Goal: Task Accomplishment & Management: Complete application form

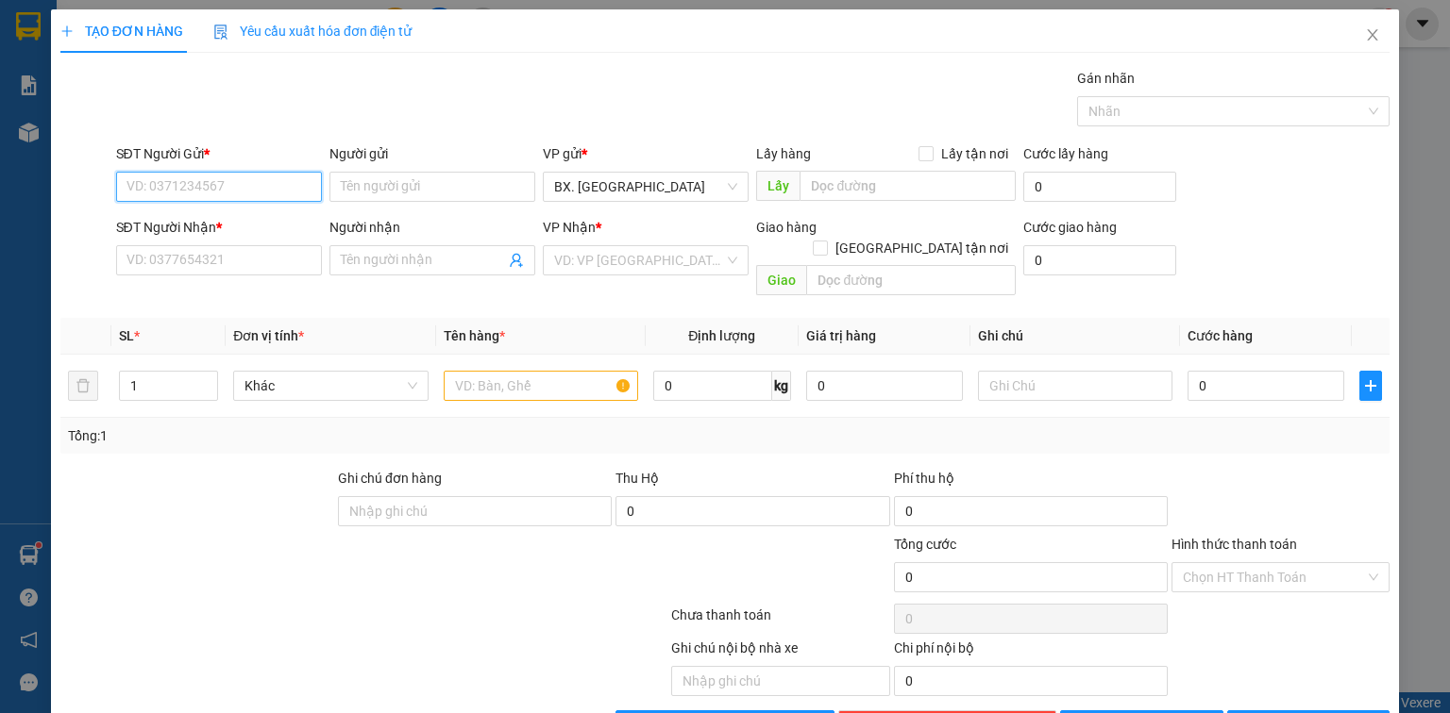
click at [189, 196] on input "SĐT Người Gửi *" at bounding box center [219, 187] width 206 height 30
type input "0"
click at [381, 192] on input "Người gửi" at bounding box center [432, 187] width 206 height 30
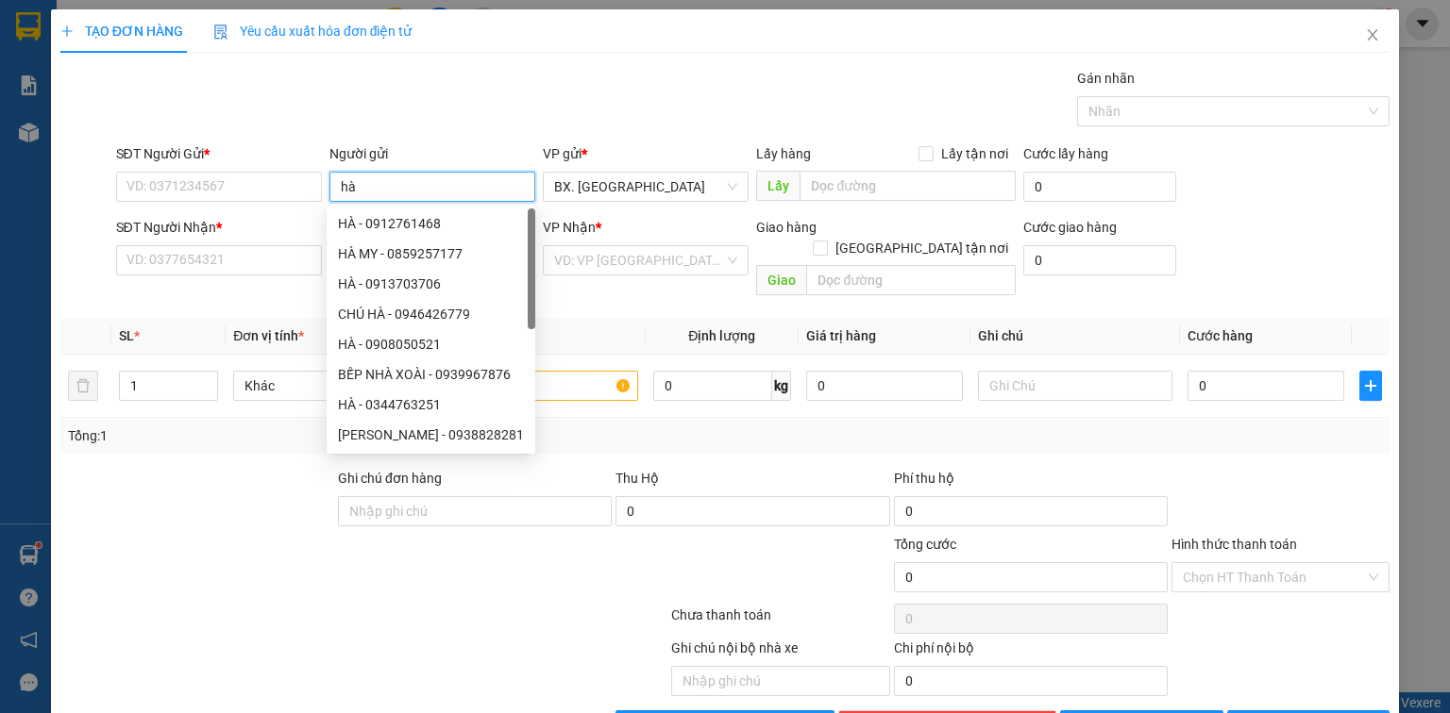
type input "hà p"
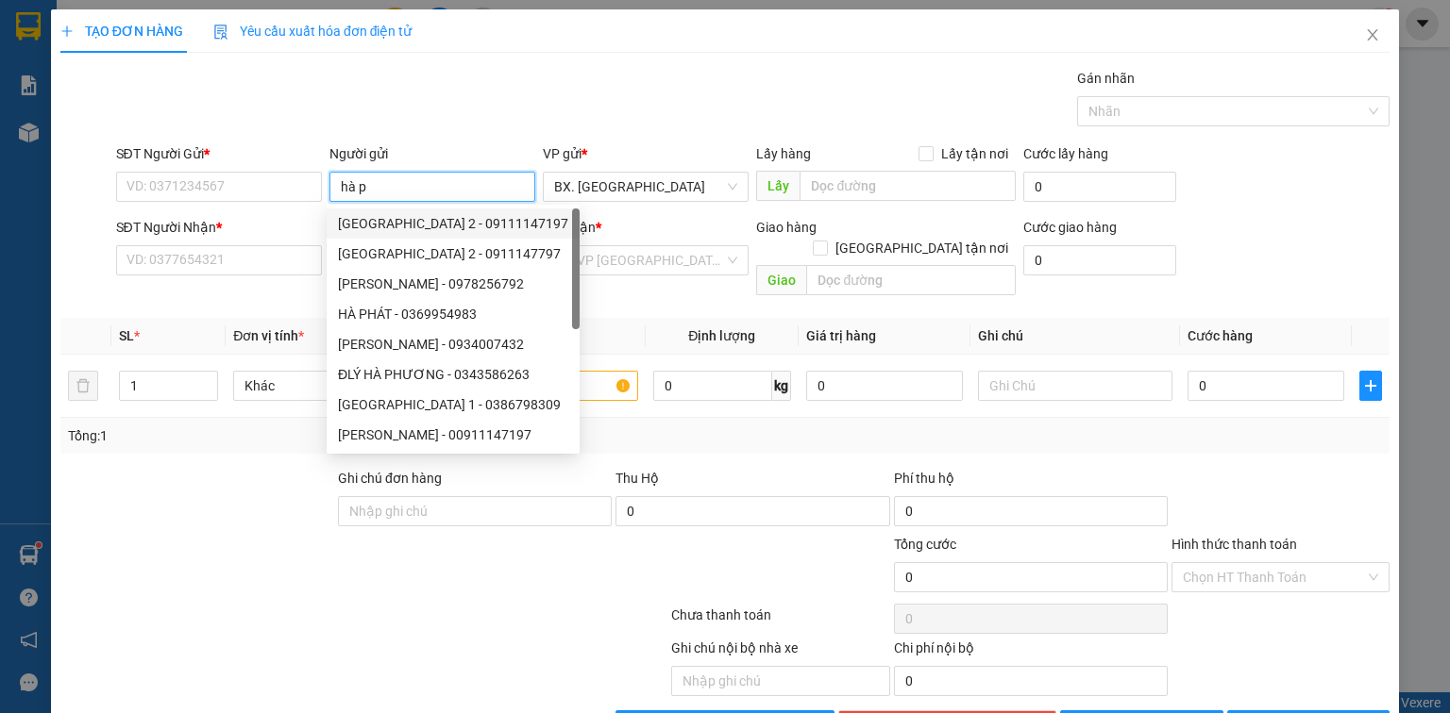
drag, startPoint x: 401, startPoint y: 223, endPoint x: 379, endPoint y: 225, distance: 21.8
click at [400, 224] on div "[GEOGRAPHIC_DATA] 2 - 09111147197" at bounding box center [453, 223] width 230 height 21
type input "09111147197"
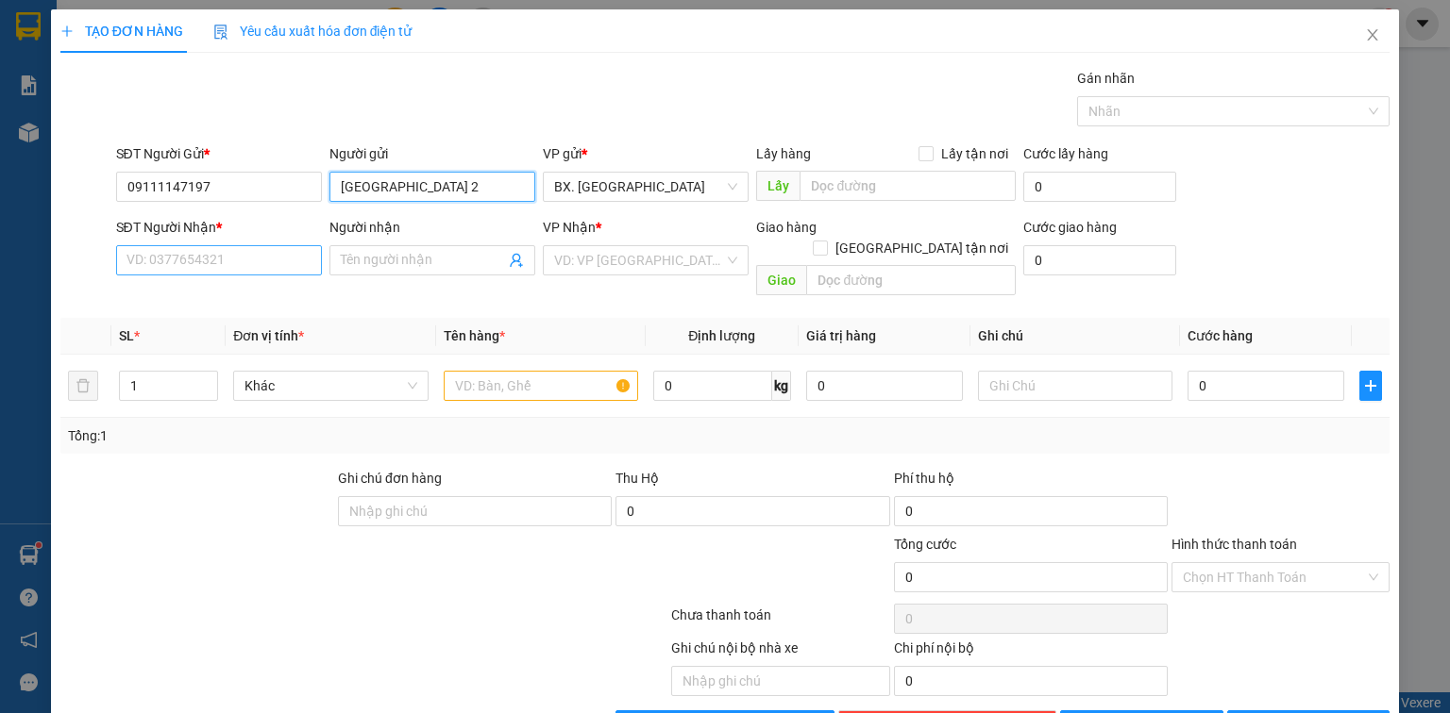
type input "[GEOGRAPHIC_DATA] 2"
click at [222, 273] on input "SĐT Người Nhận *" at bounding box center [219, 260] width 206 height 30
click at [234, 273] on input "0949" at bounding box center [219, 260] width 206 height 30
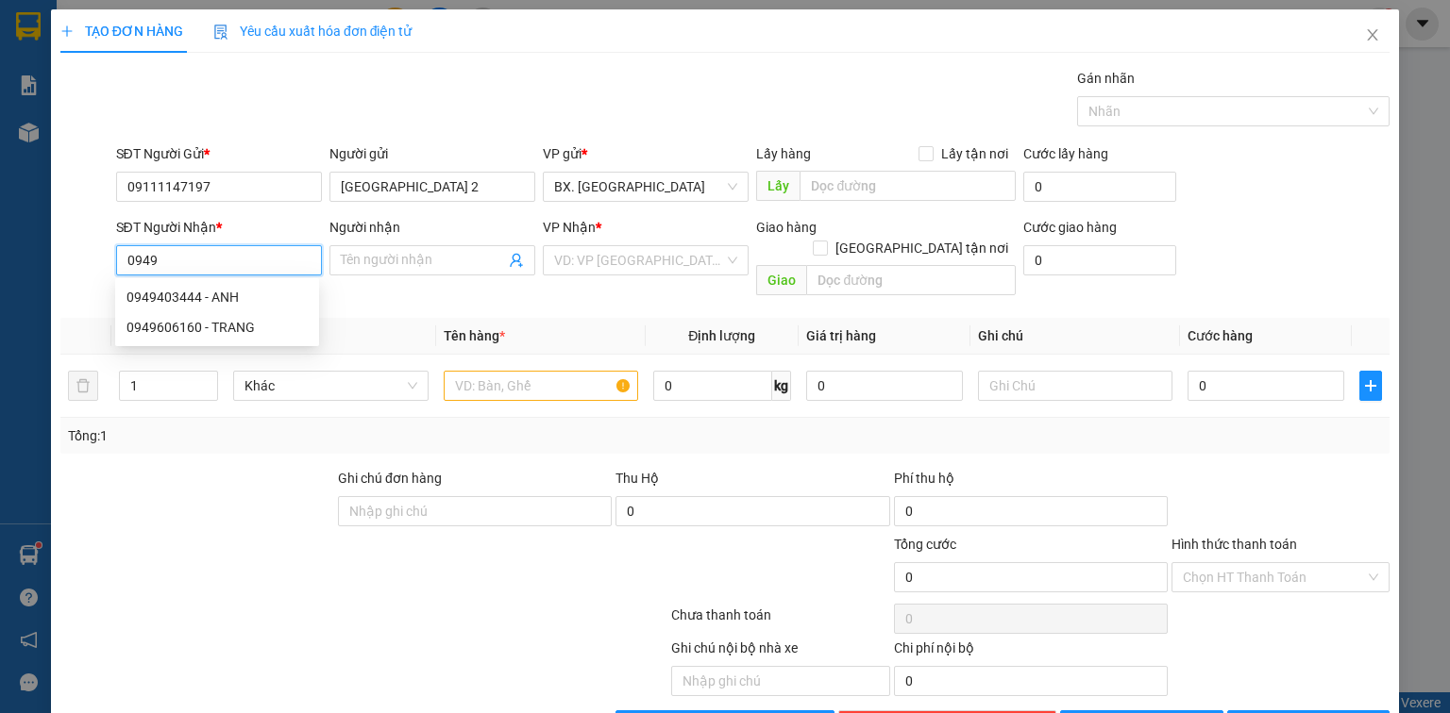
click at [193, 264] on input "0949" at bounding box center [219, 260] width 206 height 30
drag, startPoint x: 236, startPoint y: 294, endPoint x: 264, endPoint y: 302, distance: 29.6
click at [234, 294] on div "0949768440 - KHANH" at bounding box center [216, 297] width 181 height 21
type input "0949768440"
type input "KHANH"
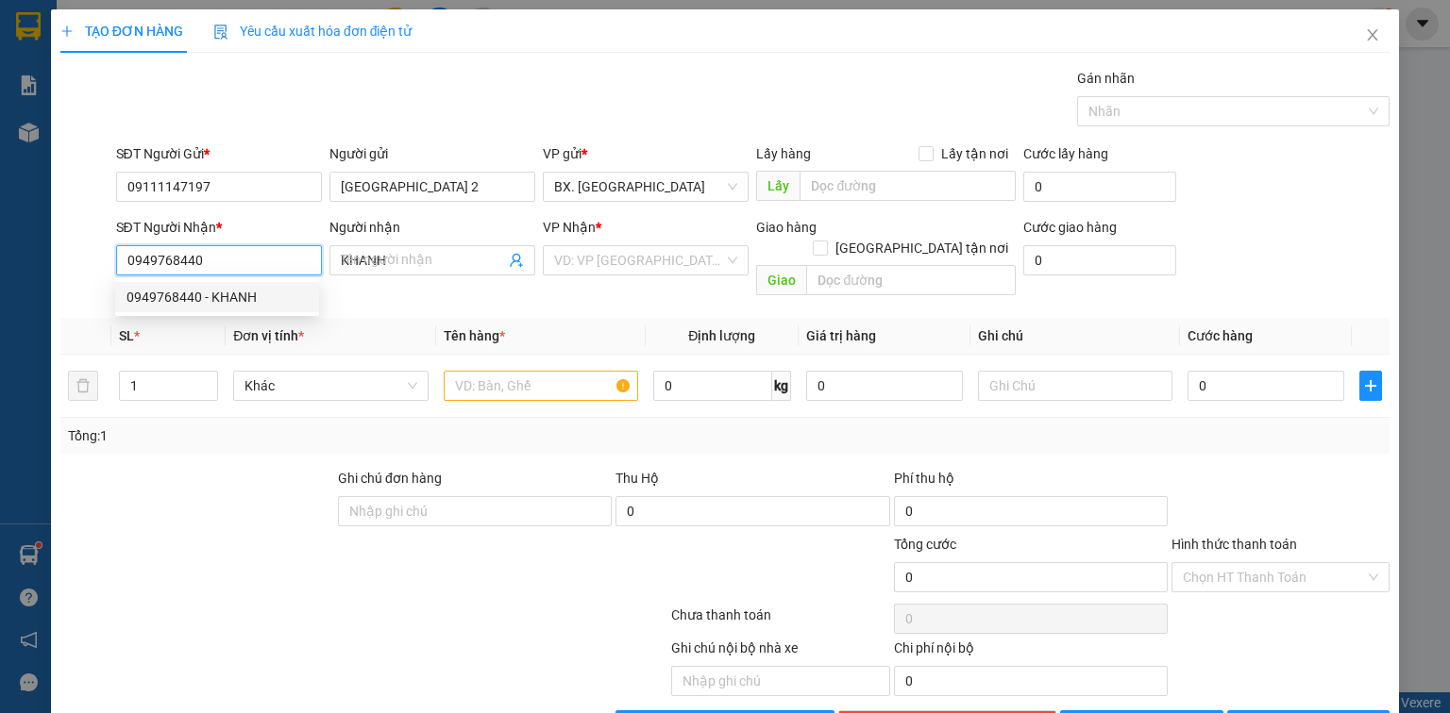
type input "30.000"
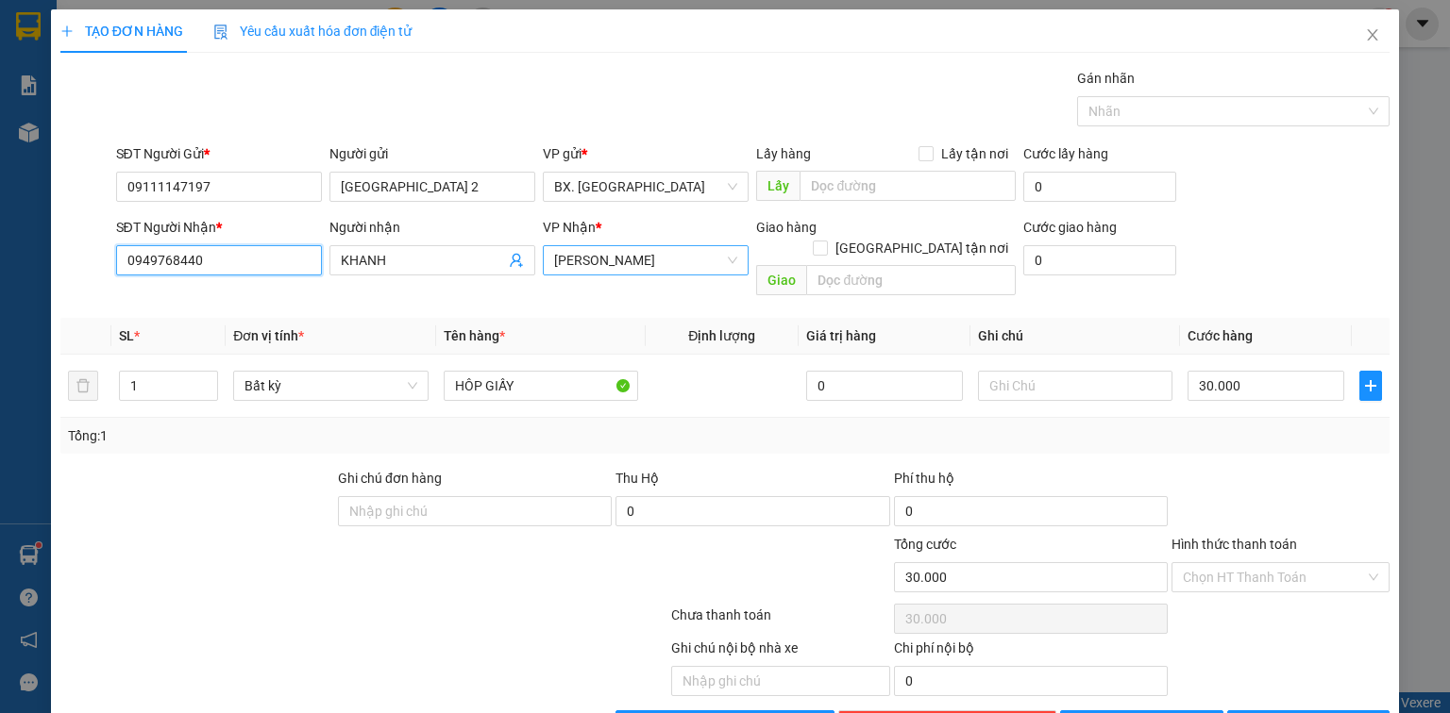
drag, startPoint x: 678, startPoint y: 255, endPoint x: 678, endPoint y: 268, distance: 13.2
click at [678, 256] on span "[PERSON_NAME]" at bounding box center [645, 260] width 183 height 28
type input "0949768440"
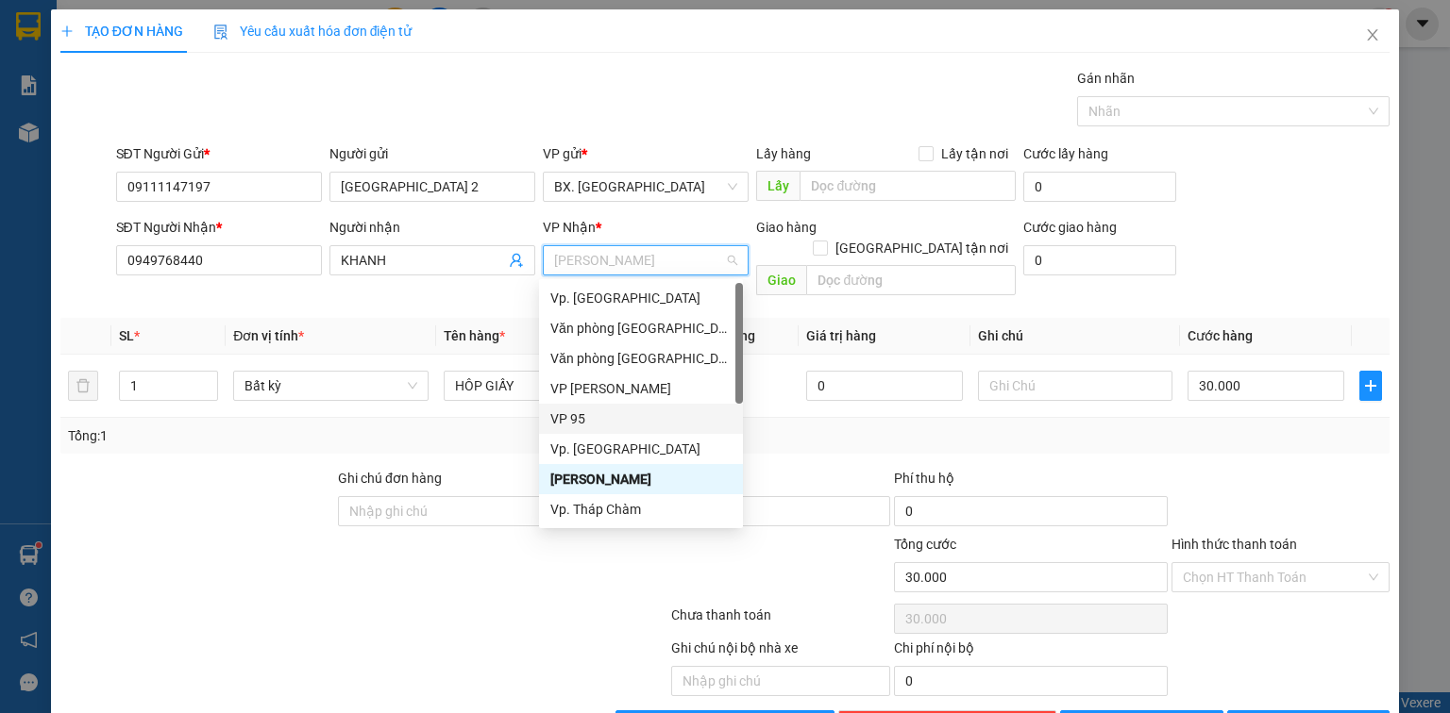
click at [604, 423] on div "VP 95" at bounding box center [640, 419] width 181 height 21
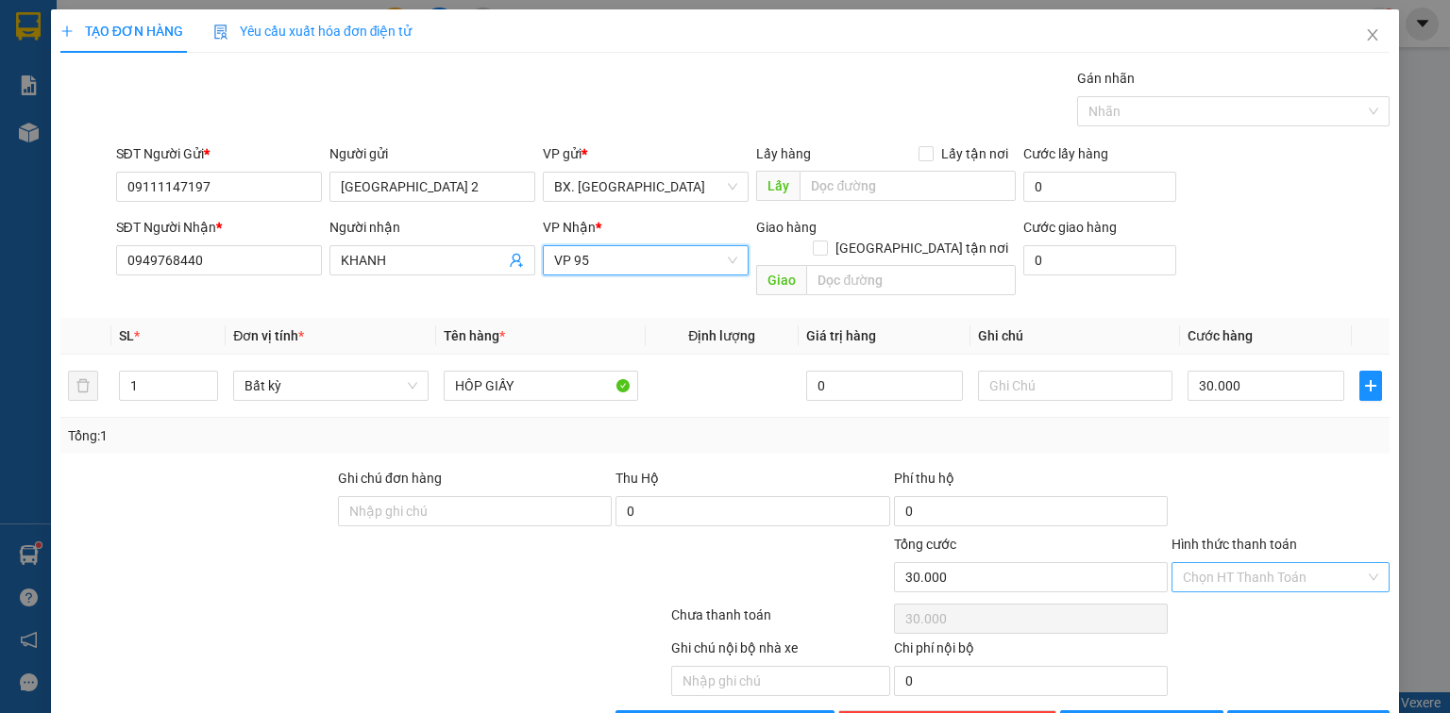
click at [1233, 563] on input "Hình thức thanh toán" at bounding box center [1273, 577] width 182 height 28
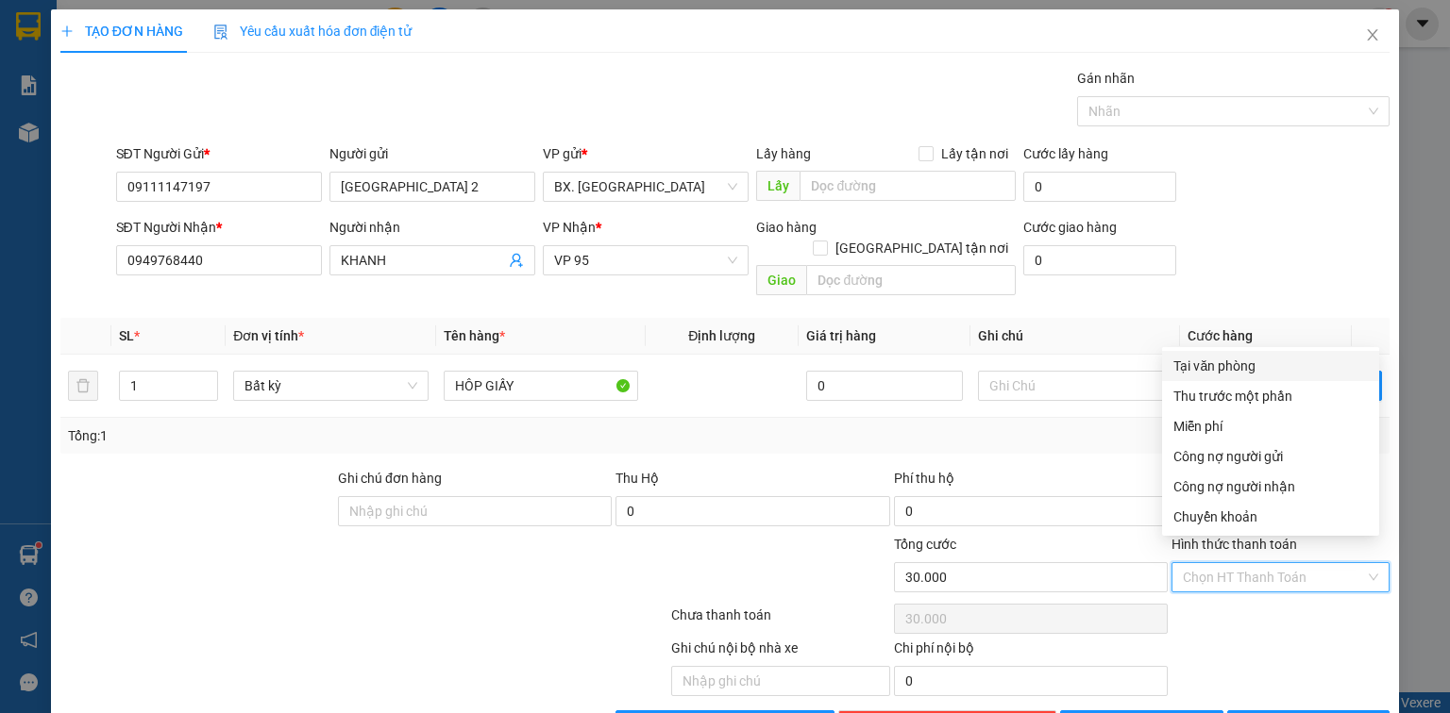
click at [1242, 359] on div "Tại văn phòng" at bounding box center [1270, 366] width 194 height 21
type input "0"
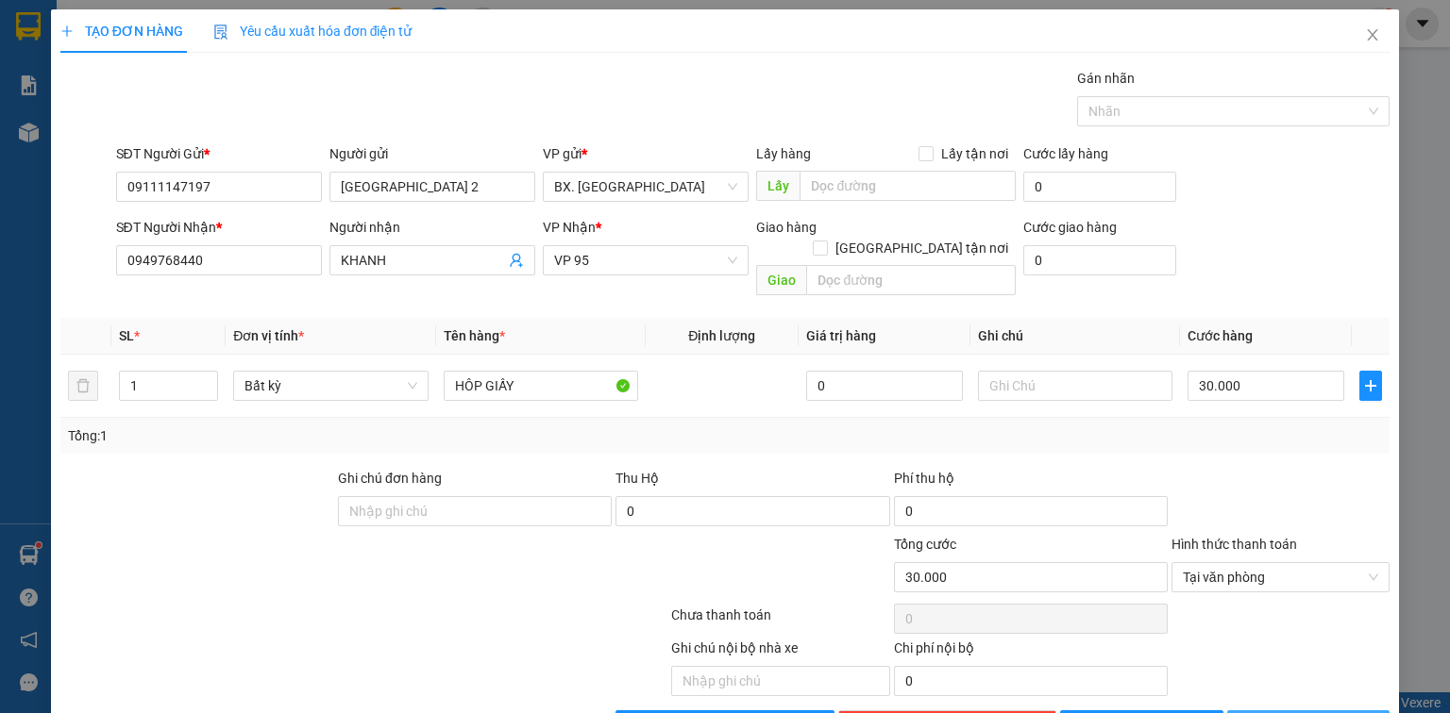
click at [1254, 713] on icon "printer" at bounding box center [1248, 725] width 12 height 12
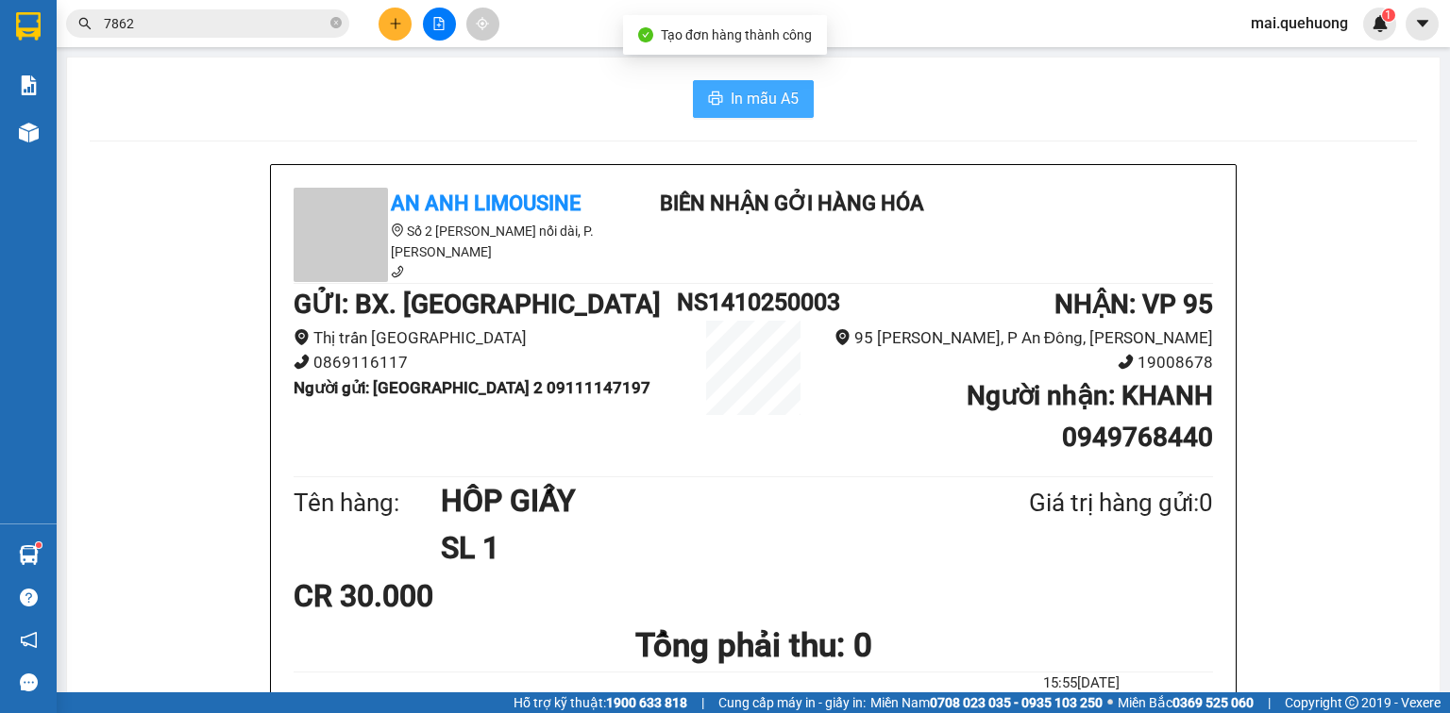
click at [753, 105] on span "In mẫu A5" at bounding box center [764, 99] width 68 height 24
click at [398, 33] on button at bounding box center [394, 24] width 33 height 33
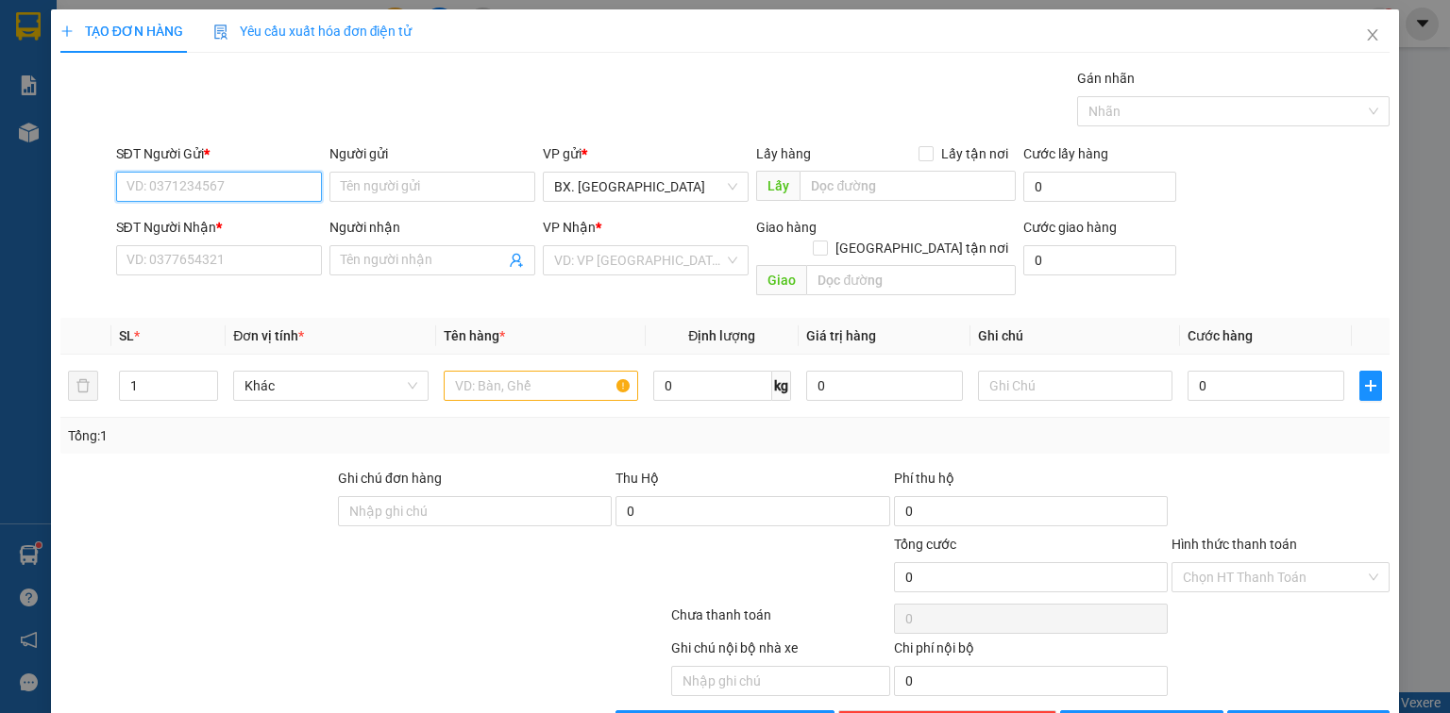
click at [247, 185] on input "SĐT Người Gửi *" at bounding box center [219, 187] width 206 height 30
click at [174, 193] on input "SĐT Người Gửi *" at bounding box center [219, 187] width 206 height 30
drag, startPoint x: 189, startPoint y: 223, endPoint x: 184, endPoint y: 238, distance: 15.8
click at [189, 223] on div "0898798302 - QUANG" at bounding box center [216, 223] width 181 height 21
type input "0898798302"
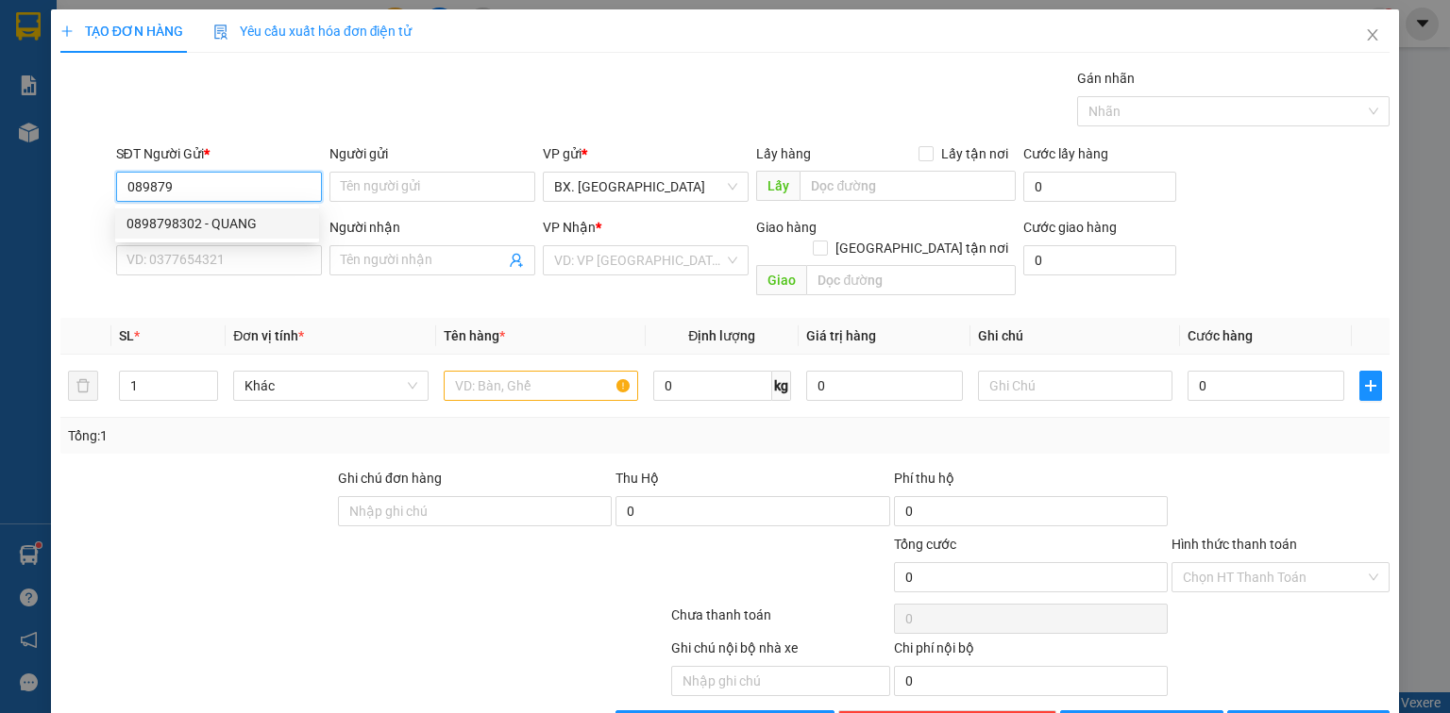
type input "QUANG"
type input "0909560903"
type input "HÙNG"
type input "50.000"
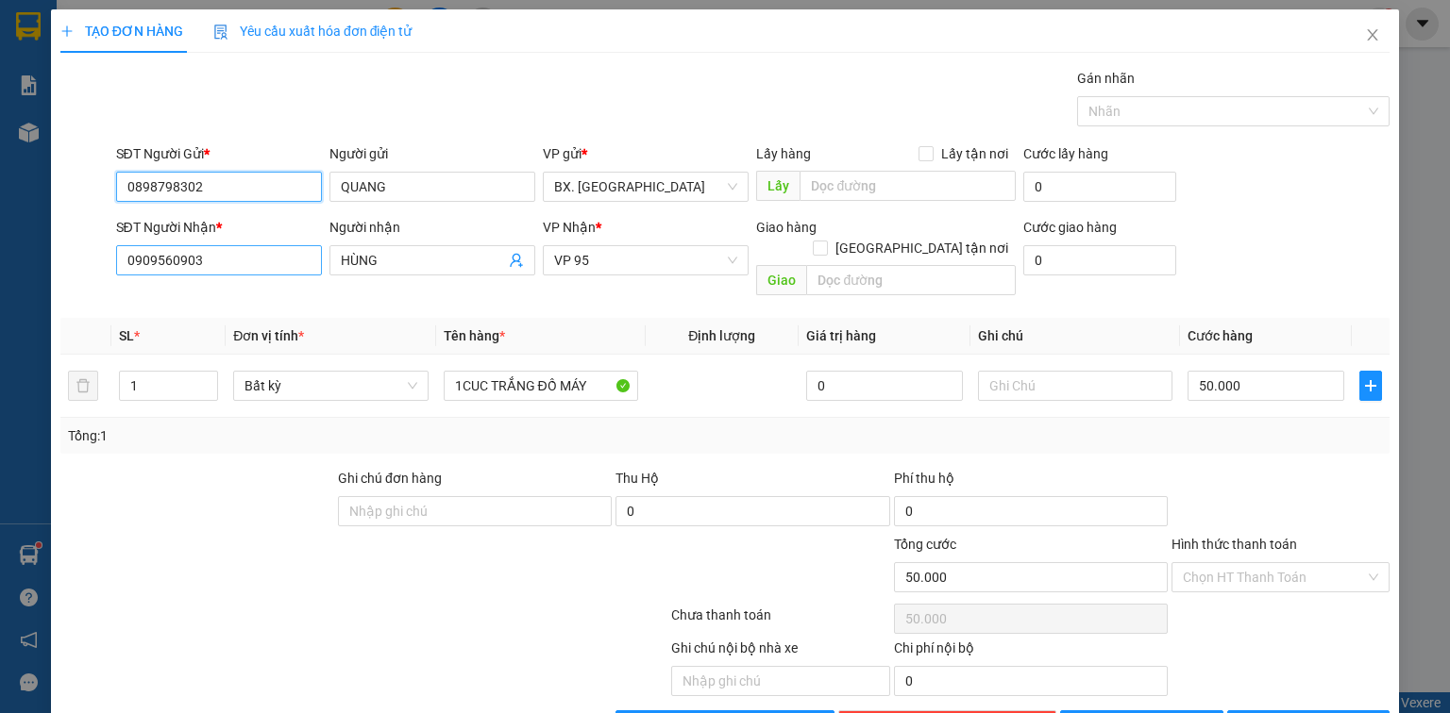
type input "0898798302"
click at [238, 270] on input "0909560903" at bounding box center [219, 260] width 206 height 30
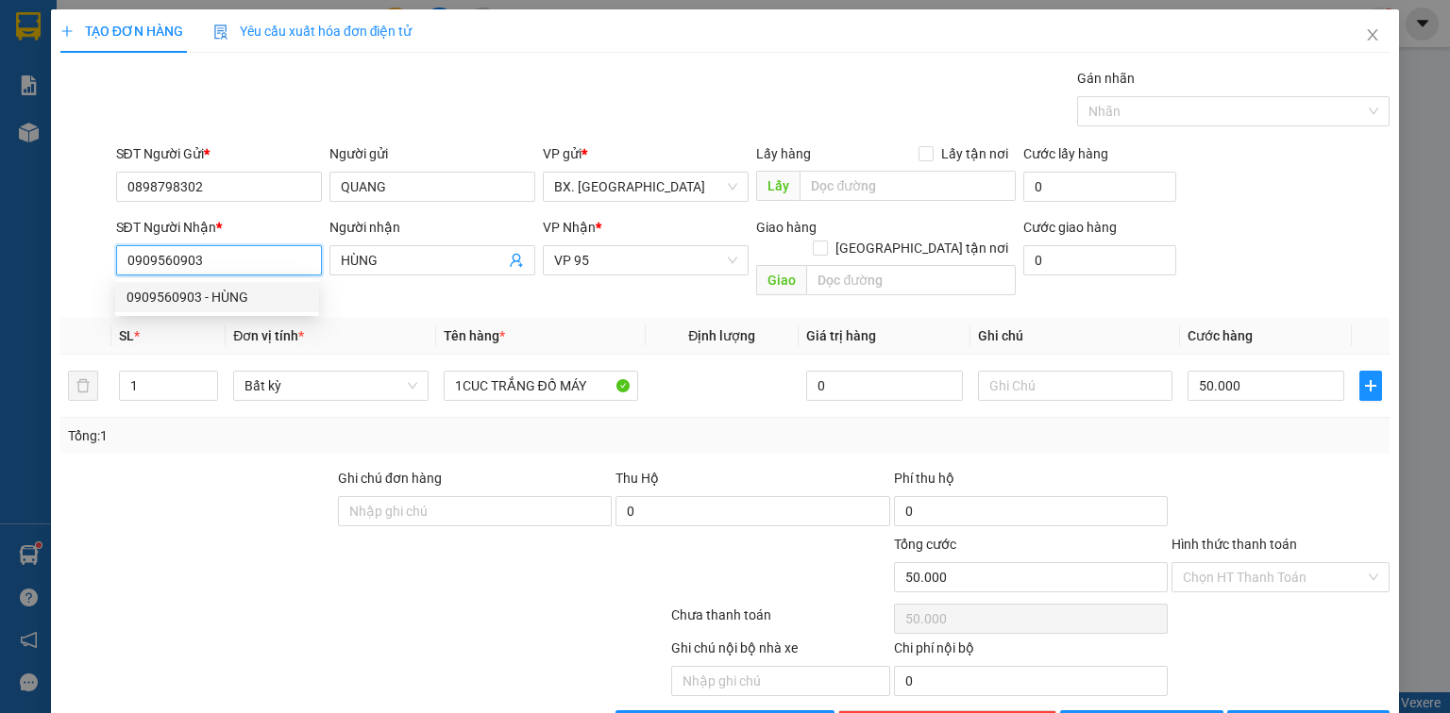
click at [238, 270] on input "0909560903" at bounding box center [219, 260] width 206 height 30
drag, startPoint x: 1186, startPoint y: 571, endPoint x: 1187, endPoint y: 562, distance: 9.5
click at [1186, 570] on div "Hình thức thanh toán Chọn HT Thanh Toán" at bounding box center [1280, 567] width 218 height 66
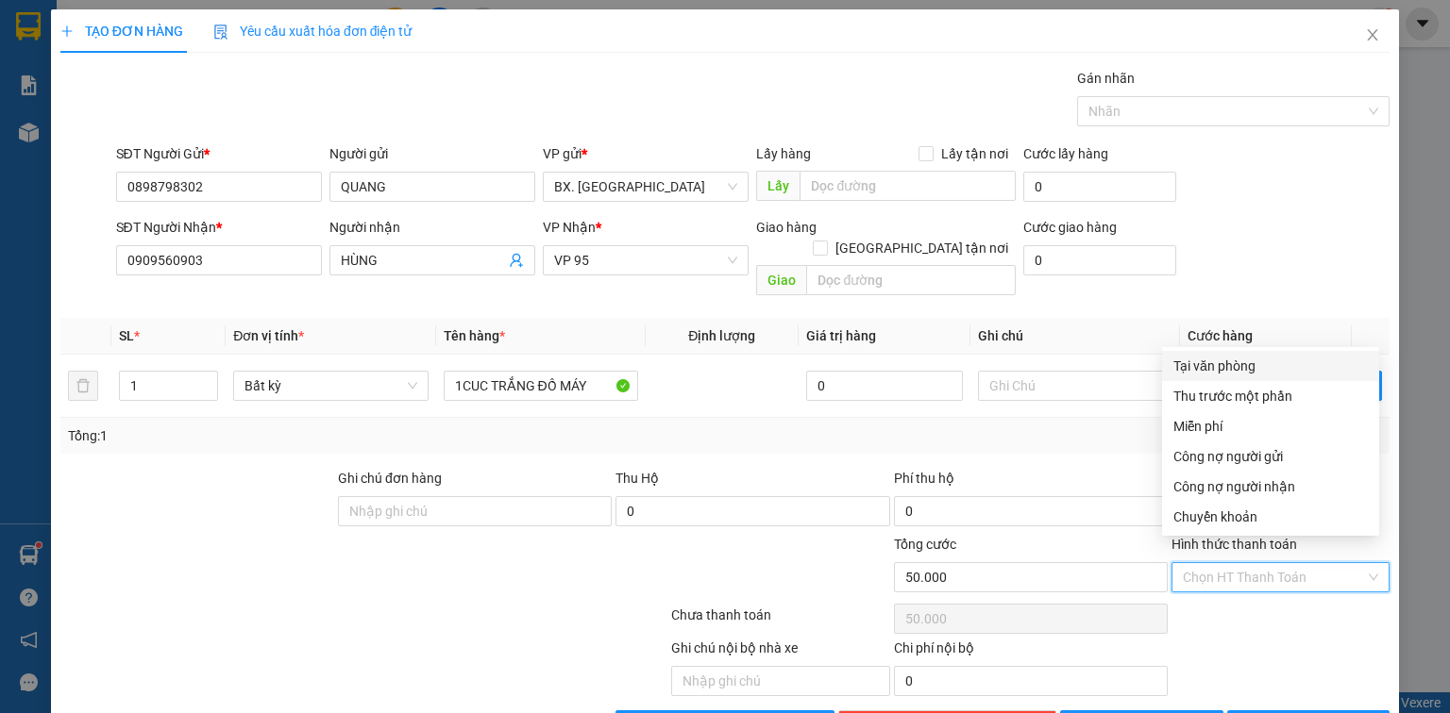
click at [1187, 563] on input "Hình thức thanh toán" at bounding box center [1273, 577] width 182 height 28
drag, startPoint x: 1216, startPoint y: 362, endPoint x: 1234, endPoint y: 499, distance: 138.1
click at [1213, 364] on div "Tại văn phòng" at bounding box center [1270, 366] width 194 height 21
type input "0"
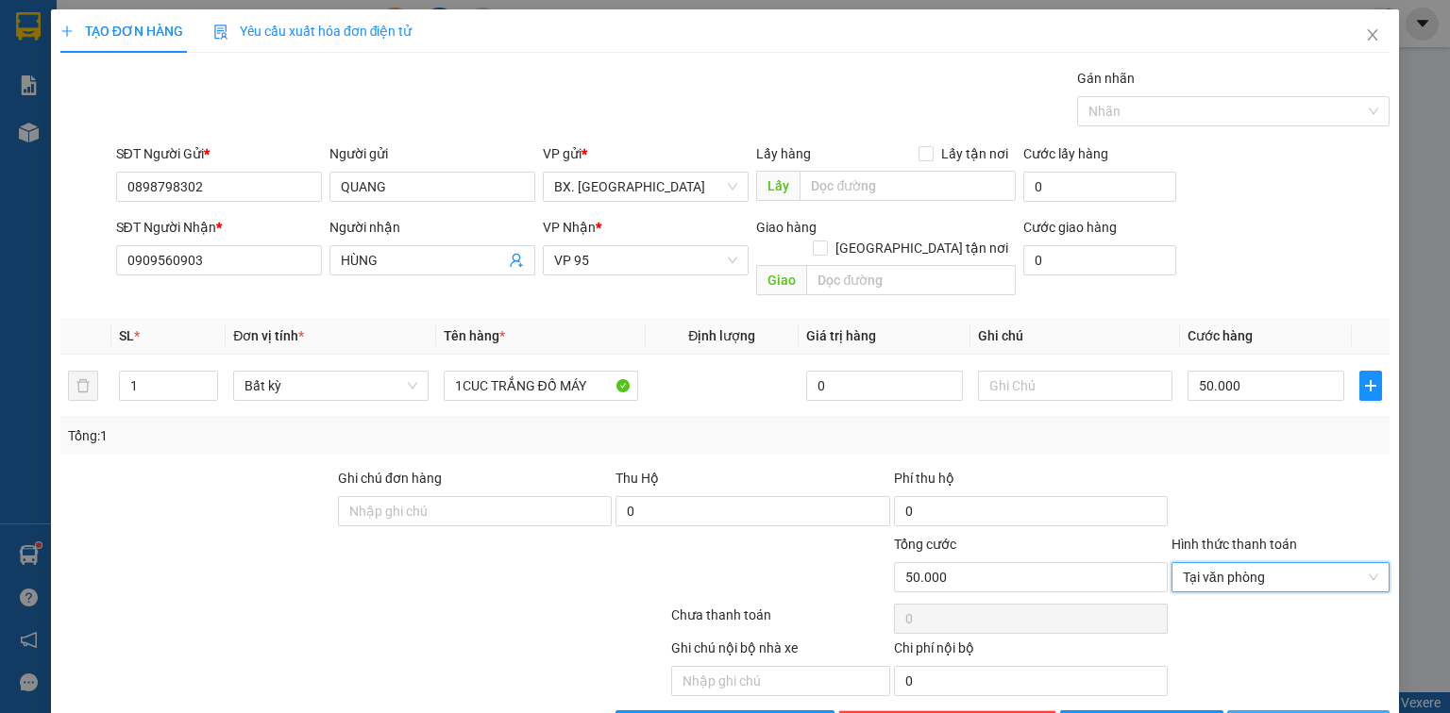
click at [1267, 712] on button "[PERSON_NAME] và In" at bounding box center [1308, 726] width 163 height 30
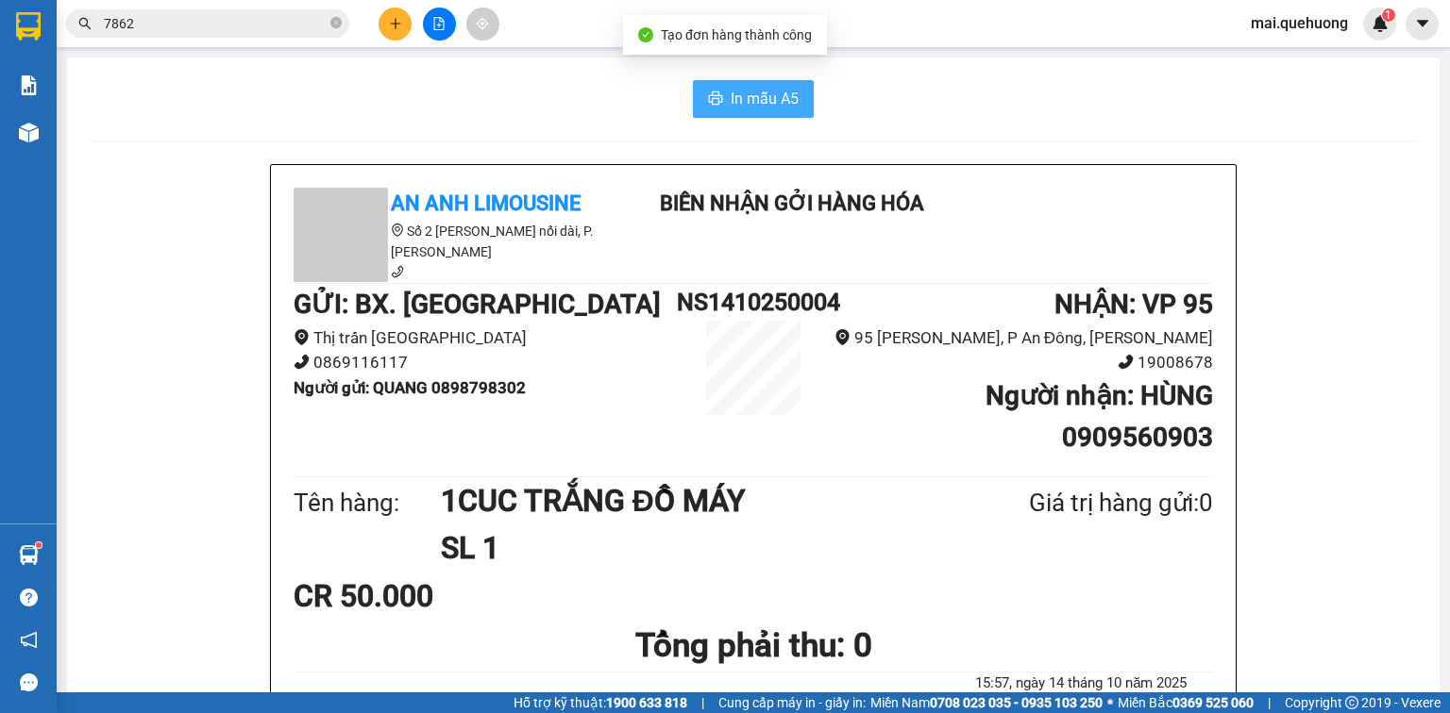
click at [721, 103] on button "In mẫu A5" at bounding box center [753, 99] width 121 height 38
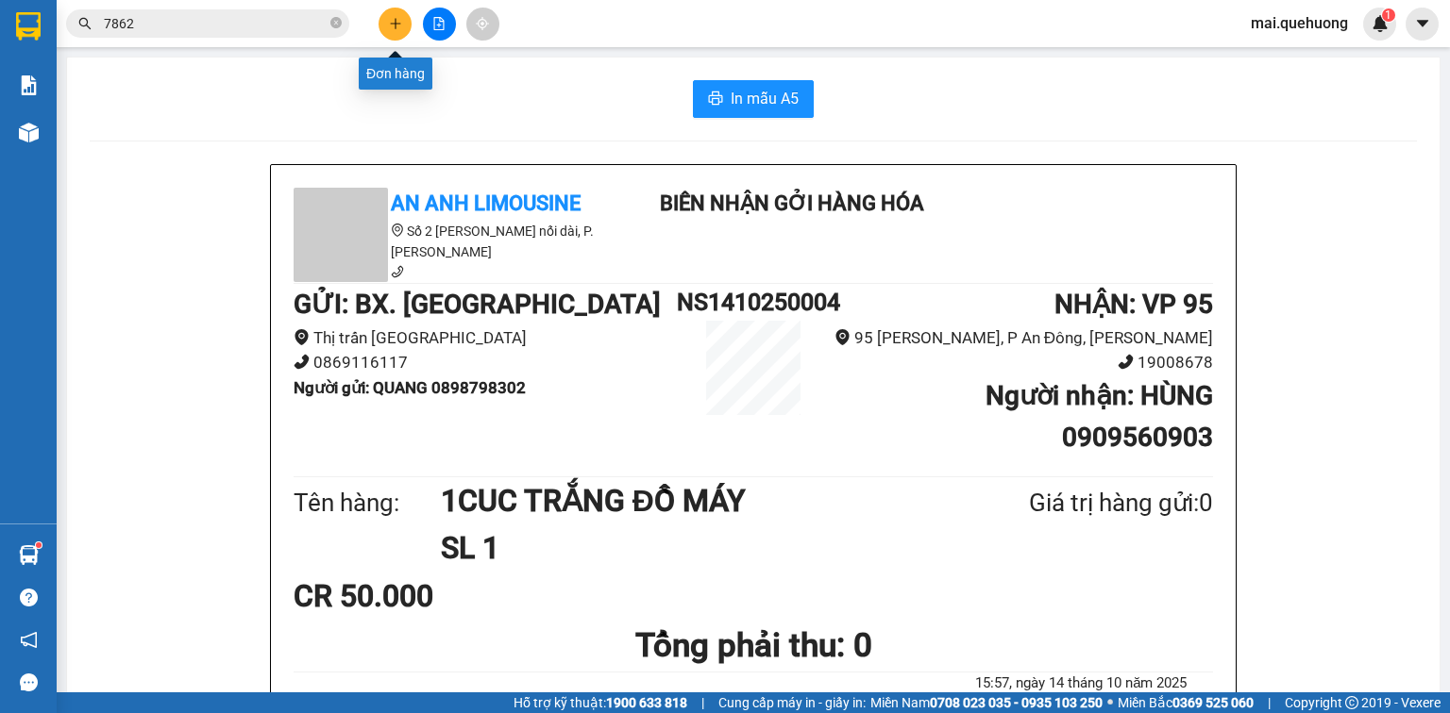
click at [386, 23] on button at bounding box center [394, 24] width 33 height 33
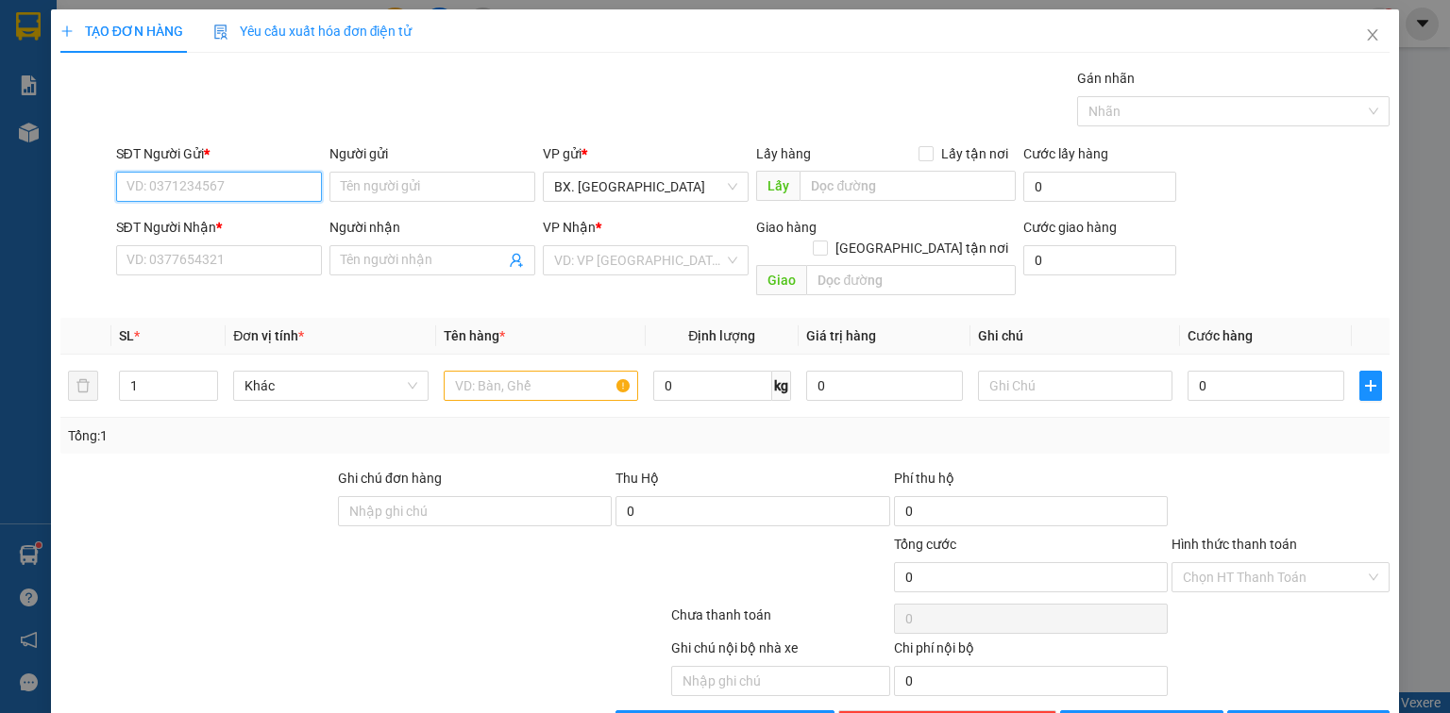
click at [230, 190] on input "SĐT Người Gửi *" at bounding box center [219, 187] width 206 height 30
type input "0986878699"
click at [367, 195] on input "Người gửi" at bounding box center [432, 187] width 206 height 30
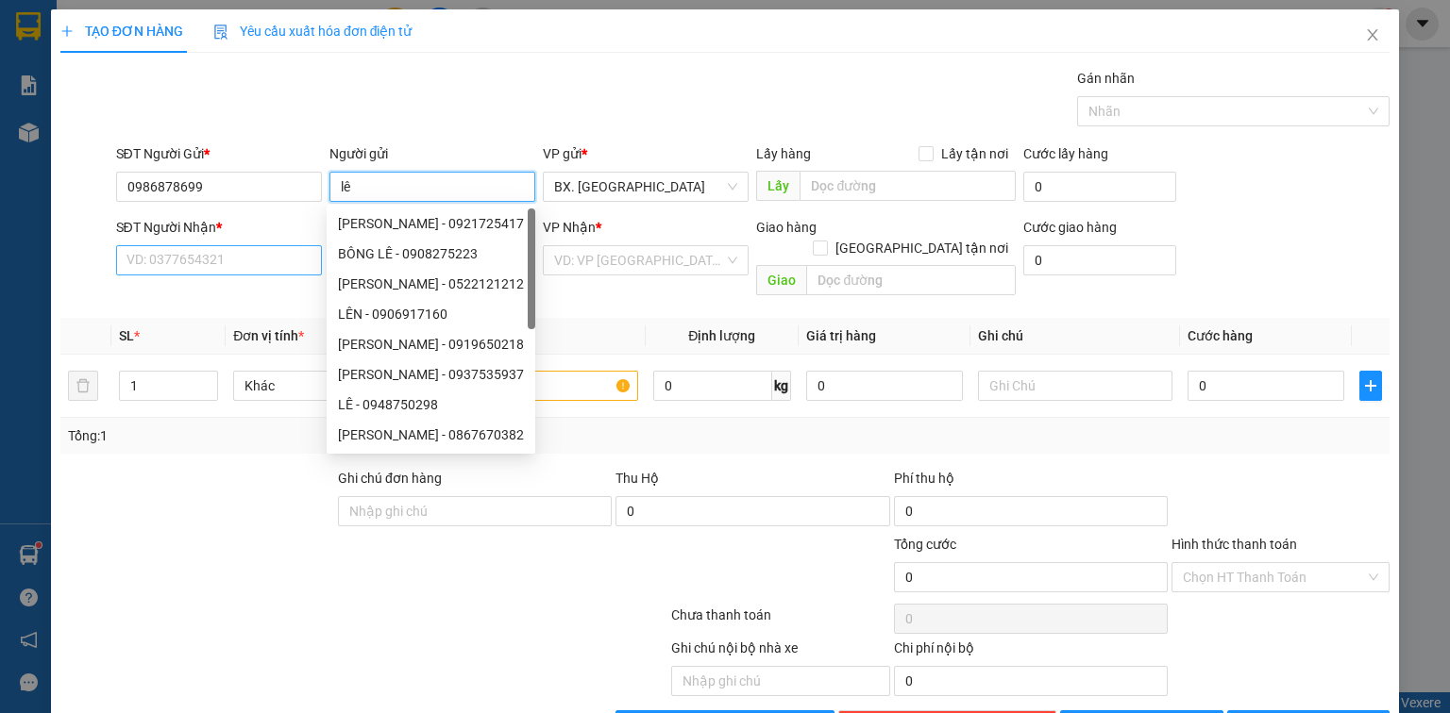
type input "lê"
click at [207, 253] on input "SĐT Người Nhận *" at bounding box center [219, 260] width 206 height 30
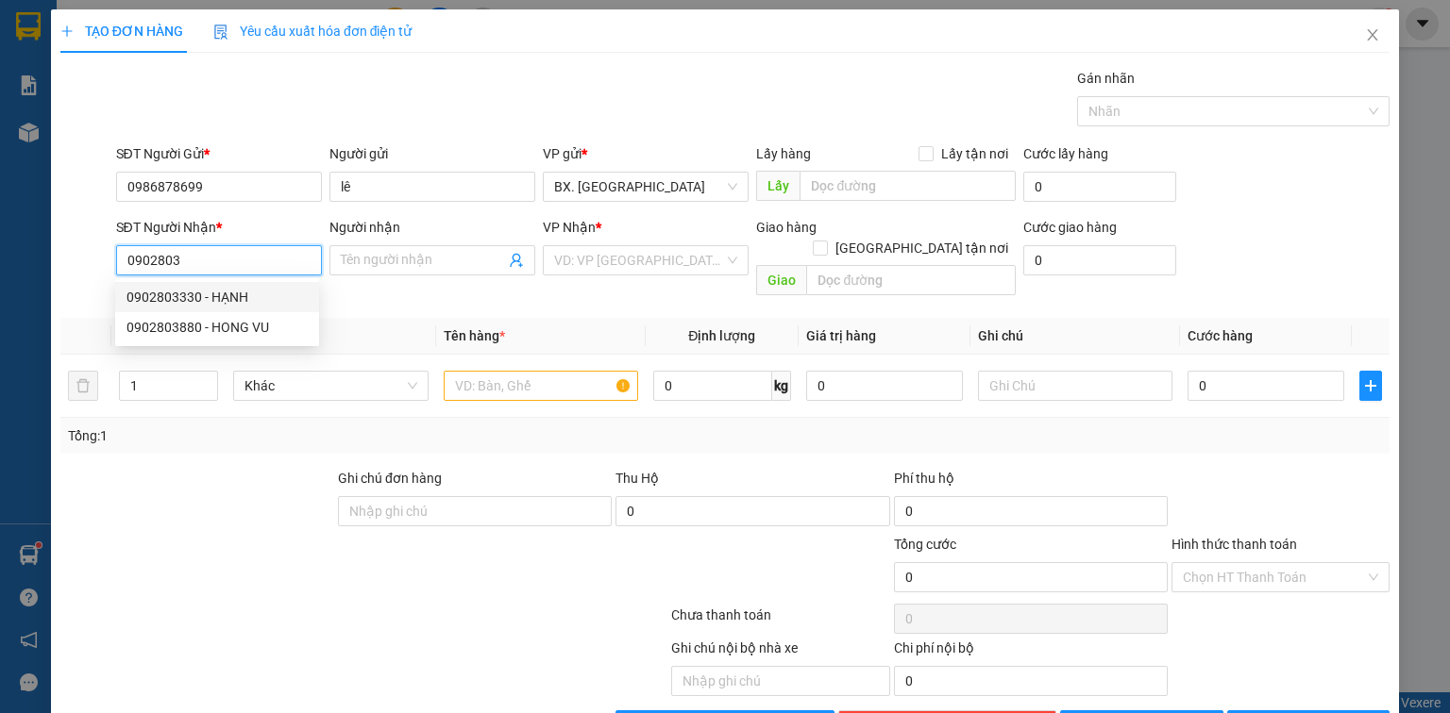
click at [199, 298] on div "0902803330 - HẠNH" at bounding box center [216, 297] width 181 height 21
type input "0902803330"
type input "HẠNH"
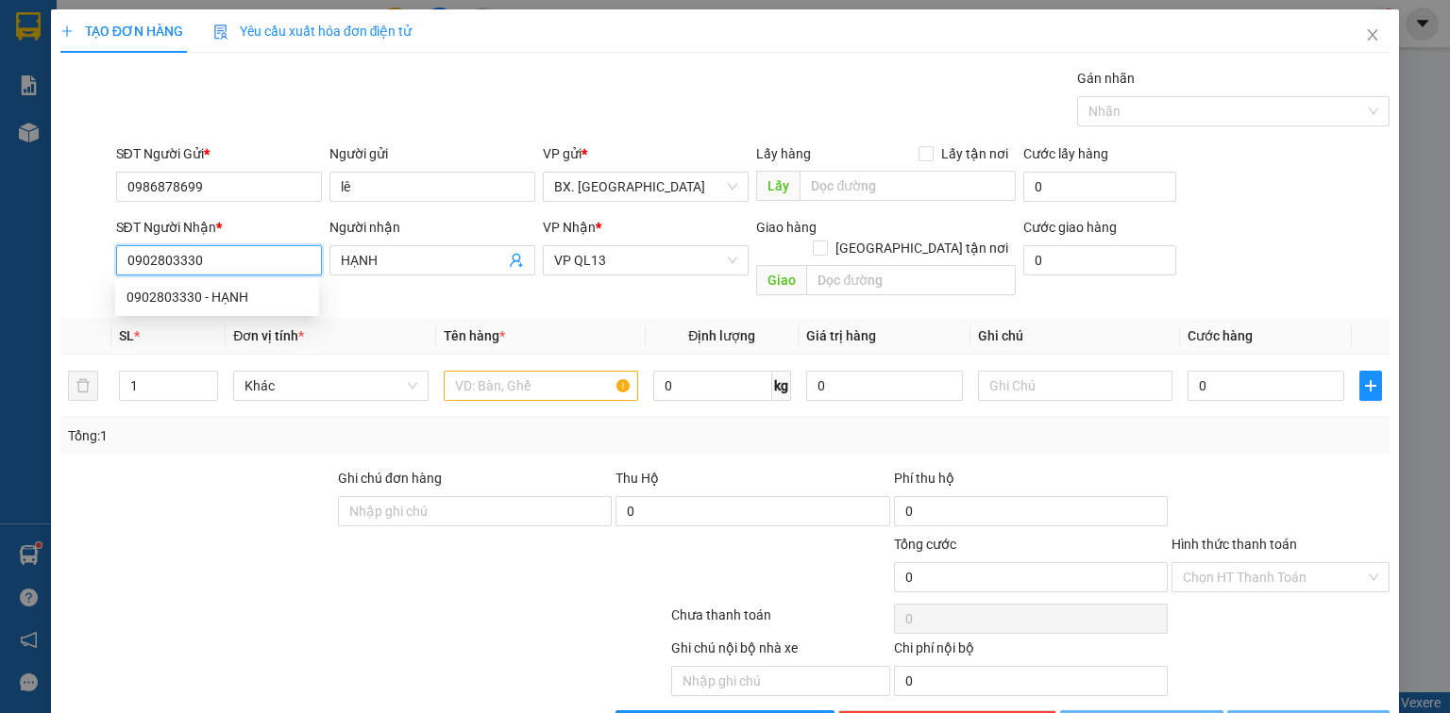
type input "20.000"
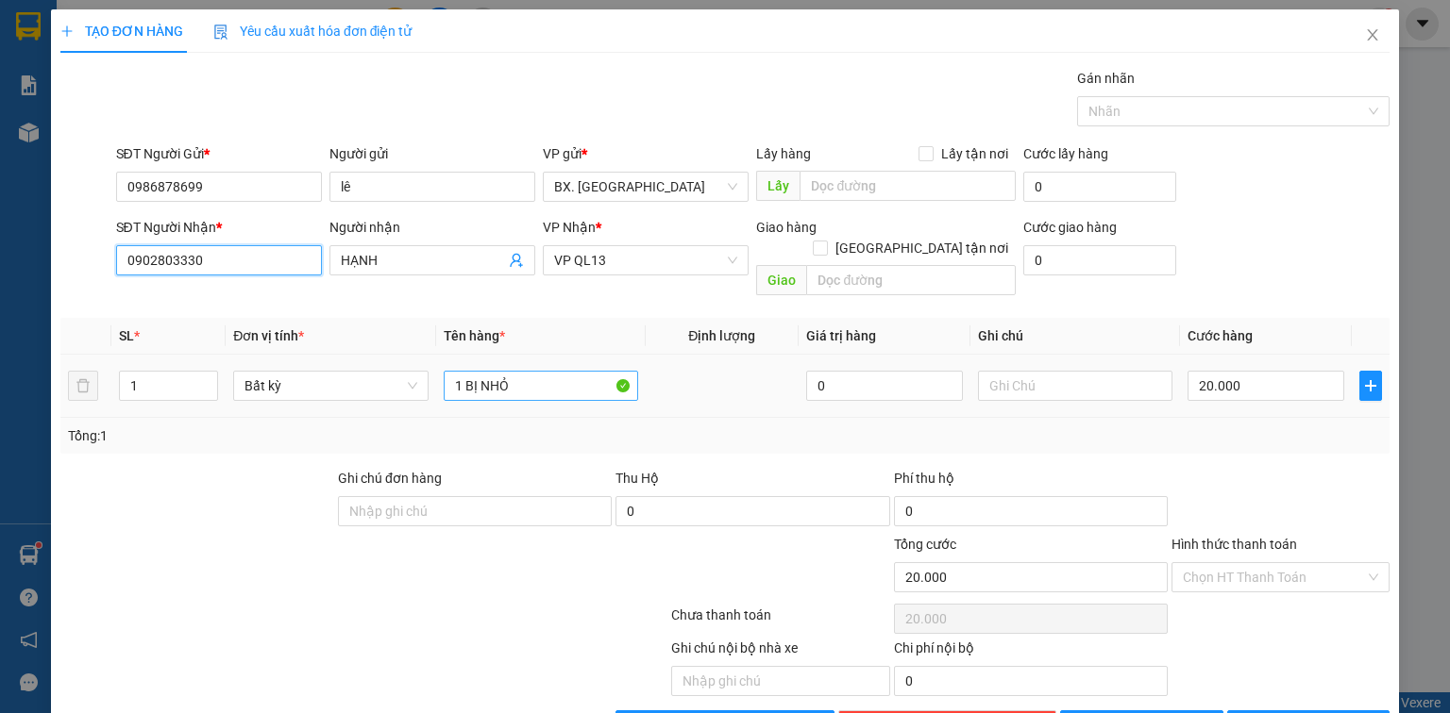
type input "0902803330"
click at [563, 371] on input "1 BỊ NHỎ" at bounding box center [541, 386] width 194 height 30
type input "hộp nhỏ"
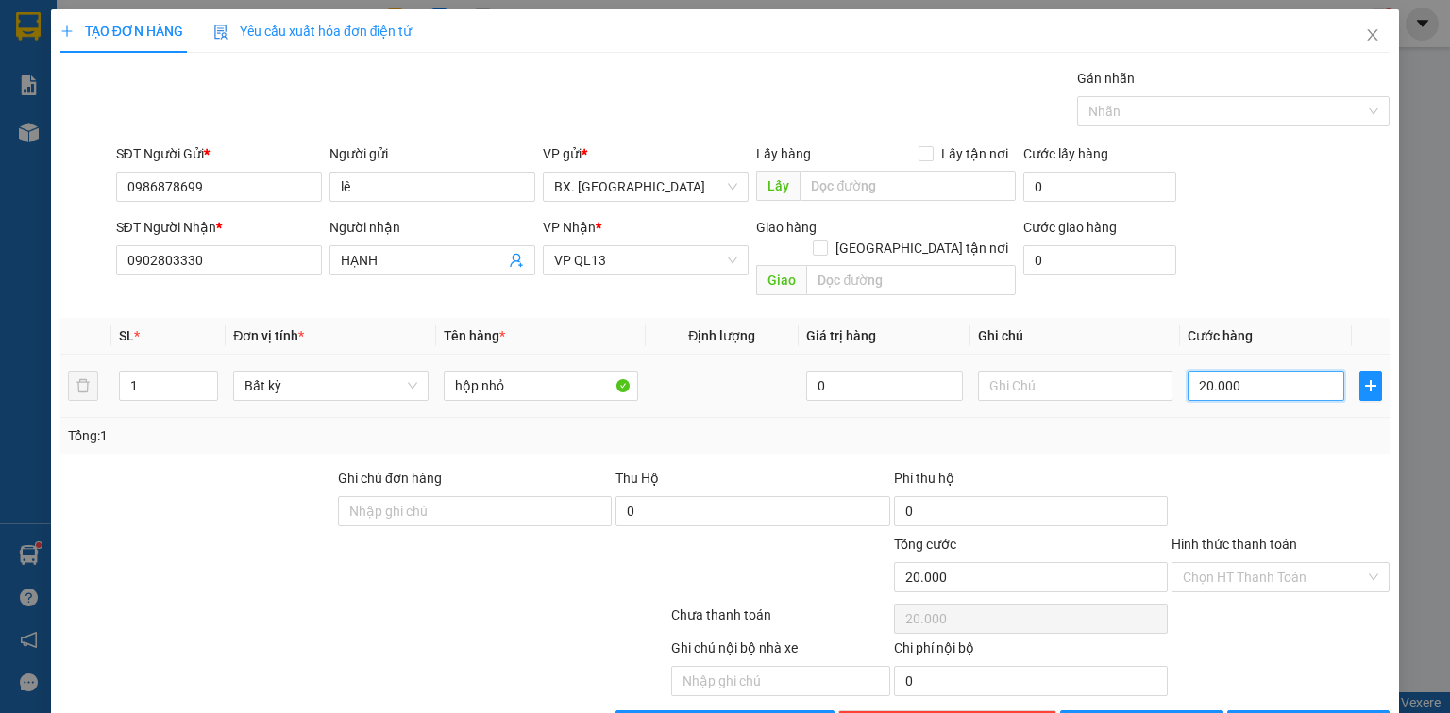
click at [1240, 371] on input "20.000" at bounding box center [1265, 386] width 157 height 30
type input "3"
type input "30"
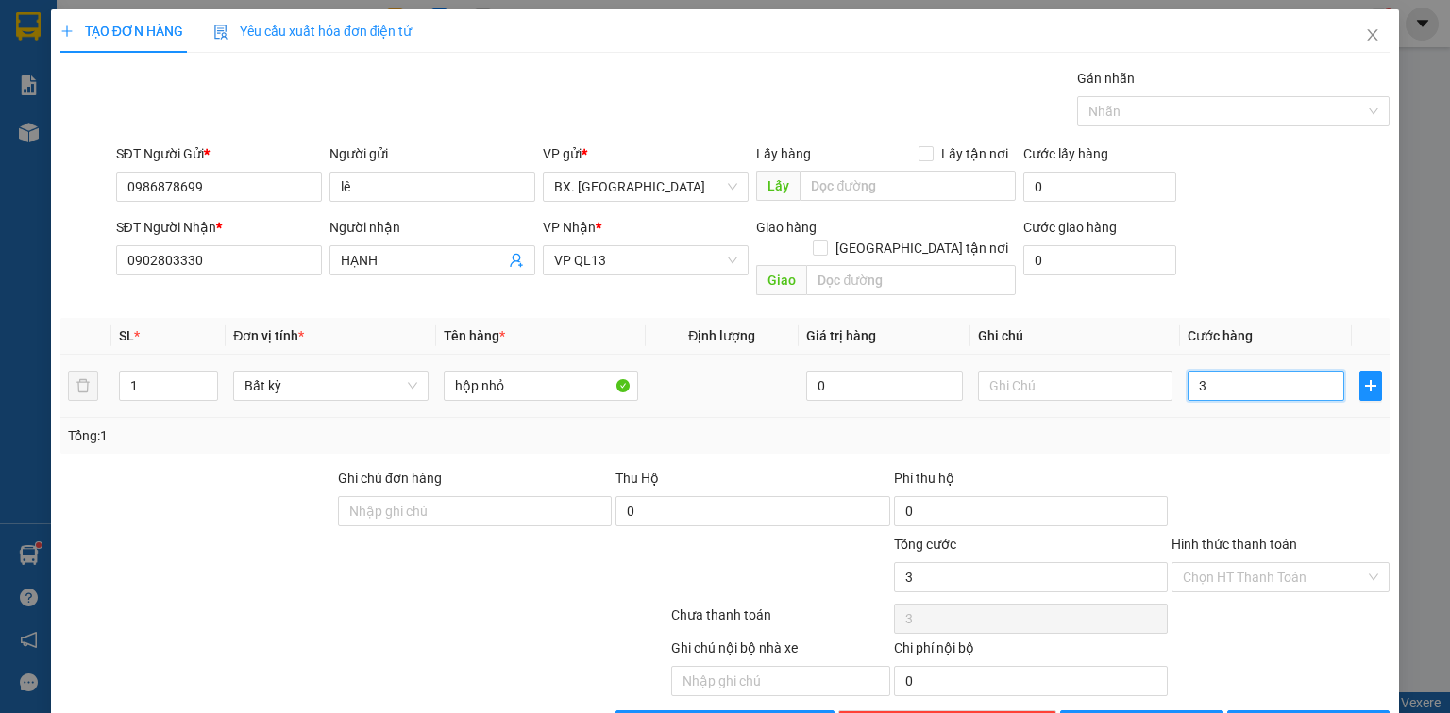
type input "30"
type input "30.000"
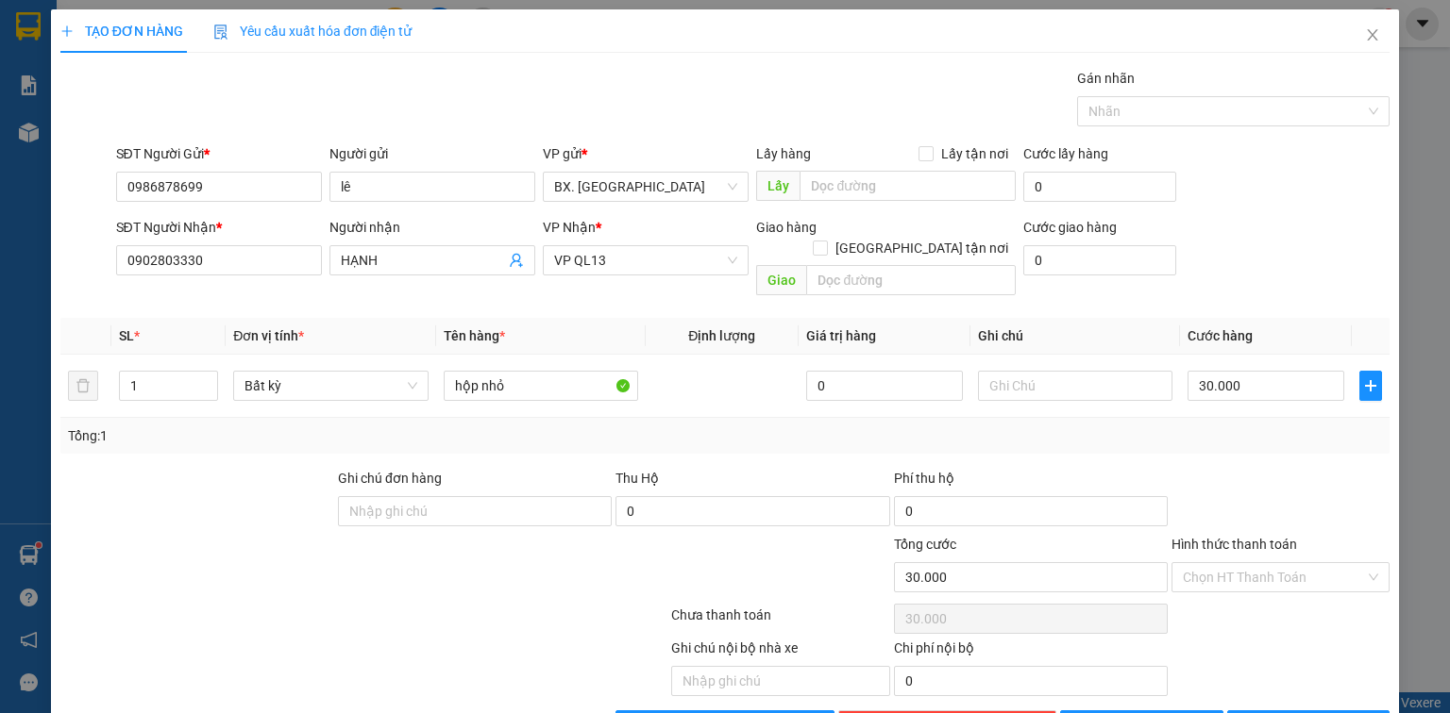
click at [1237, 488] on div at bounding box center [1280, 501] width 222 height 66
click at [1256, 563] on input "Hình thức thanh toán" at bounding box center [1273, 577] width 182 height 28
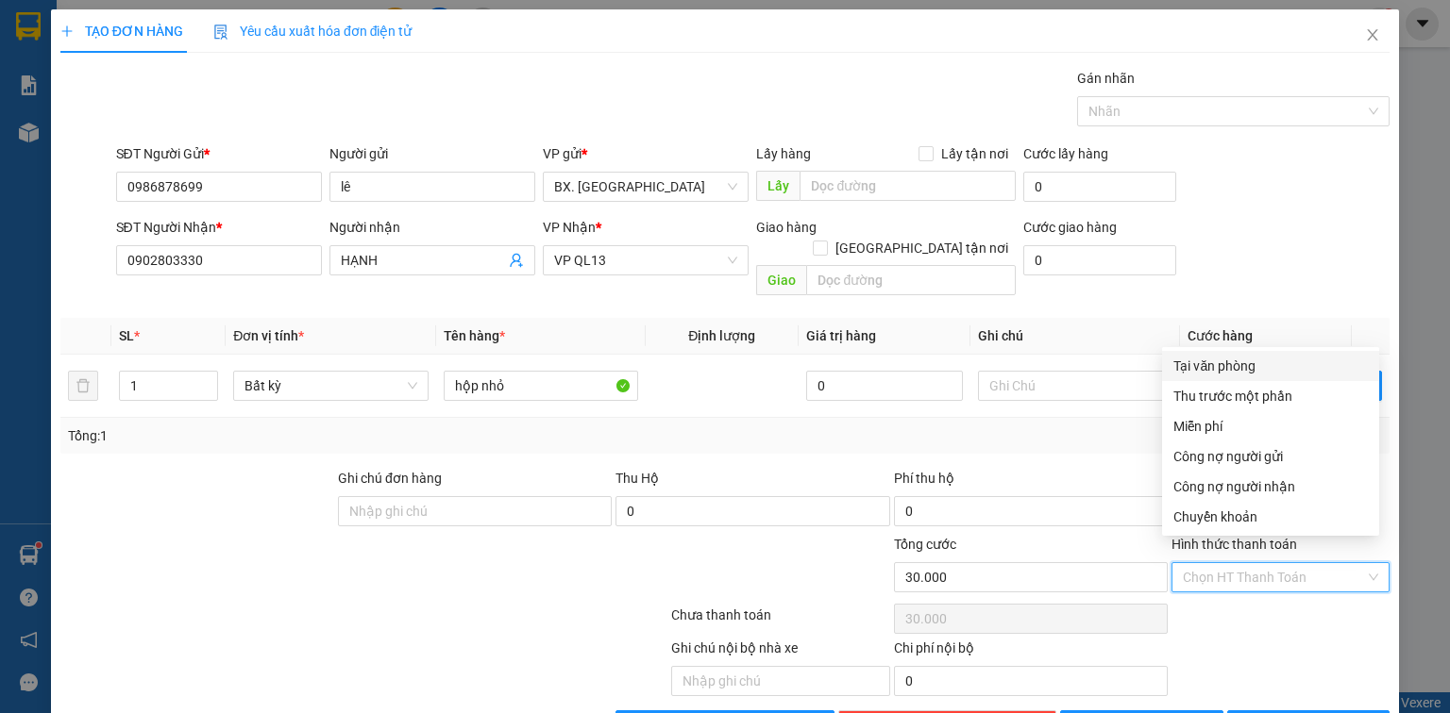
click at [1272, 366] on div "Tại văn phòng" at bounding box center [1270, 366] width 194 height 21
type input "0"
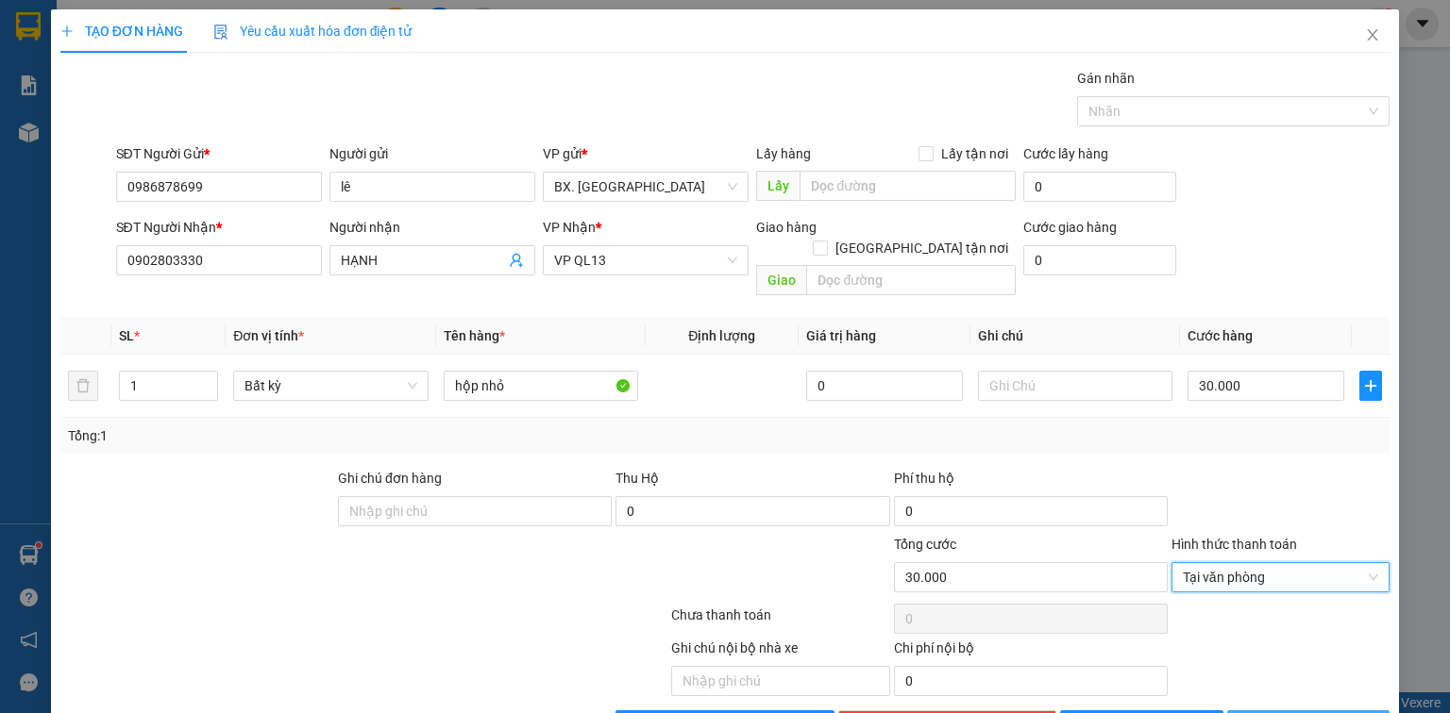
drag, startPoint x: 1299, startPoint y: 708, endPoint x: 1288, endPoint y: 702, distance: 11.8
click at [1298, 713] on span "[PERSON_NAME] và In" at bounding box center [1329, 725] width 132 height 21
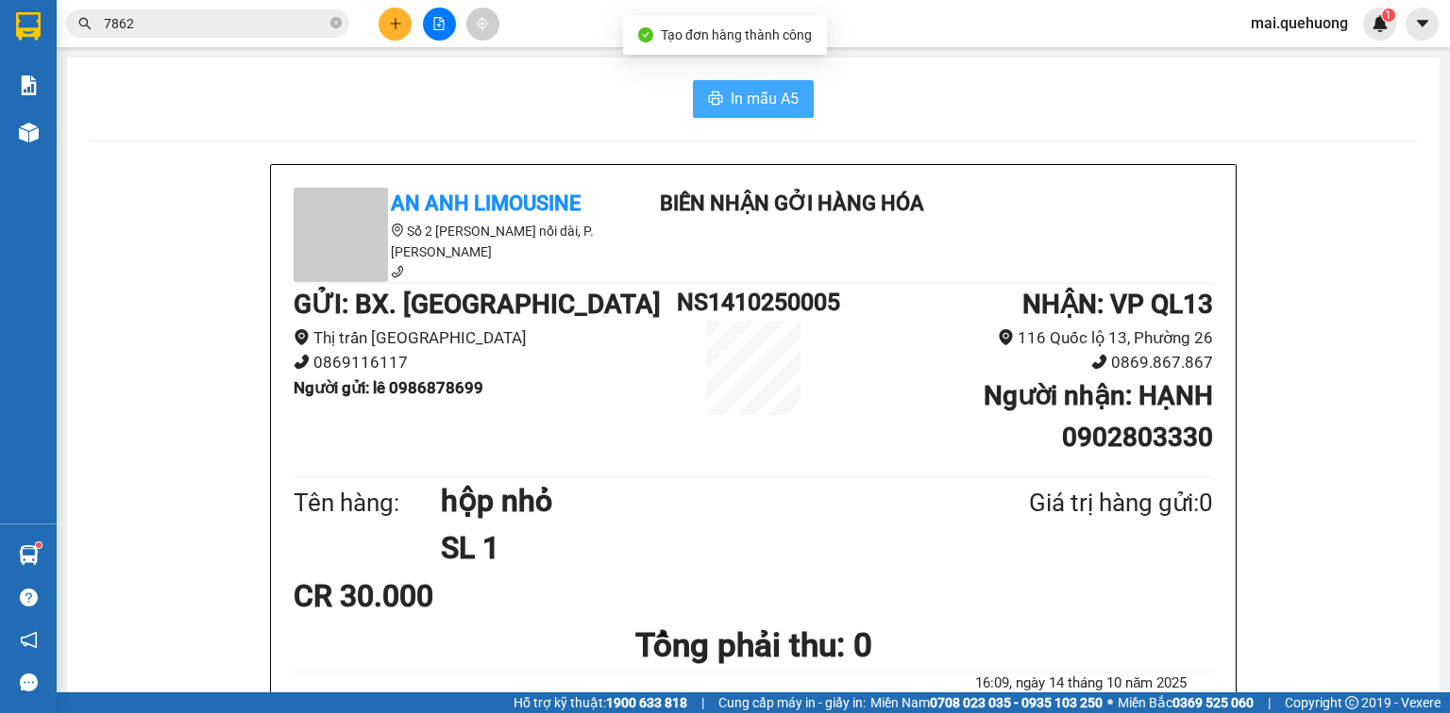
click at [739, 112] on button "In mẫu A5" at bounding box center [753, 99] width 121 height 38
drag, startPoint x: 434, startPoint y: 19, endPoint x: 420, endPoint y: 21, distance: 14.3
click at [433, 19] on icon "file-add" at bounding box center [438, 23] width 13 height 13
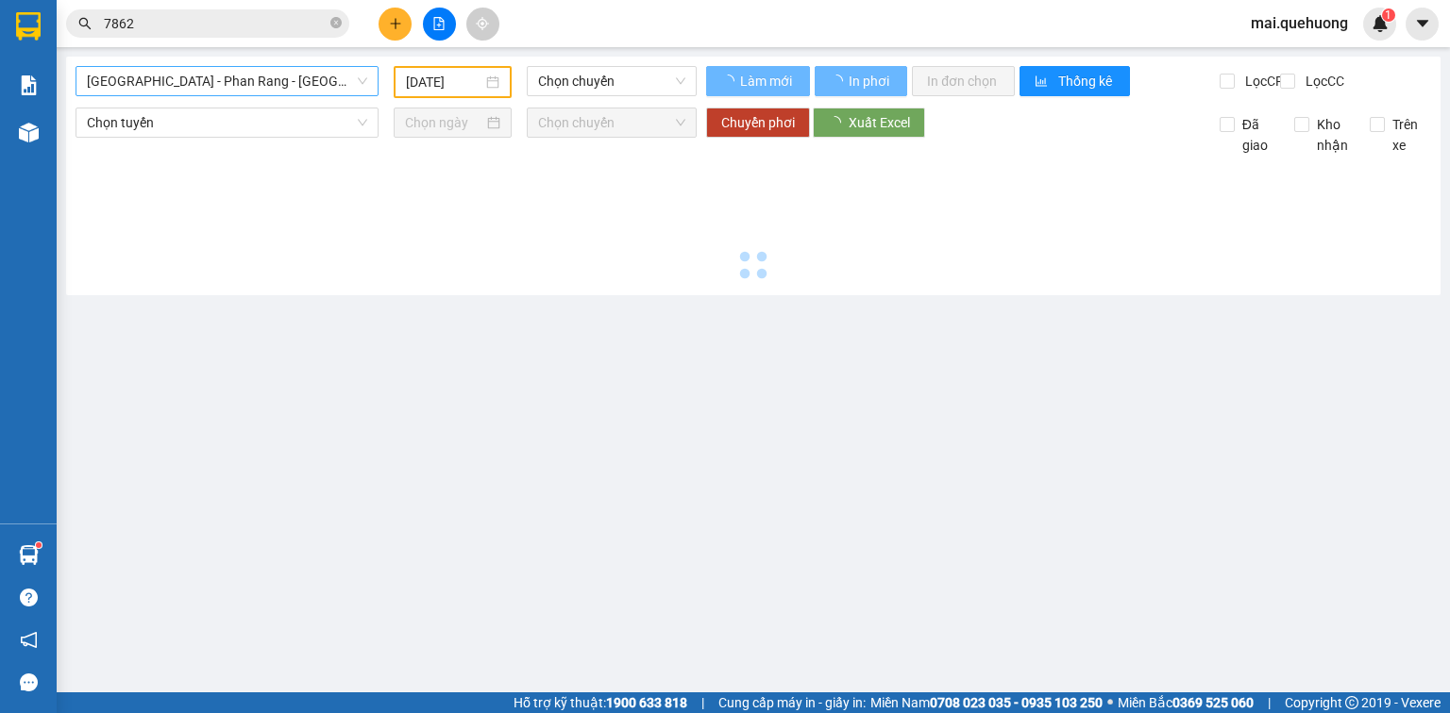
click at [214, 85] on span "[GEOGRAPHIC_DATA] - Phan Rang - [GEOGRAPHIC_DATA]" at bounding box center [227, 81] width 280 height 28
type input "[DATE]"
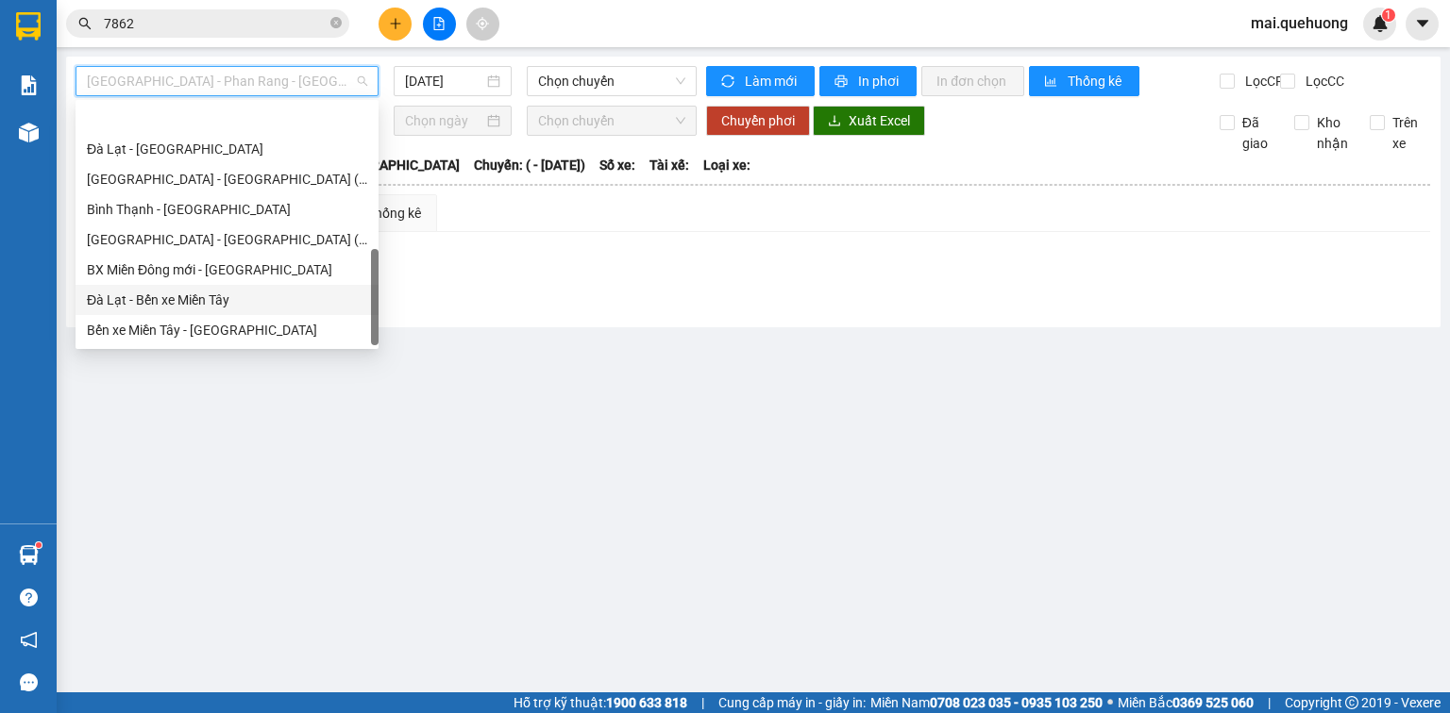
scroll to position [513, 0]
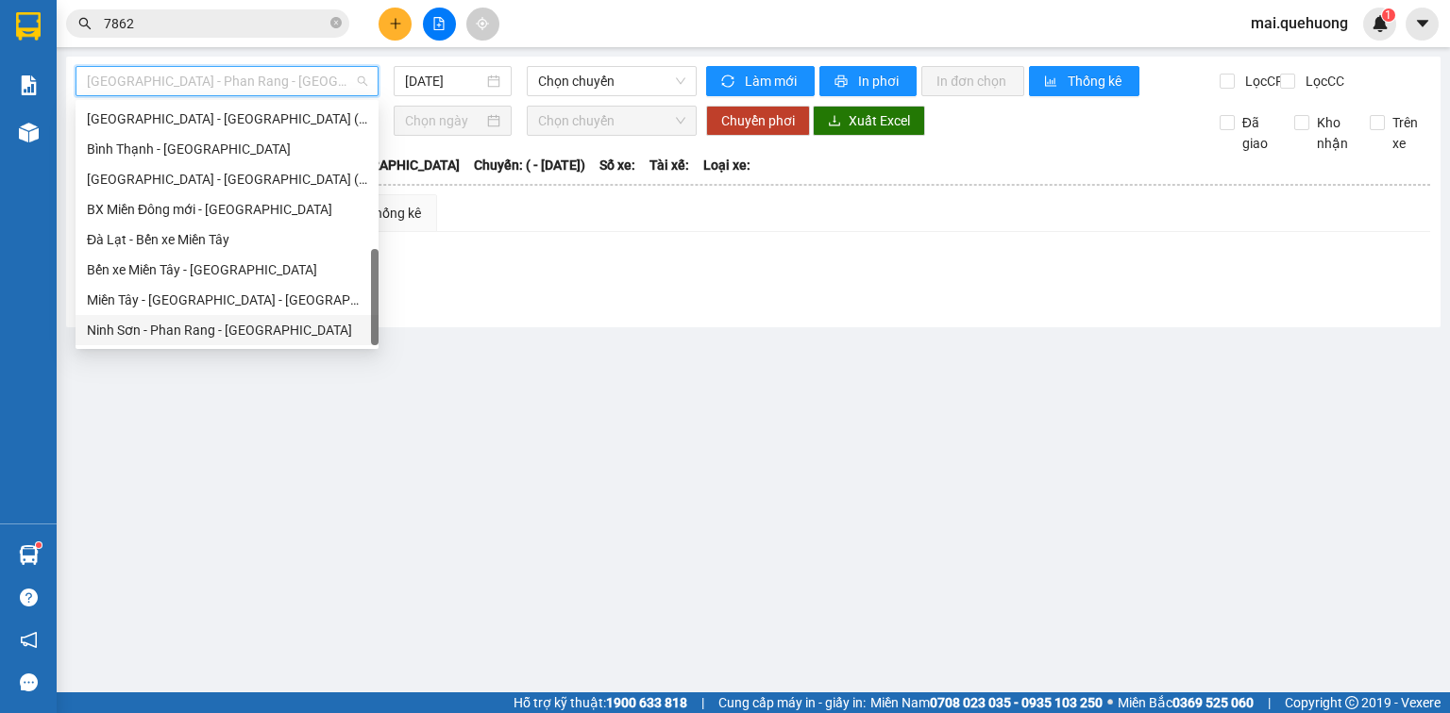
click at [176, 326] on div "Ninh Sơn - Phan Rang - [GEOGRAPHIC_DATA]" at bounding box center [227, 330] width 280 height 21
type input "[DATE]"
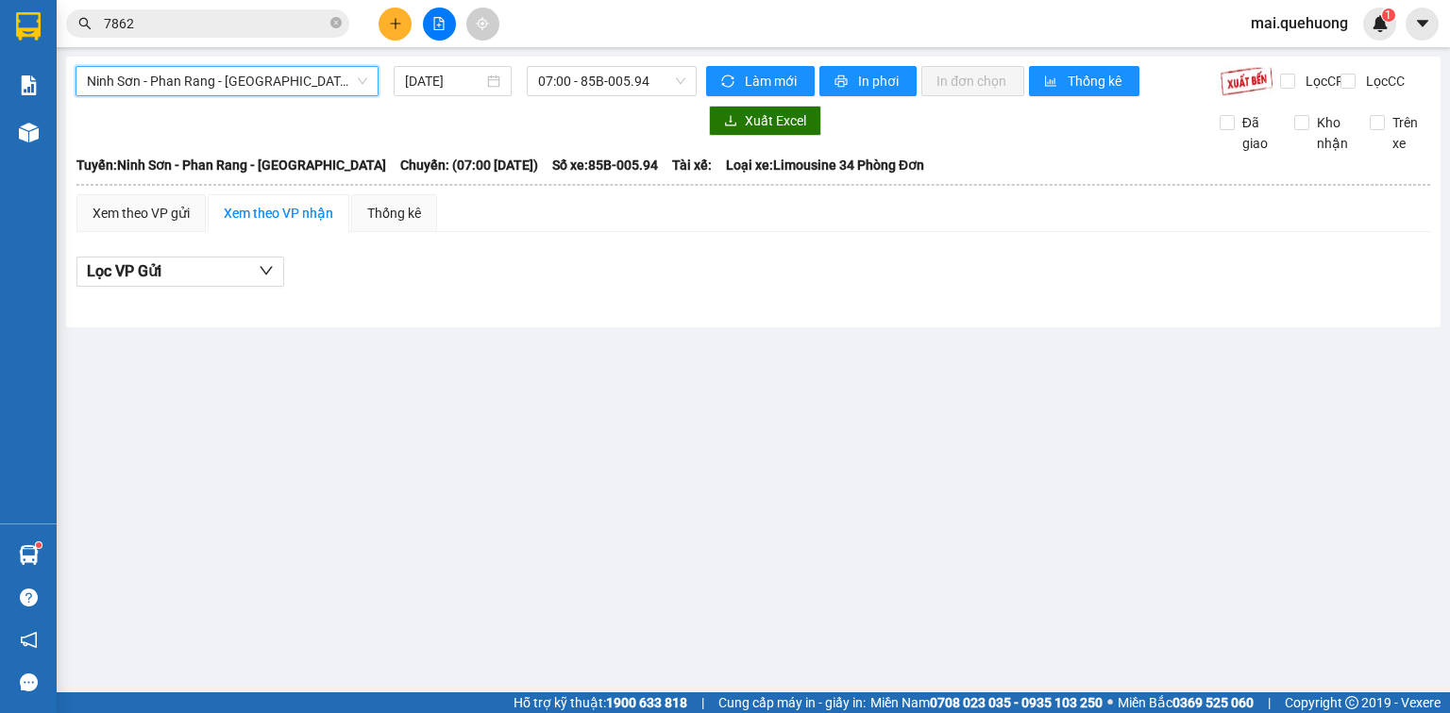
drag, startPoint x: 275, startPoint y: 85, endPoint x: 246, endPoint y: 185, distance: 104.0
click at [274, 85] on span "Ninh Sơn - Phan Rang - [GEOGRAPHIC_DATA]" at bounding box center [227, 81] width 280 height 28
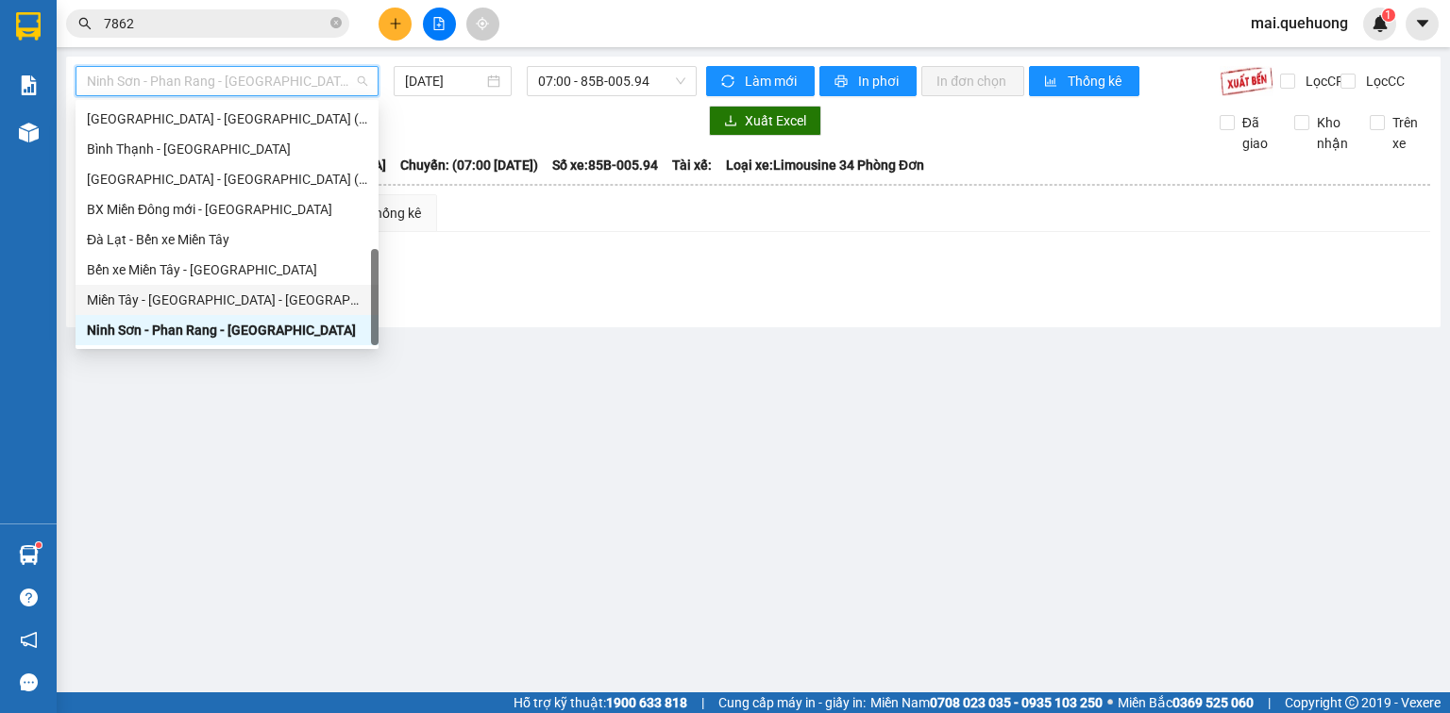
click at [185, 305] on div "Miền Tây - [GEOGRAPHIC_DATA] - [GEOGRAPHIC_DATA]" at bounding box center [227, 300] width 280 height 21
type input "[DATE]"
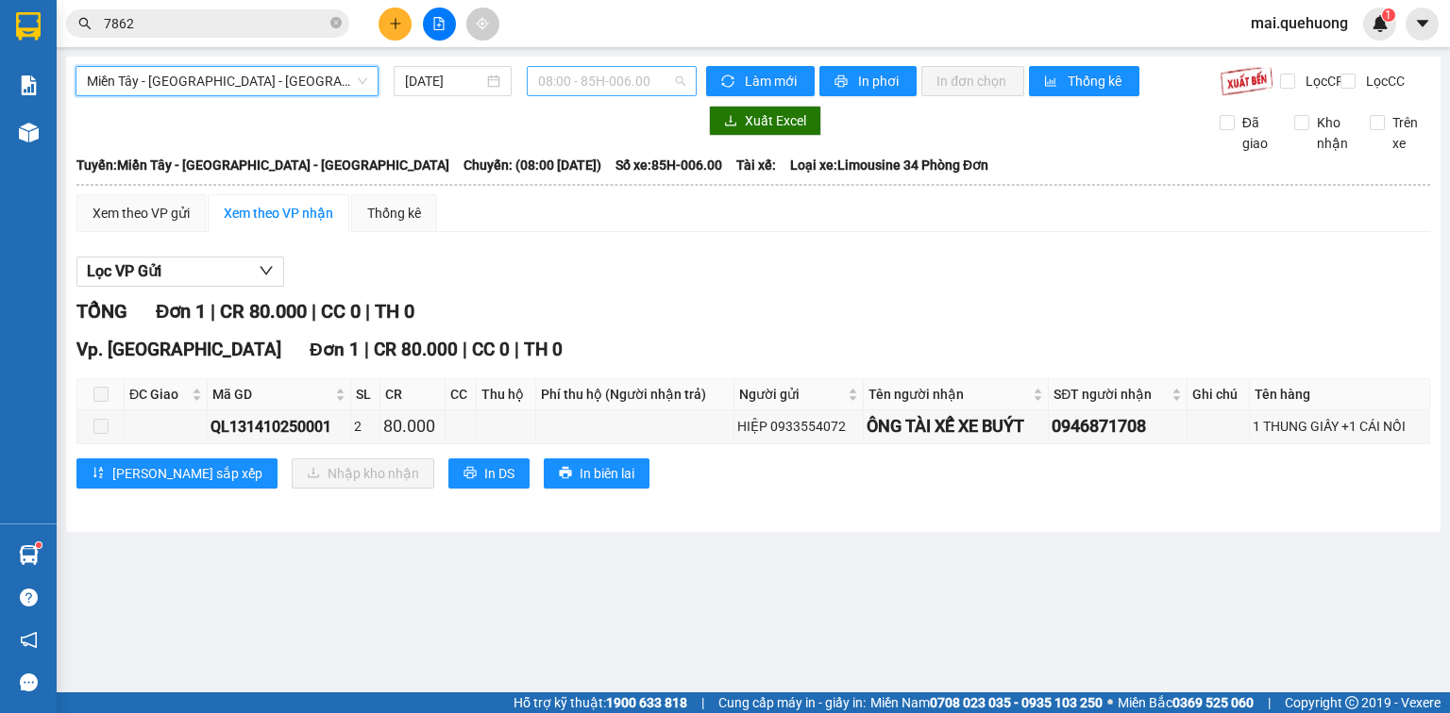
click at [570, 74] on span "08:00 - 85H-006.00" at bounding box center [612, 81] width 148 height 28
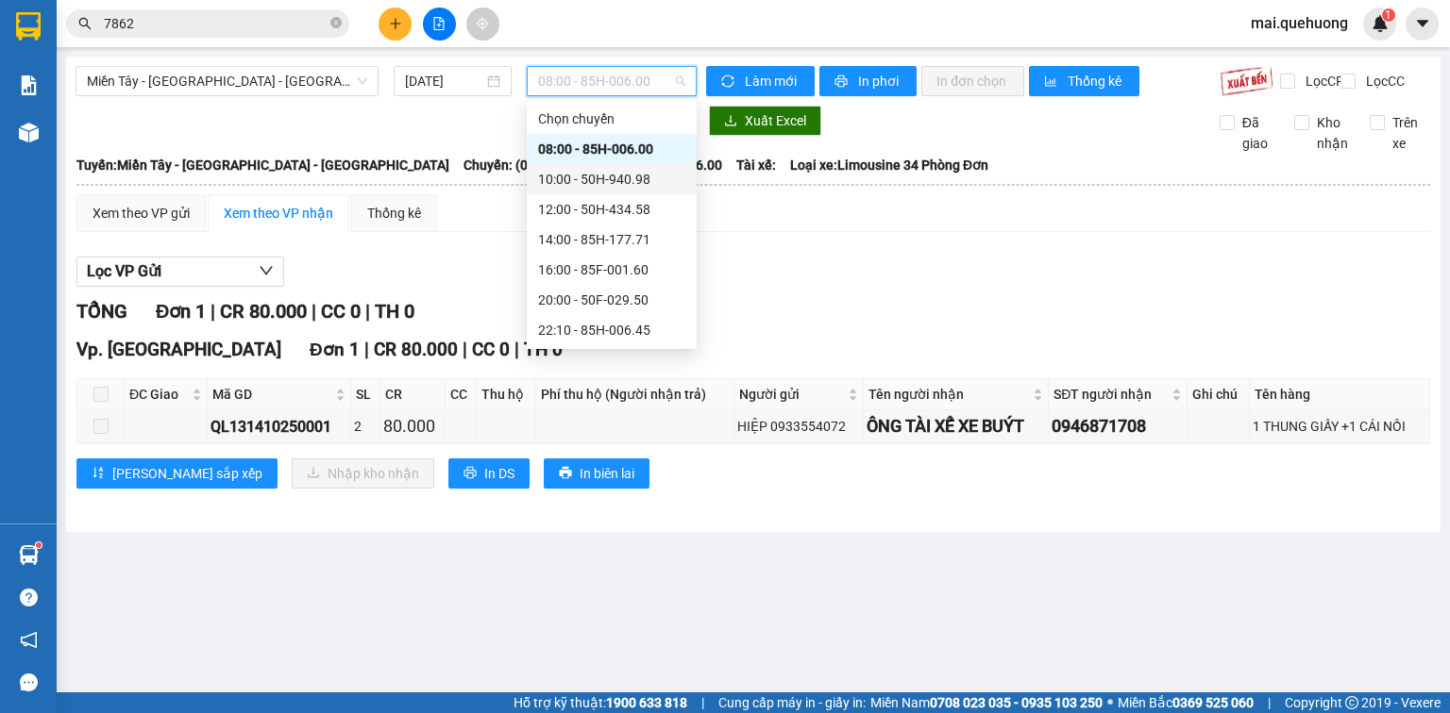
click at [586, 179] on div "10:00 - 50H-940.98" at bounding box center [611, 179] width 147 height 21
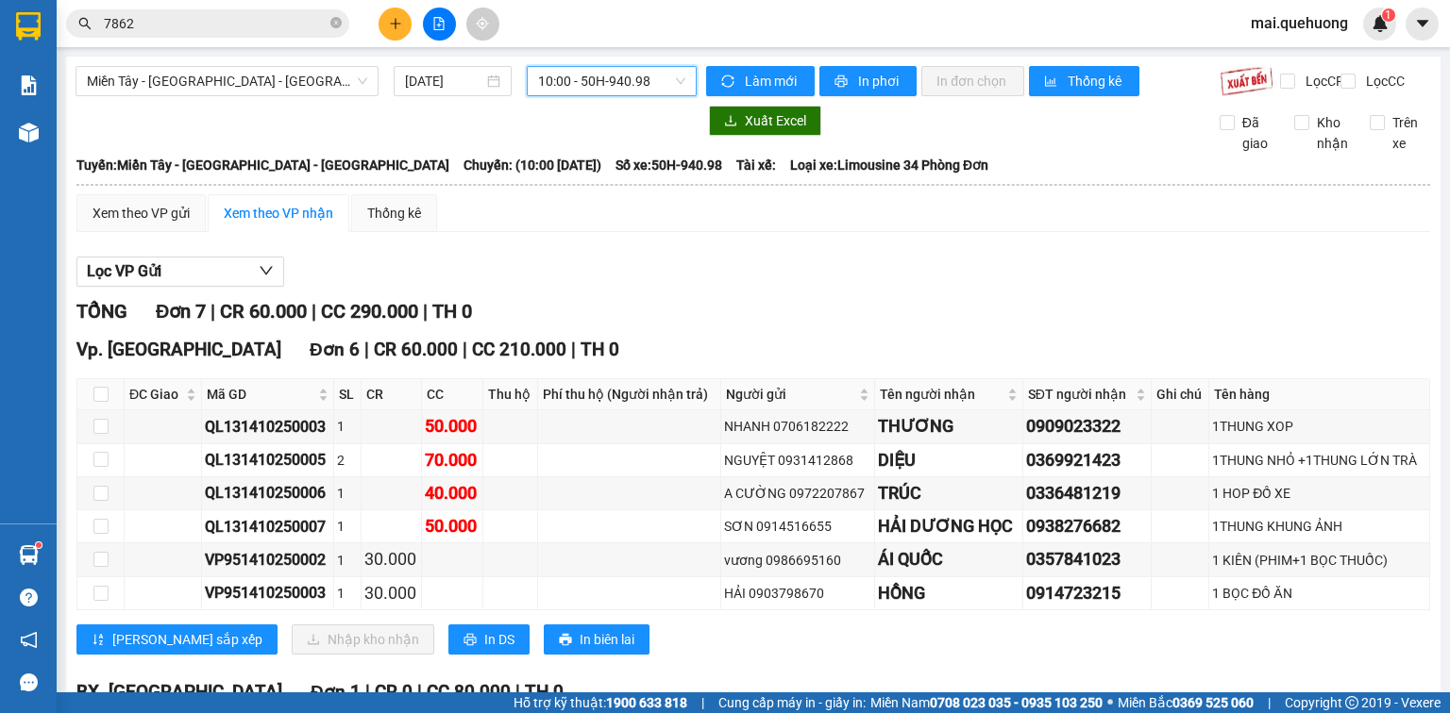
scroll to position [204, 0]
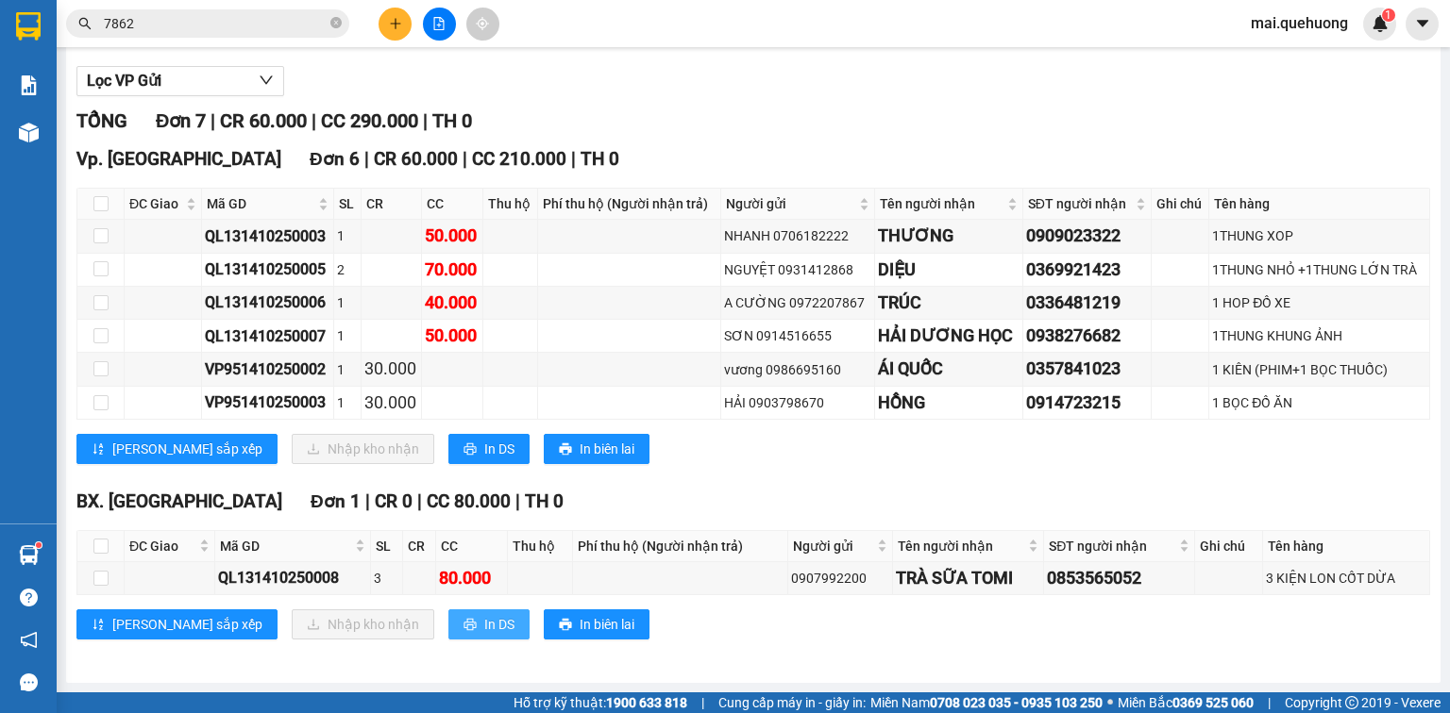
click at [484, 623] on span "In DS" at bounding box center [499, 624] width 30 height 21
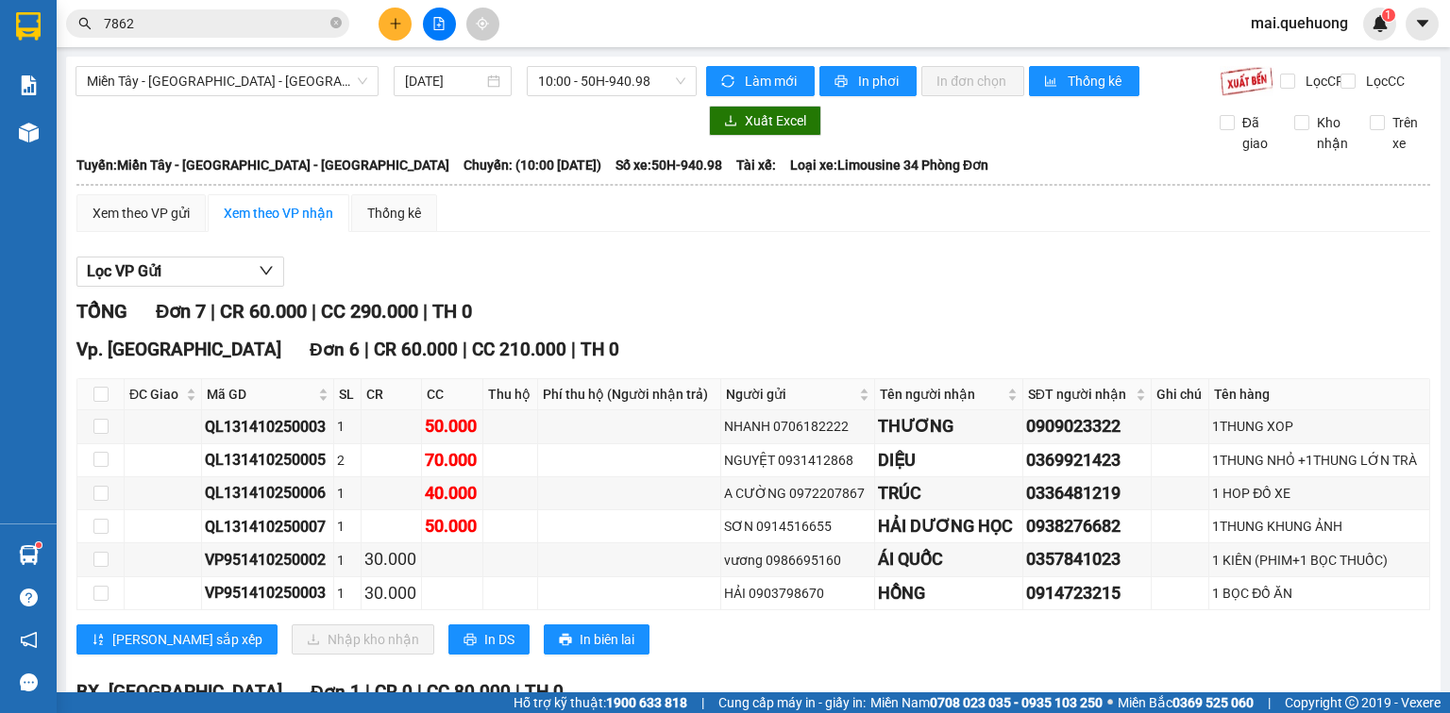
drag, startPoint x: 619, startPoint y: 79, endPoint x: 633, endPoint y: 184, distance: 105.7
click at [619, 79] on span "10:00 - 50H-940.98" at bounding box center [612, 81] width 148 height 28
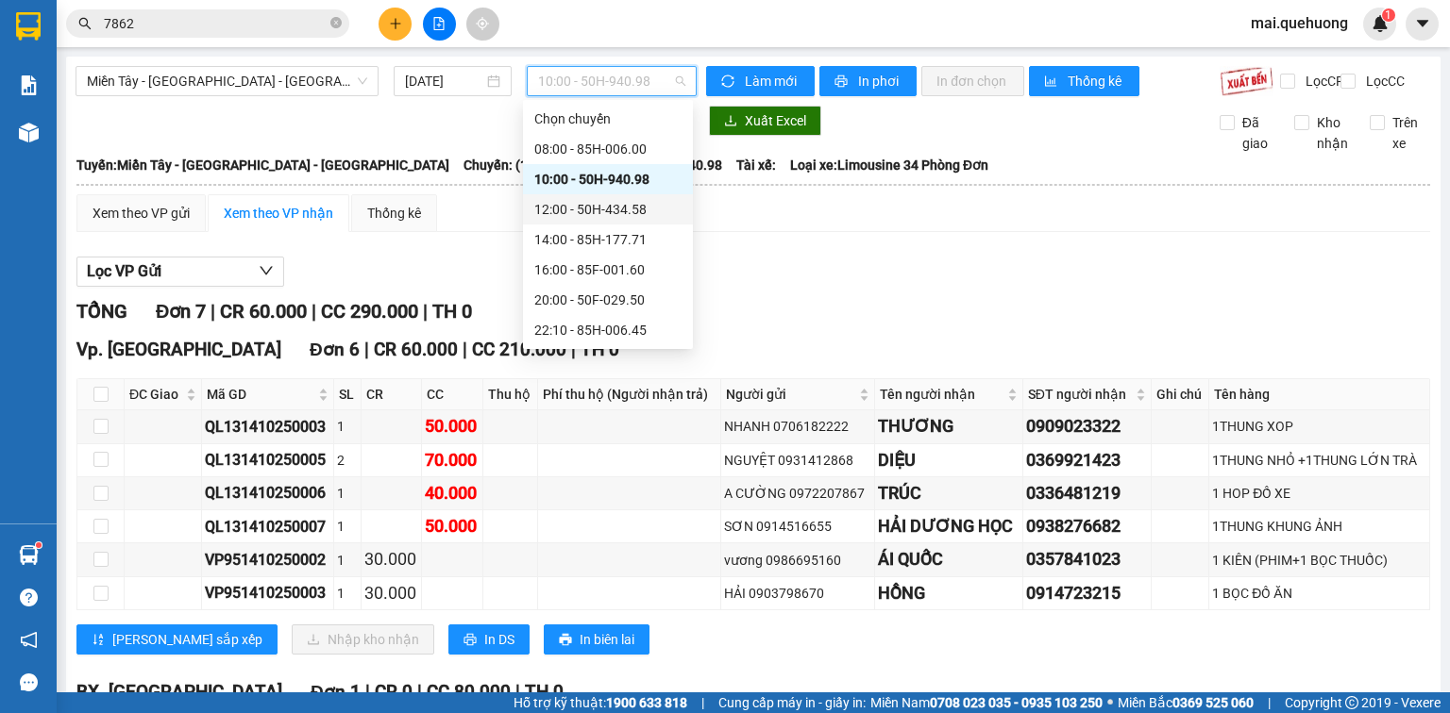
click at [634, 213] on div "12:00 - 50H-434.58" at bounding box center [607, 209] width 147 height 21
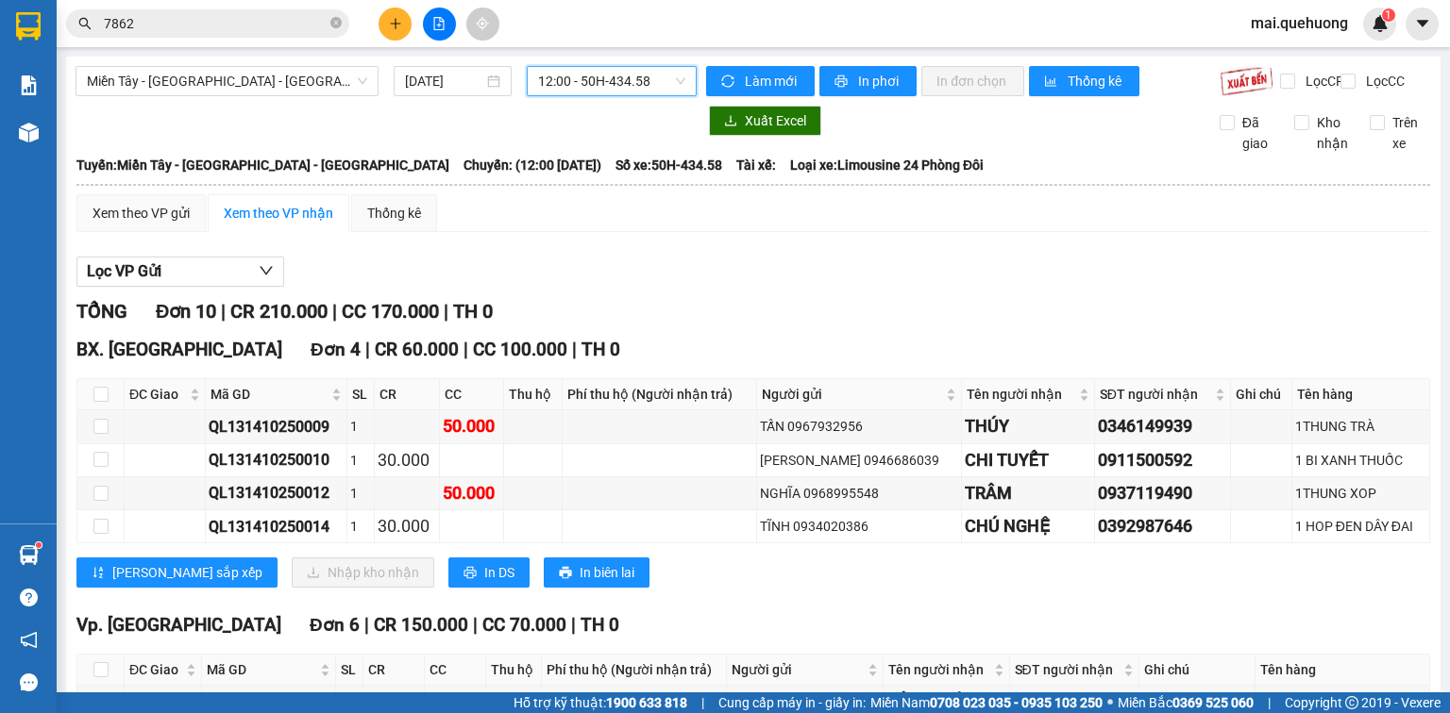
scroll to position [226, 0]
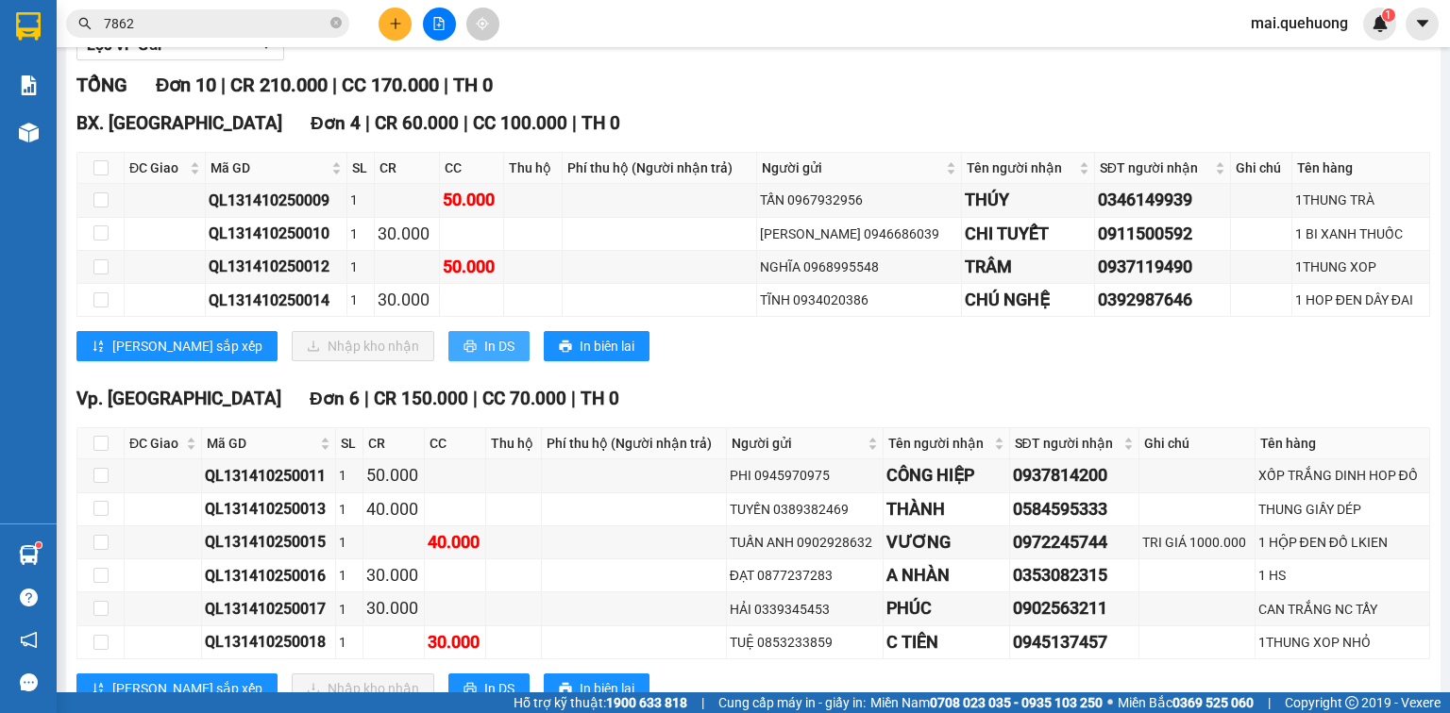
click at [484, 357] on span "In DS" at bounding box center [499, 346] width 30 height 21
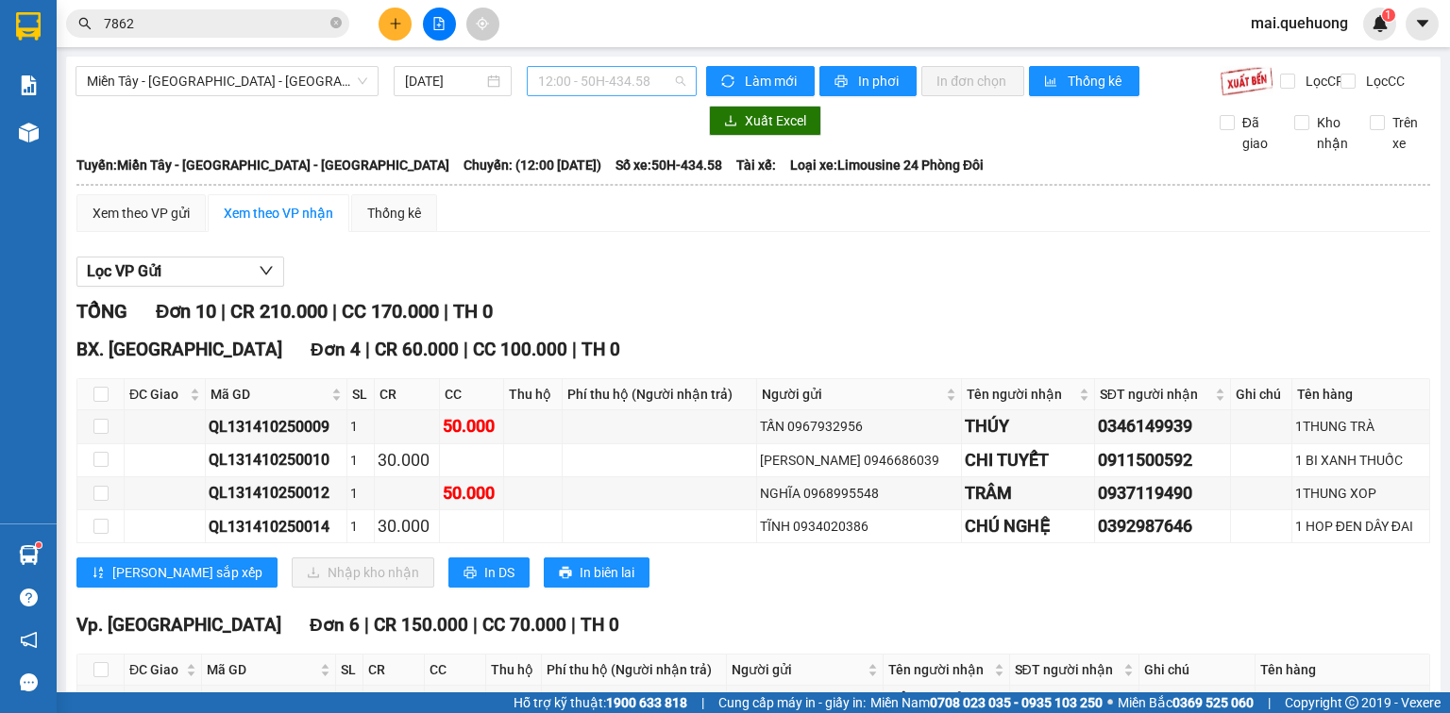
click at [648, 79] on span "12:00 - 50H-434.58" at bounding box center [612, 81] width 148 height 28
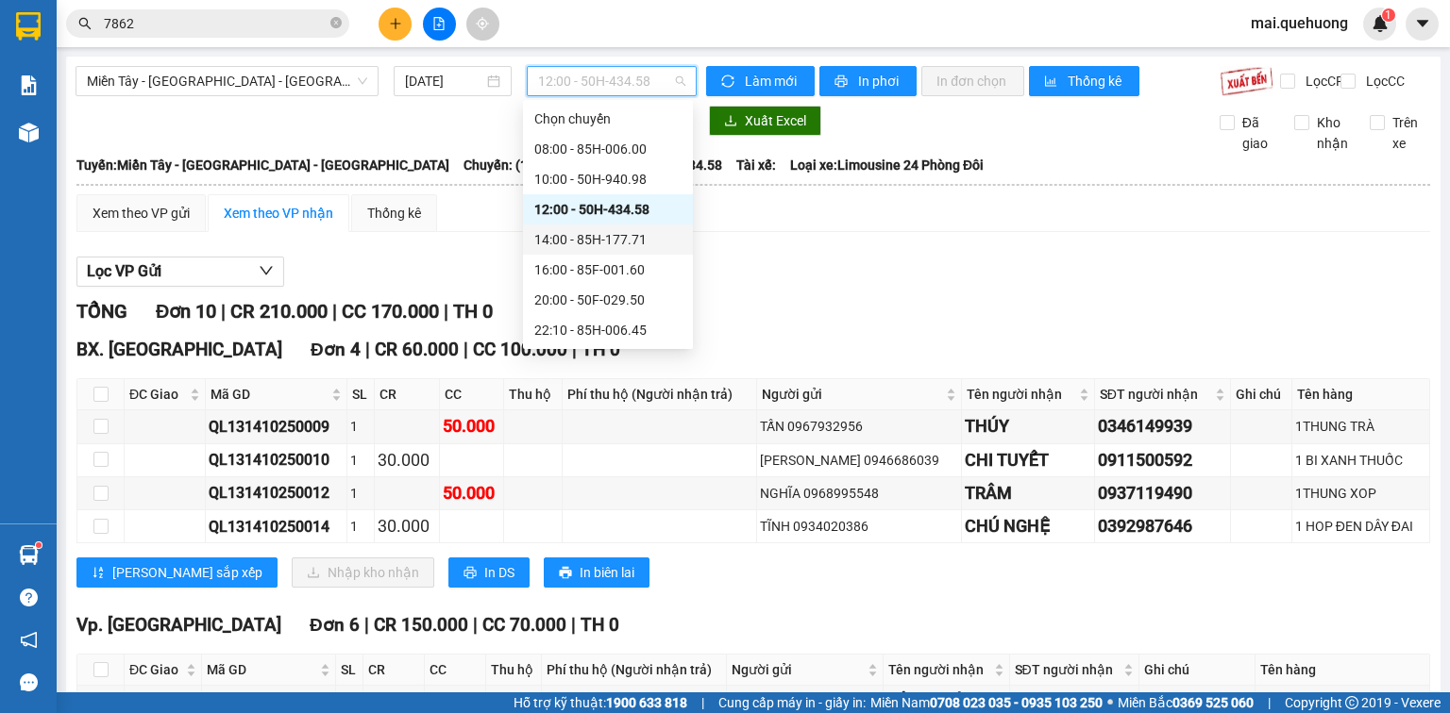
click at [663, 235] on div "14:00 - 85H-177.71" at bounding box center [607, 239] width 147 height 21
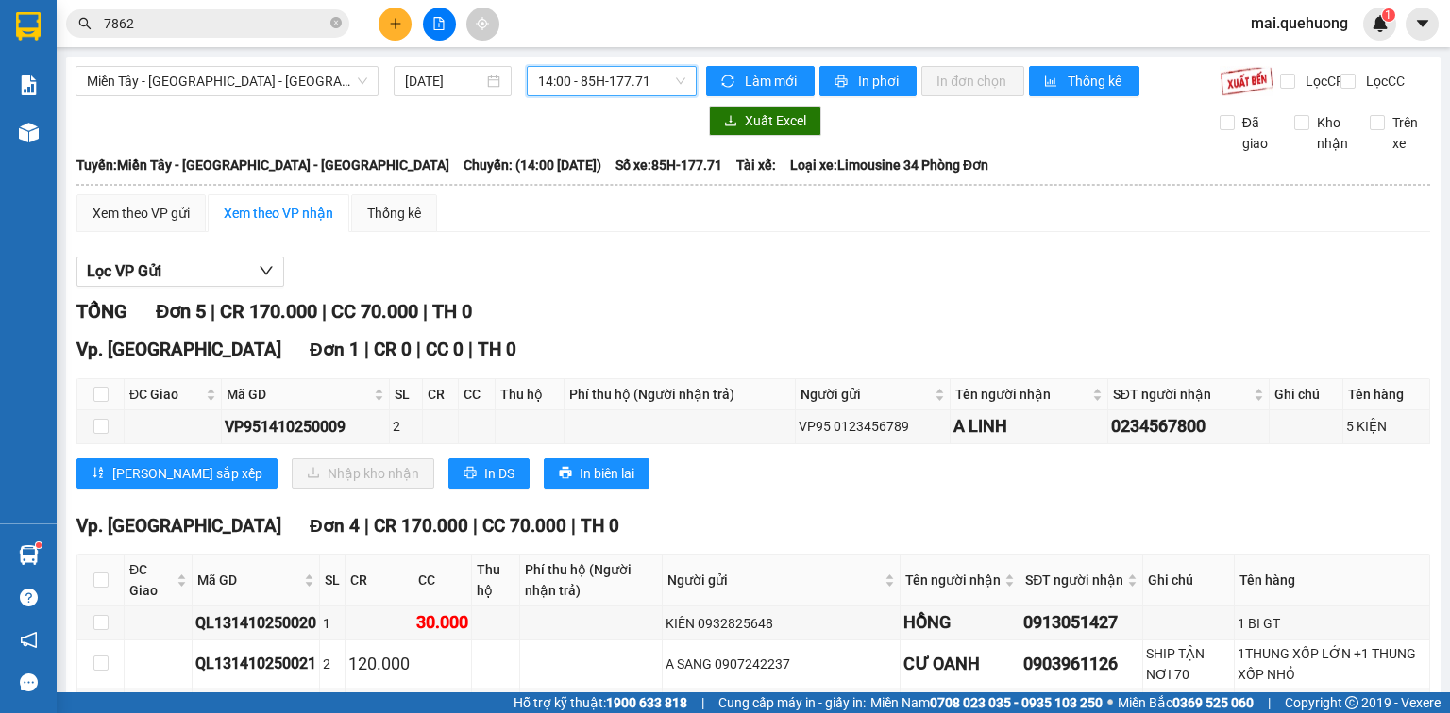
click at [573, 84] on span "14:00 - 85H-177.71" at bounding box center [612, 81] width 148 height 28
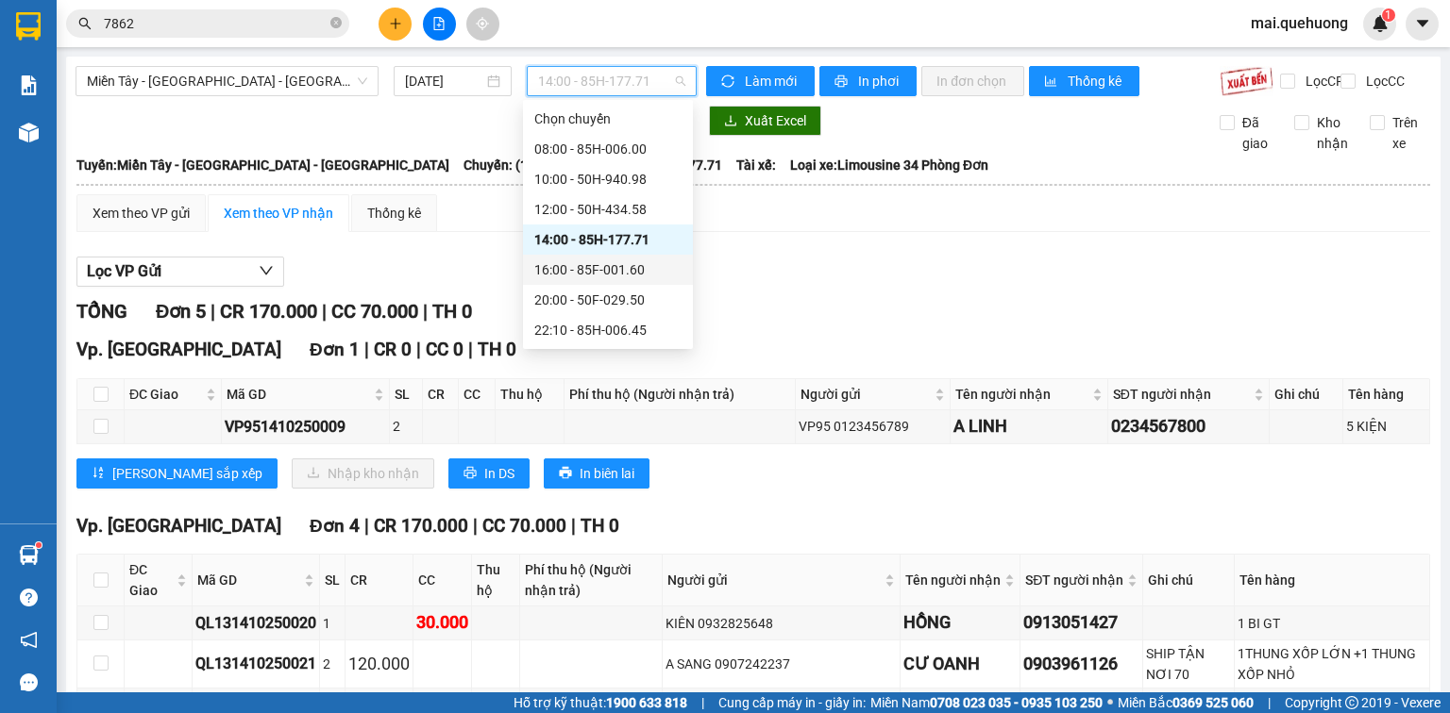
click at [612, 273] on div "16:00 - 85F-001.60" at bounding box center [607, 270] width 147 height 21
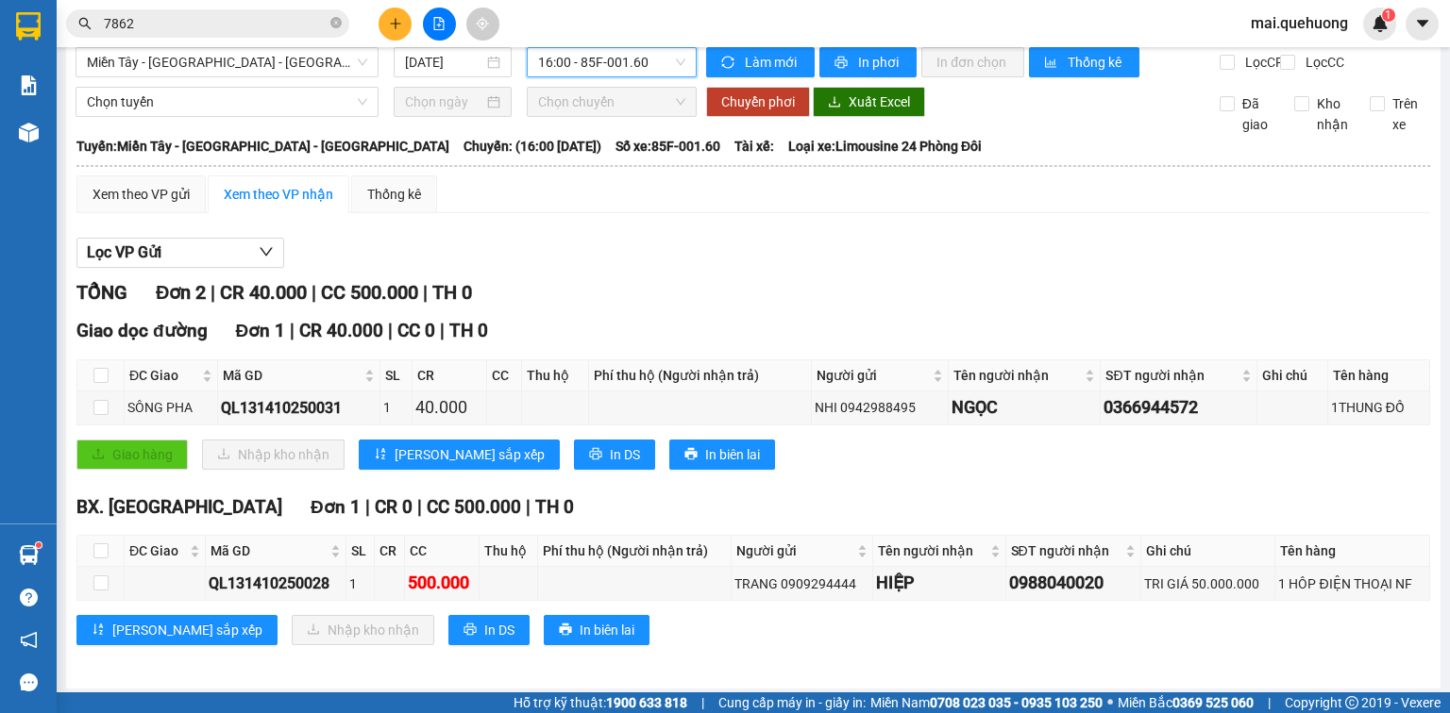
scroll to position [38, 0]
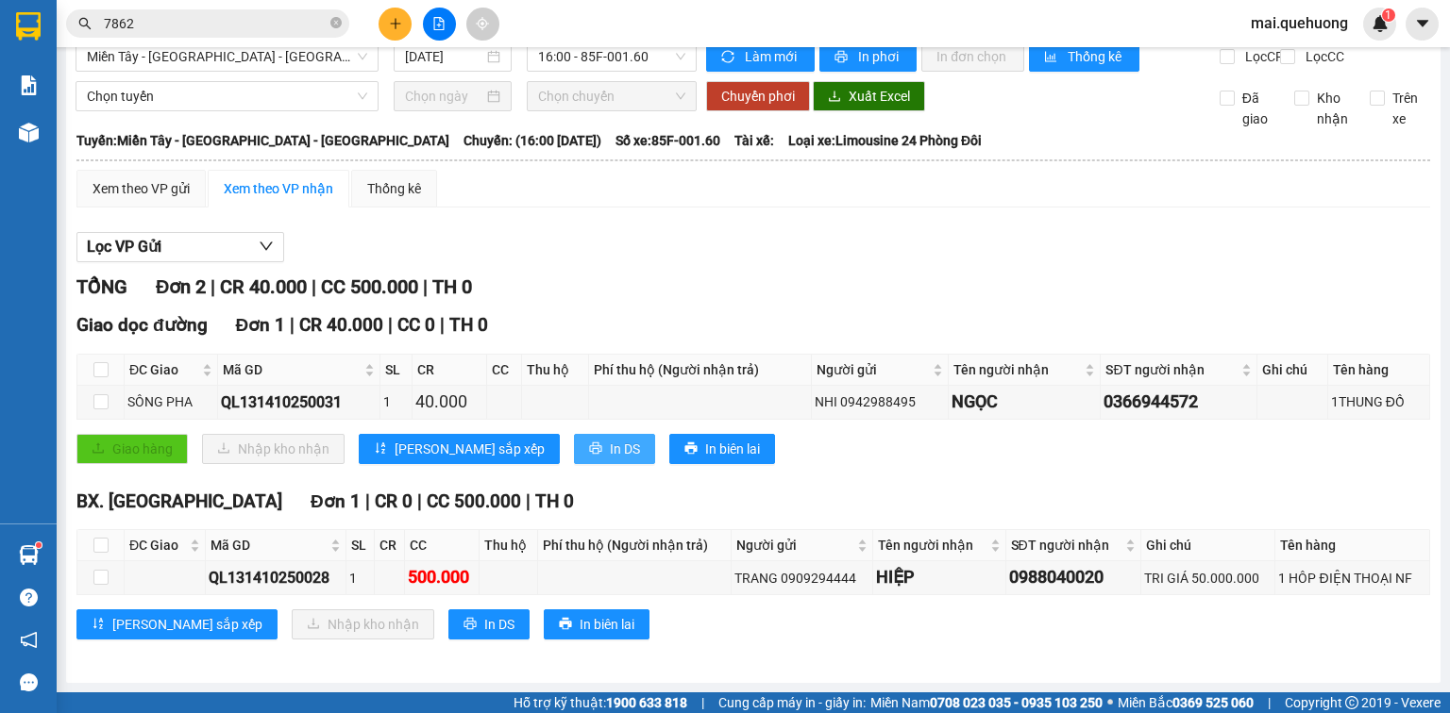
click at [574, 459] on button "In DS" at bounding box center [614, 449] width 81 height 30
click at [484, 630] on span "In DS" at bounding box center [499, 624] width 30 height 21
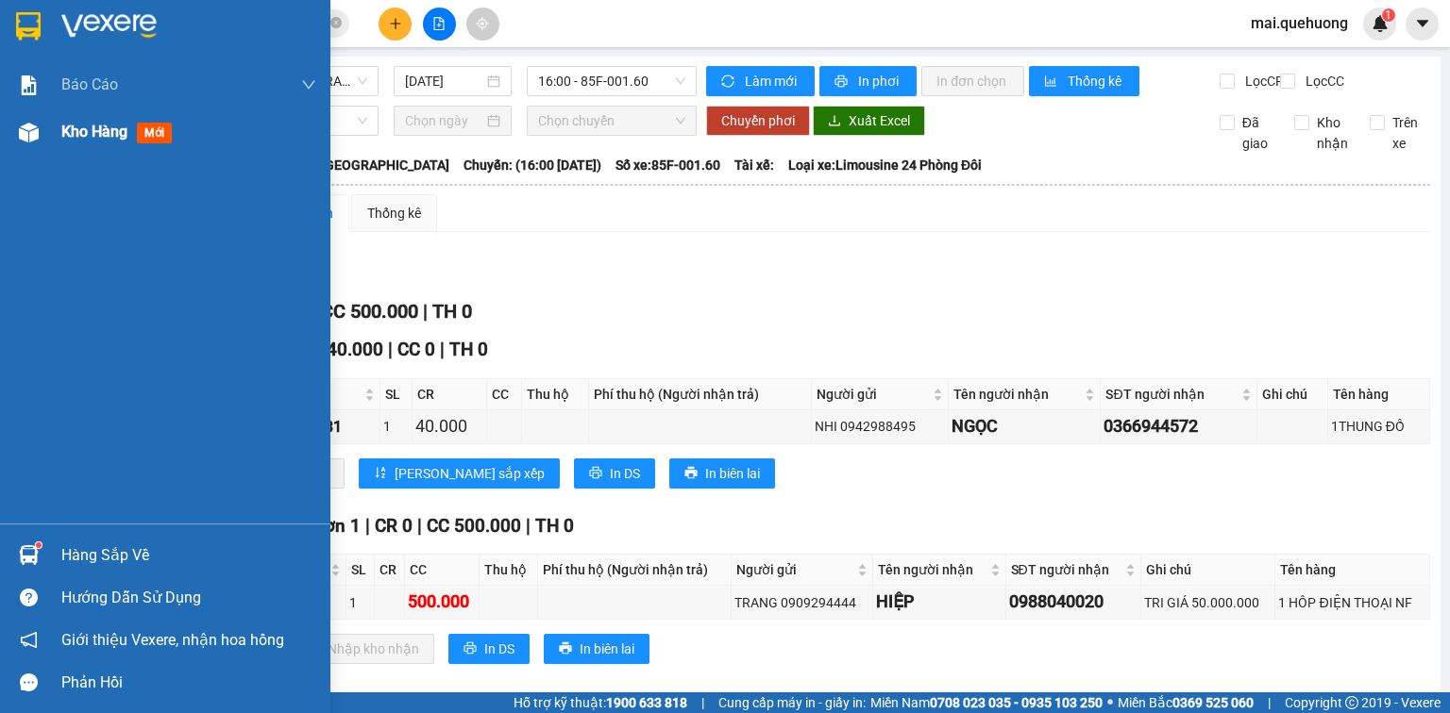
click at [48, 142] on div "Kho hàng mới" at bounding box center [165, 132] width 330 height 47
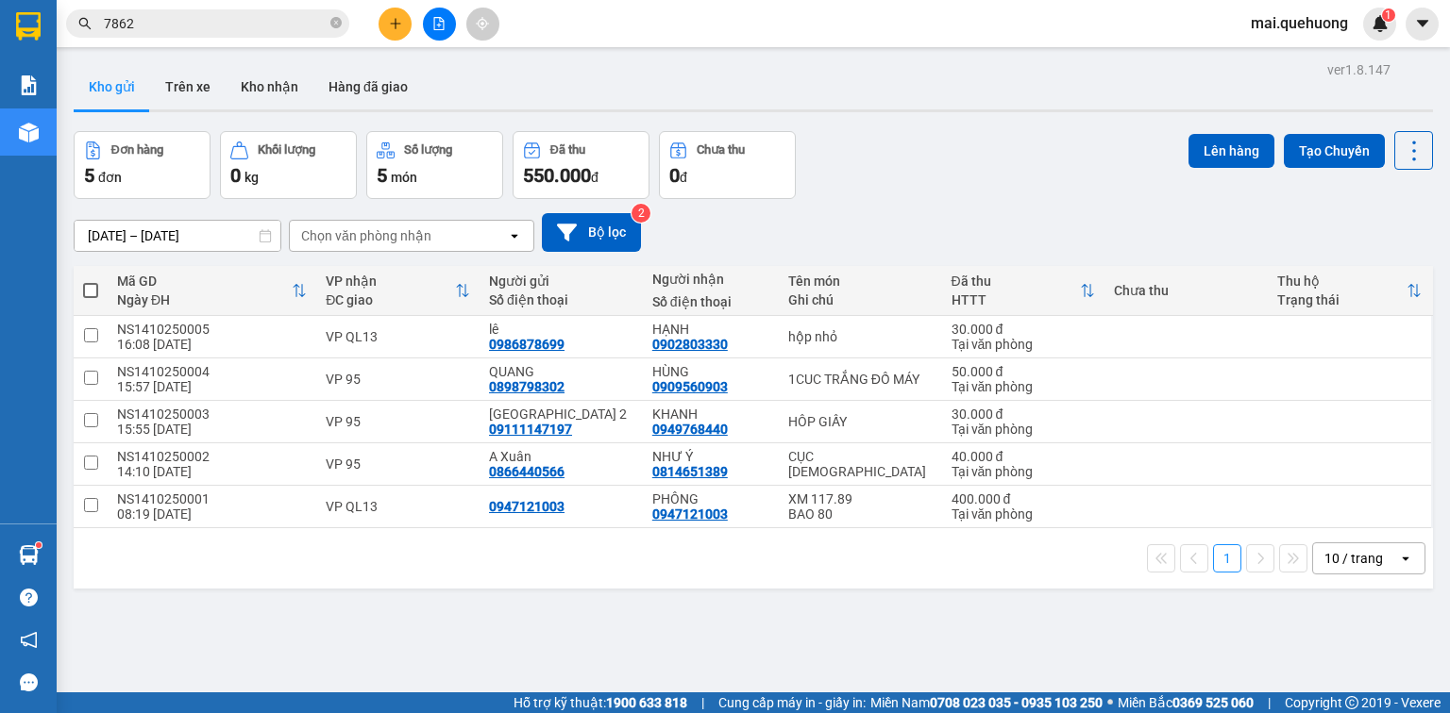
click at [404, 15] on button at bounding box center [394, 24] width 33 height 33
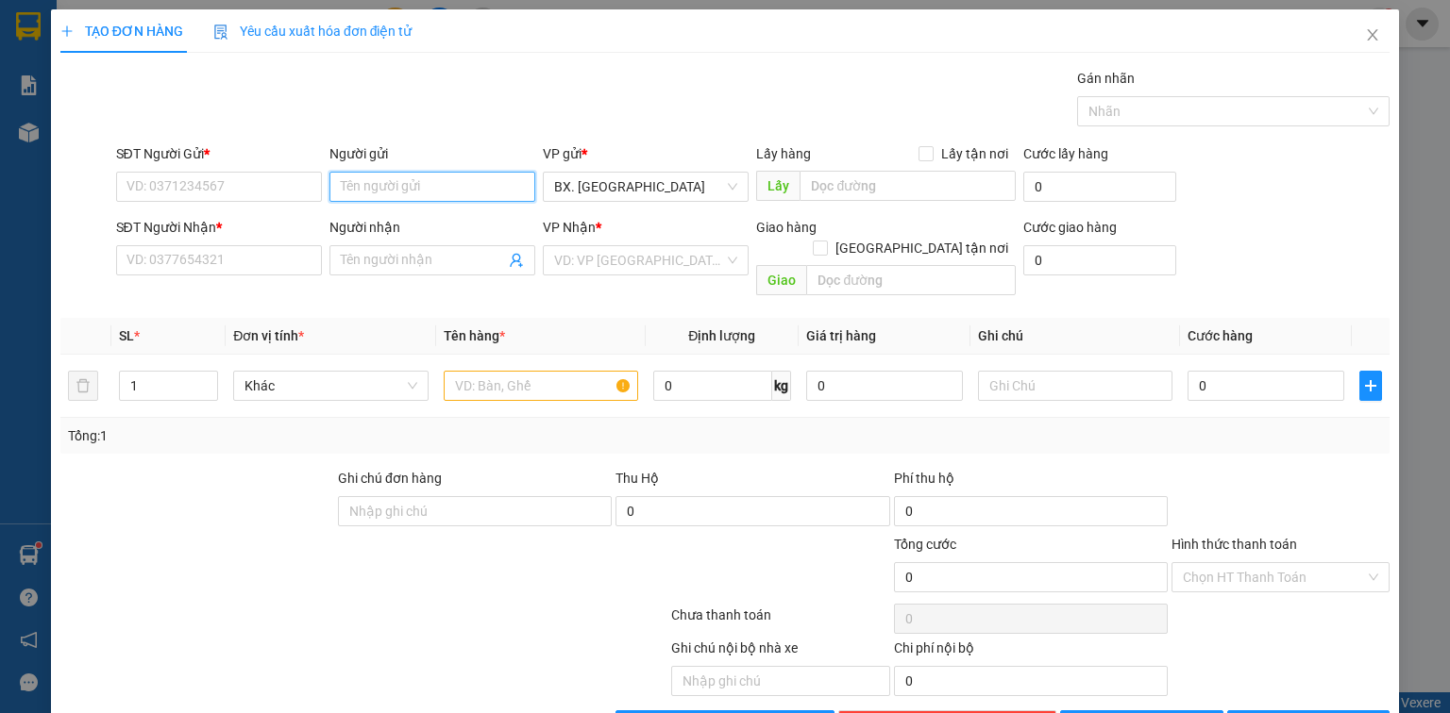
click at [408, 189] on input "Người gửi" at bounding box center [432, 187] width 206 height 30
type input "NK TRÍ ĐỨC"
click at [223, 196] on input "SĐT Người Gửi *" at bounding box center [219, 187] width 206 height 30
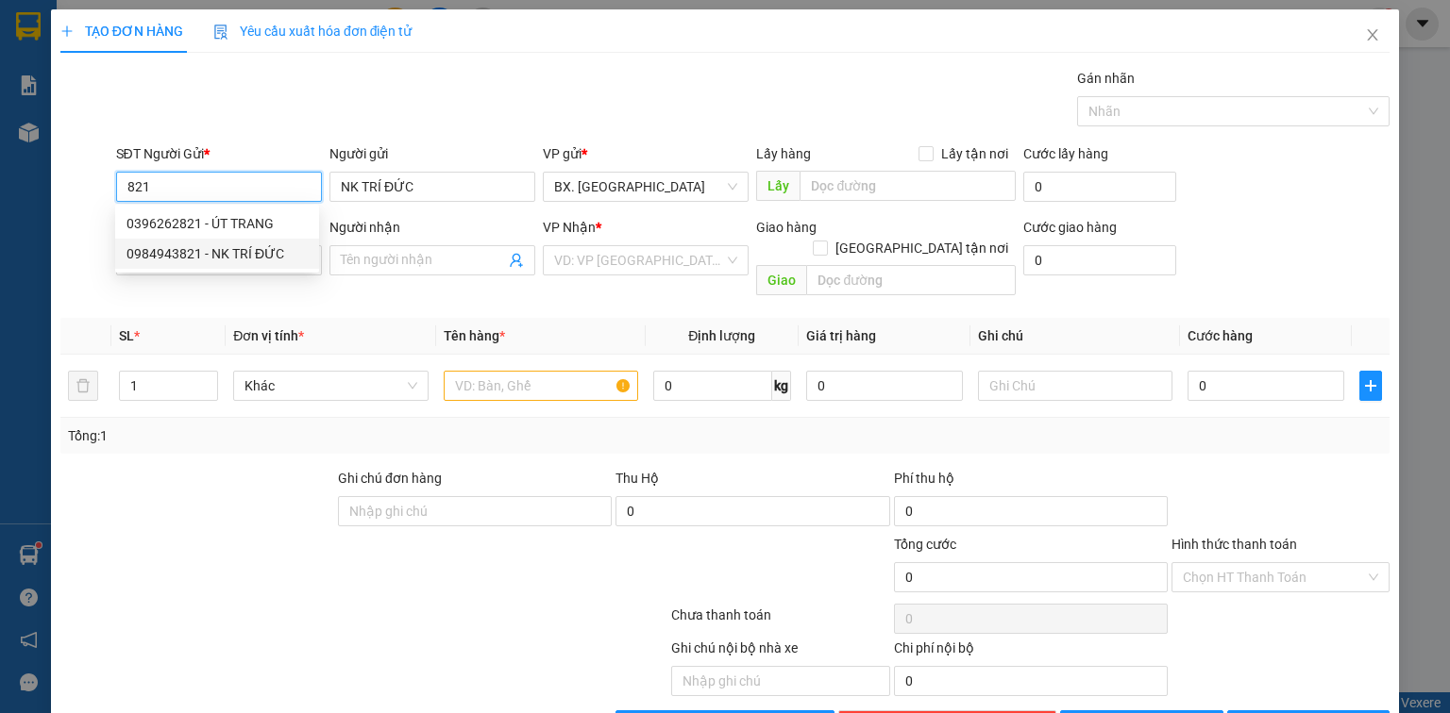
click at [226, 253] on div "0984943821 - NK TRÍ ĐỨC" at bounding box center [216, 253] width 181 height 21
type input "0984943821"
type input "0909889688"
type input "ISOLABO"
type input "30.000"
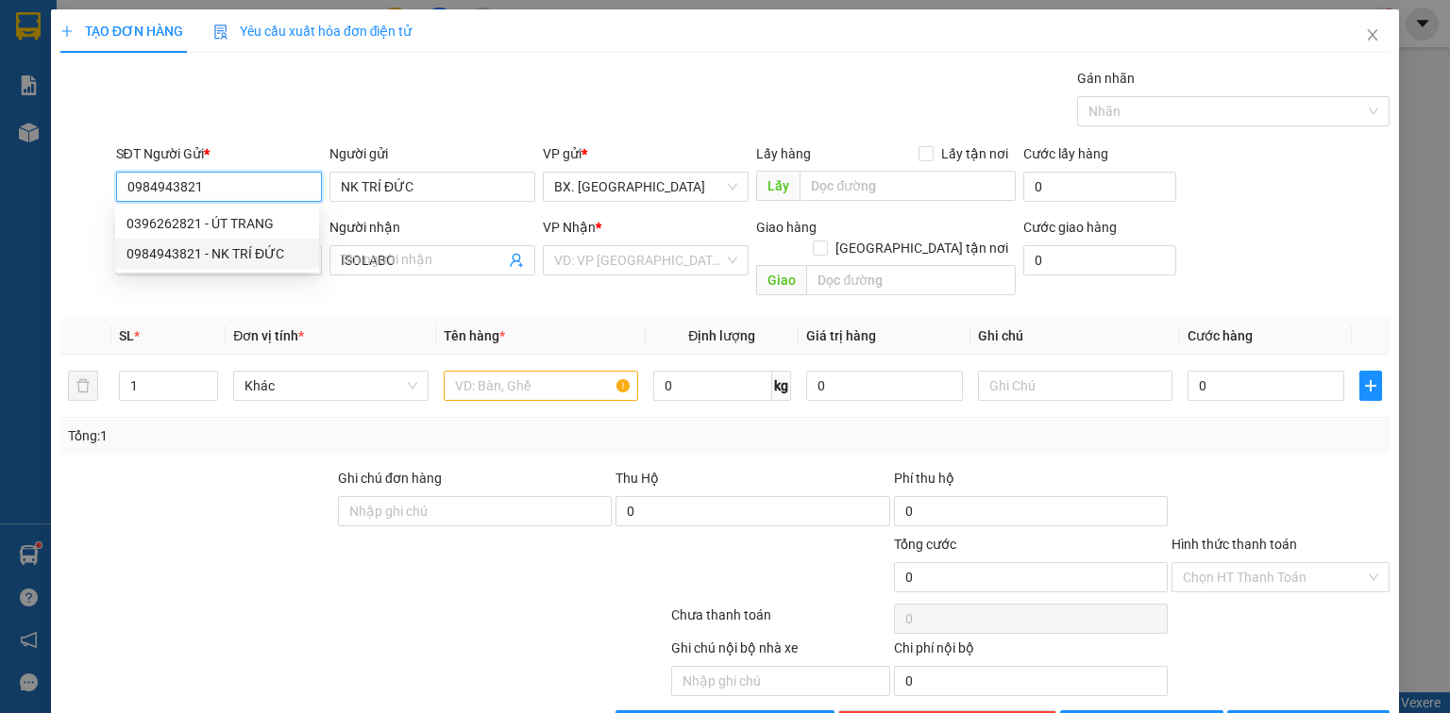
type input "30.000"
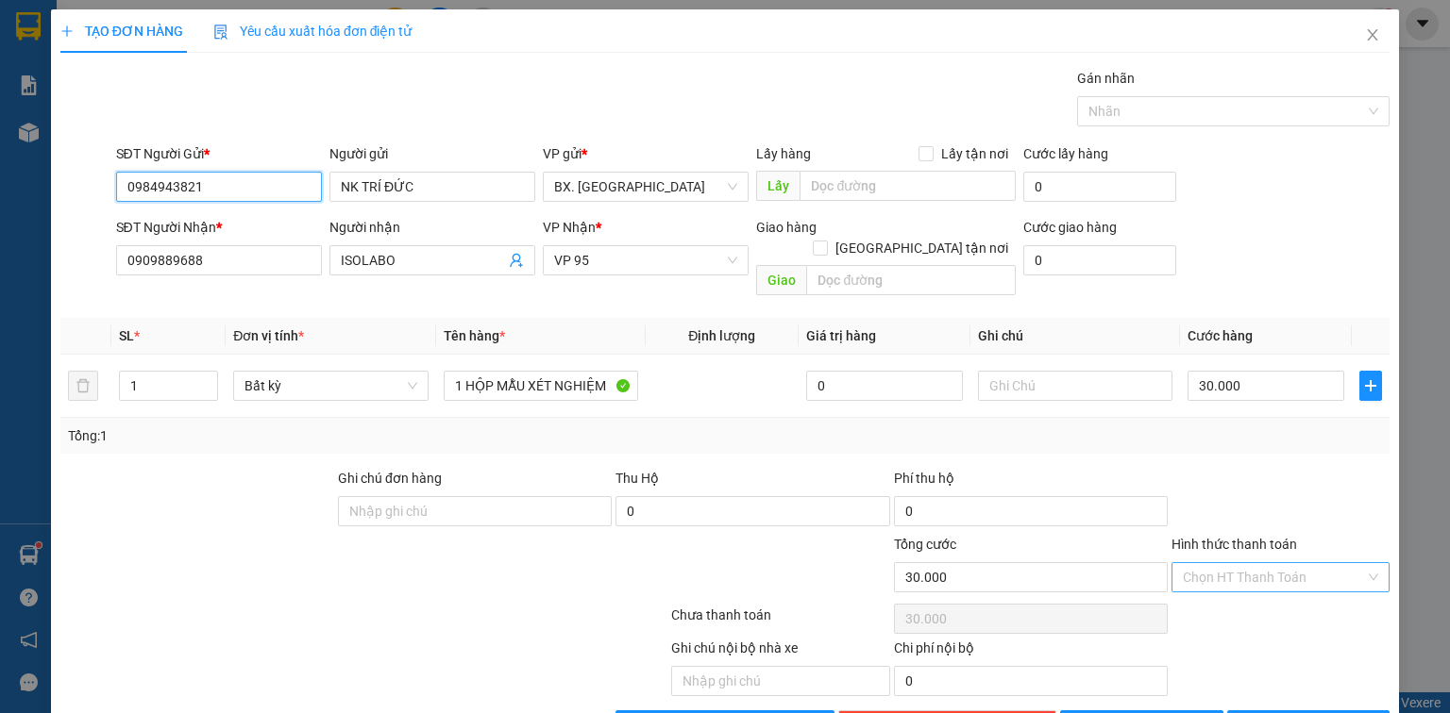
type input "0984943821"
drag, startPoint x: 1312, startPoint y: 549, endPoint x: 1301, endPoint y: 541, distance: 13.4
click at [1311, 563] on input "Hình thức thanh toán" at bounding box center [1273, 577] width 182 height 28
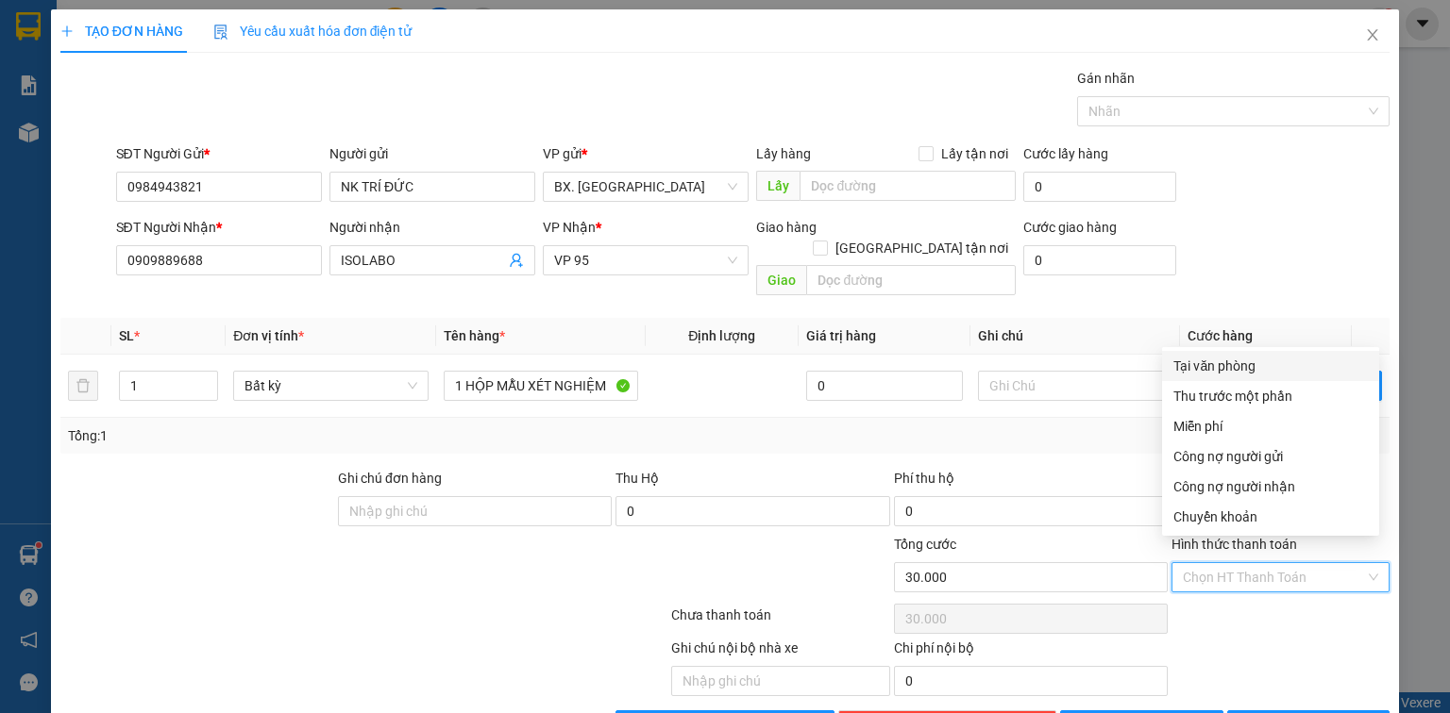
drag, startPoint x: 1260, startPoint y: 371, endPoint x: 1250, endPoint y: 415, distance: 45.6
click at [1261, 370] on div "Tại văn phòng" at bounding box center [1270, 366] width 194 height 21
type input "0"
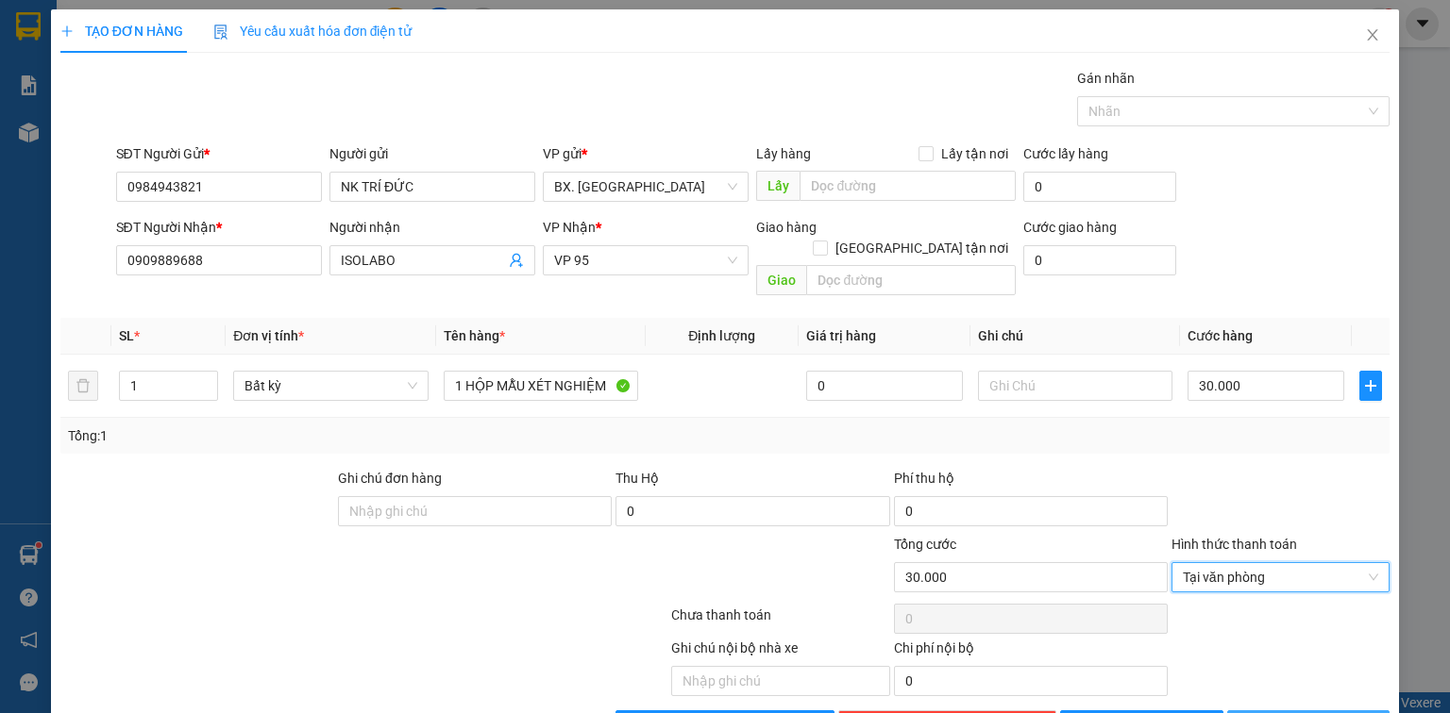
click at [1255, 713] on icon "printer" at bounding box center [1248, 724] width 13 height 13
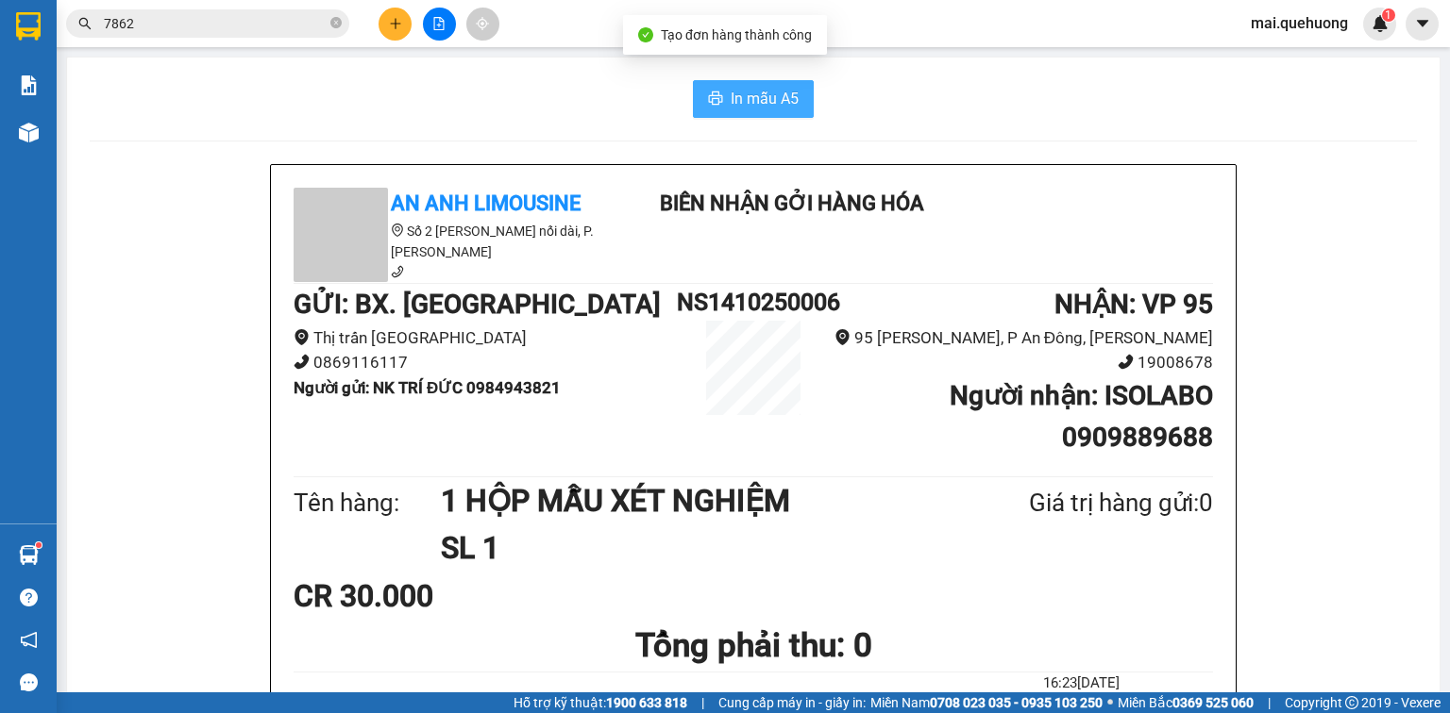
click at [714, 106] on icon "printer" at bounding box center [715, 98] width 15 height 15
click at [709, 96] on icon "printer" at bounding box center [716, 98] width 14 height 13
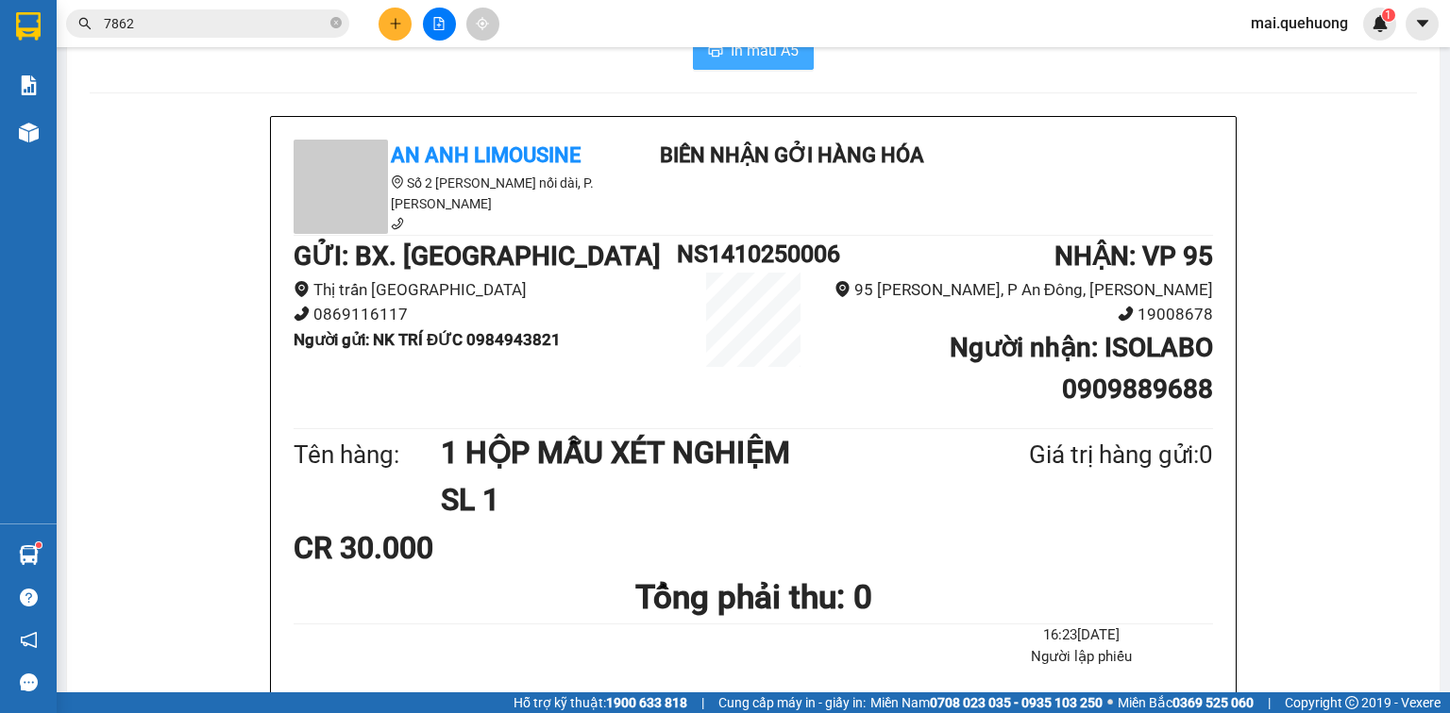
scroll to position [75, 0]
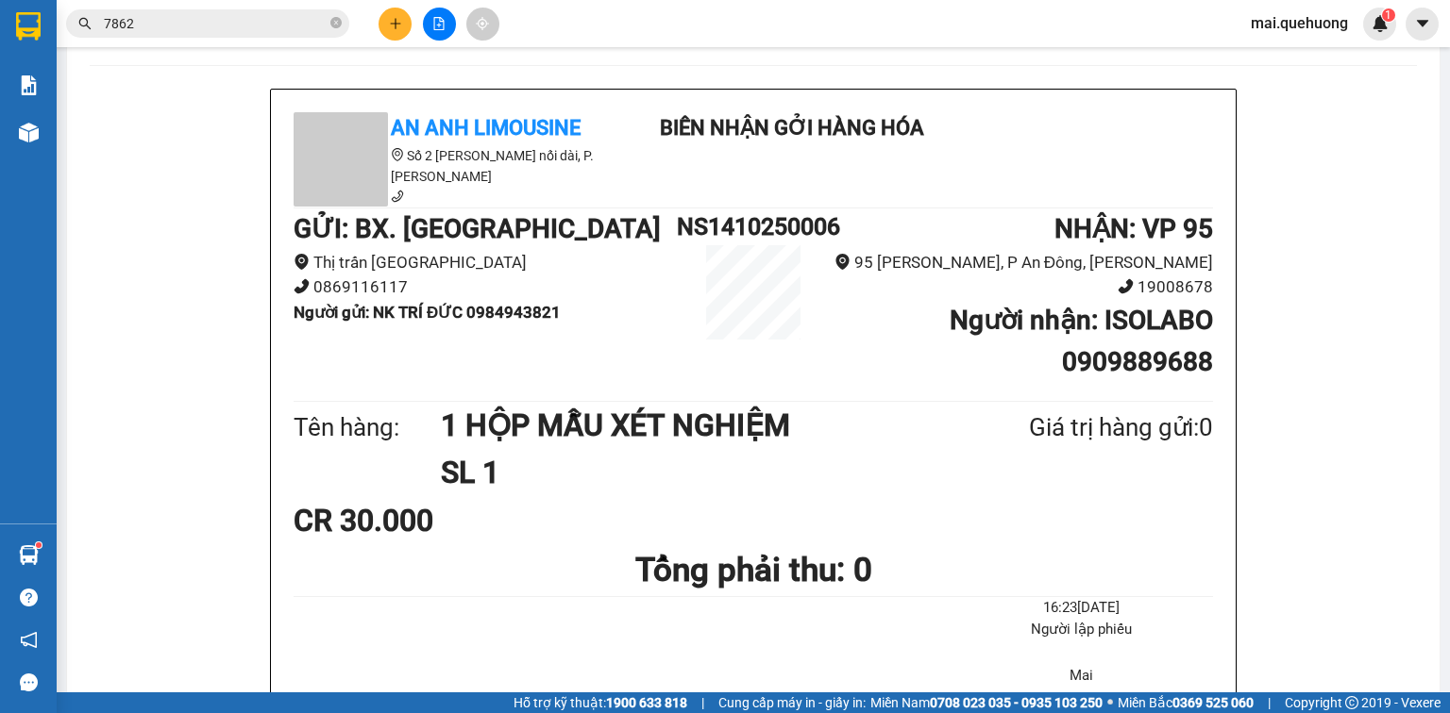
click at [396, 23] on icon "plus" at bounding box center [395, 23] width 13 height 13
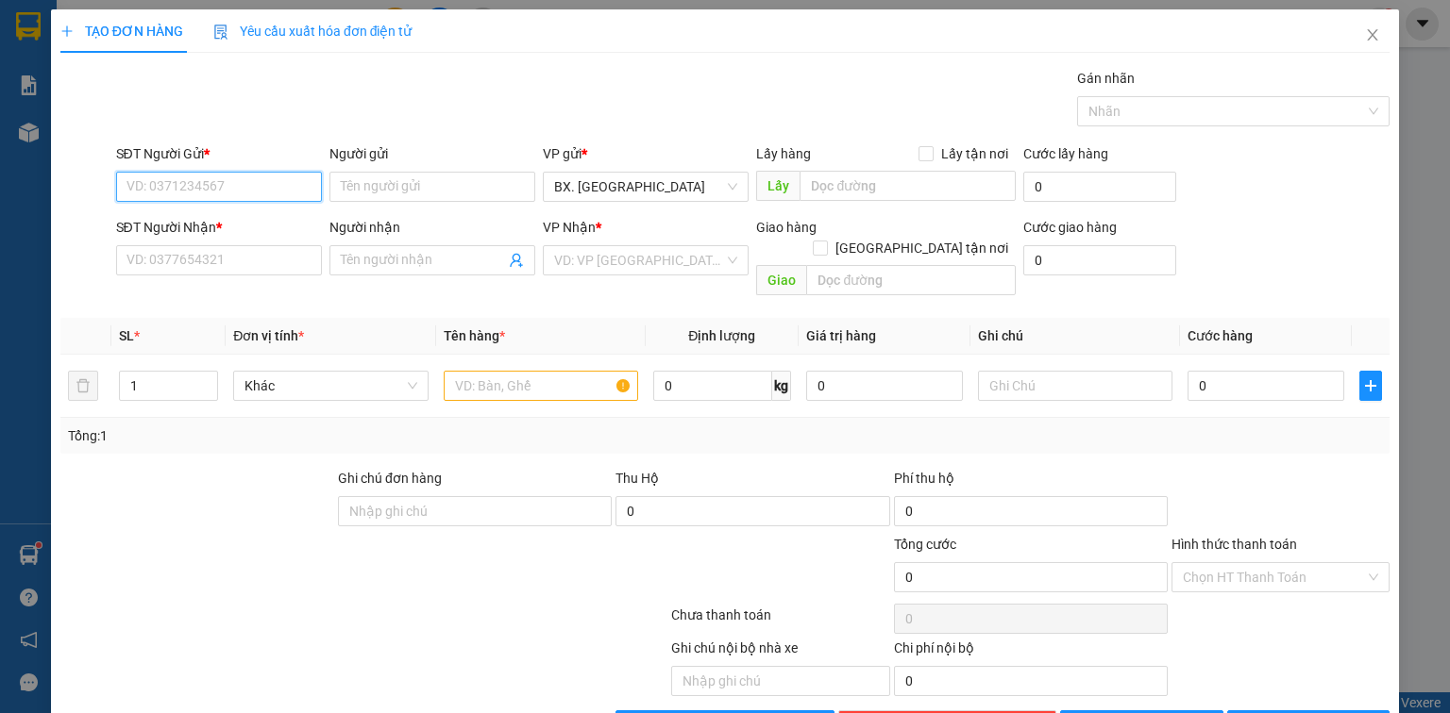
click at [167, 174] on input "SĐT Người Gửi *" at bounding box center [219, 187] width 206 height 30
click at [248, 236] on div "0838909707 - PHÚC" at bounding box center [217, 224] width 204 height 30
type input "0838909707"
type input "PHÚC"
type input "0915993188"
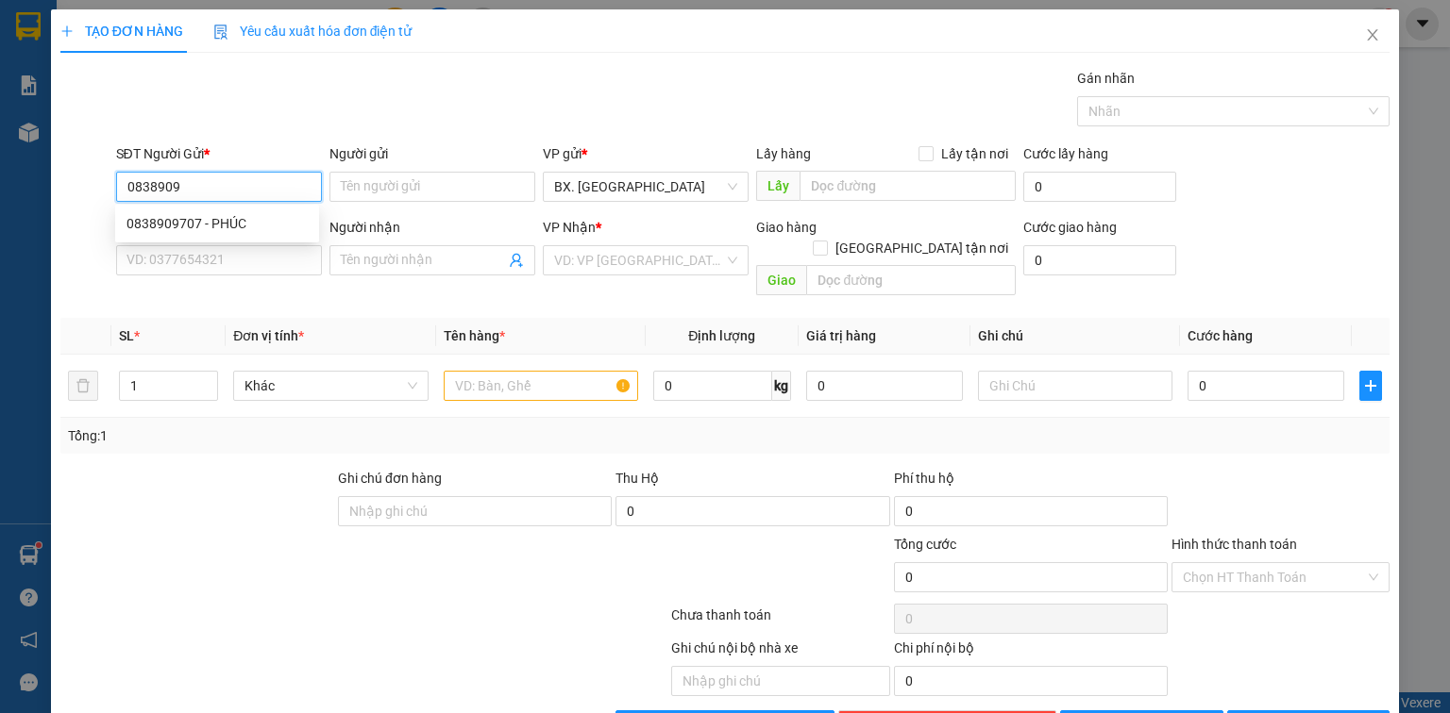
type input "HÀ"
type input "100.000"
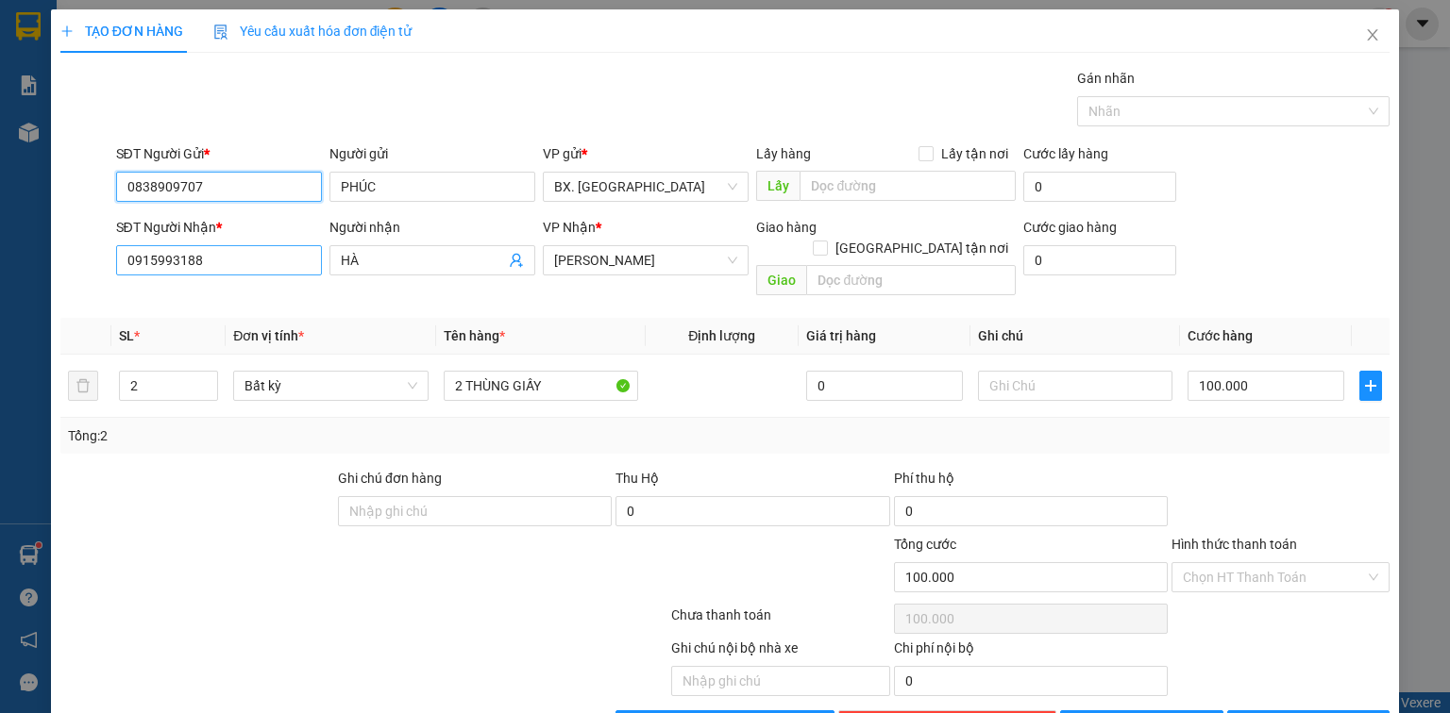
type input "0838909707"
click at [216, 264] on input "0915993188" at bounding box center [219, 260] width 206 height 30
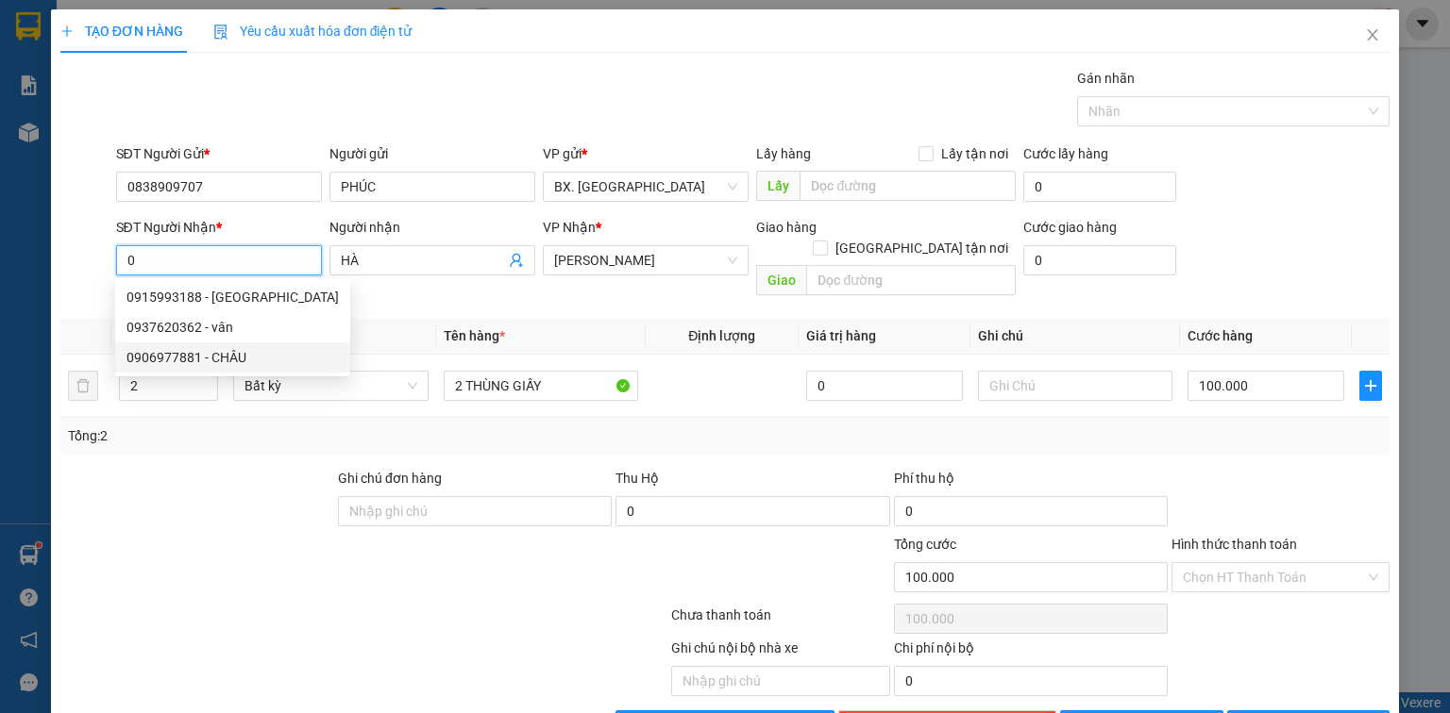
click at [226, 362] on div "0906977881 - CHÂU" at bounding box center [232, 357] width 212 height 21
type input "0906977881"
type input "CHÂU"
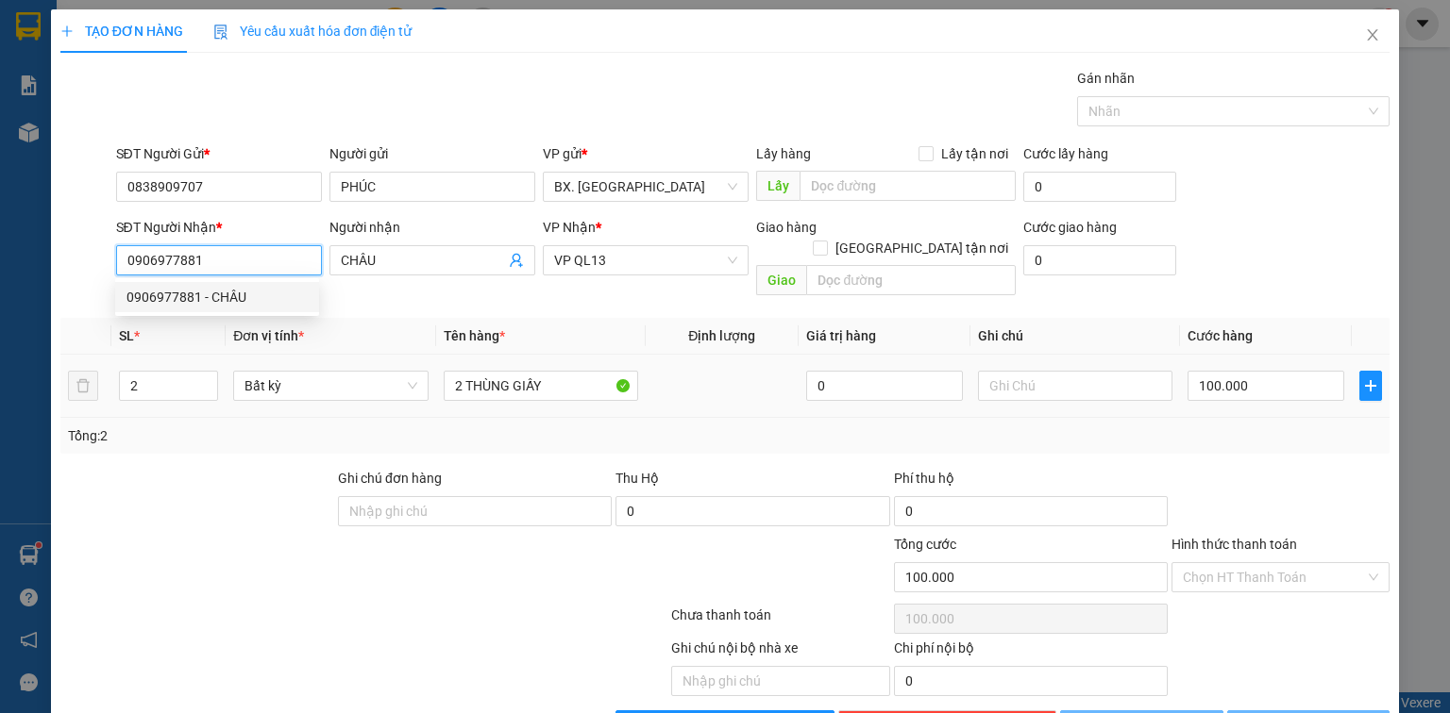
type input "30.000"
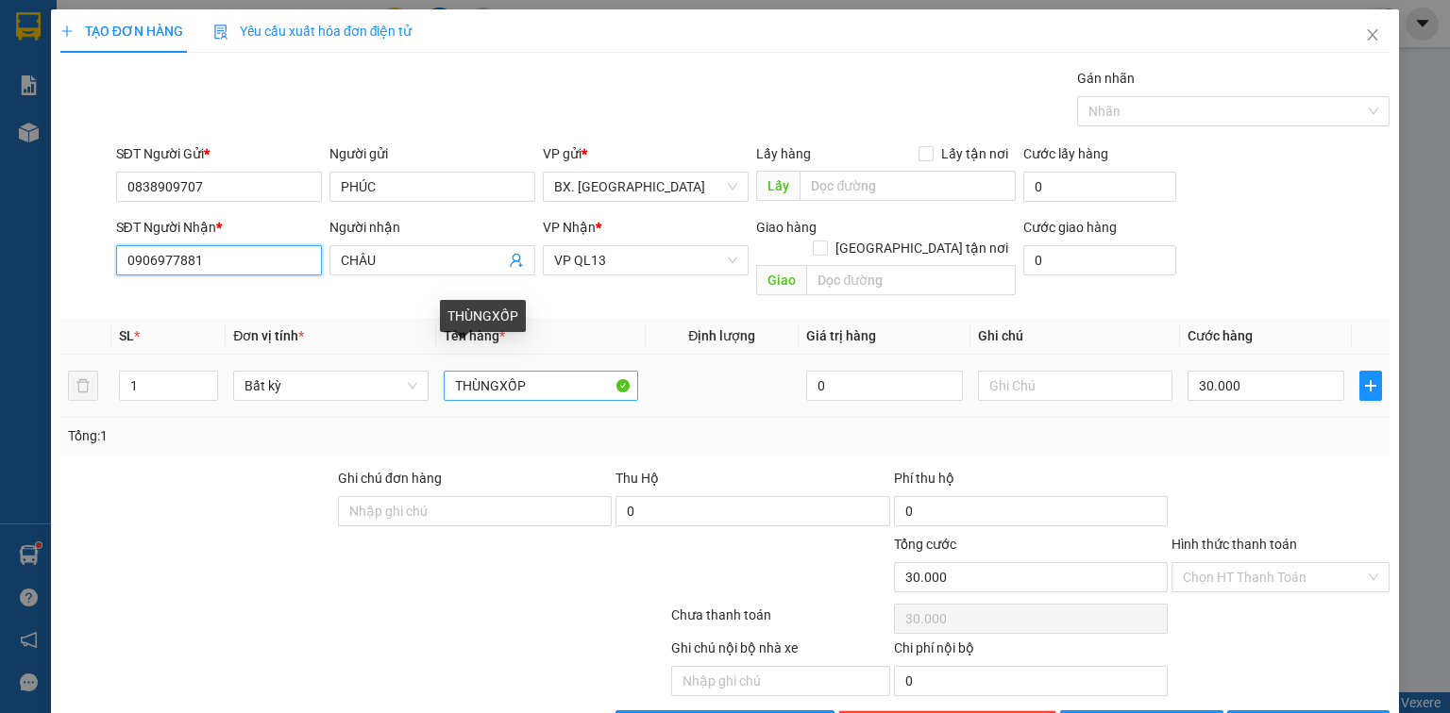
type input "0906977881"
click at [530, 371] on input "THÙNGXỐP" at bounding box center [541, 386] width 194 height 30
type input "BAO GẠO"
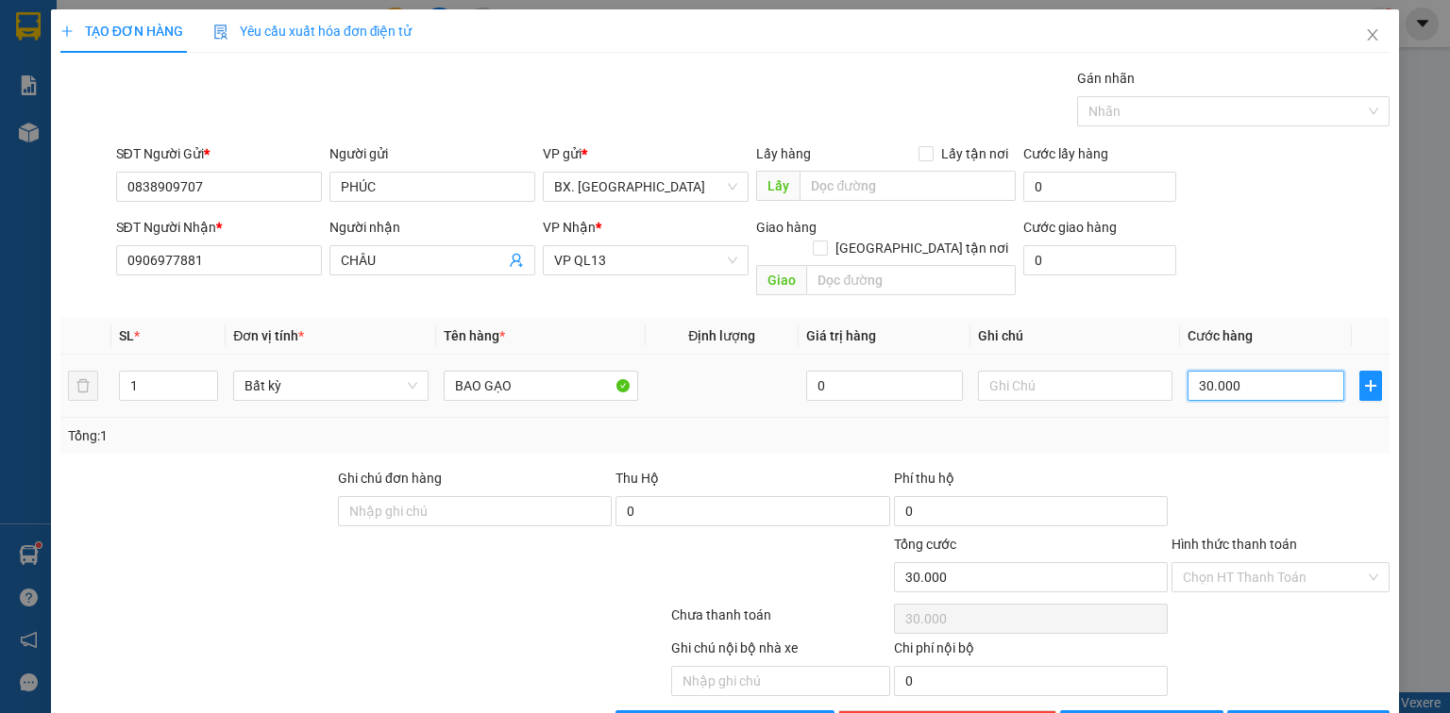
click at [1187, 371] on input "30.000" at bounding box center [1265, 386] width 157 height 30
type input "4"
type input "40"
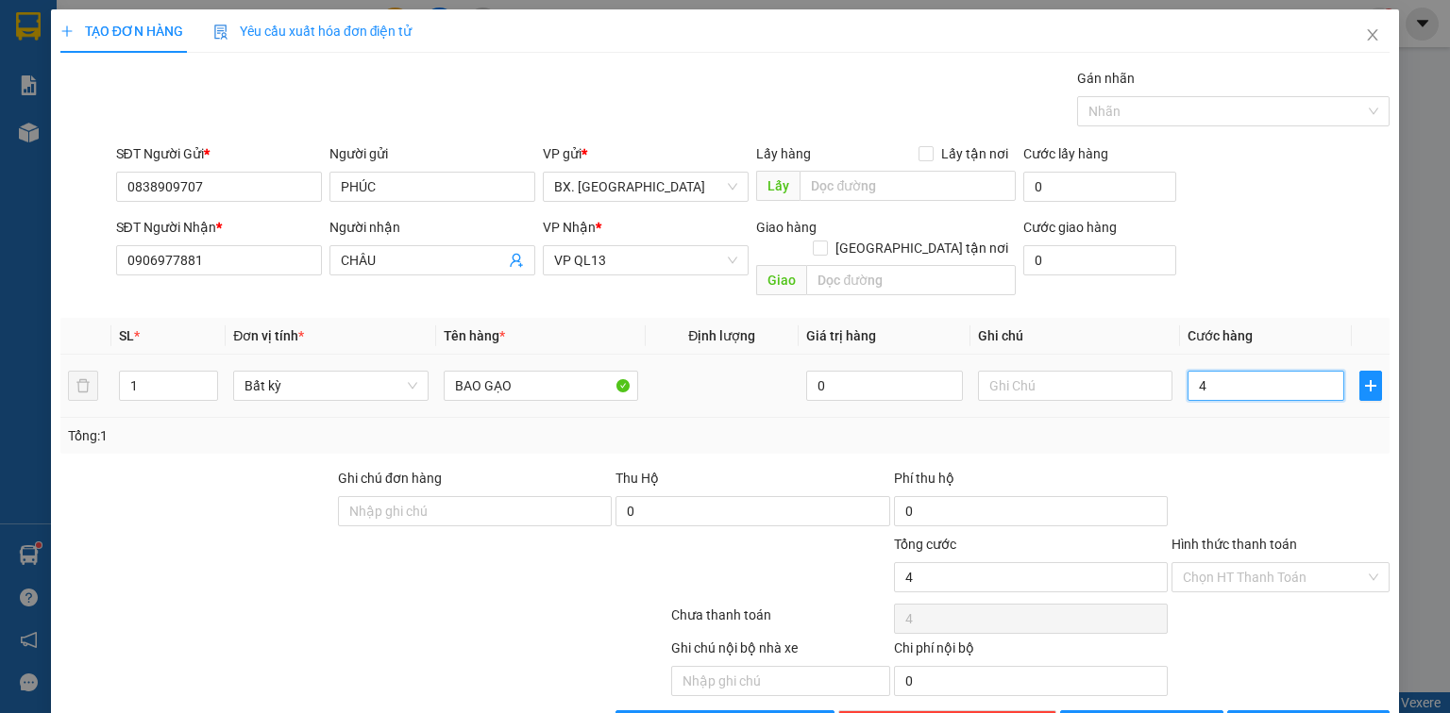
type input "40"
type input "40.000"
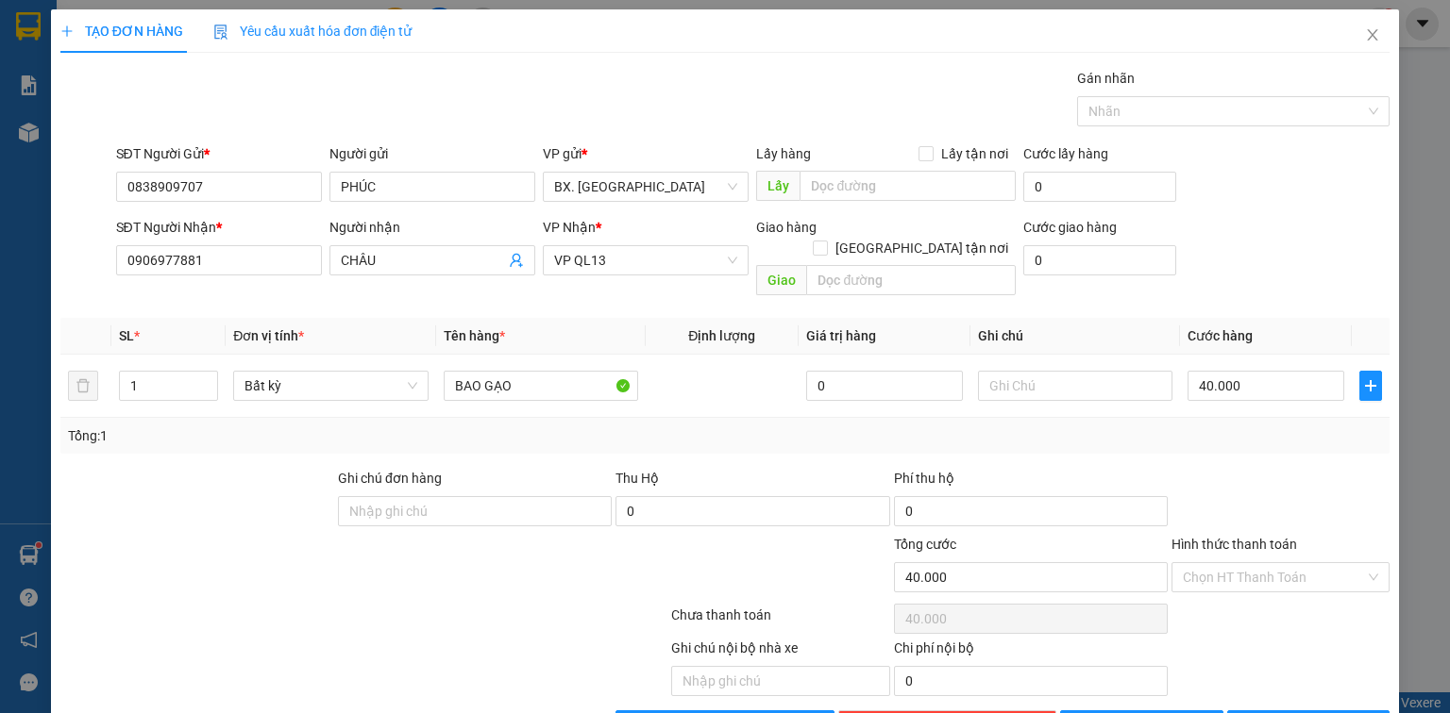
click at [1282, 477] on div at bounding box center [1280, 501] width 222 height 66
click at [1254, 713] on icon "printer" at bounding box center [1248, 725] width 12 height 12
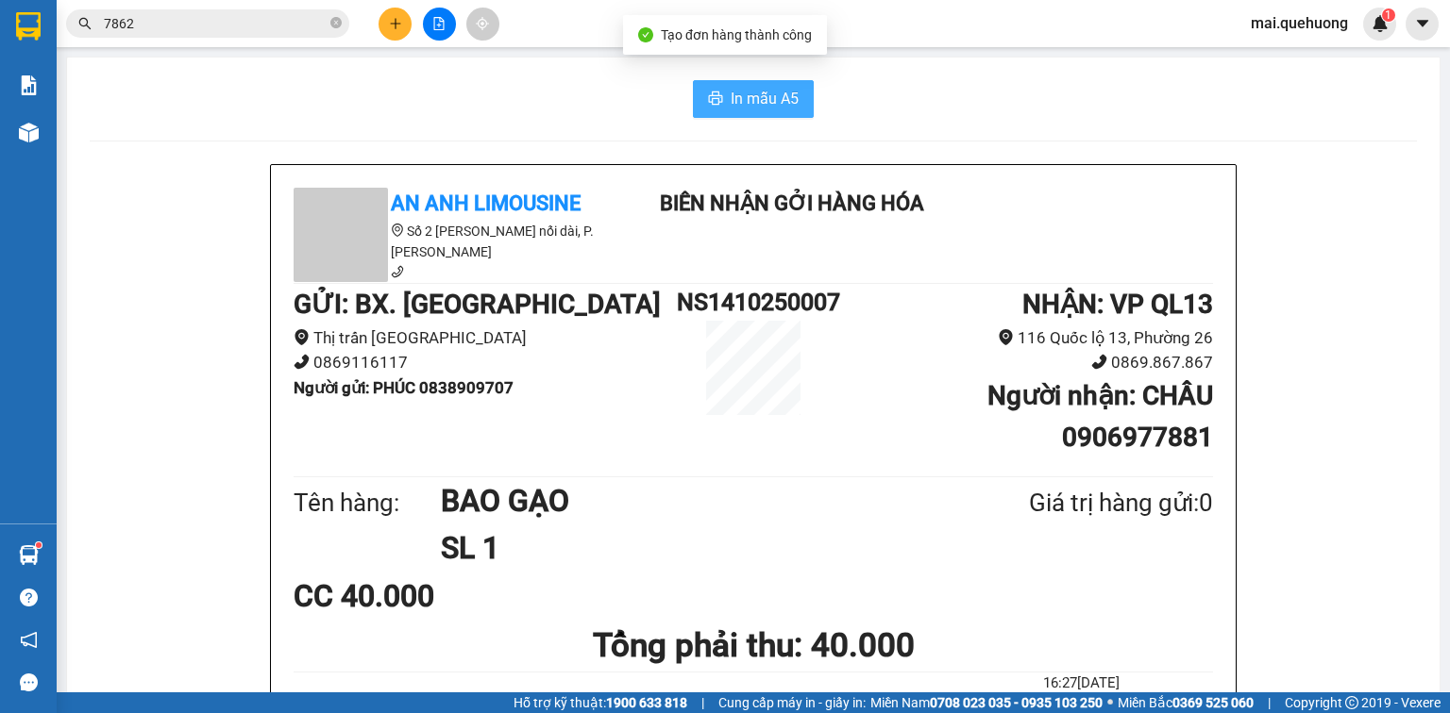
click at [752, 86] on button "In mẫu A5" at bounding box center [753, 99] width 121 height 38
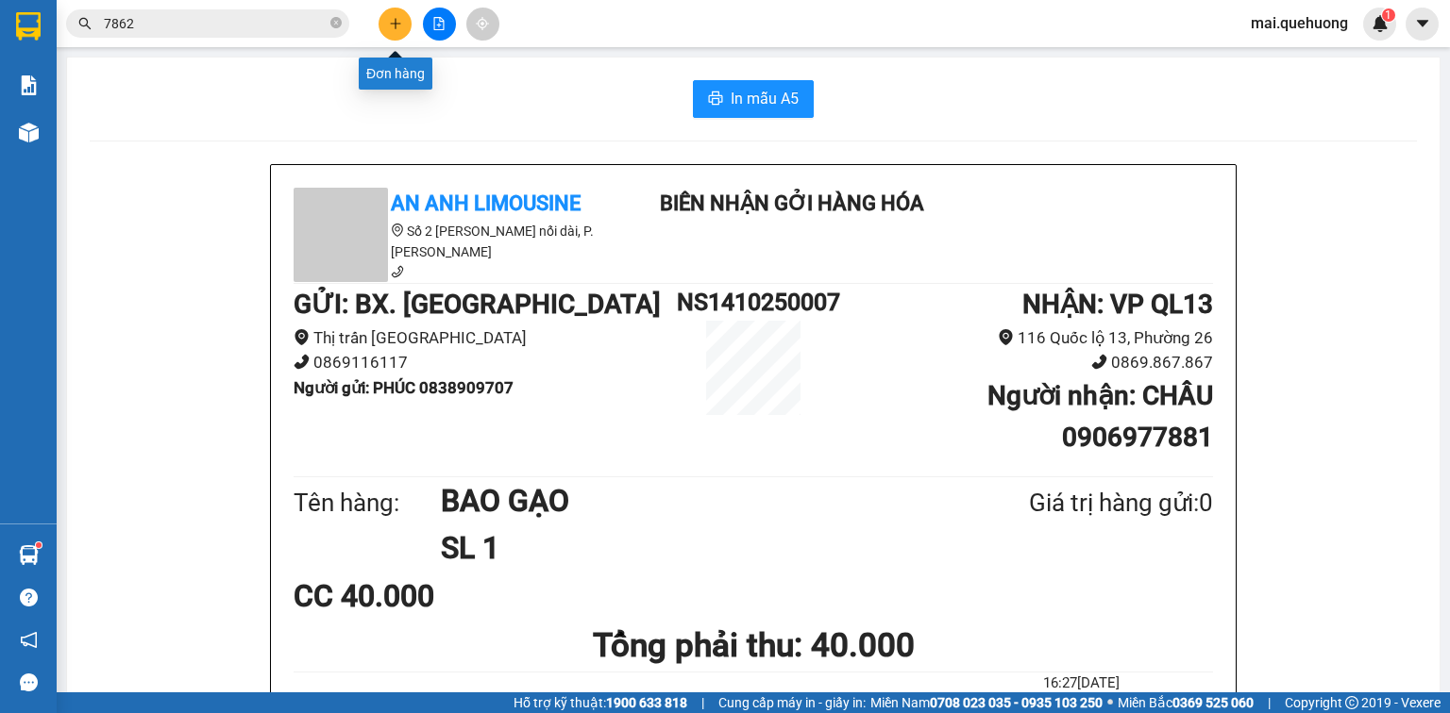
click at [396, 31] on button at bounding box center [394, 24] width 33 height 33
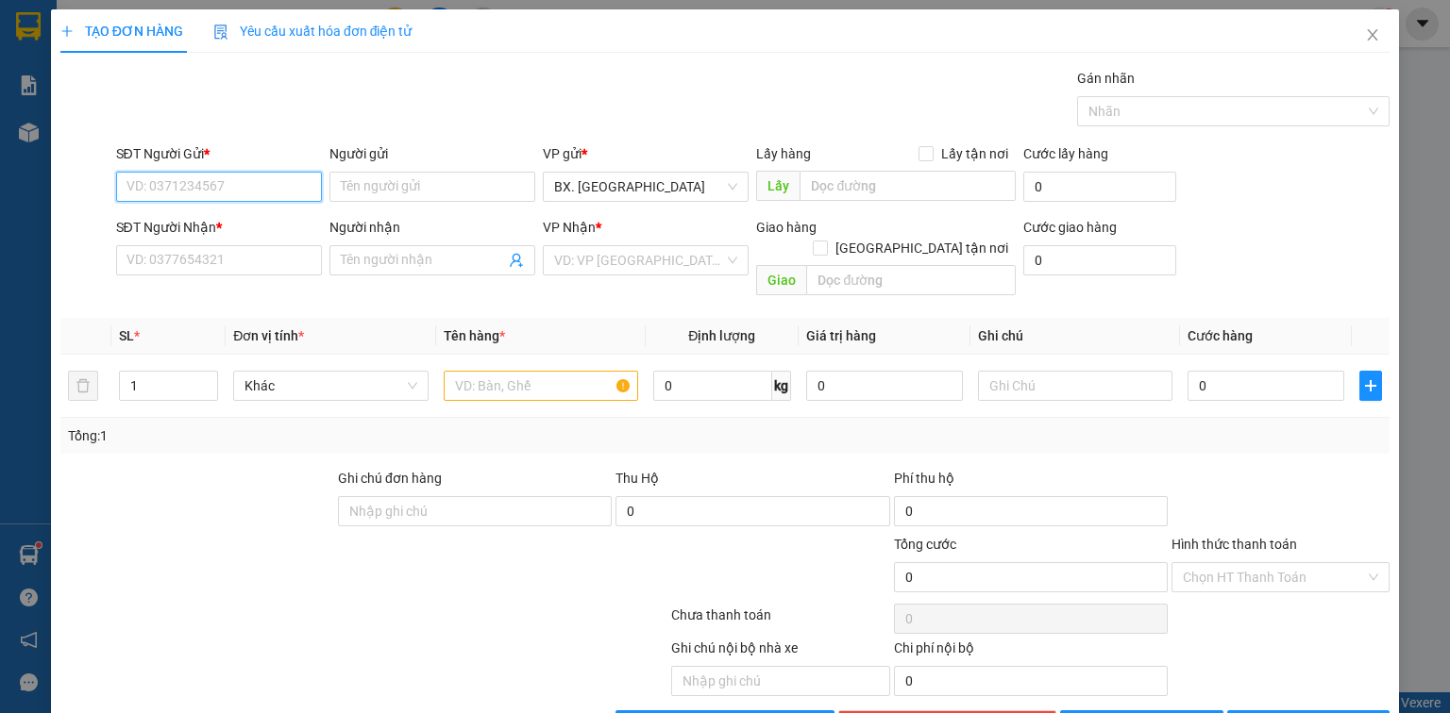
click at [199, 176] on input "SĐT Người Gửi *" at bounding box center [219, 187] width 206 height 30
type input "0344447413"
click at [184, 224] on div "0344447413 - [GEOGRAPHIC_DATA]" at bounding box center [232, 223] width 212 height 21
type input "[PERSON_NAME]"
type input "0914246633"
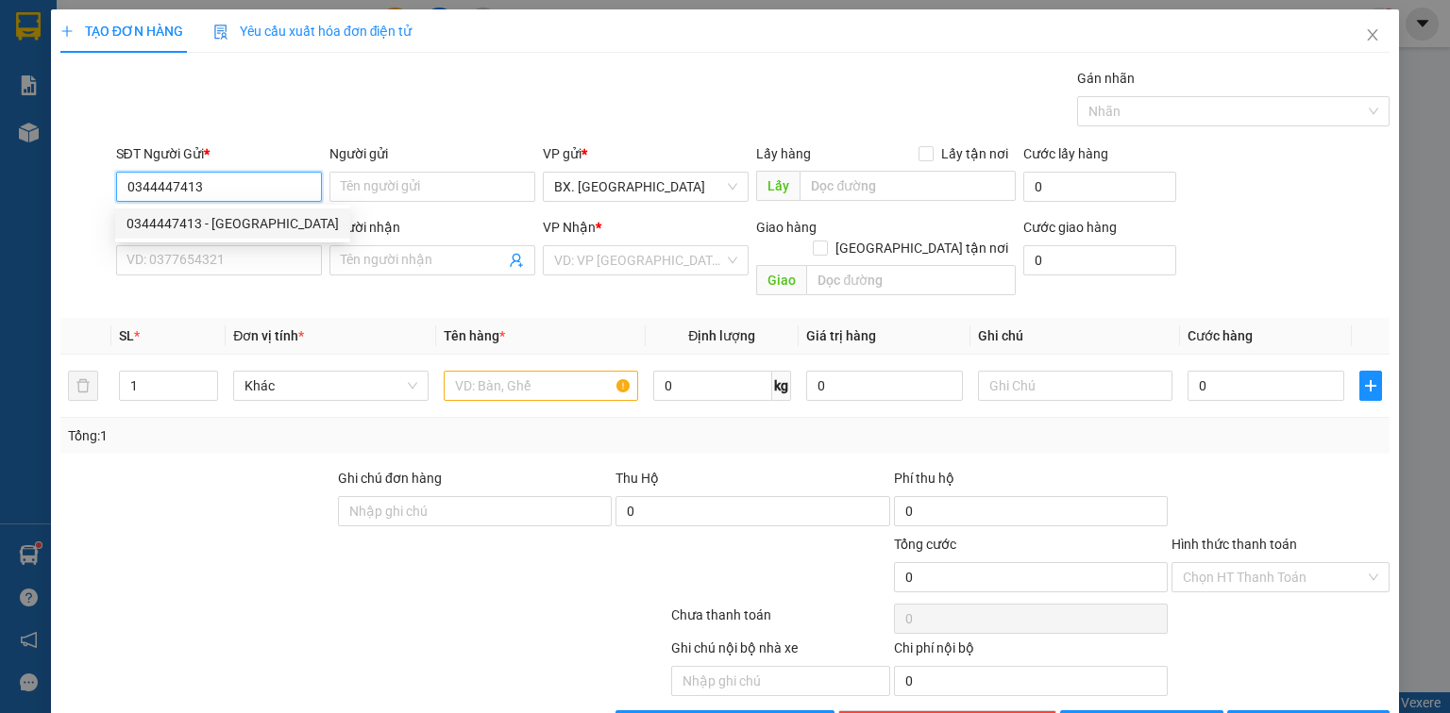
type input "TÂN"
type input "40.000"
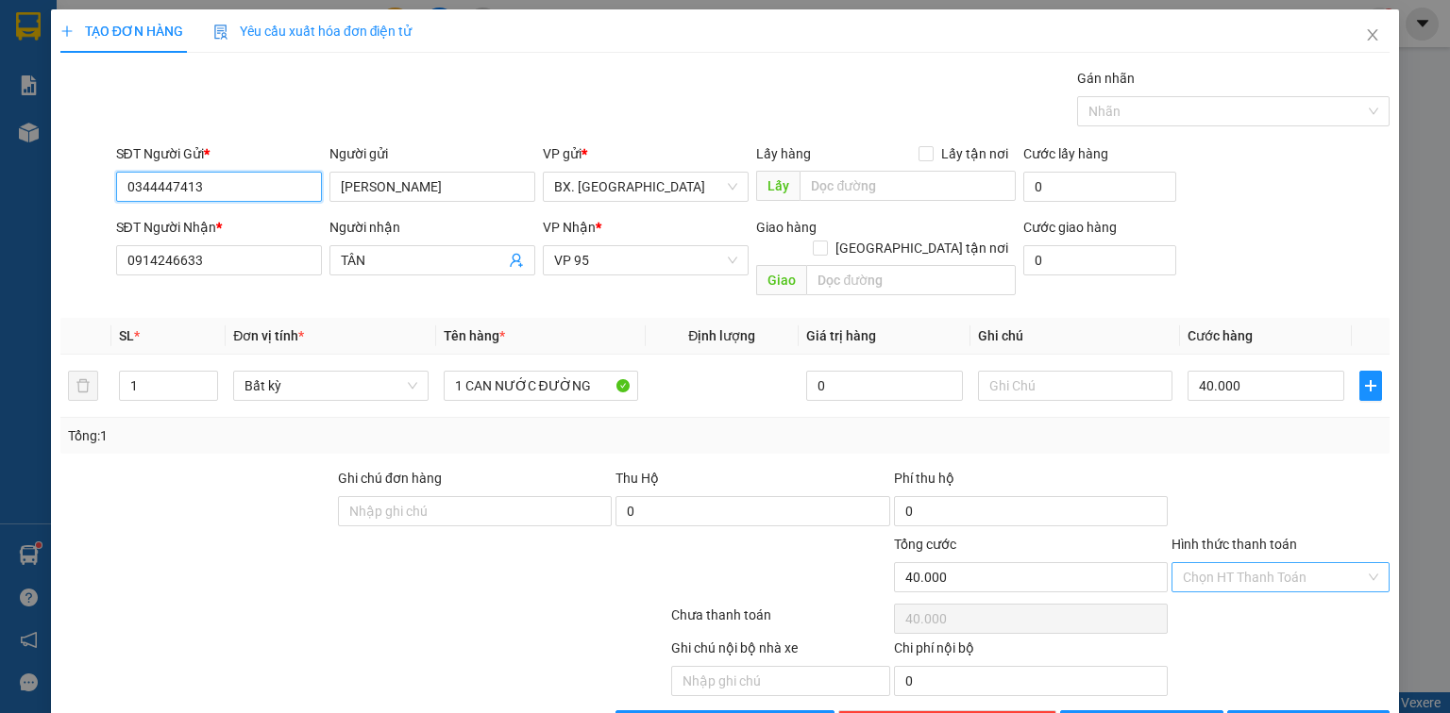
type input "0344447413"
drag, startPoint x: 1283, startPoint y: 559, endPoint x: 1227, endPoint y: 464, distance: 110.1
click at [1283, 563] on input "Hình thức thanh toán" at bounding box center [1273, 577] width 182 height 28
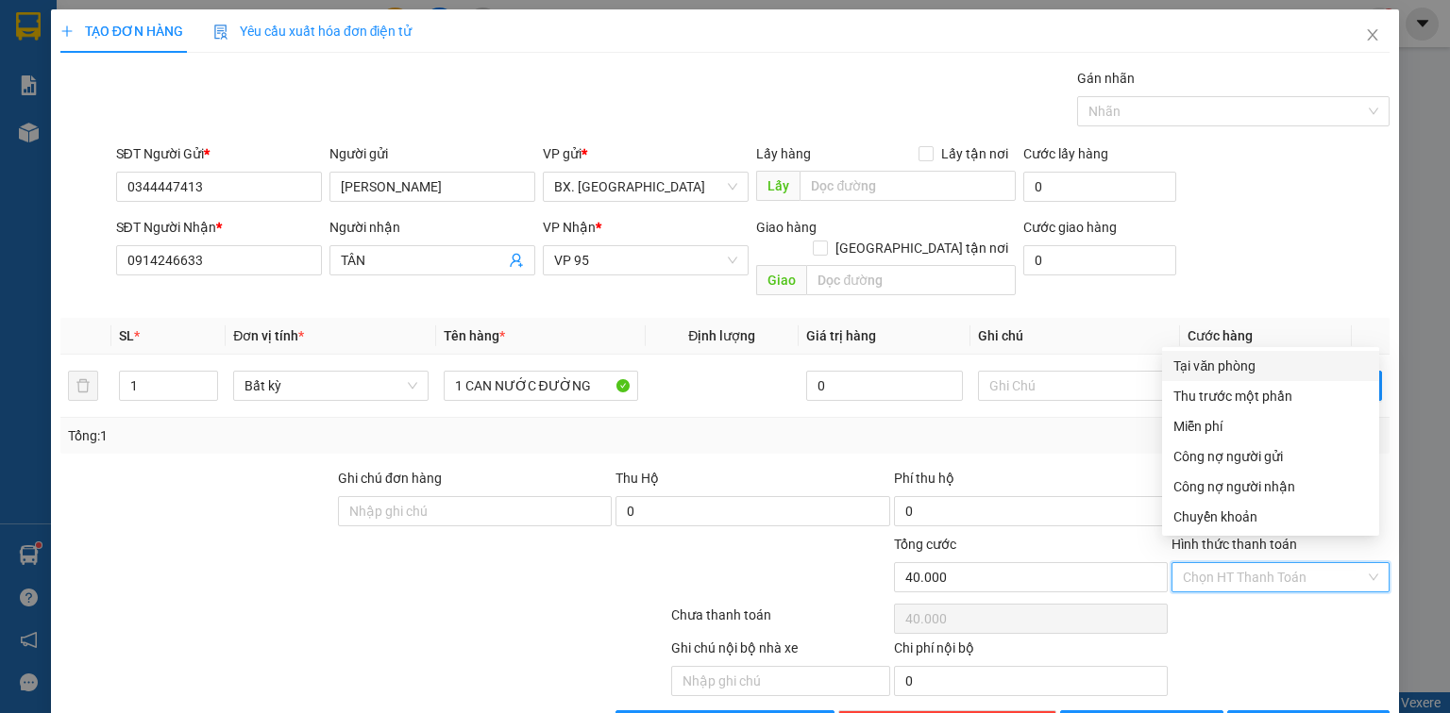
click at [1233, 363] on div "Tại văn phòng" at bounding box center [1270, 366] width 194 height 21
type input "0"
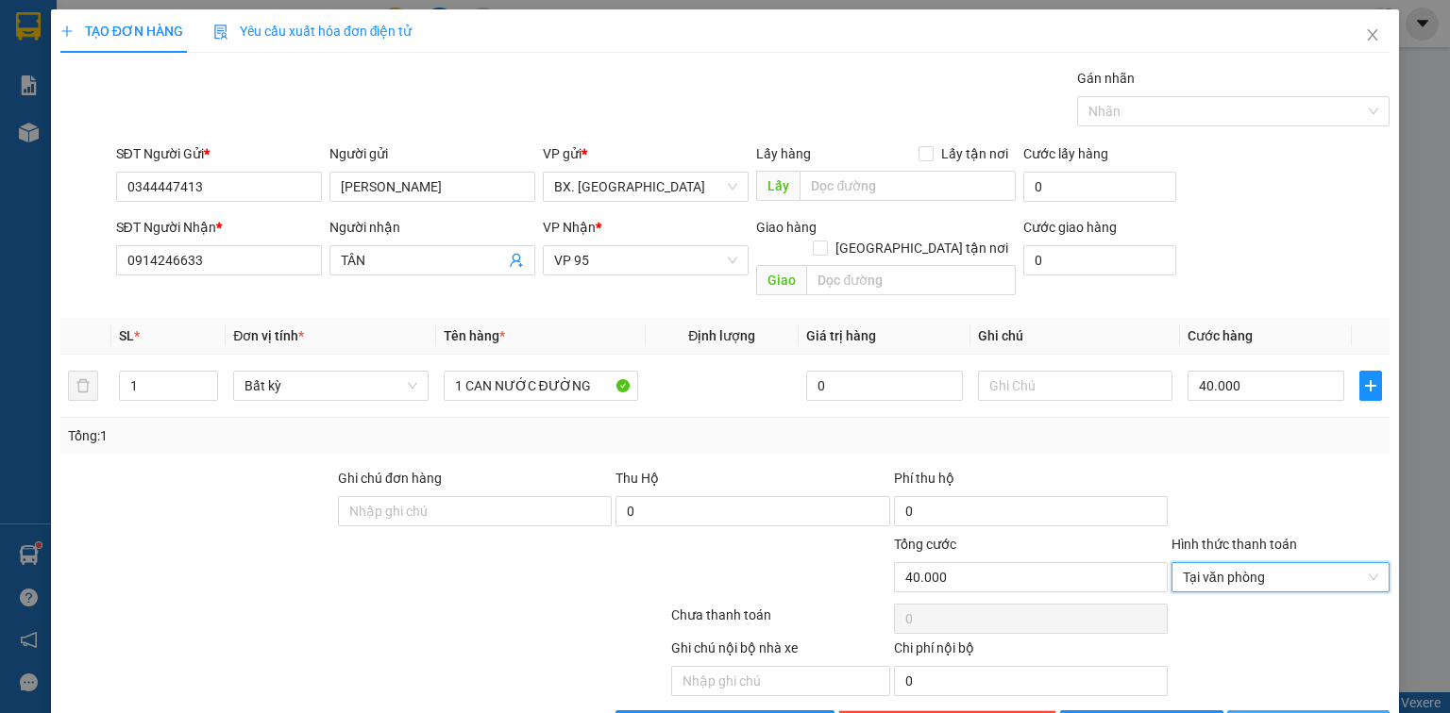
click at [1287, 713] on span "[PERSON_NAME] và In" at bounding box center [1329, 725] width 132 height 21
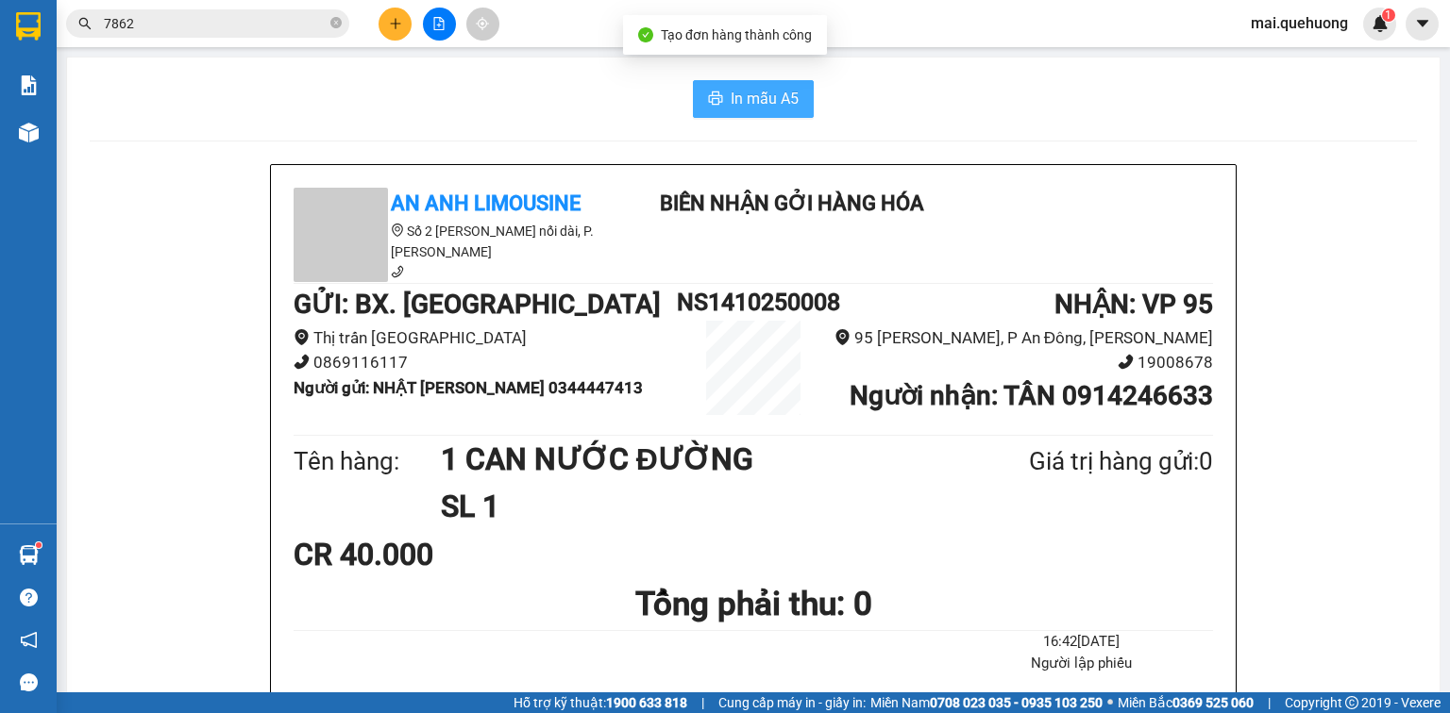
click at [730, 106] on span "In mẫu A5" at bounding box center [764, 99] width 68 height 24
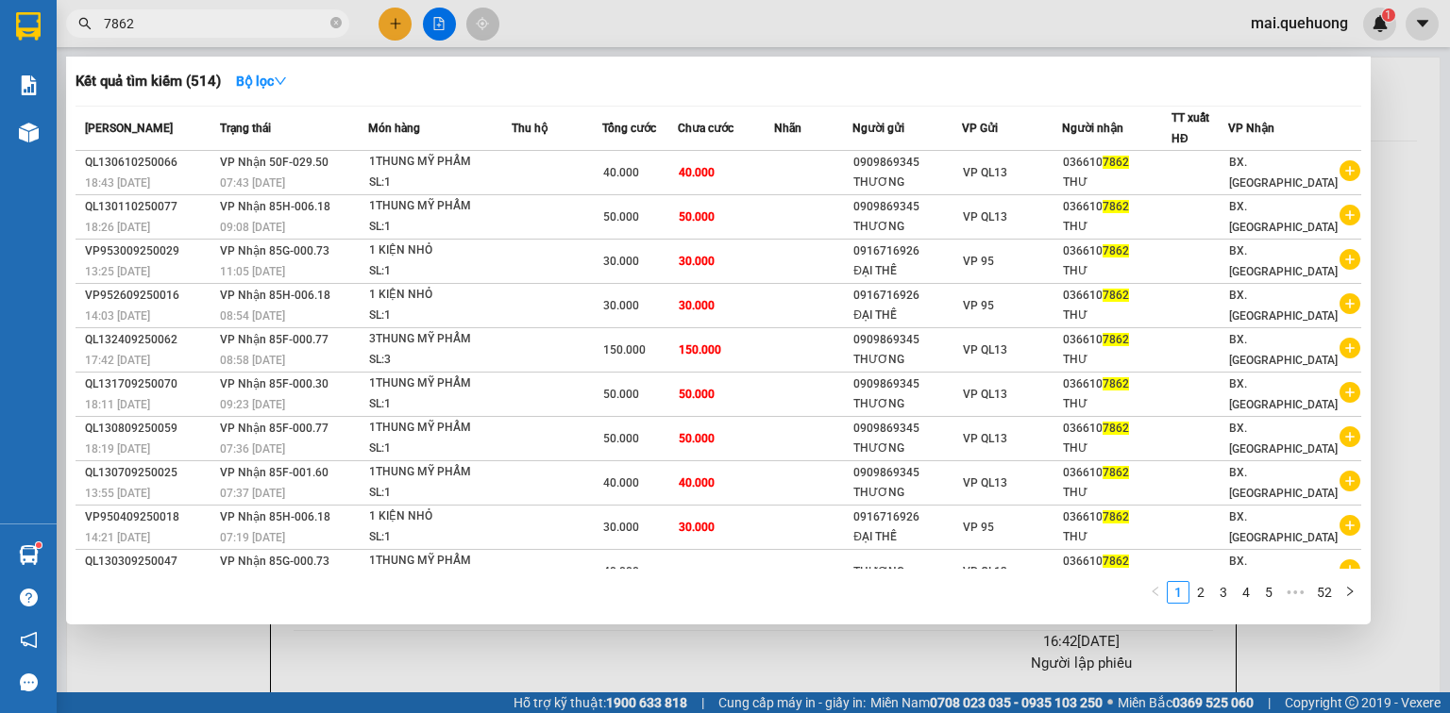
click at [277, 22] on input "7862" at bounding box center [215, 23] width 223 height 21
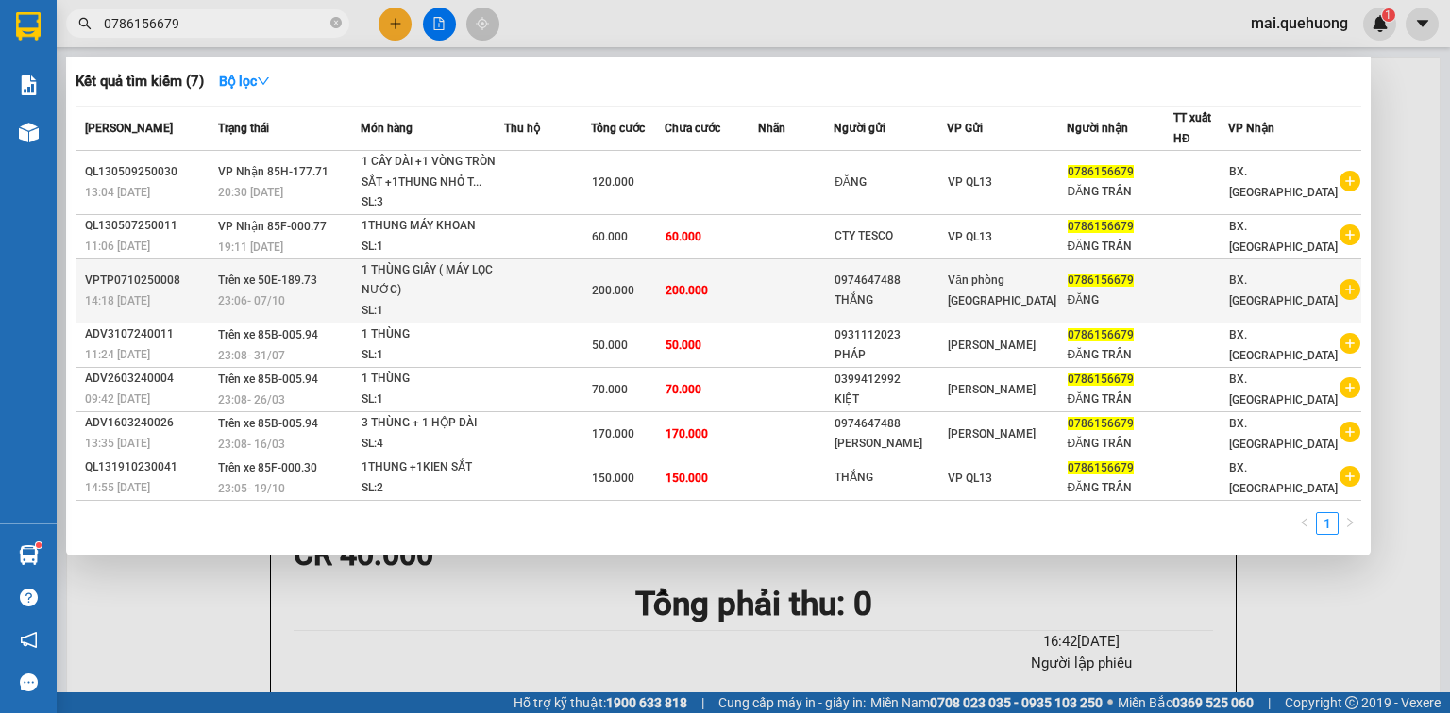
type input "0786156679"
click at [664, 307] on td "200.000" at bounding box center [628, 291] width 74 height 64
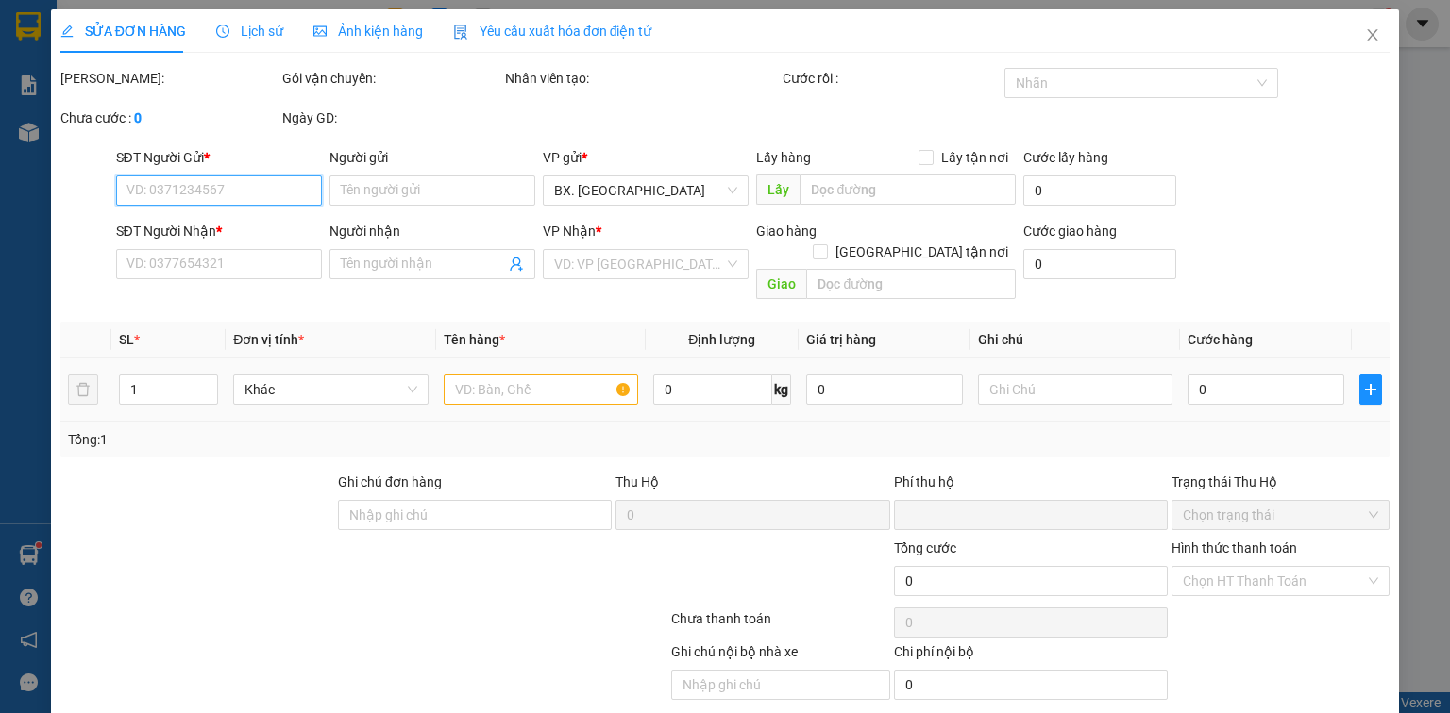
type input "0974647488"
type input "THẮNG"
type input "0786156679"
type input "ĐĂNG"
type input "0"
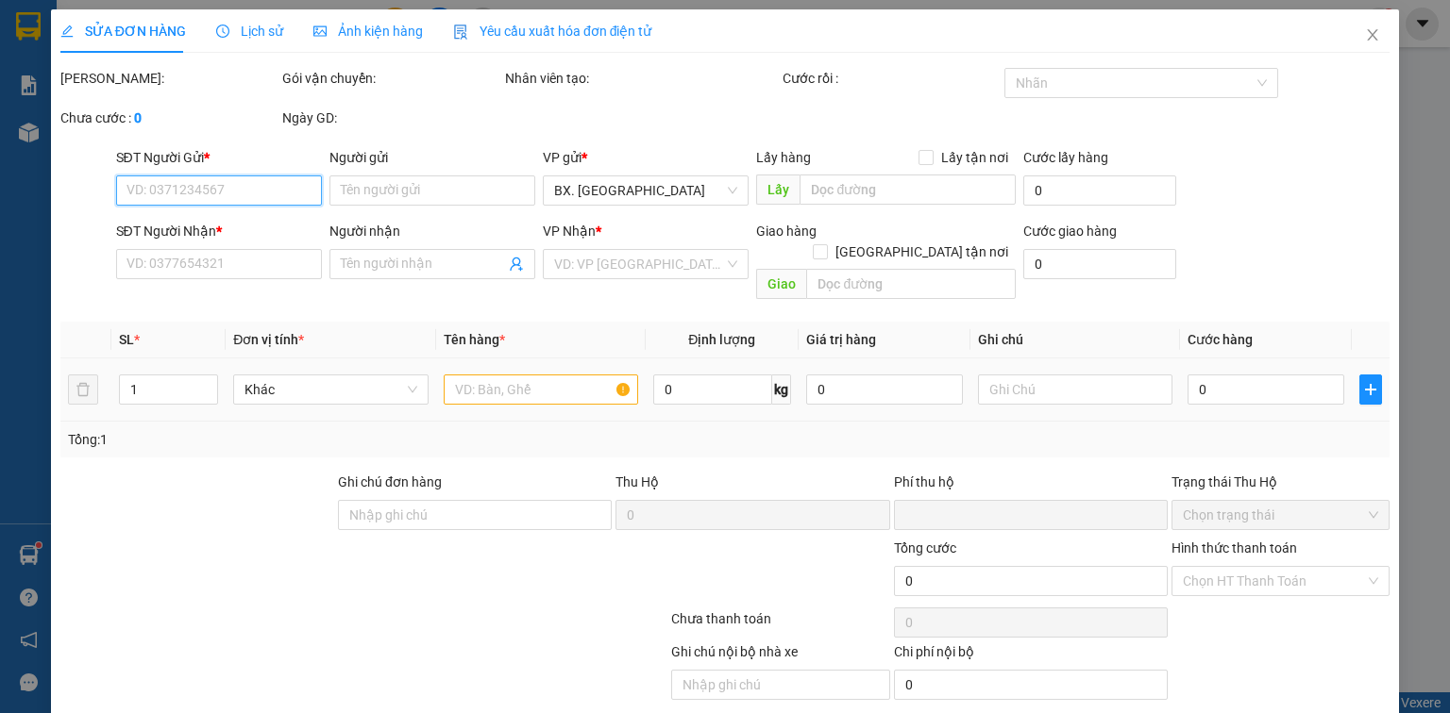
type input "200.000"
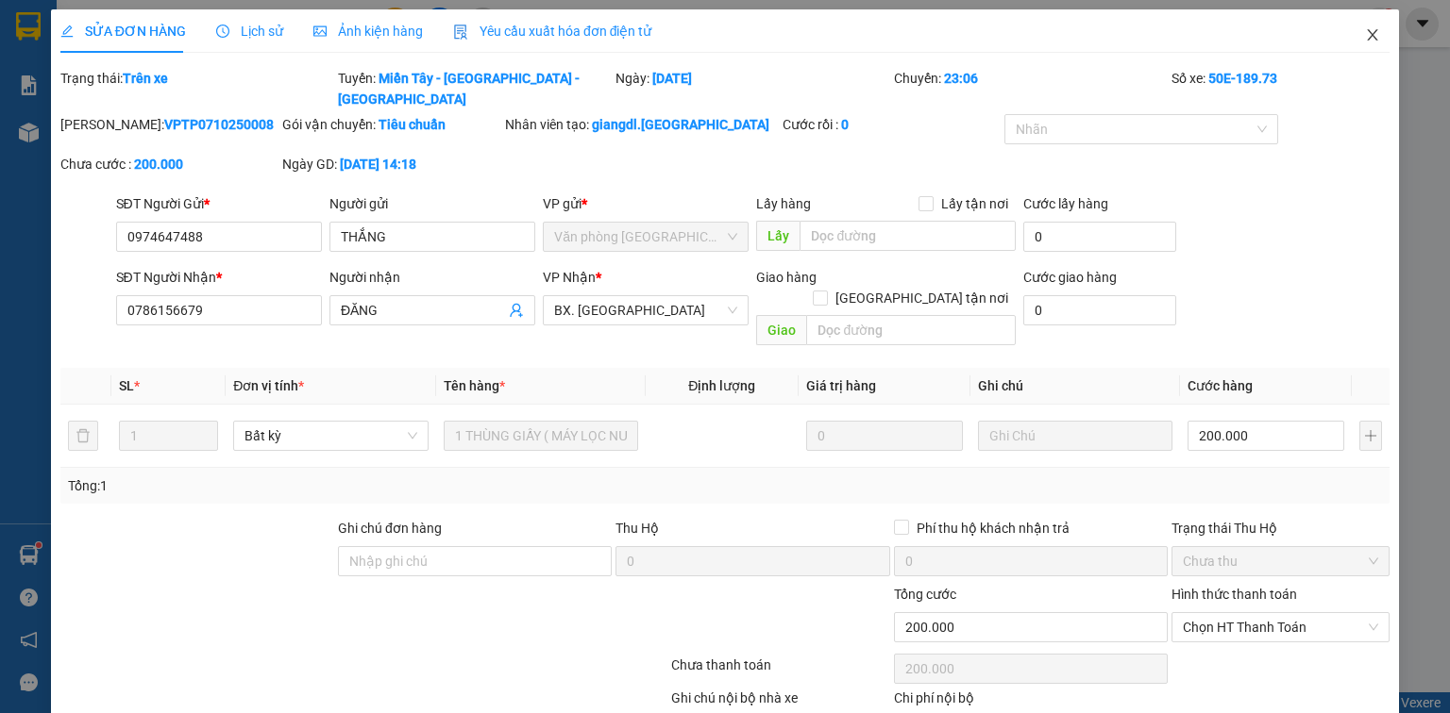
click at [1365, 30] on icon "close" at bounding box center [1372, 34] width 15 height 15
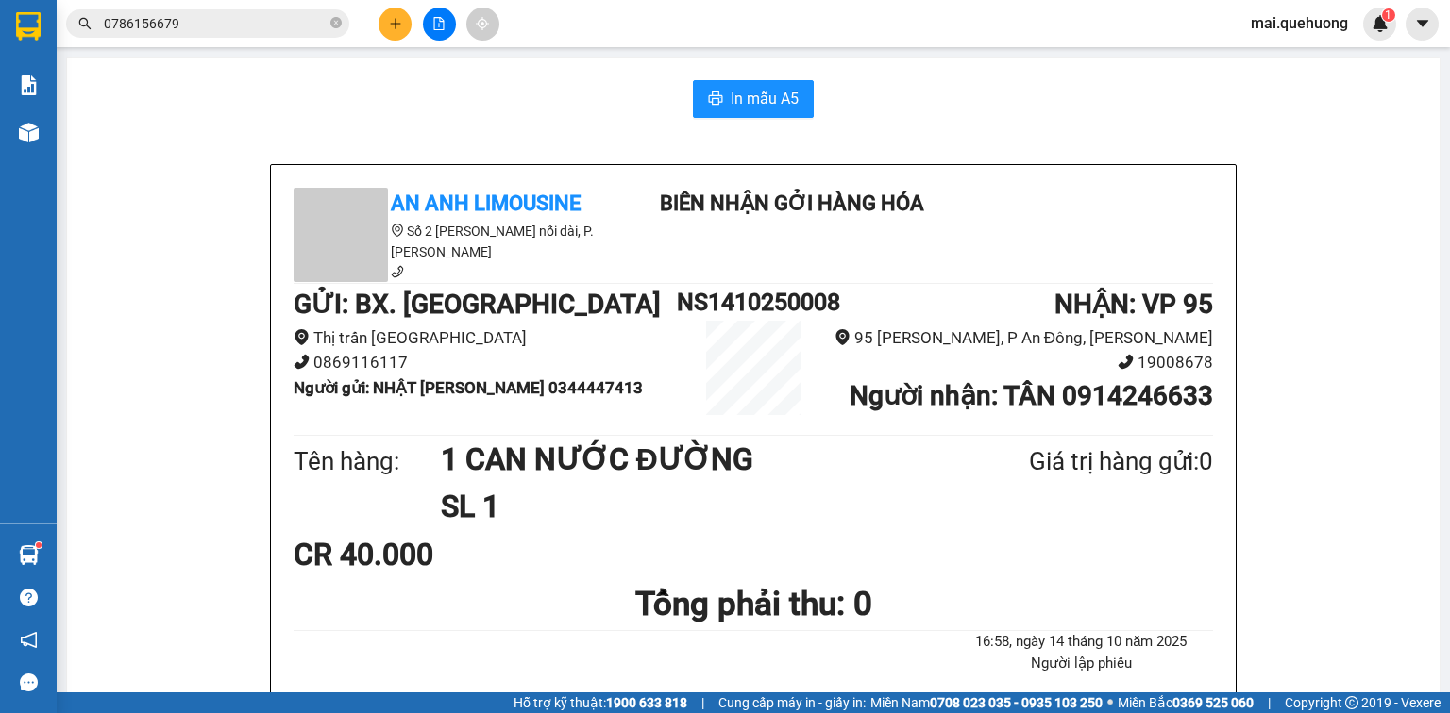
click at [193, 28] on input "0786156679" at bounding box center [215, 23] width 223 height 21
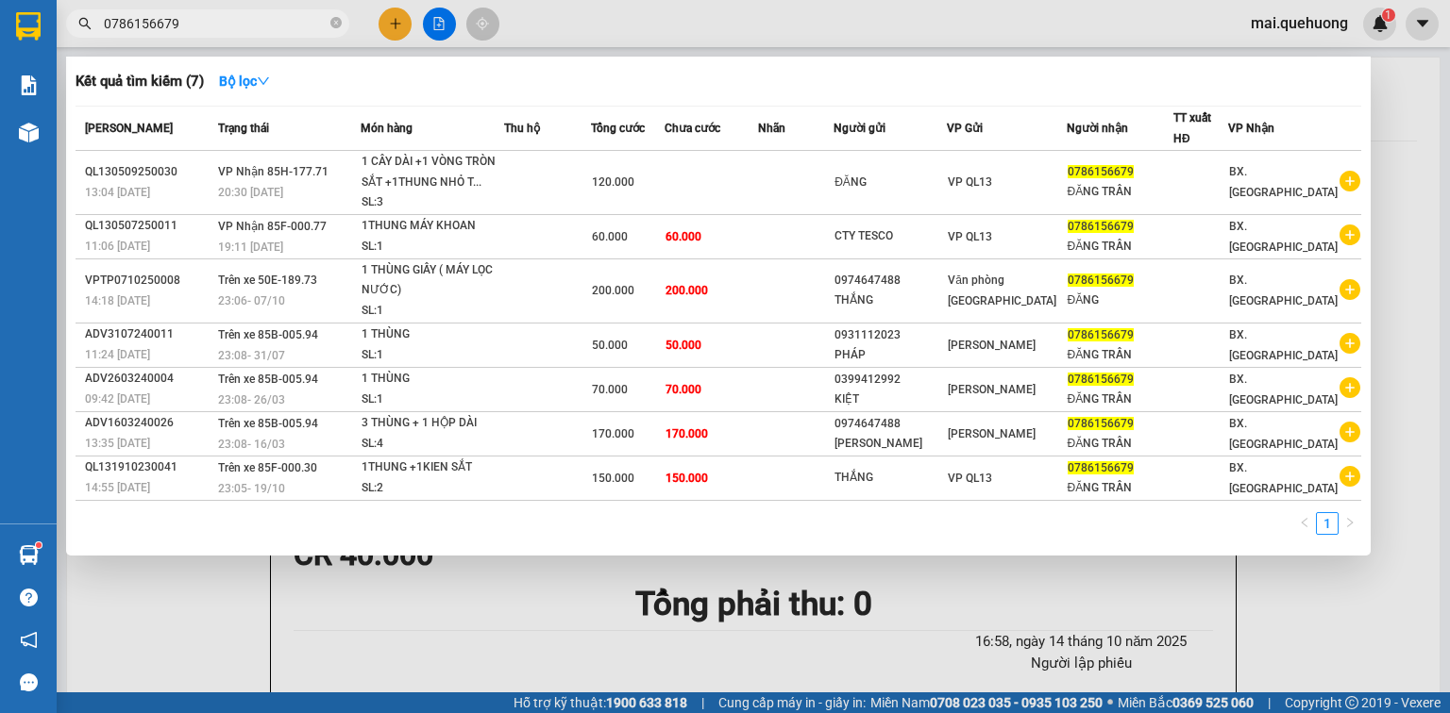
click at [395, 30] on div at bounding box center [725, 356] width 1450 height 713
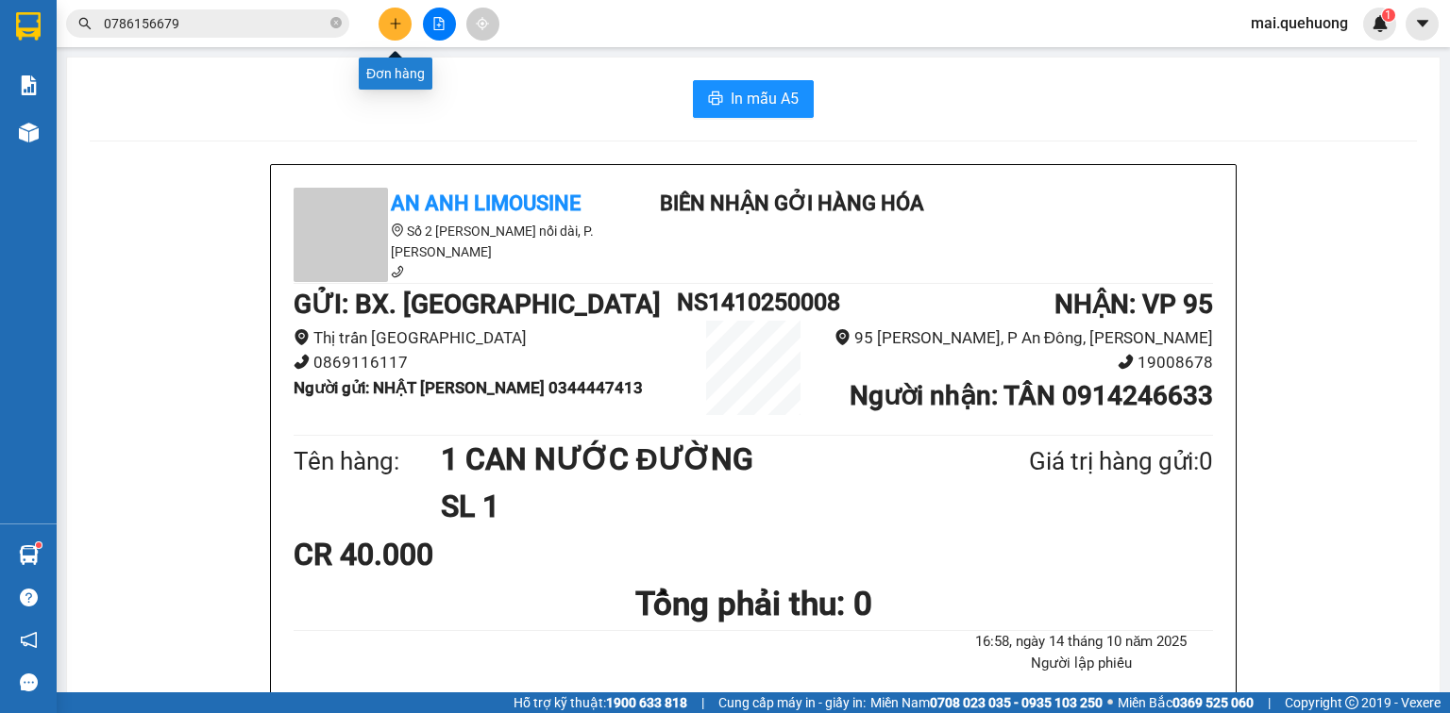
click at [394, 28] on icon "plus" at bounding box center [394, 23] width 1 height 10
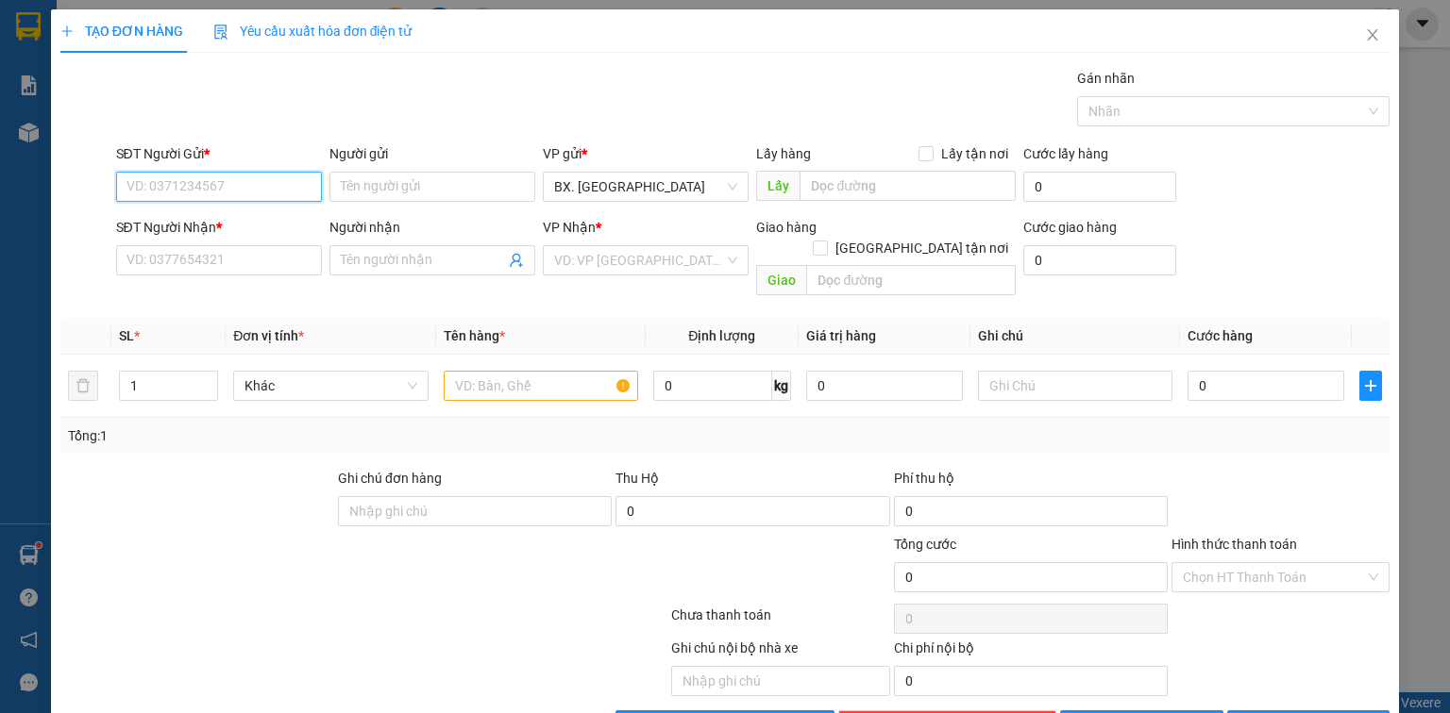
click at [223, 182] on input "SĐT Người Gửi *" at bounding box center [219, 187] width 206 height 30
click at [287, 188] on input "SĐT Người Gửi *" at bounding box center [219, 187] width 206 height 30
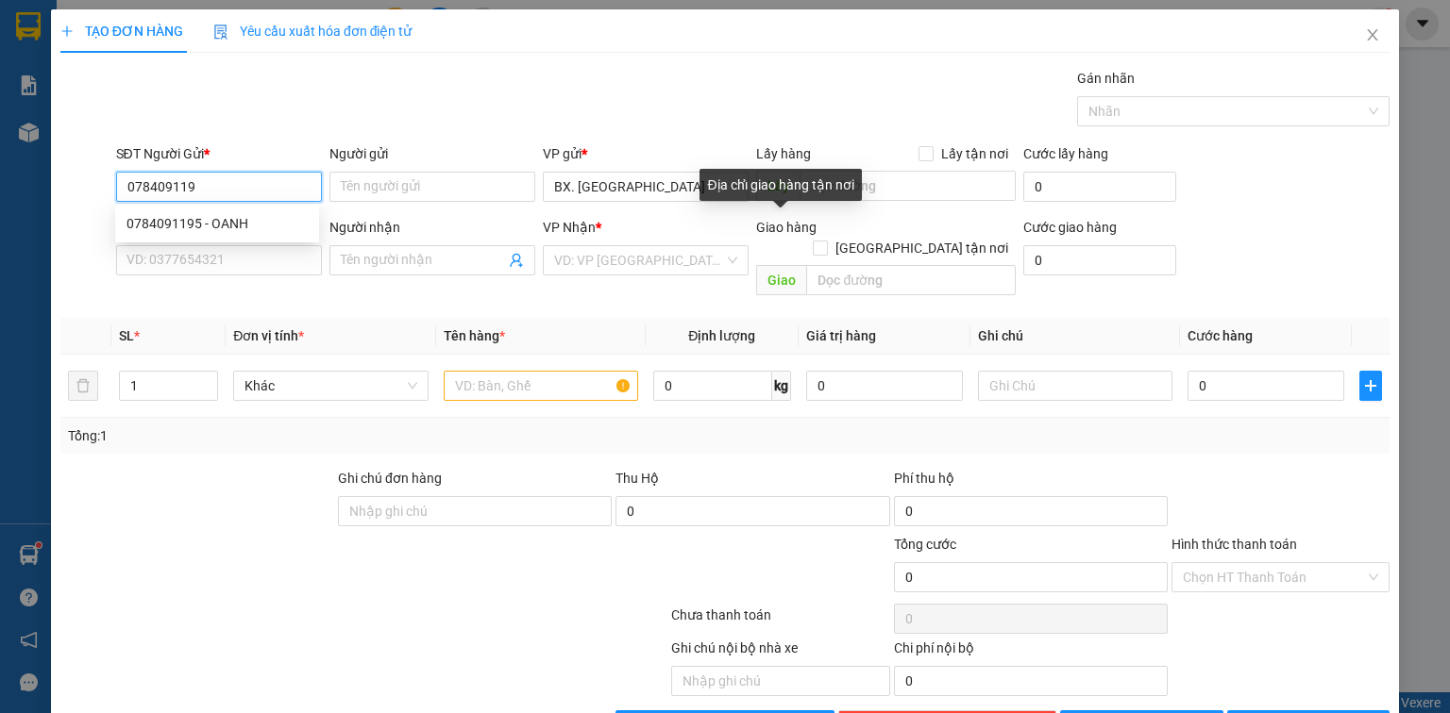
type input "0784091195"
click at [250, 215] on div "0784091195 - OANH" at bounding box center [216, 223] width 181 height 21
type input "OANH"
type input "0932002686"
type input "VY"
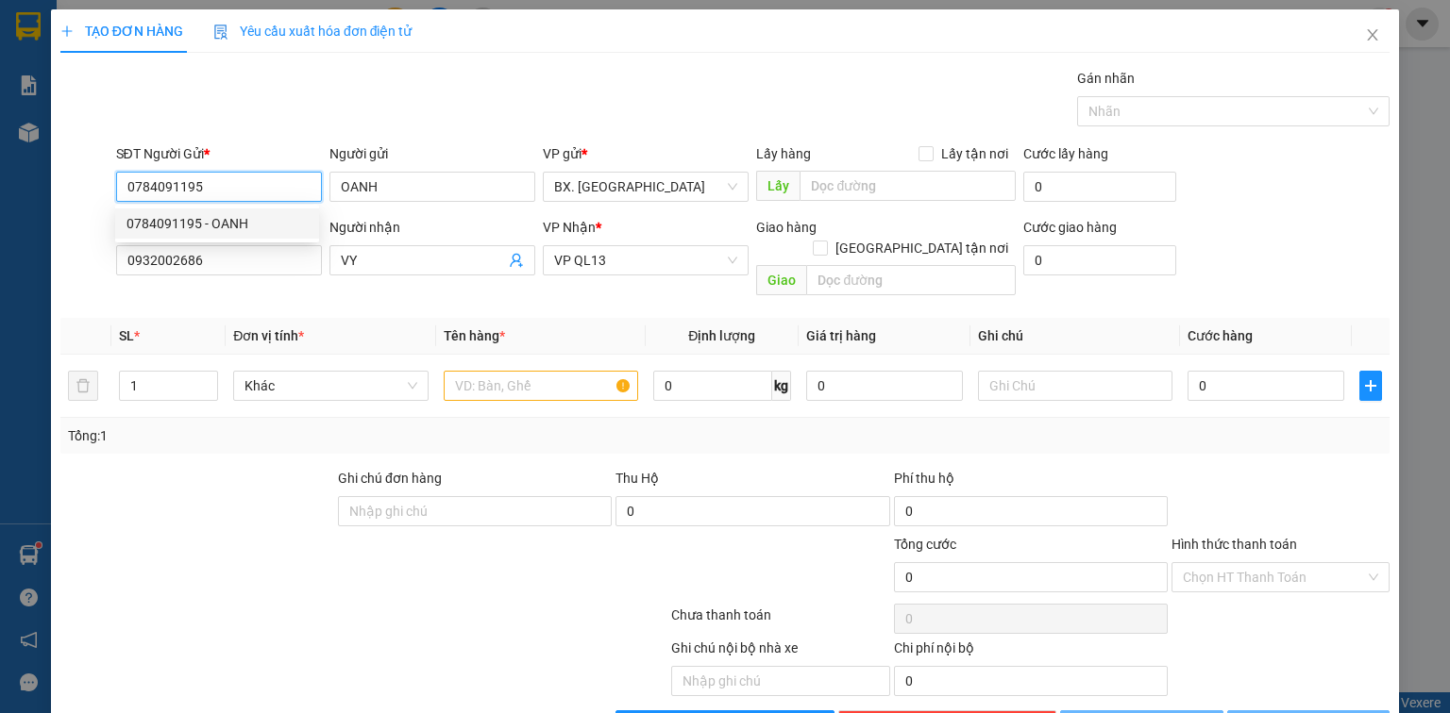
type input "40.000"
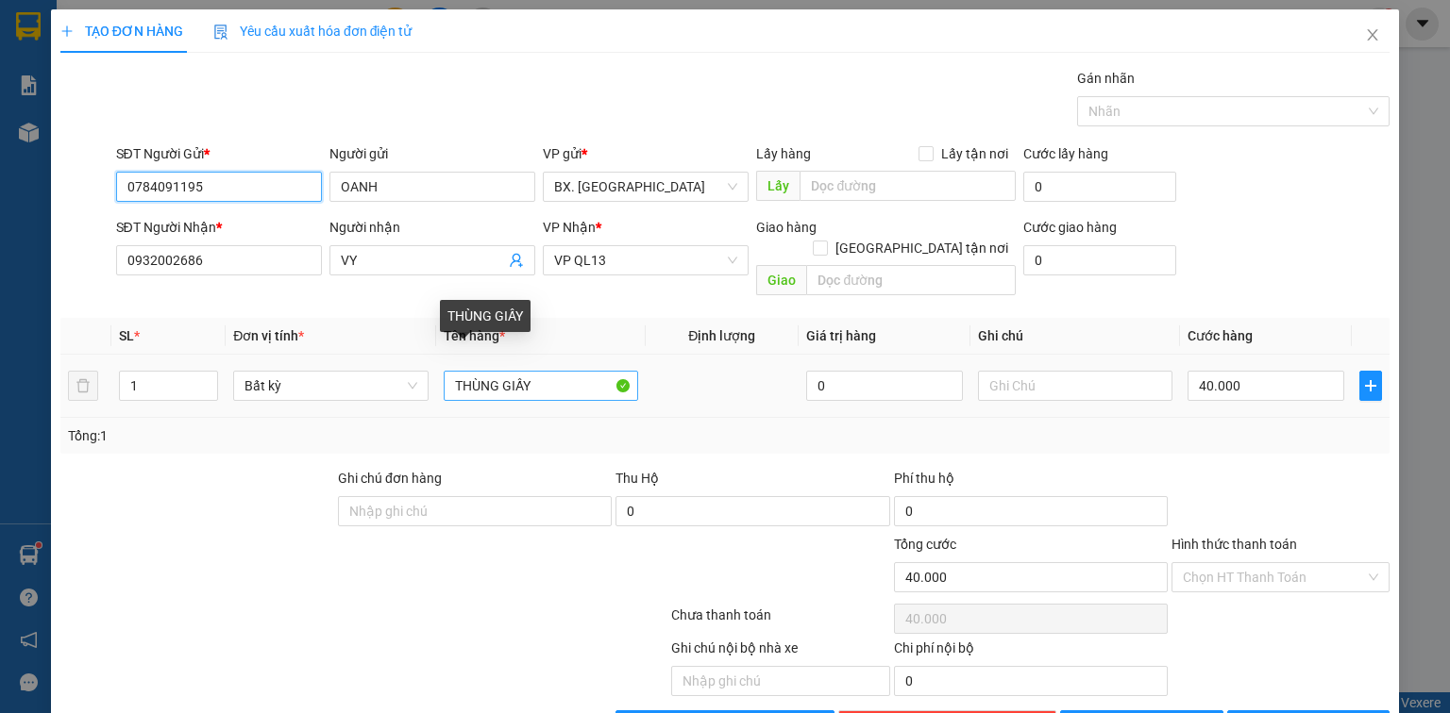
type input "0784091195"
click at [520, 371] on input "THÙNG GIẤY" at bounding box center [541, 386] width 194 height 30
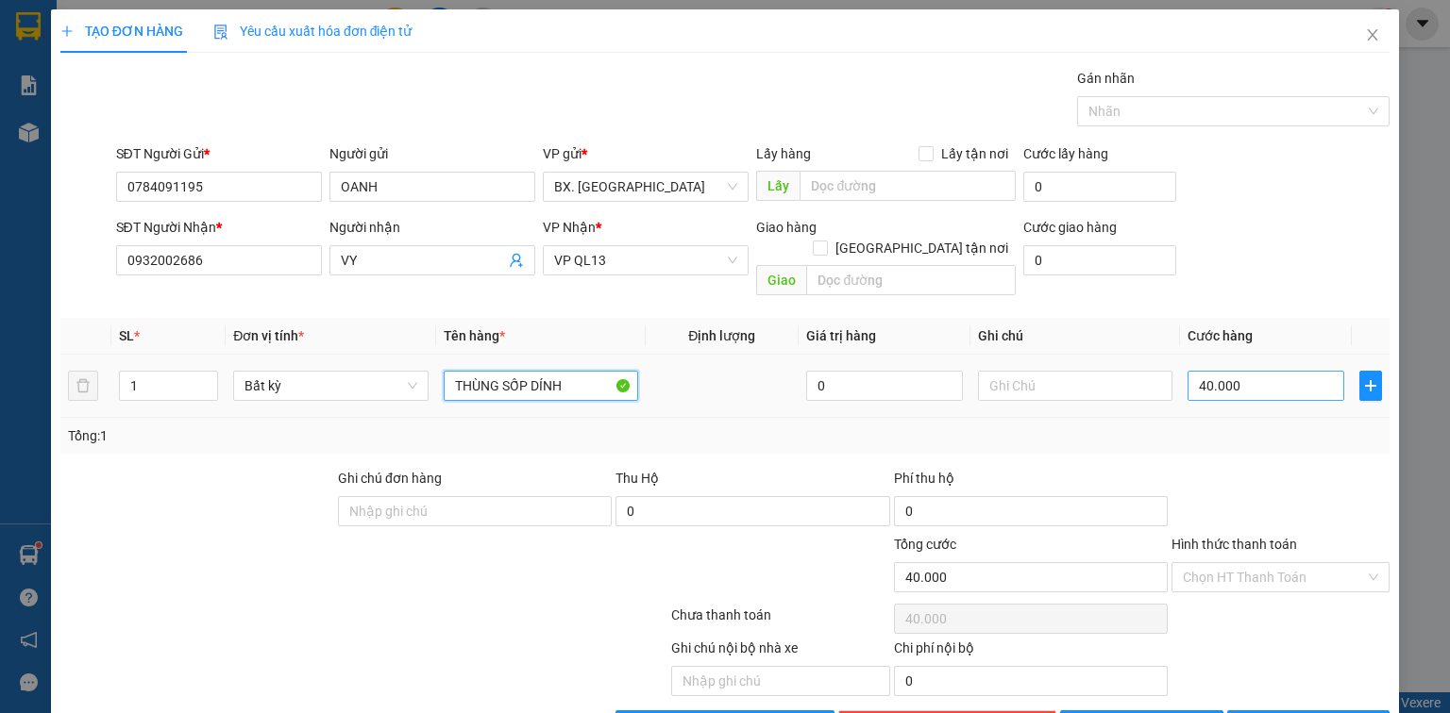
type input "THÙNG SỐP DÍNH"
click at [1222, 371] on input "40.000" at bounding box center [1265, 386] width 157 height 30
type input "5"
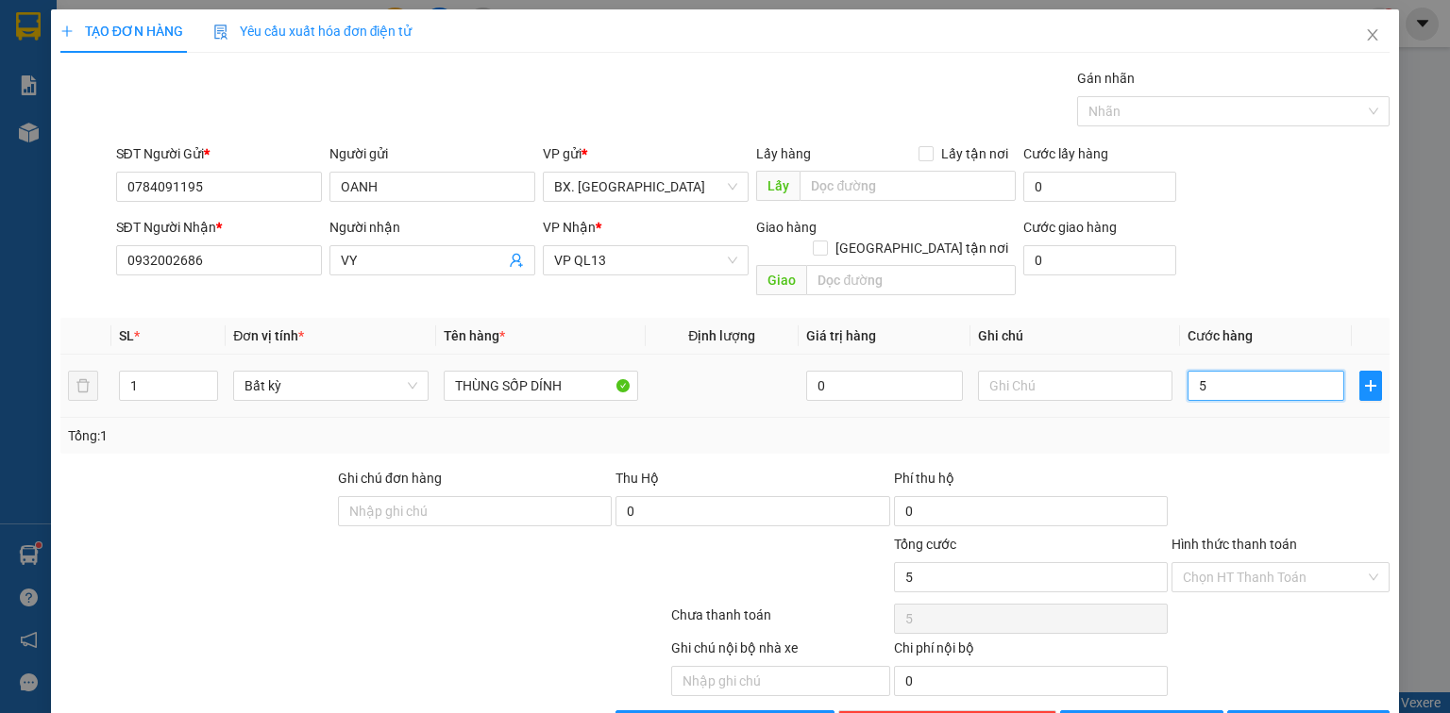
type input "50"
type input "50.000"
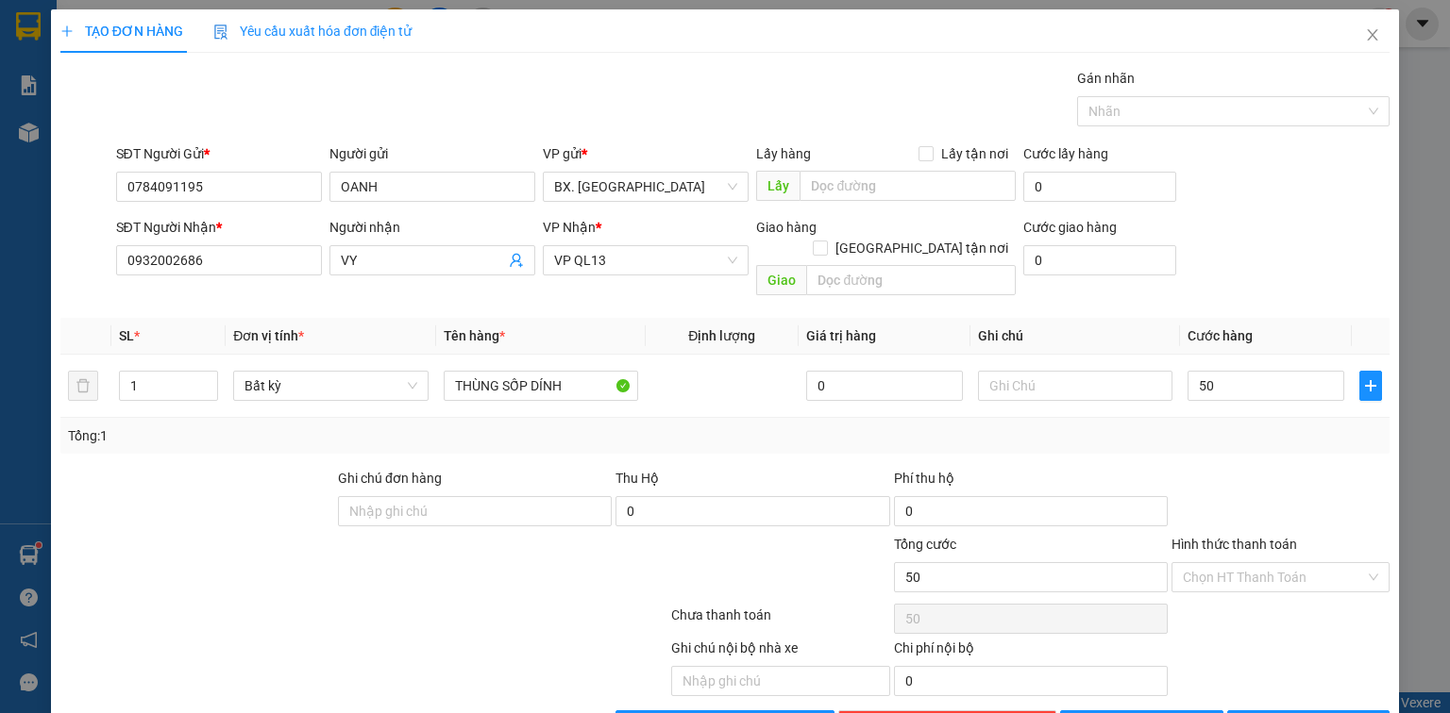
type input "50.000"
click at [1272, 427] on div "Tổng: 1" at bounding box center [724, 436] width 1329 height 36
click at [1227, 563] on input "Hình thức thanh toán" at bounding box center [1273, 577] width 182 height 28
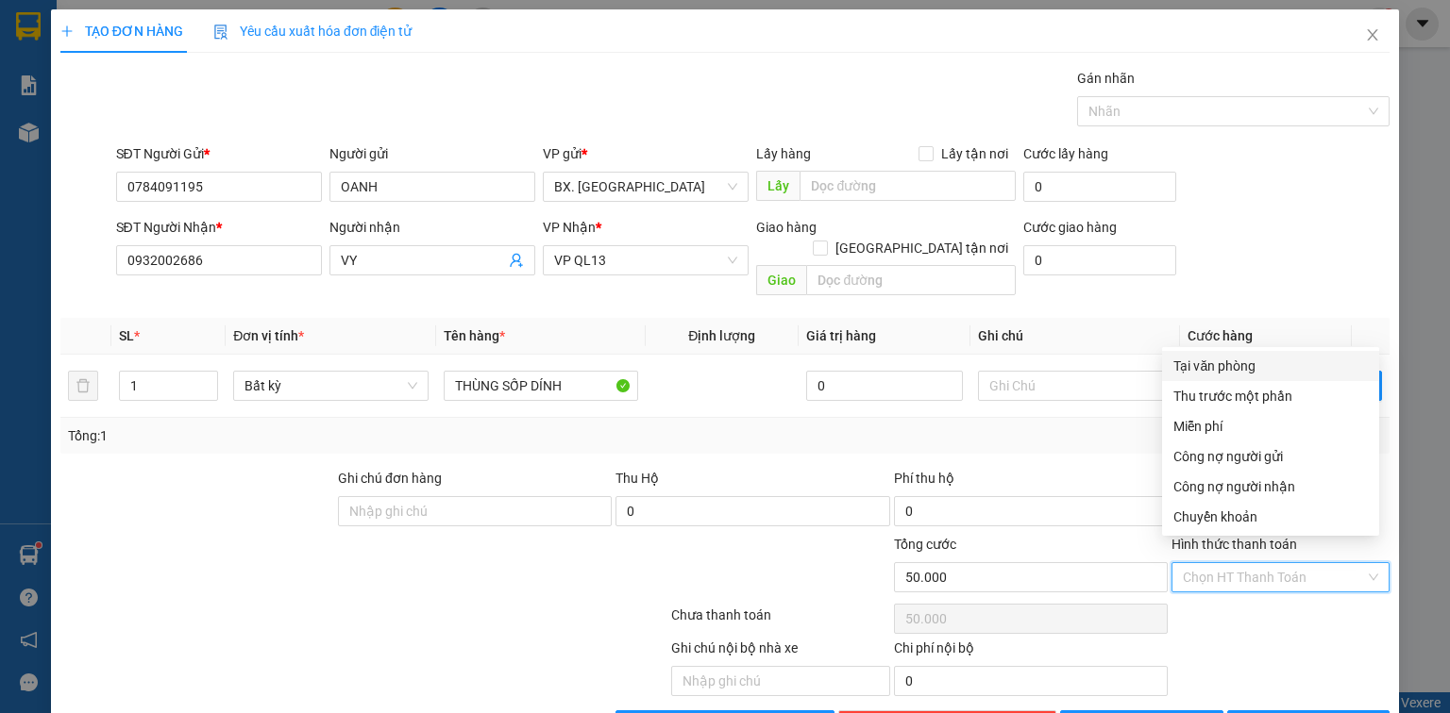
drag, startPoint x: 1234, startPoint y: 370, endPoint x: 1285, endPoint y: 519, distance: 157.6
click at [1234, 370] on div "Tại văn phòng" at bounding box center [1270, 366] width 194 height 21
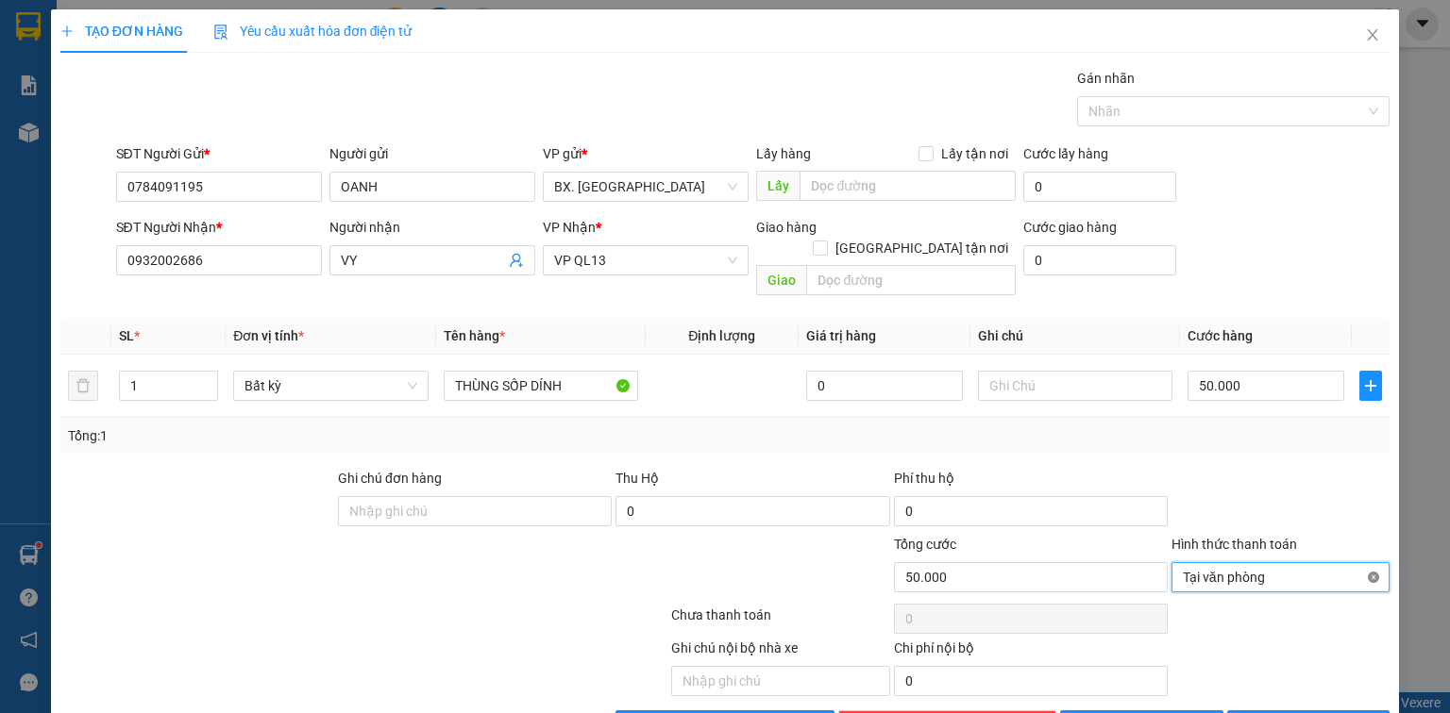
type input "50.000"
drag, startPoint x: 1364, startPoint y: 552, endPoint x: 1337, endPoint y: 605, distance: 59.1
click at [1308, 713] on span "[PERSON_NAME] và In" at bounding box center [1329, 725] width 132 height 21
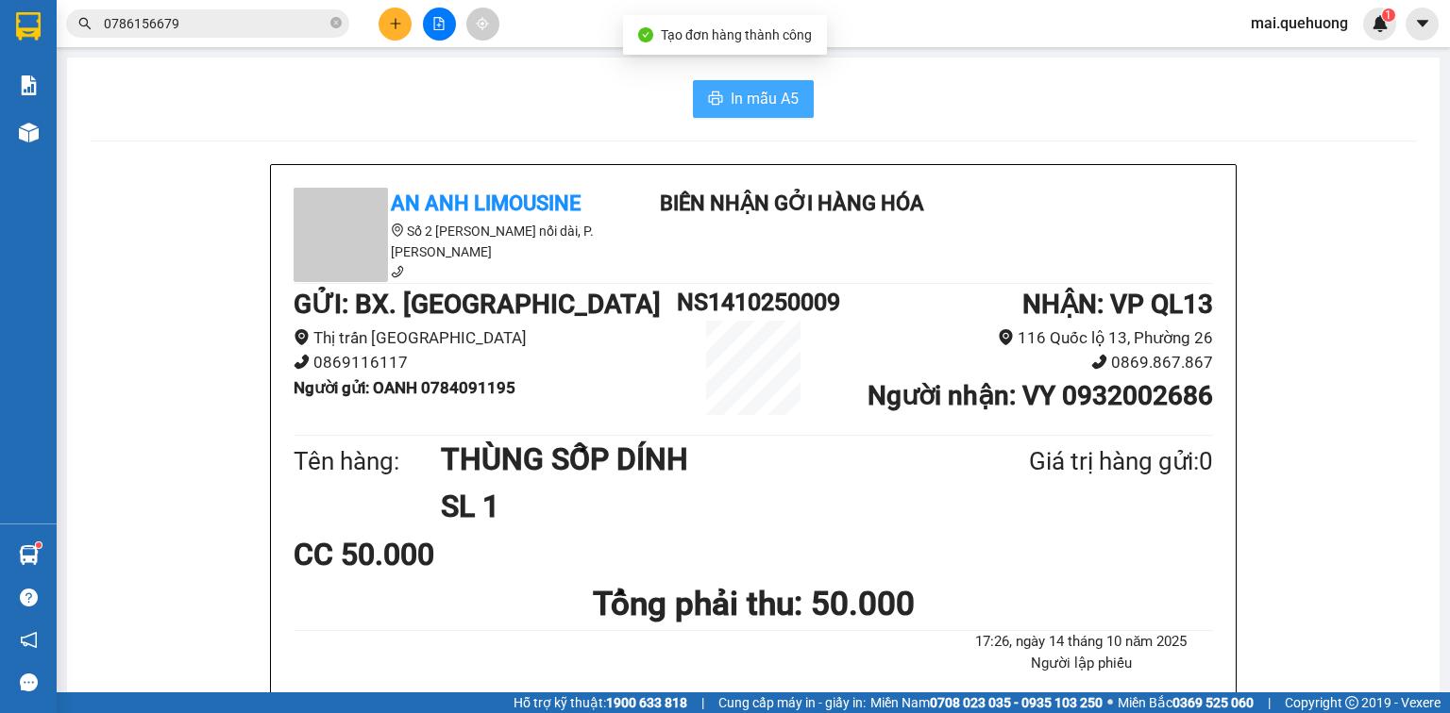
click at [765, 103] on span "In mẫu A5" at bounding box center [764, 99] width 68 height 24
click at [393, 41] on div "Kết quả tìm kiếm ( 7 ) Bộ lọc Mã ĐH Trạng thái Món hàng Thu hộ Tổng cước Chưa c…" at bounding box center [725, 23] width 1450 height 47
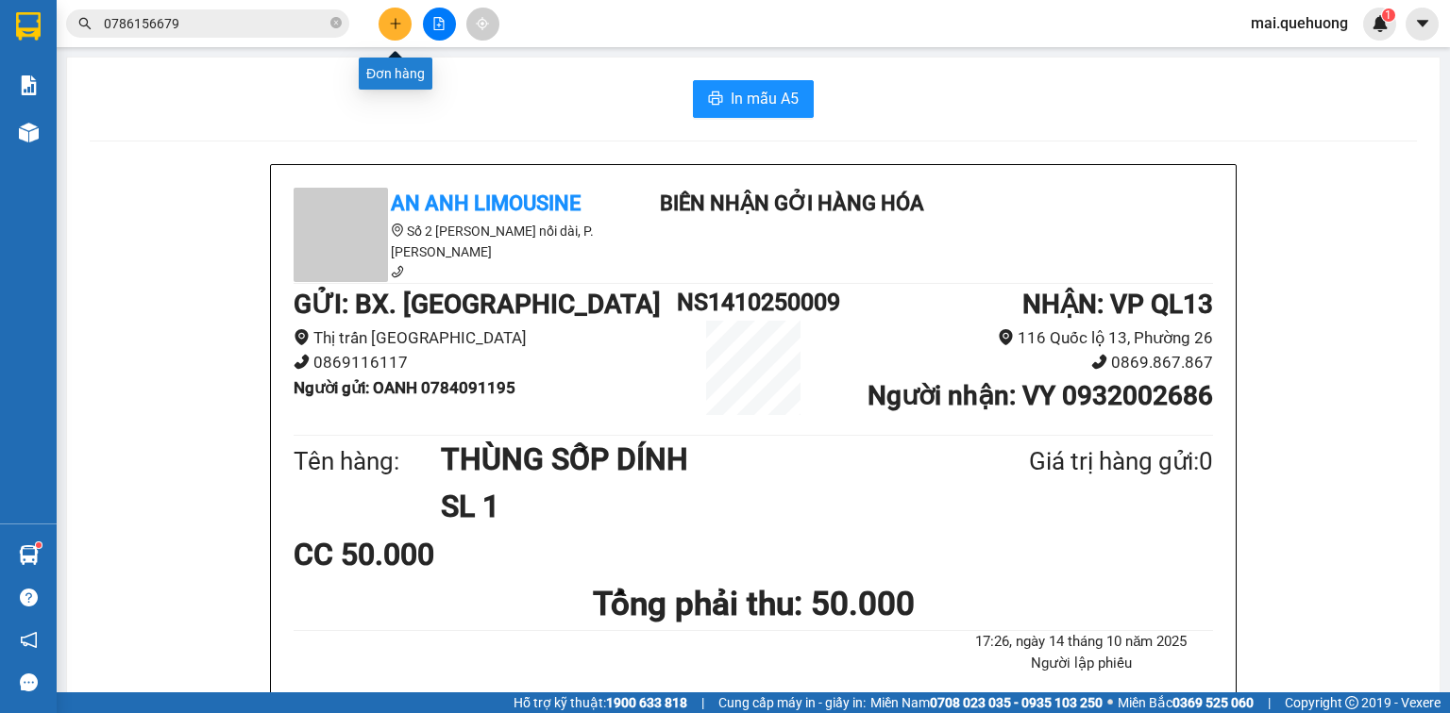
drag, startPoint x: 394, startPoint y: 26, endPoint x: 407, endPoint y: 33, distance: 14.8
click at [407, 33] on button at bounding box center [394, 24] width 33 height 33
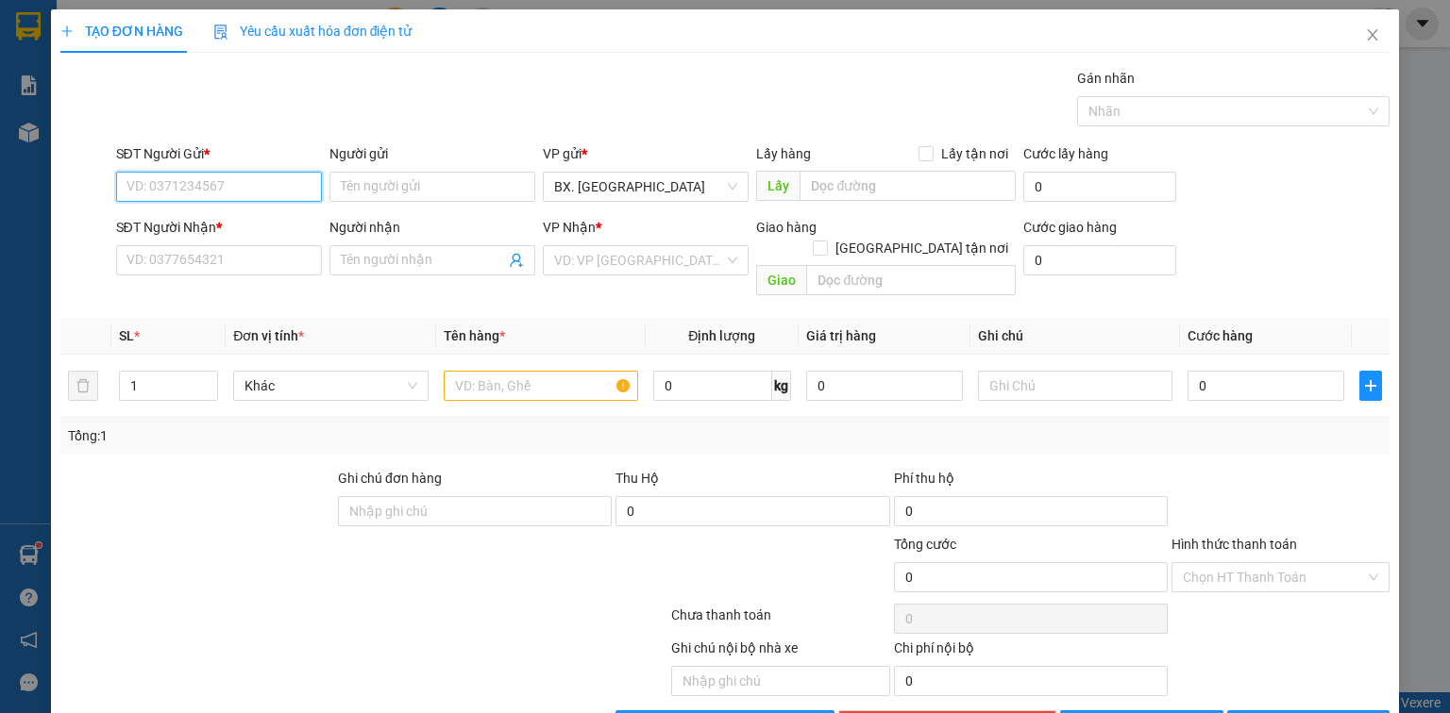
click at [290, 184] on input "SĐT Người Gửi *" at bounding box center [219, 187] width 206 height 30
type input "0986314631"
click at [265, 225] on div "0986314631 - THỦY" at bounding box center [216, 223] width 181 height 21
type input "THỦY"
type input "0907087170"
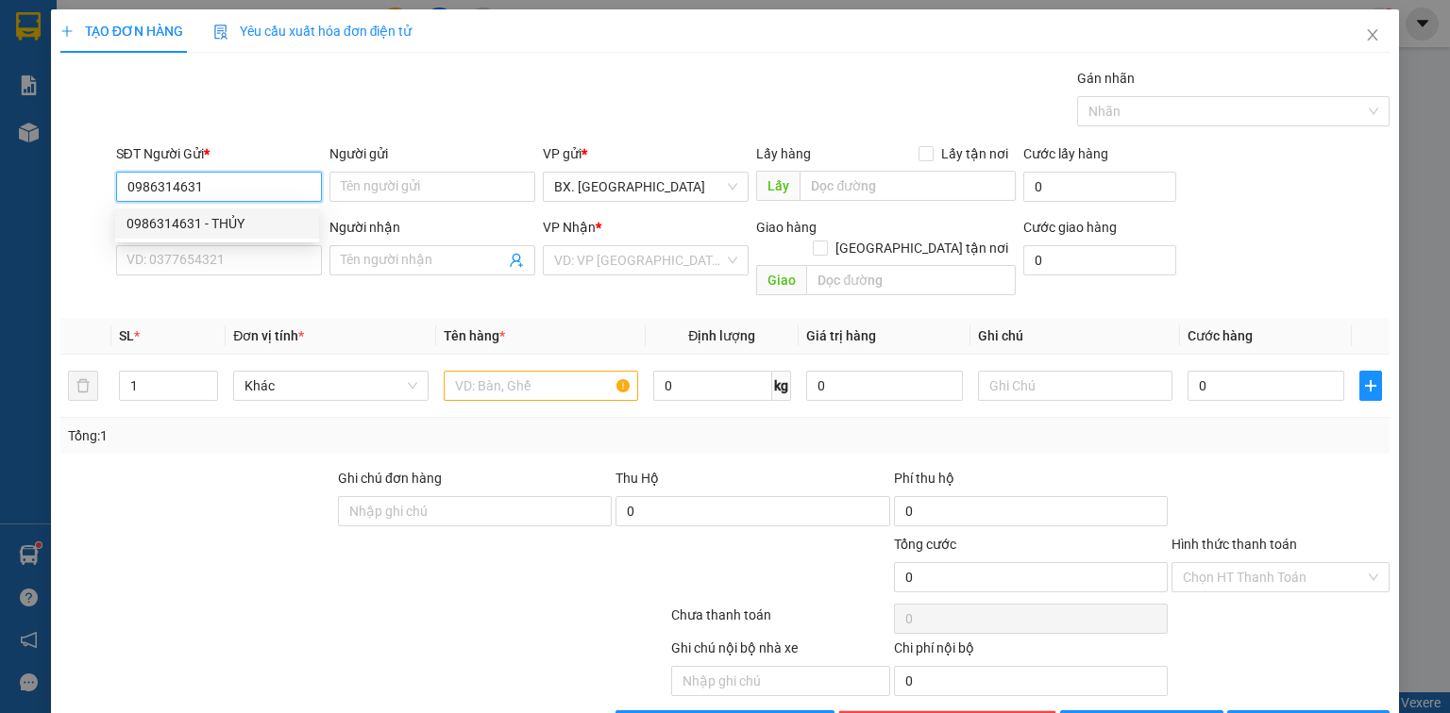
type input "HIỀN"
type input "80.000"
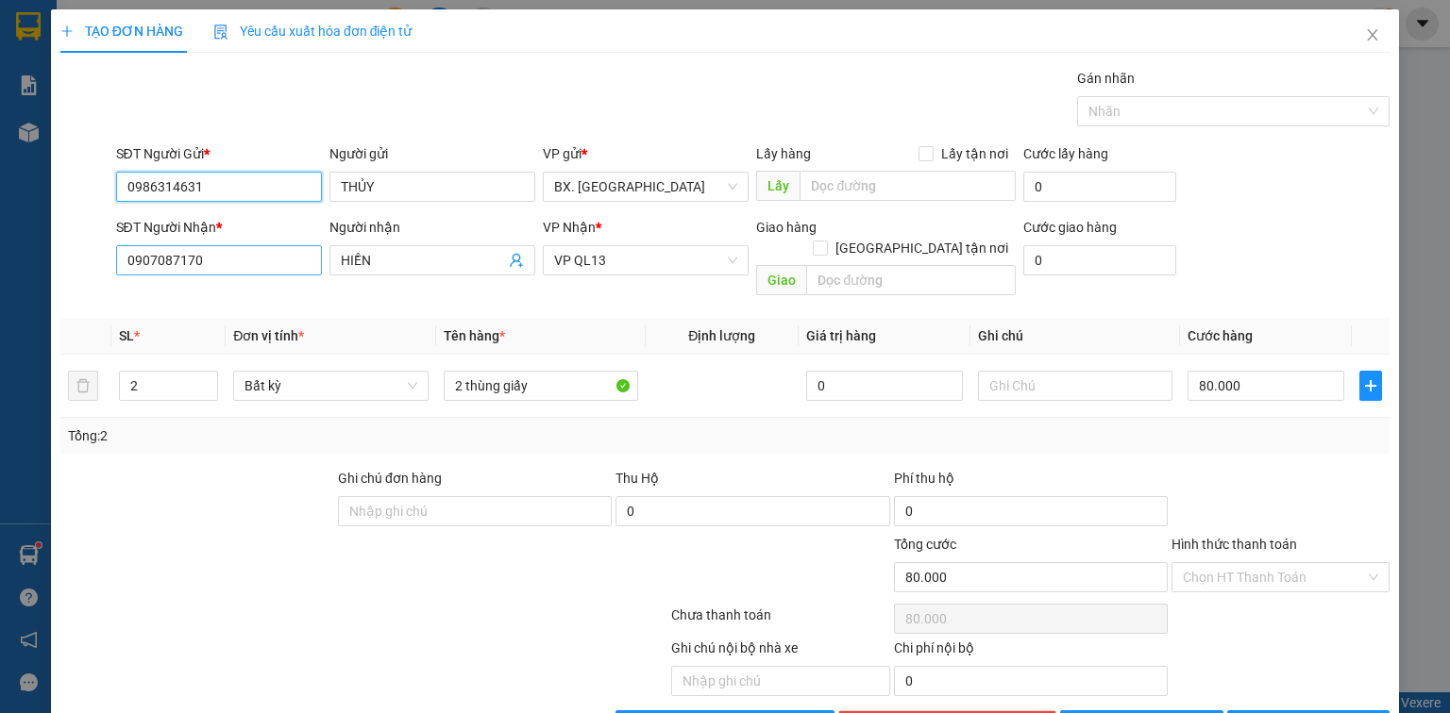
type input "0986314631"
click at [238, 264] on input "0907087170" at bounding box center [219, 260] width 206 height 30
type input "0906084059"
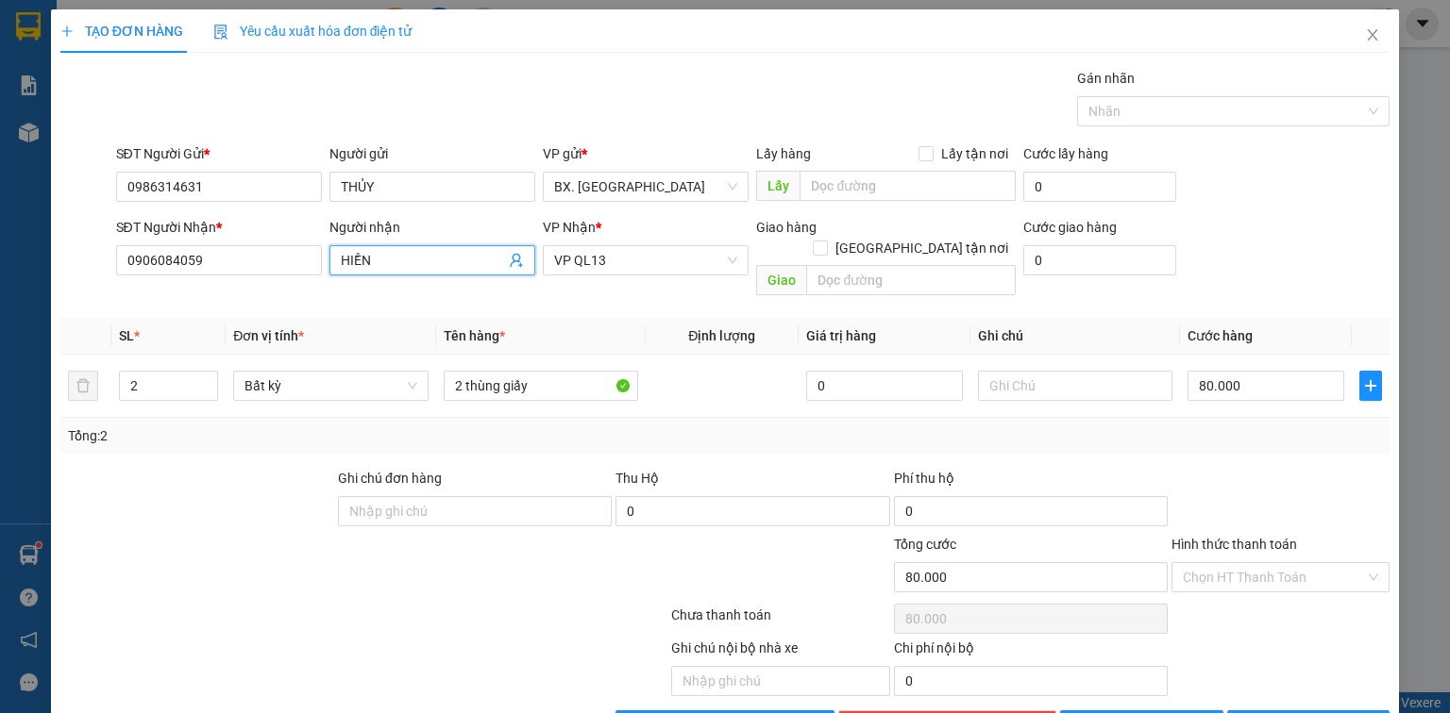
click at [476, 253] on input "HIỀN" at bounding box center [423, 260] width 164 height 21
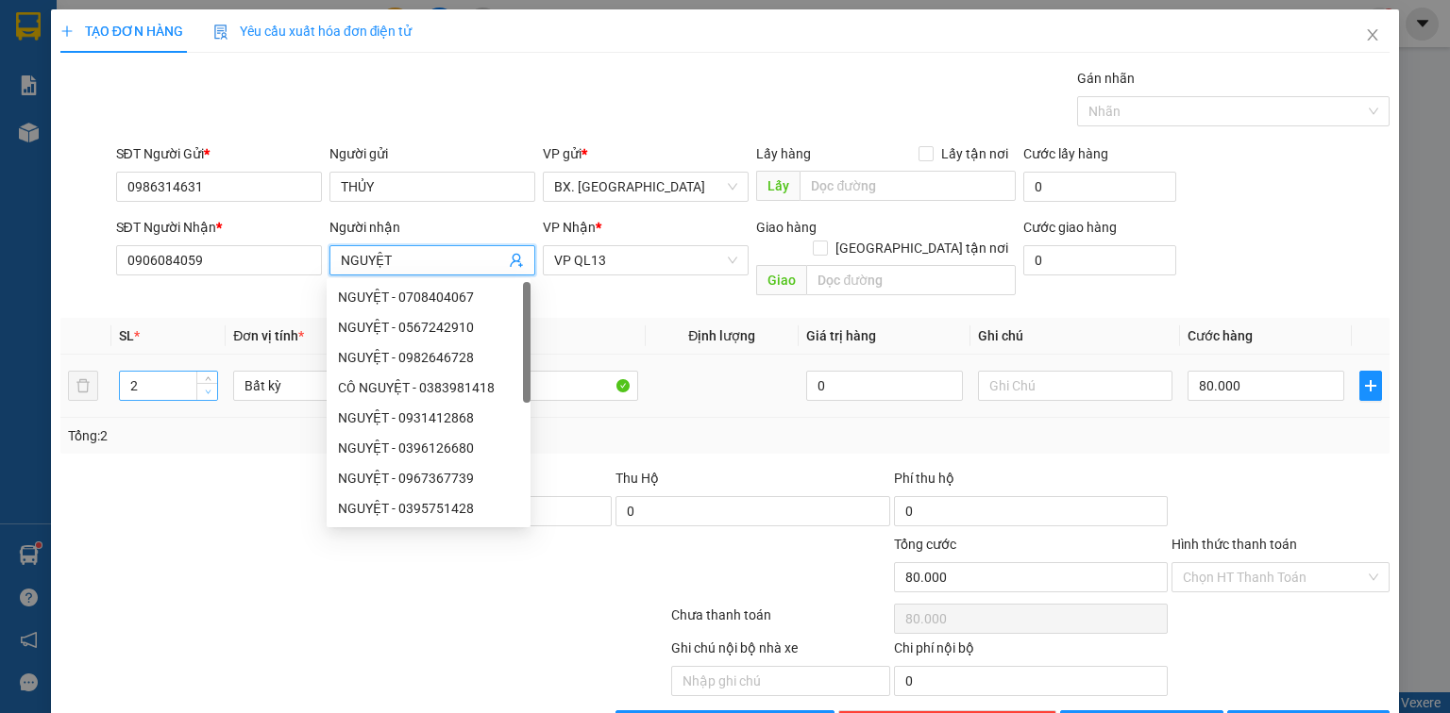
type input "NGUYỆT"
type input "1"
click at [208, 389] on icon "down" at bounding box center [208, 392] width 7 height 7
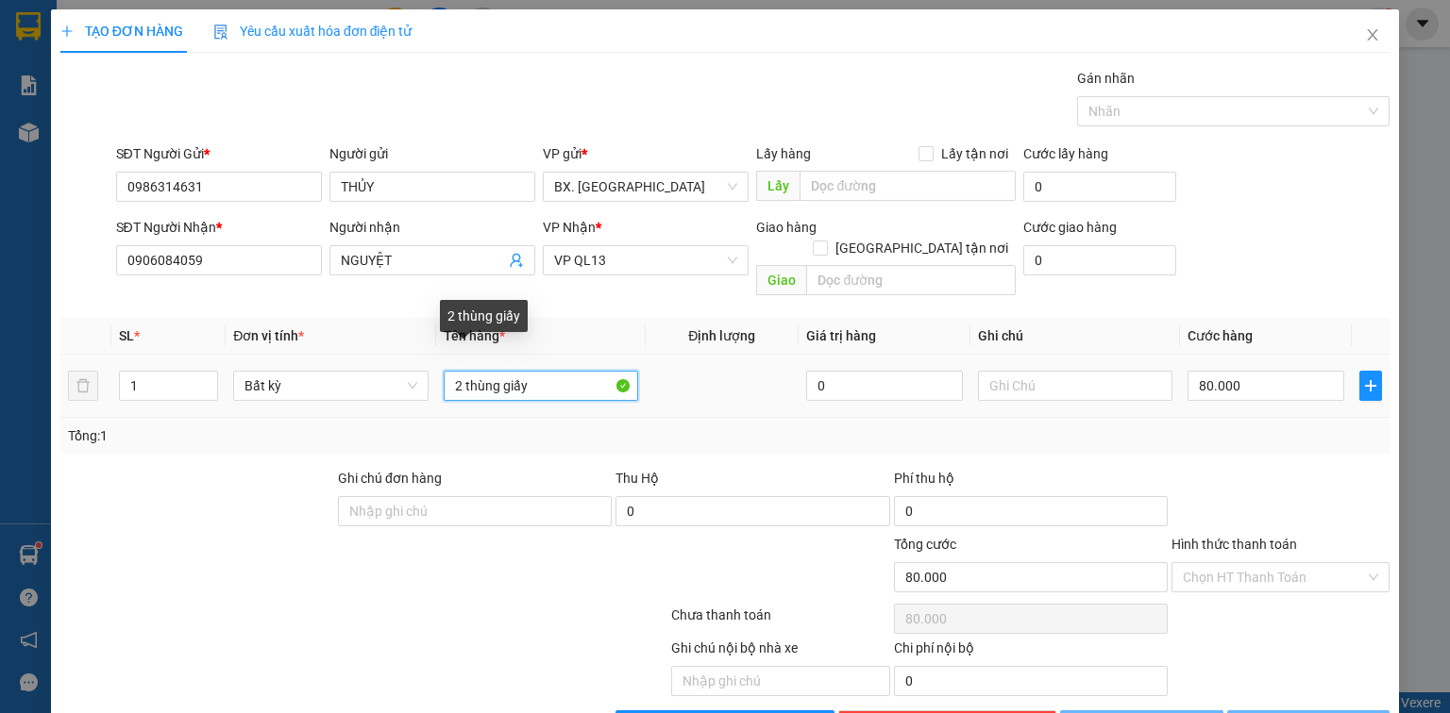
type input "0"
drag, startPoint x: 575, startPoint y: 368, endPoint x: 268, endPoint y: 382, distance: 307.0
click at [268, 382] on tr "1 Bất kỳ 2 thùng giấy 0 0" at bounding box center [724, 386] width 1329 height 63
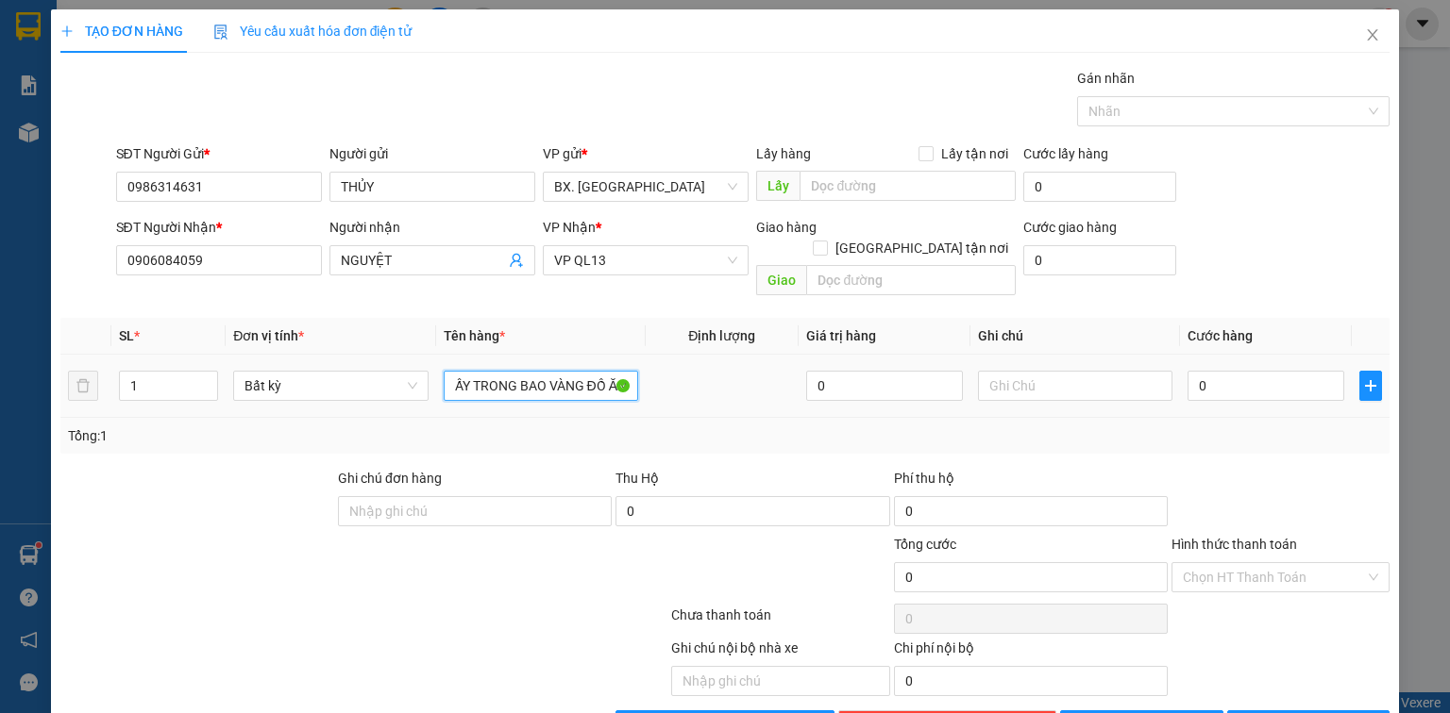
scroll to position [0, 65]
type input "THÙNG GIẤY TRONG BAO VÀNG ĐỒ ĂN"
click at [1276, 372] on input "0" at bounding box center [1265, 386] width 157 height 30
type input "4"
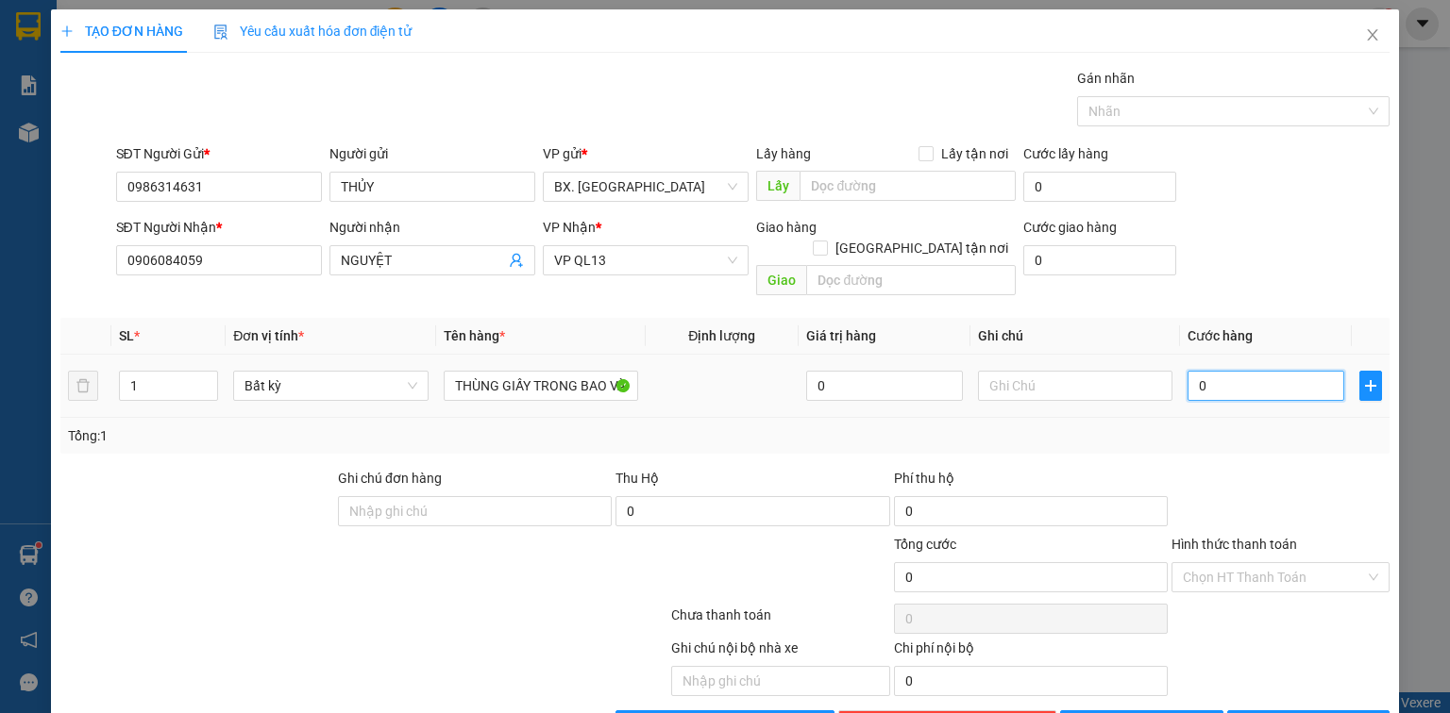
type input "4"
type input "40"
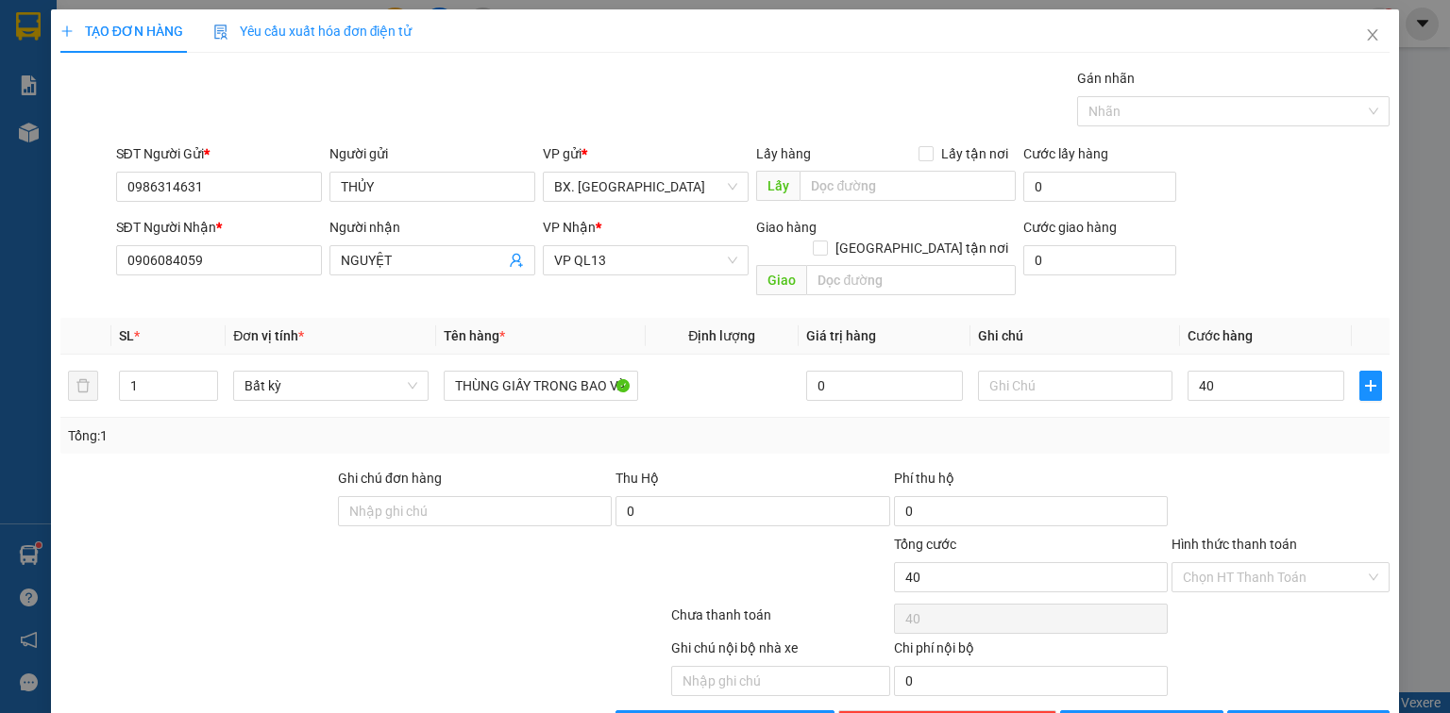
type input "40.000"
click at [1285, 483] on div at bounding box center [1280, 501] width 222 height 66
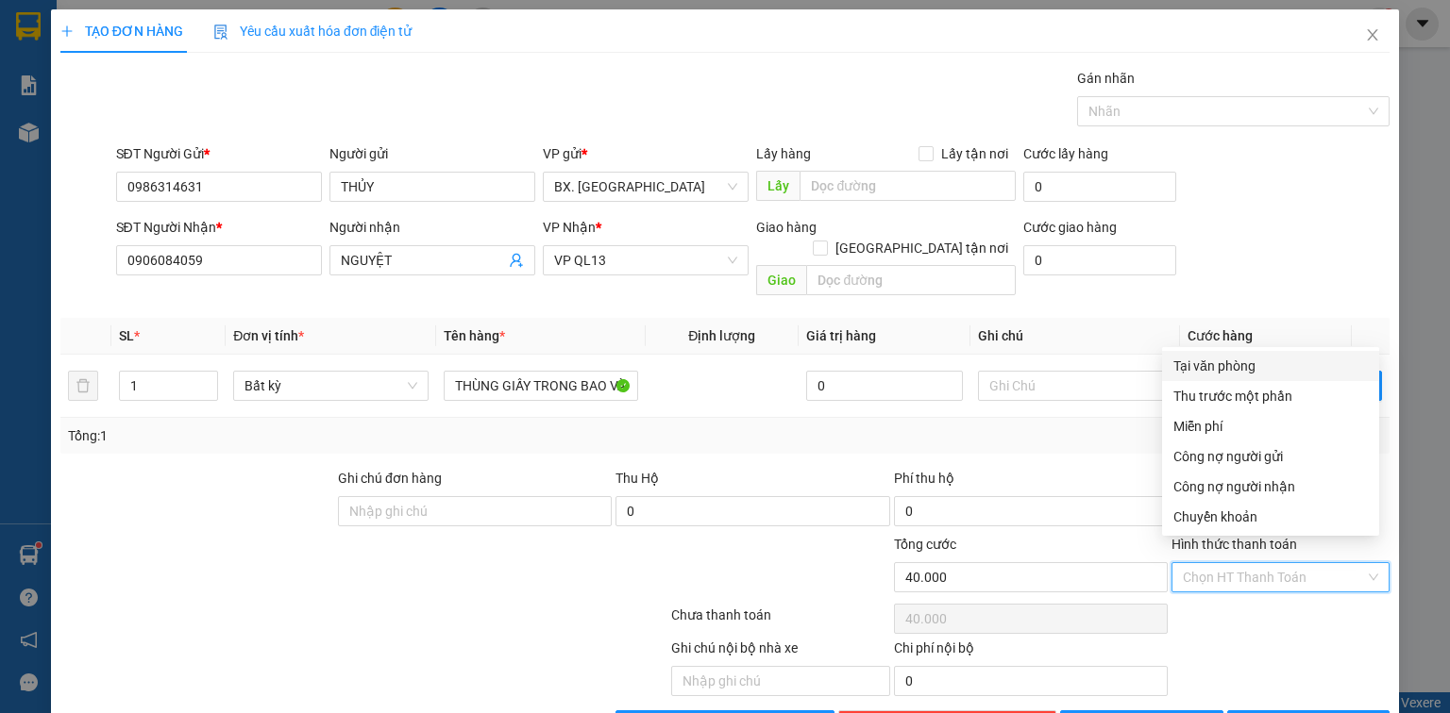
click at [1257, 563] on input "Hình thức thanh toán" at bounding box center [1273, 577] width 182 height 28
click at [1232, 382] on div "Thu trước một phần" at bounding box center [1270, 396] width 217 height 30
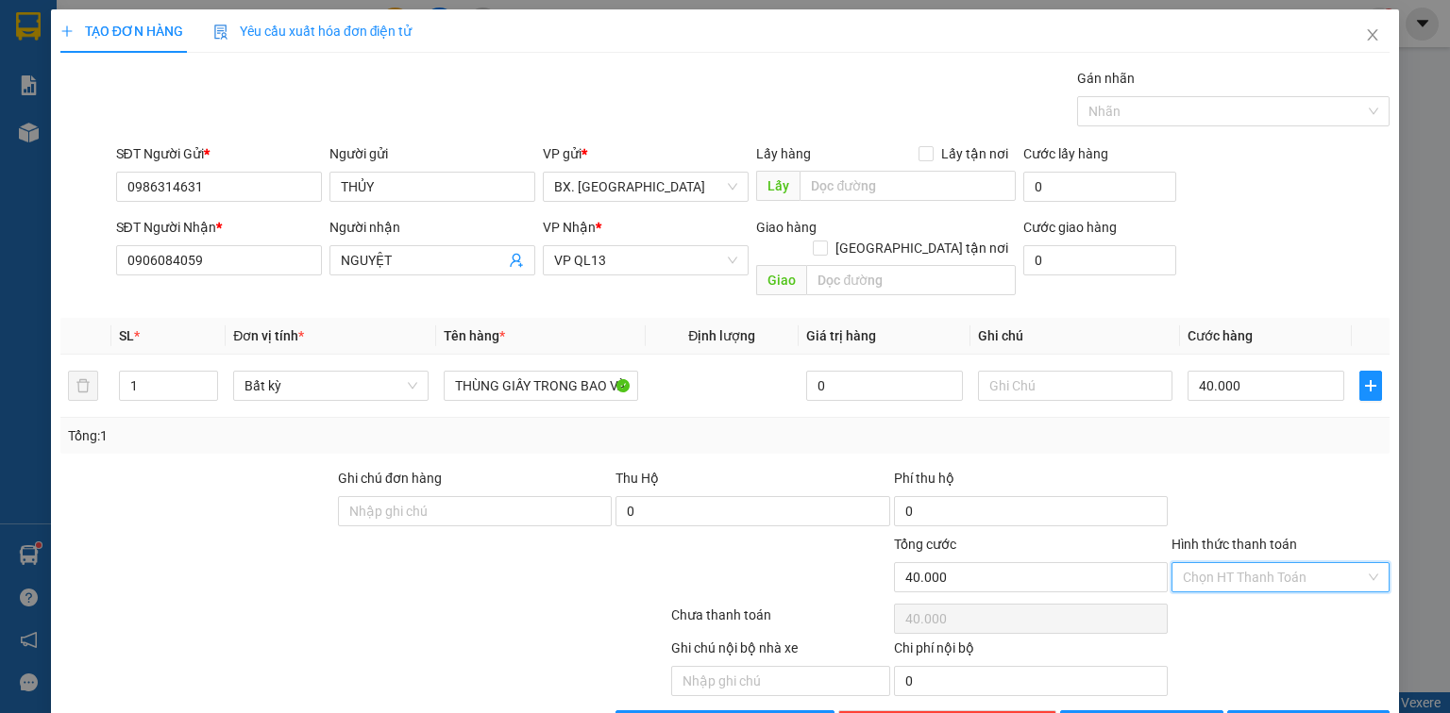
click at [1269, 563] on input "Hình thức thanh toán" at bounding box center [1273, 577] width 182 height 28
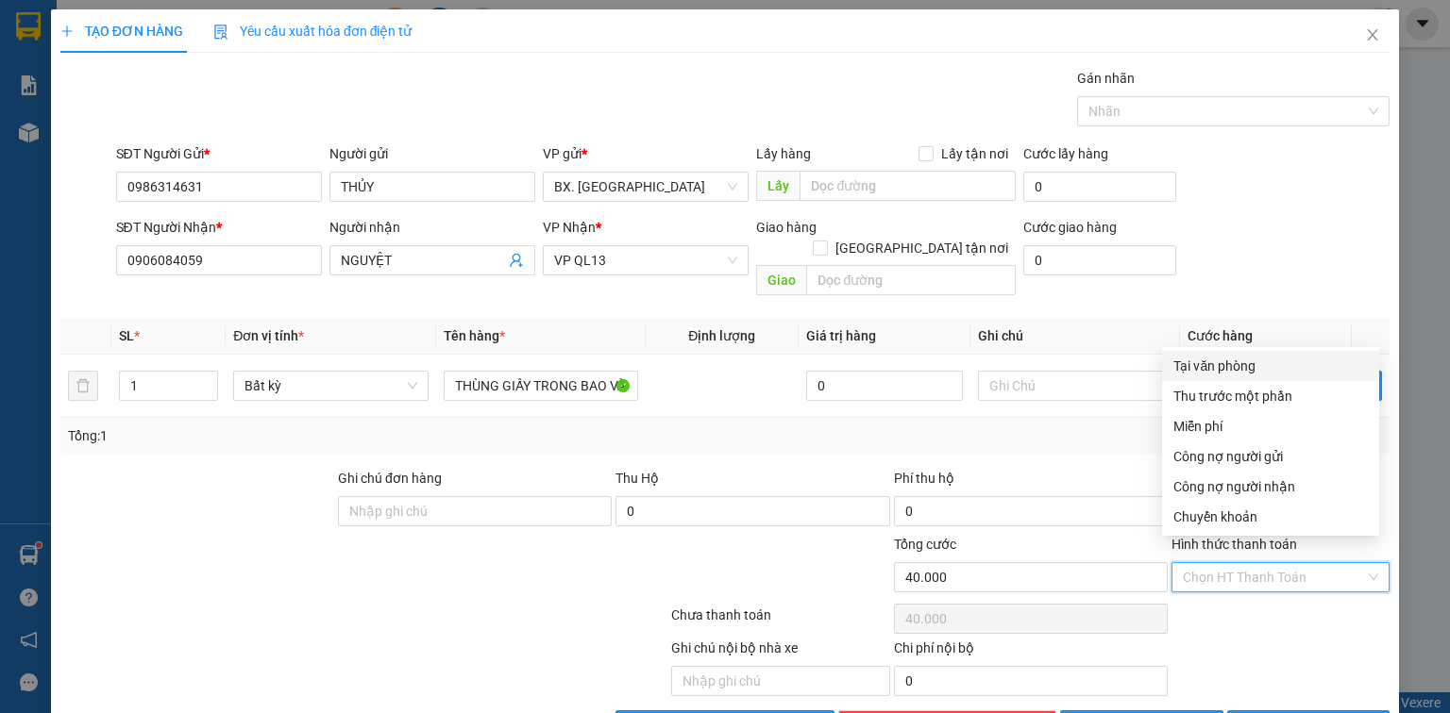
click at [1265, 362] on div "Tại văn phòng" at bounding box center [1270, 366] width 194 height 21
type input "0"
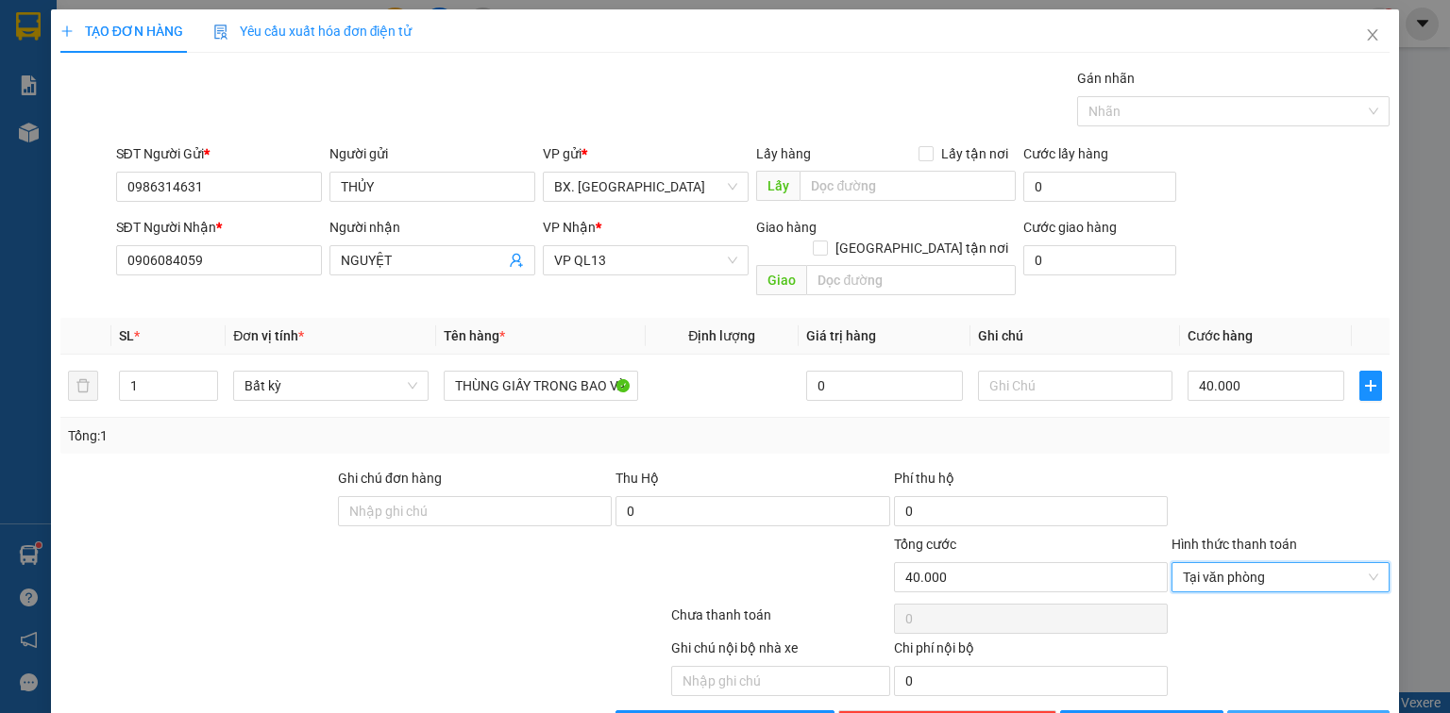
click at [1299, 713] on span "[PERSON_NAME] và In" at bounding box center [1329, 725] width 132 height 21
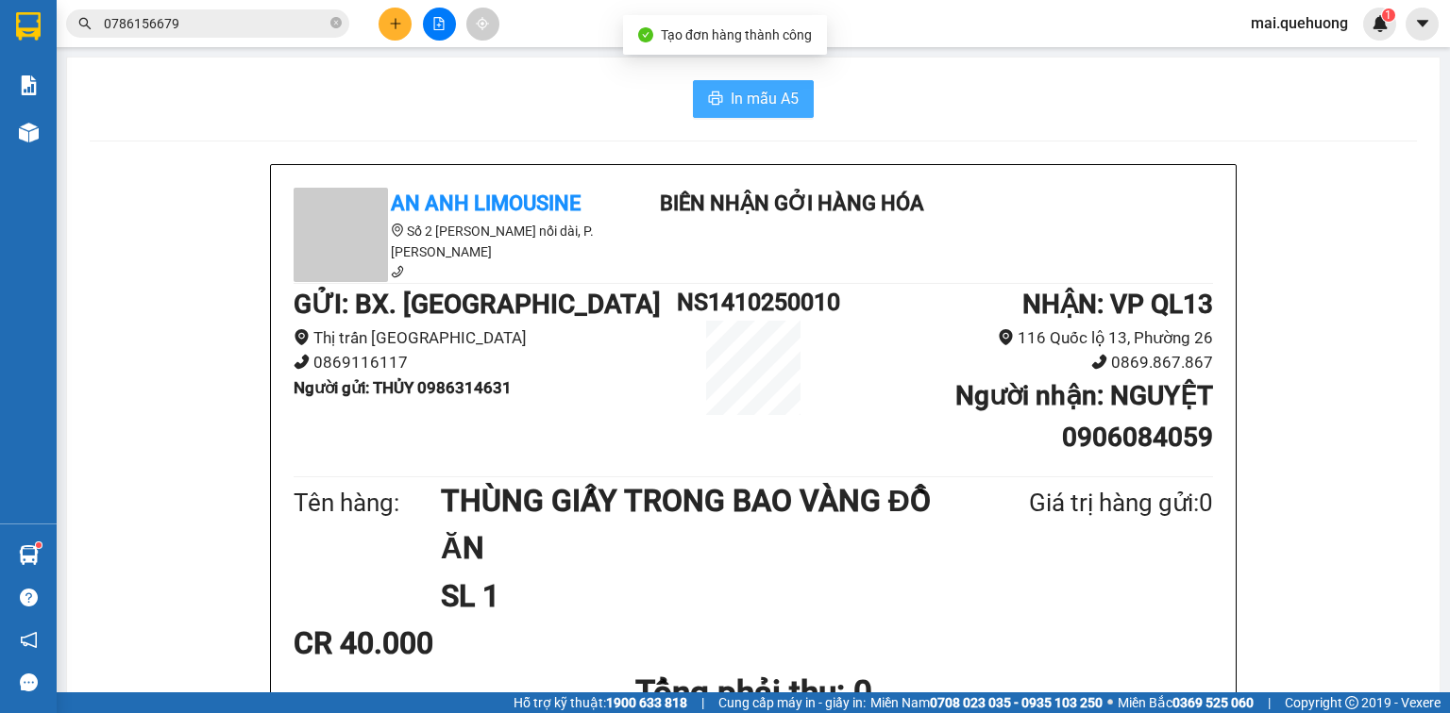
click at [717, 95] on button "In mẫu A5" at bounding box center [753, 99] width 121 height 38
click at [203, 23] on input "0786156679" at bounding box center [215, 23] width 223 height 21
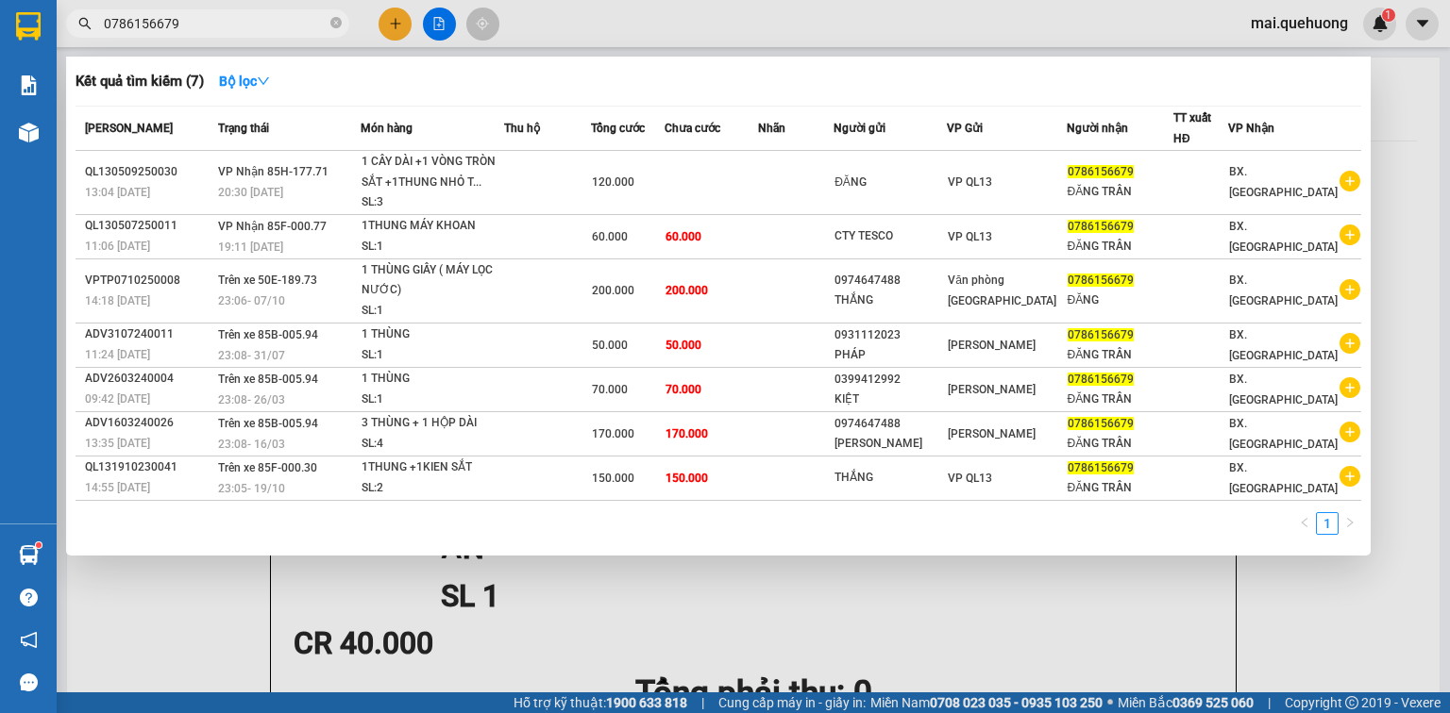
click at [189, 14] on input "0786156679" at bounding box center [215, 23] width 223 height 21
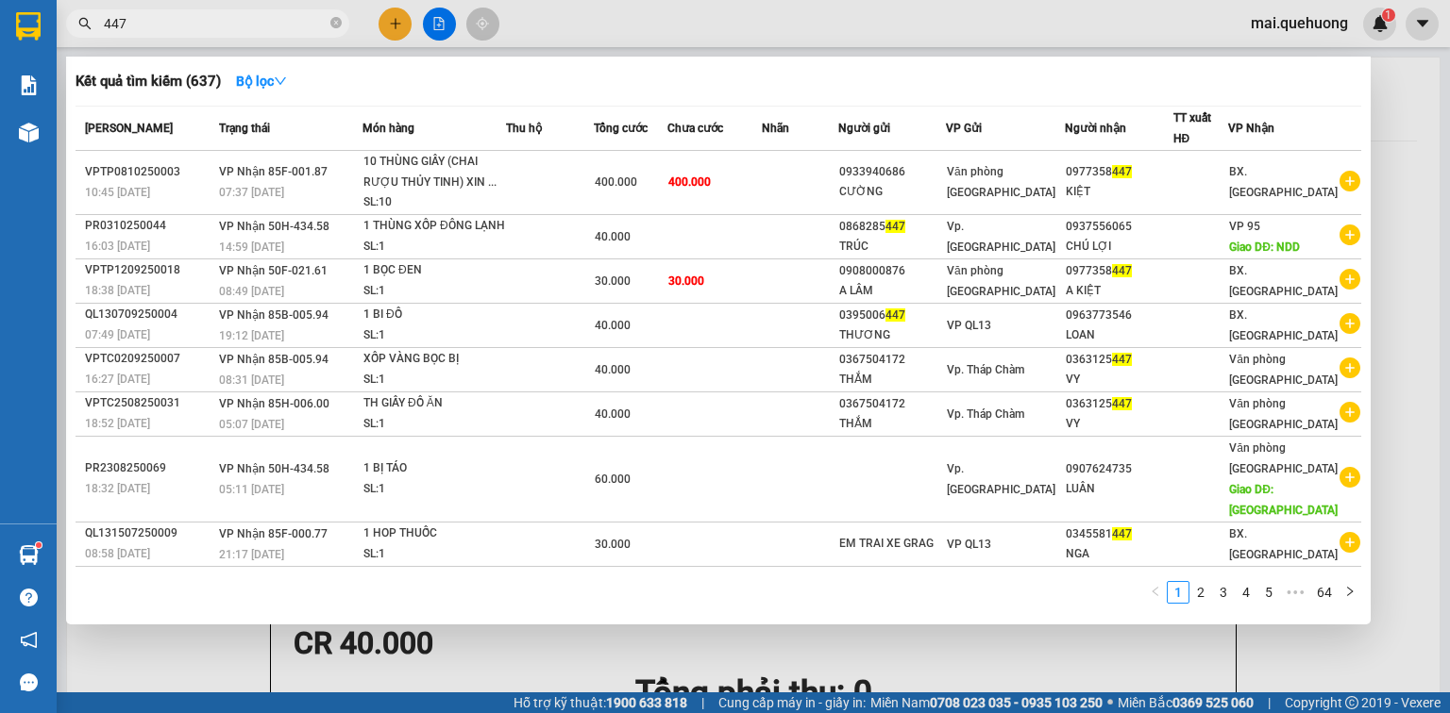
click at [203, 19] on input "447" at bounding box center [215, 23] width 223 height 21
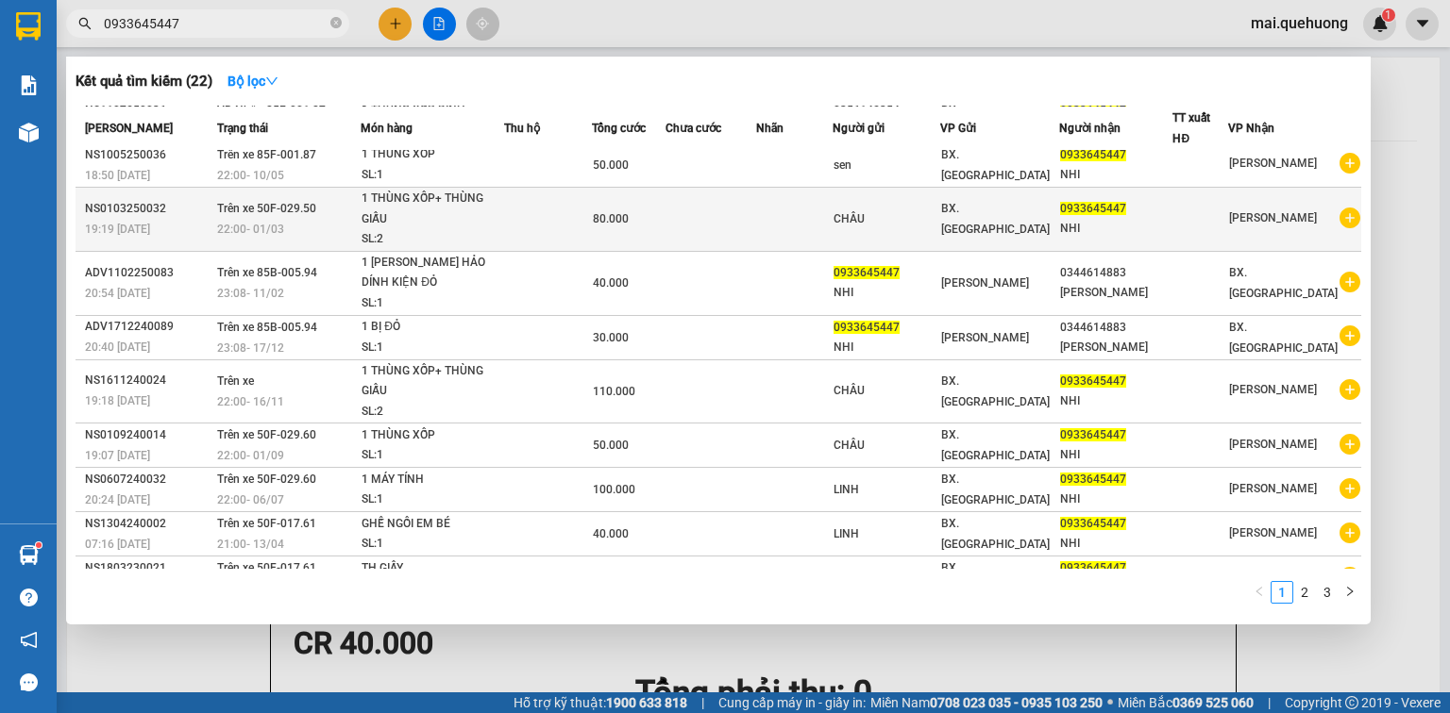
scroll to position [79, 0]
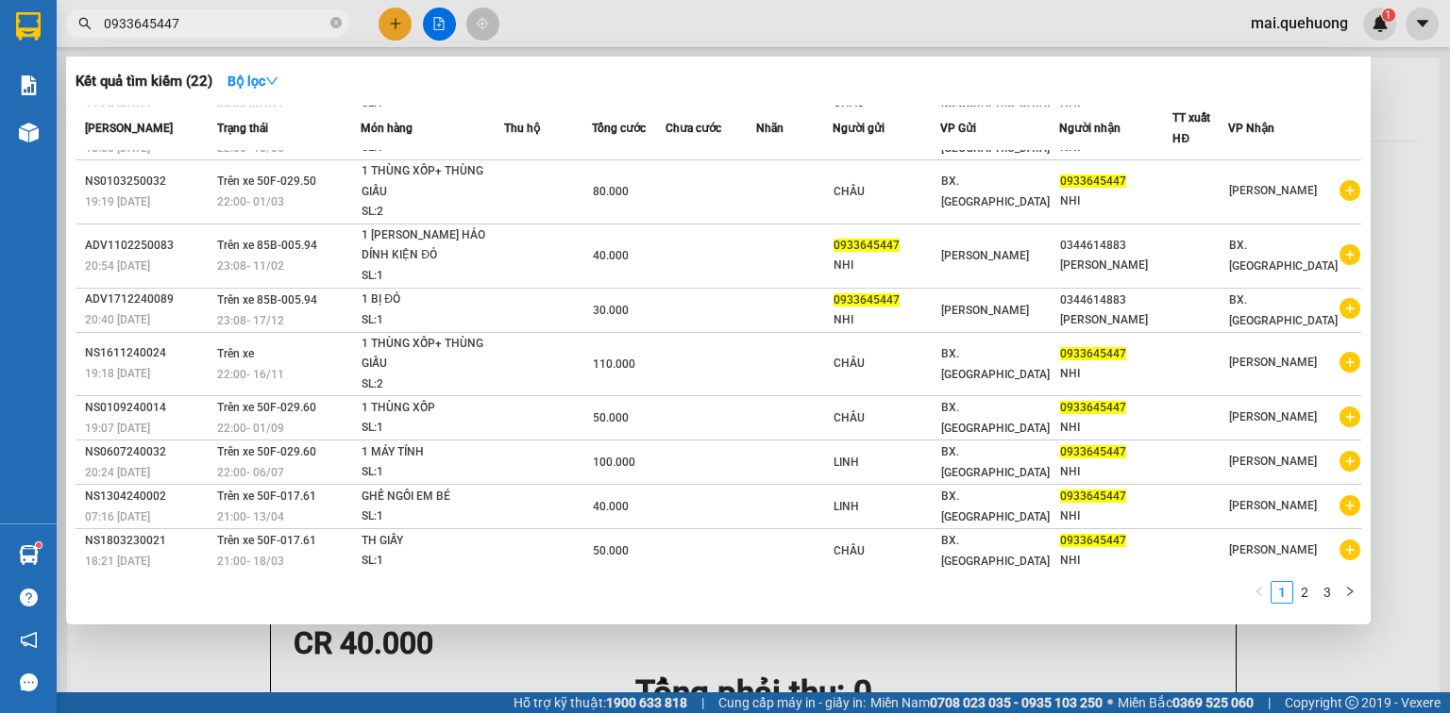
click at [233, 34] on span "0933645447" at bounding box center [207, 23] width 283 height 28
click at [232, 35] on span "0933645447" at bounding box center [207, 23] width 283 height 28
click at [221, 28] on input "0933645447" at bounding box center [215, 23] width 223 height 21
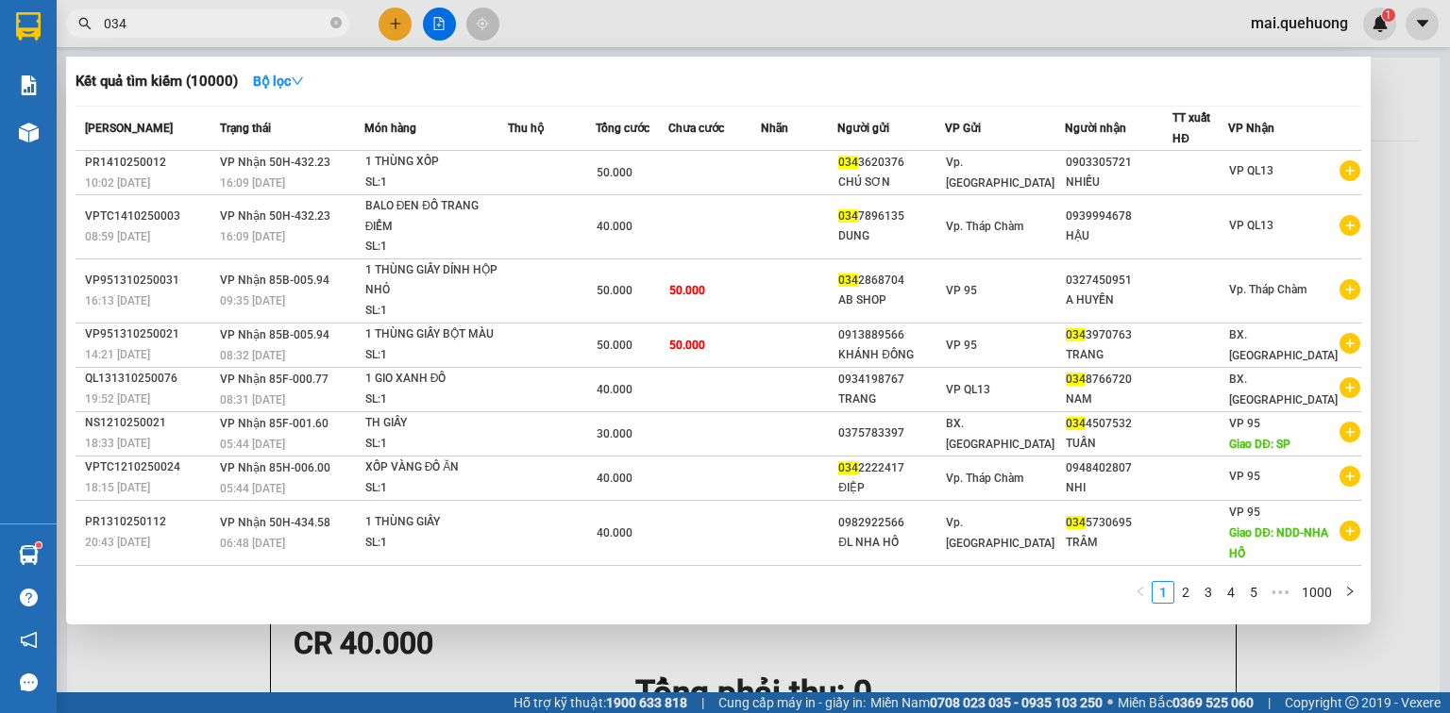
click at [250, 20] on input "034" at bounding box center [215, 23] width 223 height 21
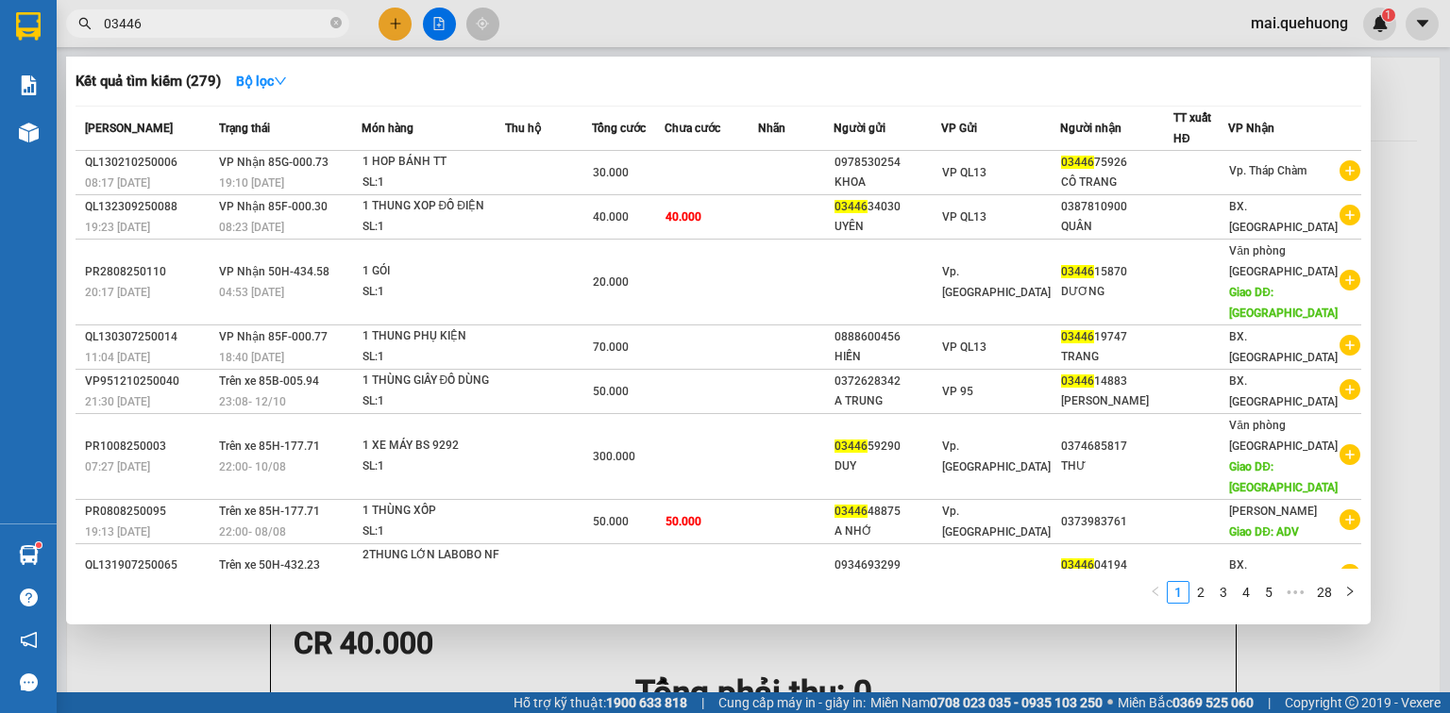
click at [173, 18] on input "03446" at bounding box center [215, 23] width 223 height 21
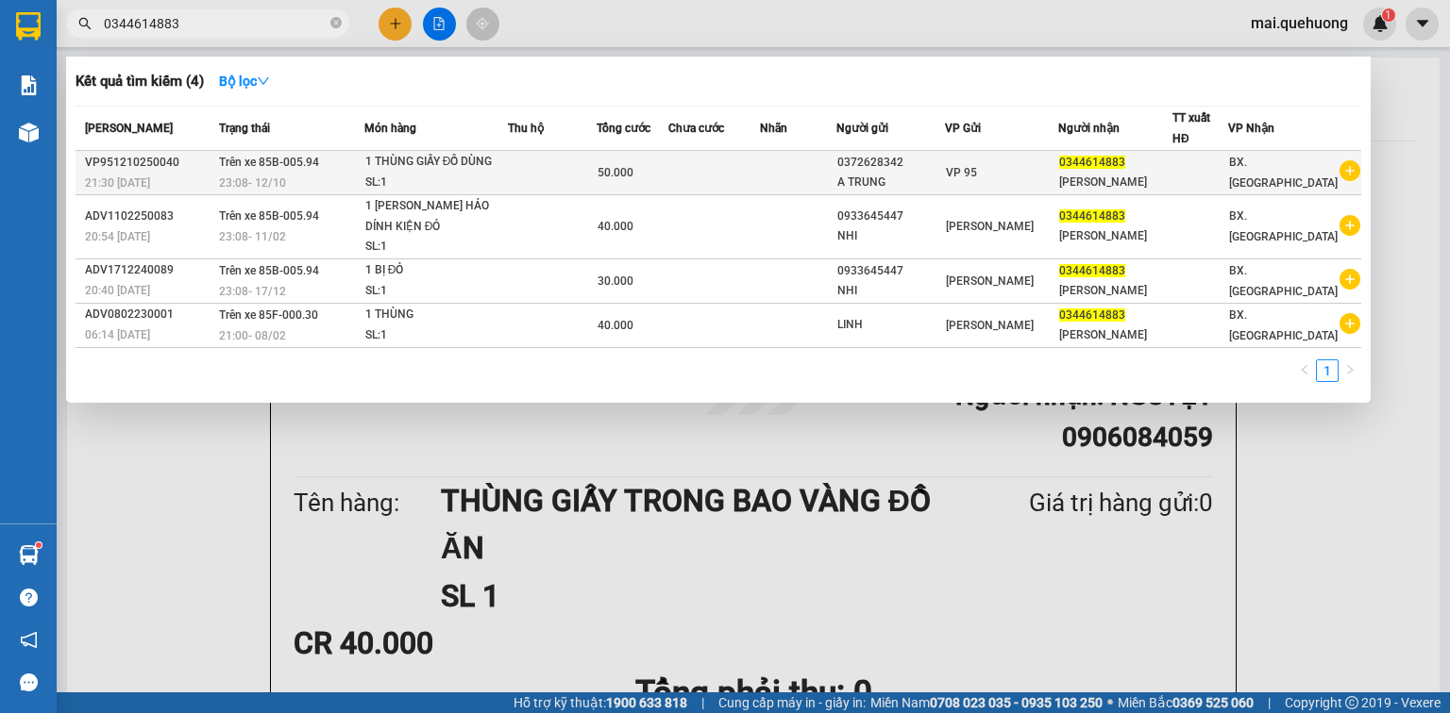
type input "0344614883"
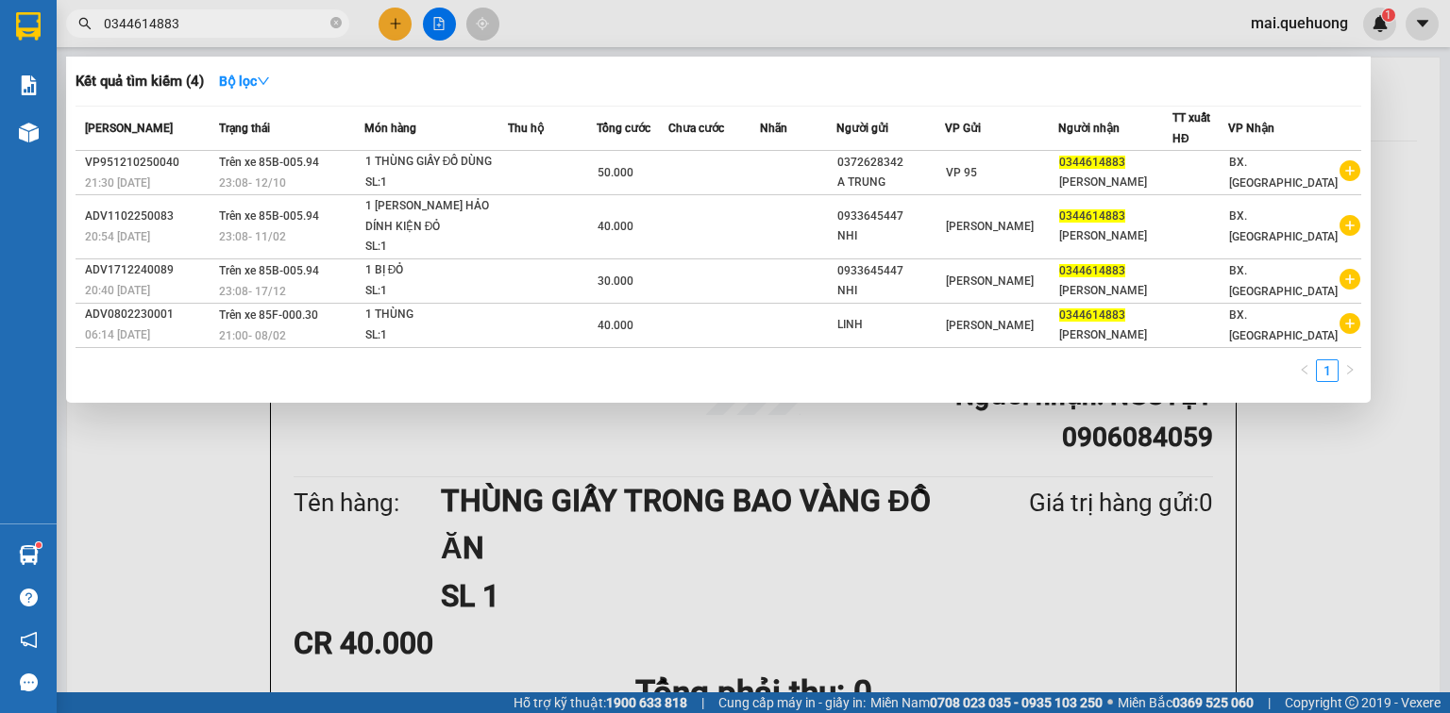
drag, startPoint x: 225, startPoint y: 544, endPoint x: 214, endPoint y: 544, distance: 10.4
click at [225, 544] on div at bounding box center [725, 356] width 1450 height 713
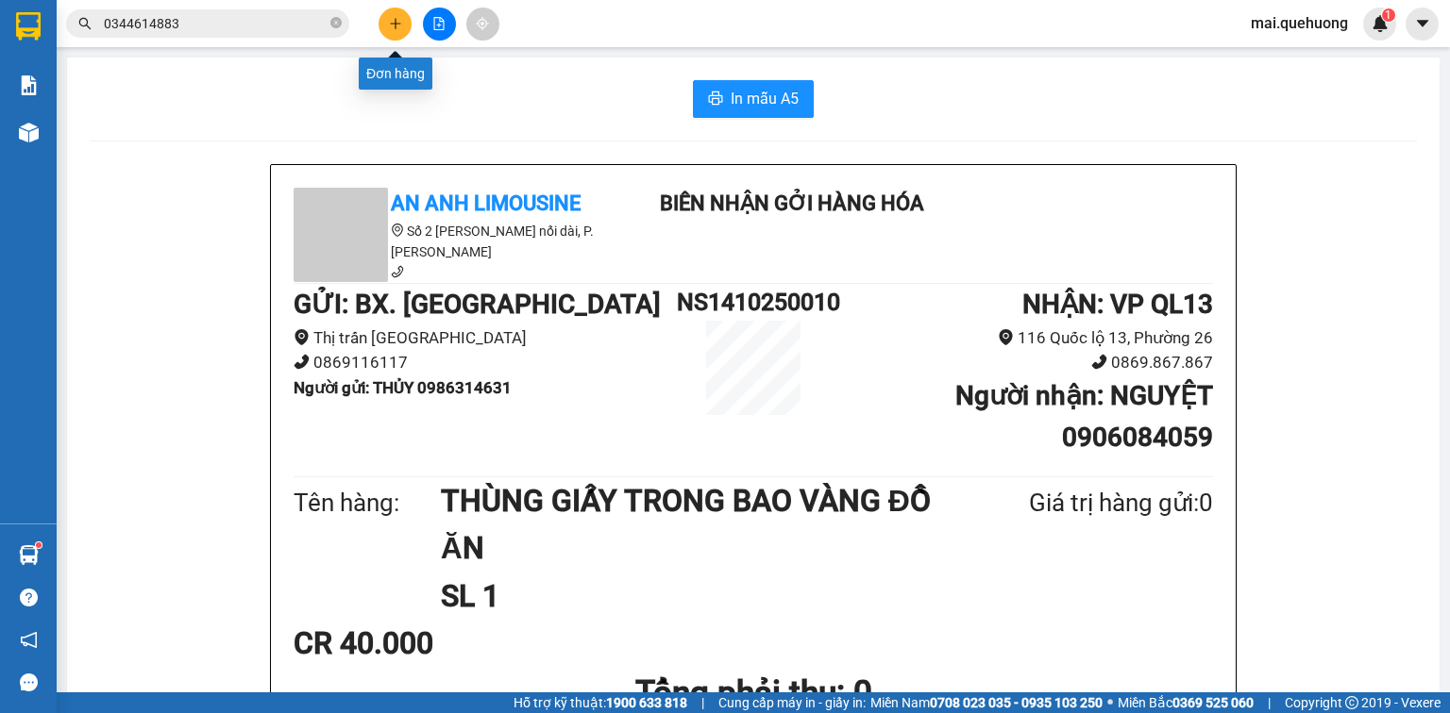
click at [404, 23] on button at bounding box center [394, 24] width 33 height 33
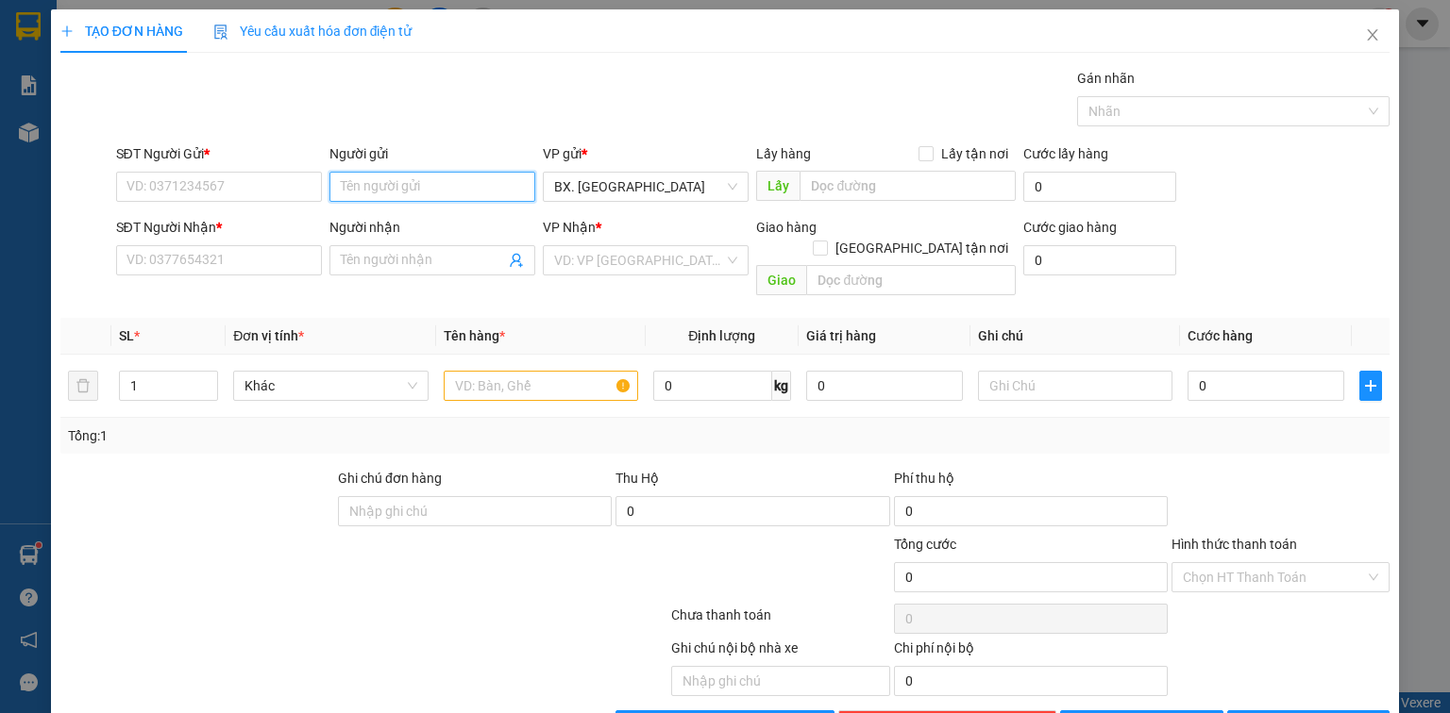
click at [400, 174] on input "Người gửi" at bounding box center [432, 187] width 206 height 30
type input "7"
click at [177, 182] on input "SĐT Người Gửi *" at bounding box center [219, 187] width 206 height 30
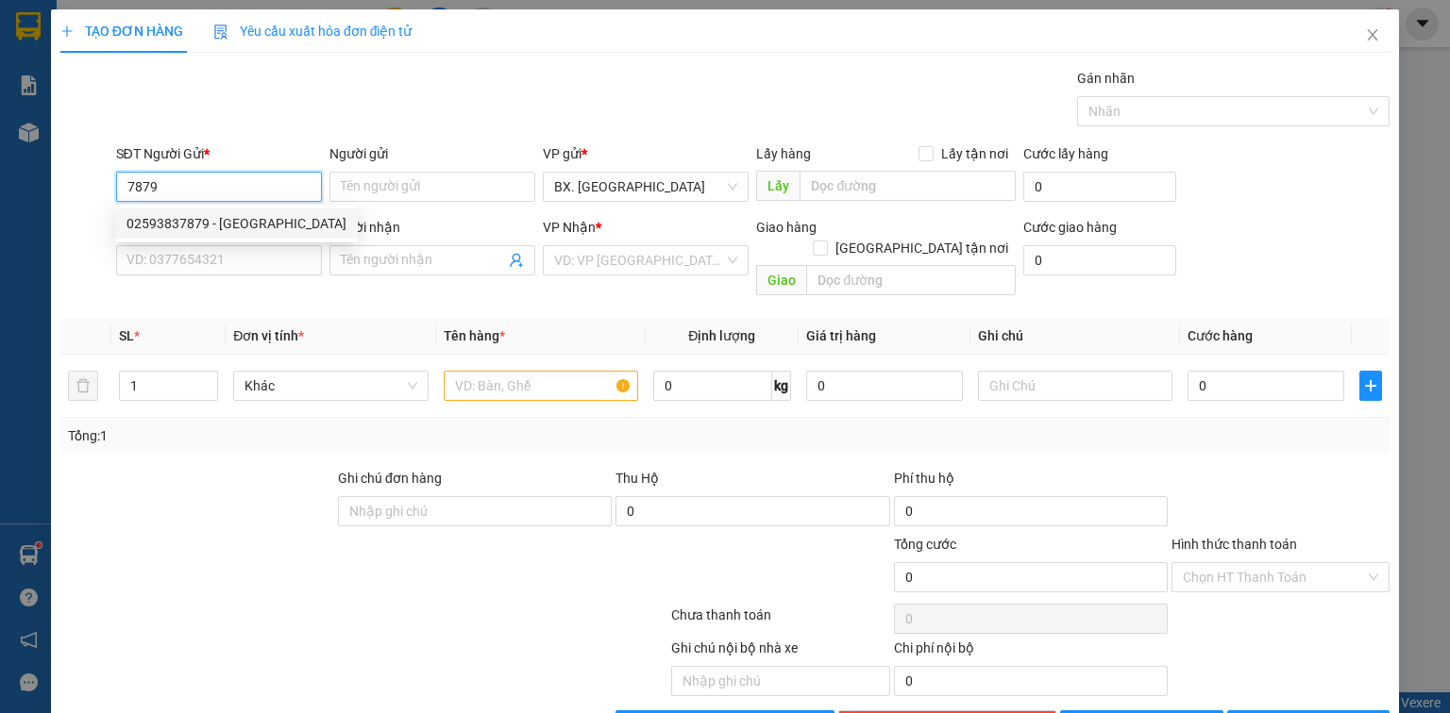
click at [200, 232] on div "02593837879 - [GEOGRAPHIC_DATA]" at bounding box center [236, 223] width 220 height 21
type input "02593837879"
type input "VIỆT ANH ĐỨC"
type input "0938609719"
type input "LAB TÚ TRANG"
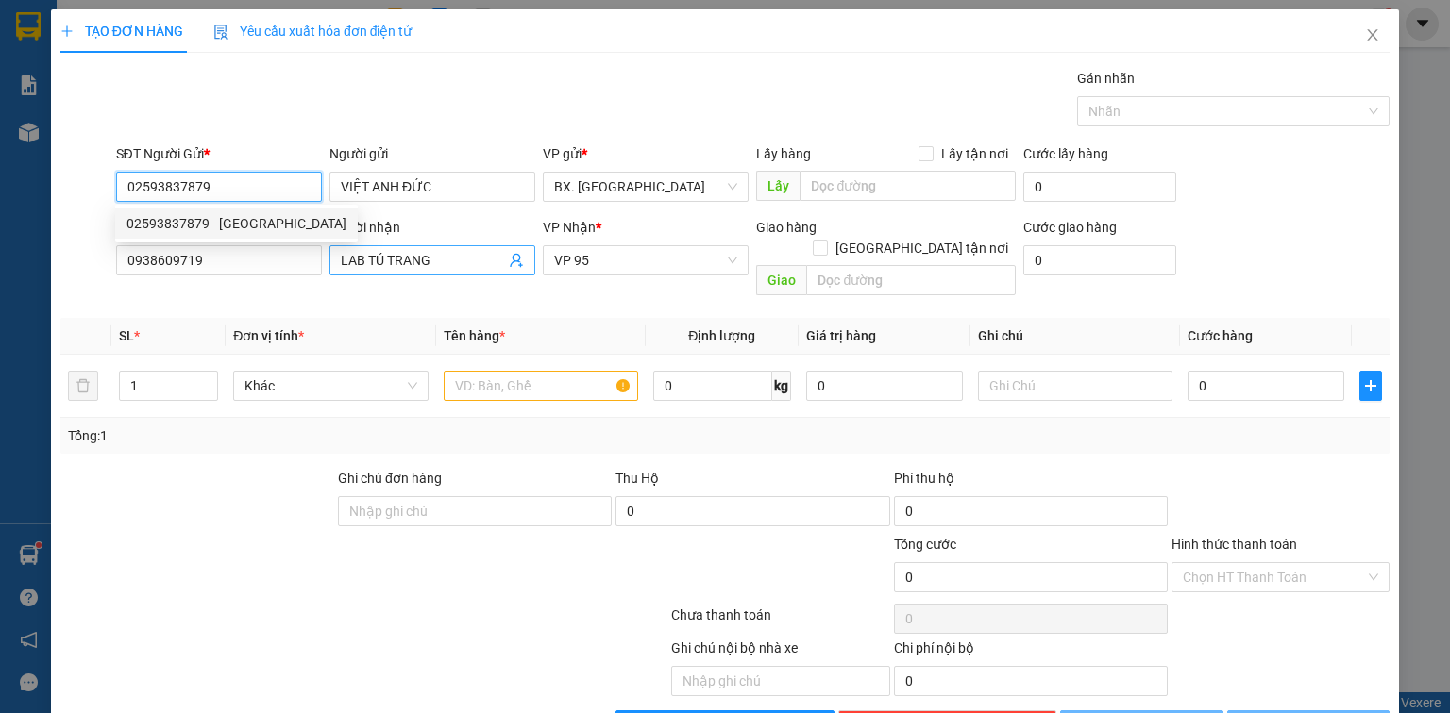
type input "30.000"
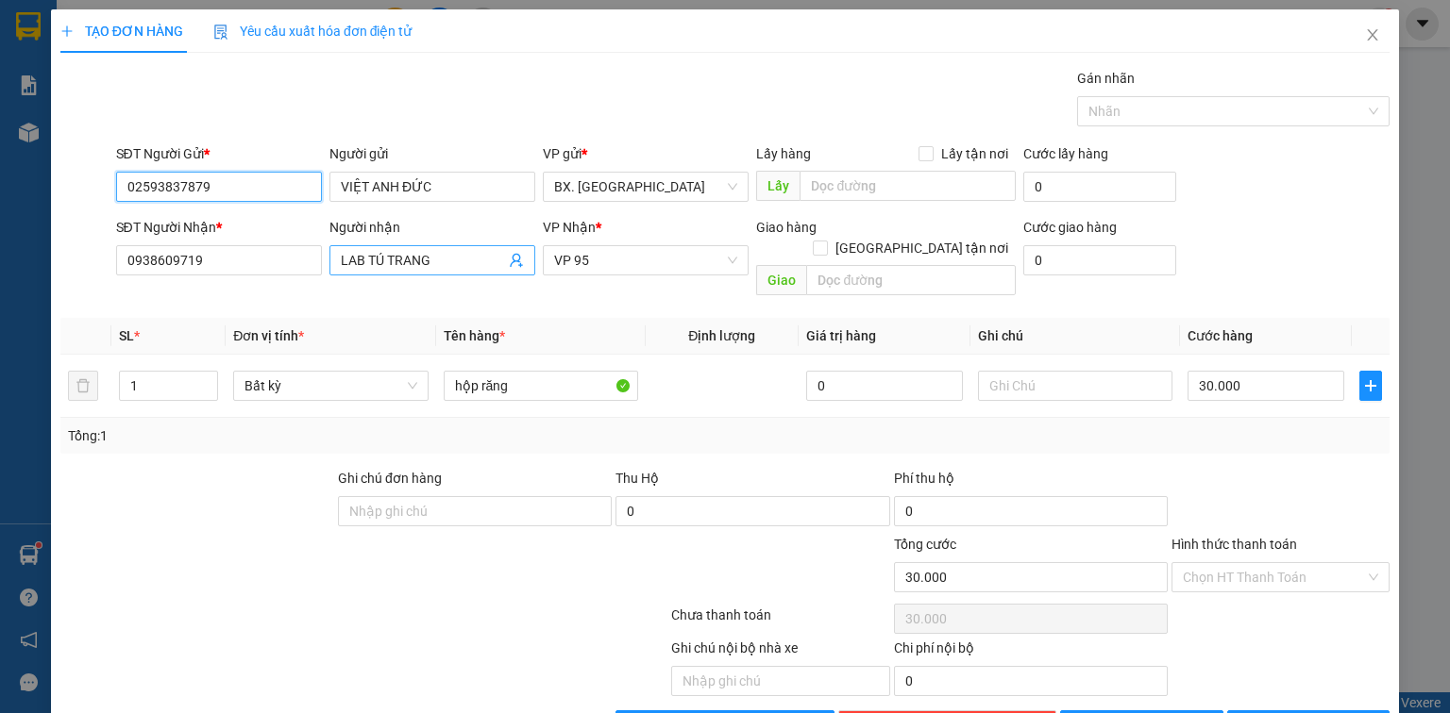
type input "02593837879"
click at [428, 263] on input "LAB TÚ TRANG" at bounding box center [423, 260] width 164 height 21
click at [1208, 563] on input "Hình thức thanh toán" at bounding box center [1273, 577] width 182 height 28
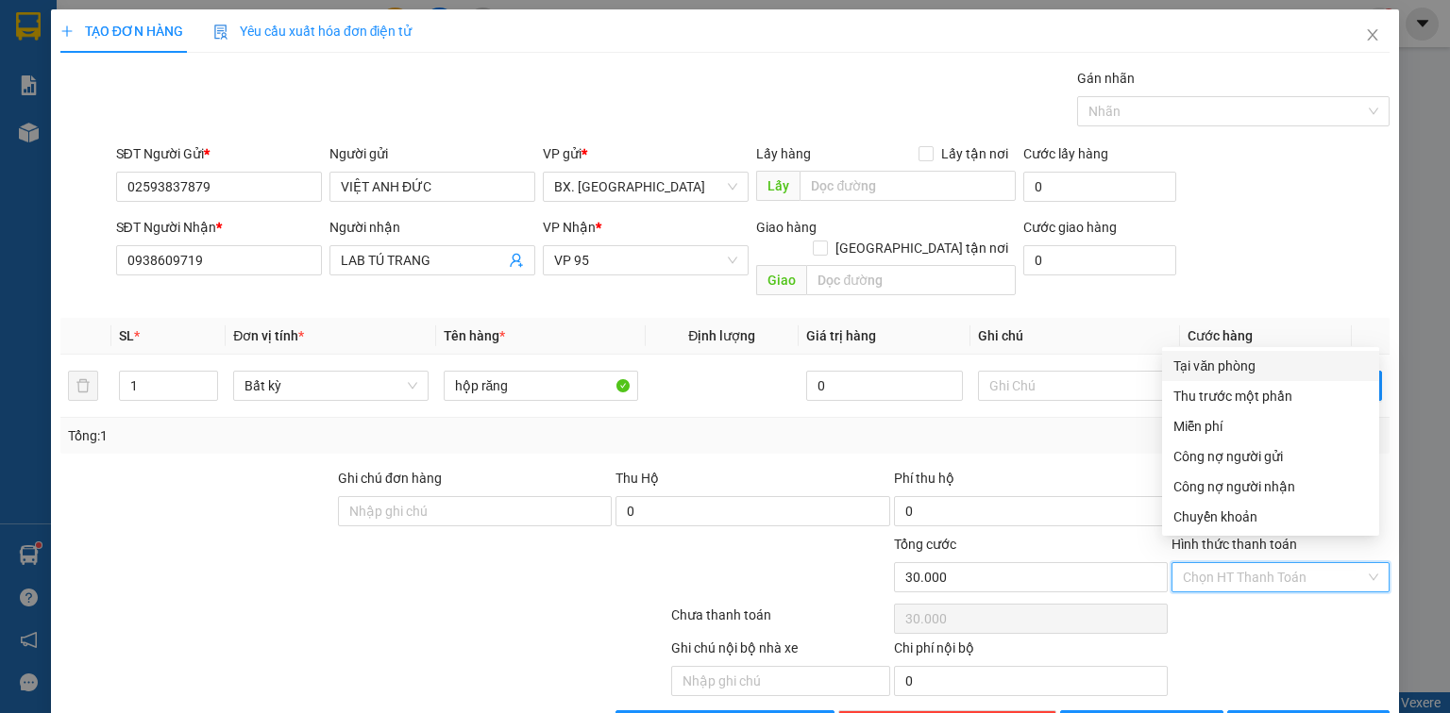
click at [1261, 363] on div "Tại văn phòng" at bounding box center [1270, 366] width 194 height 21
type input "0"
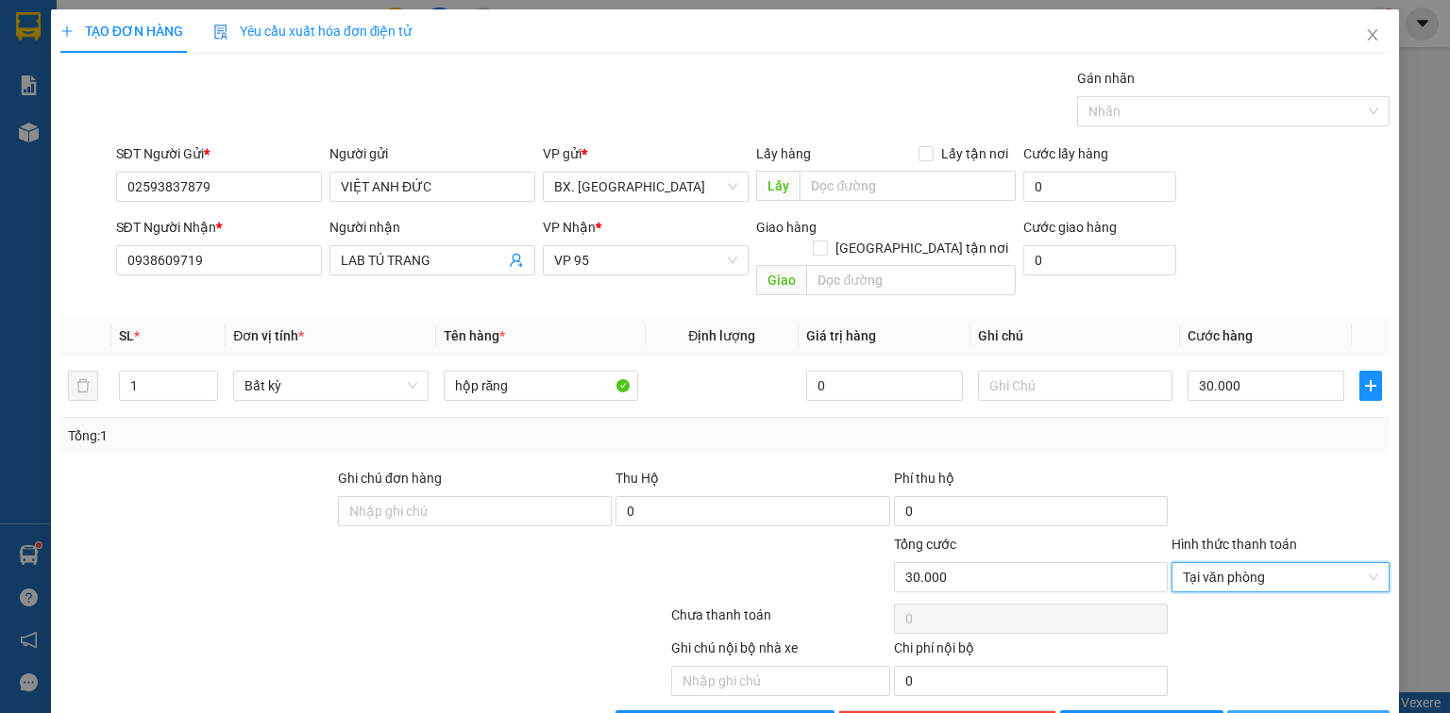
click at [1283, 713] on span "[PERSON_NAME] và In" at bounding box center [1329, 725] width 132 height 21
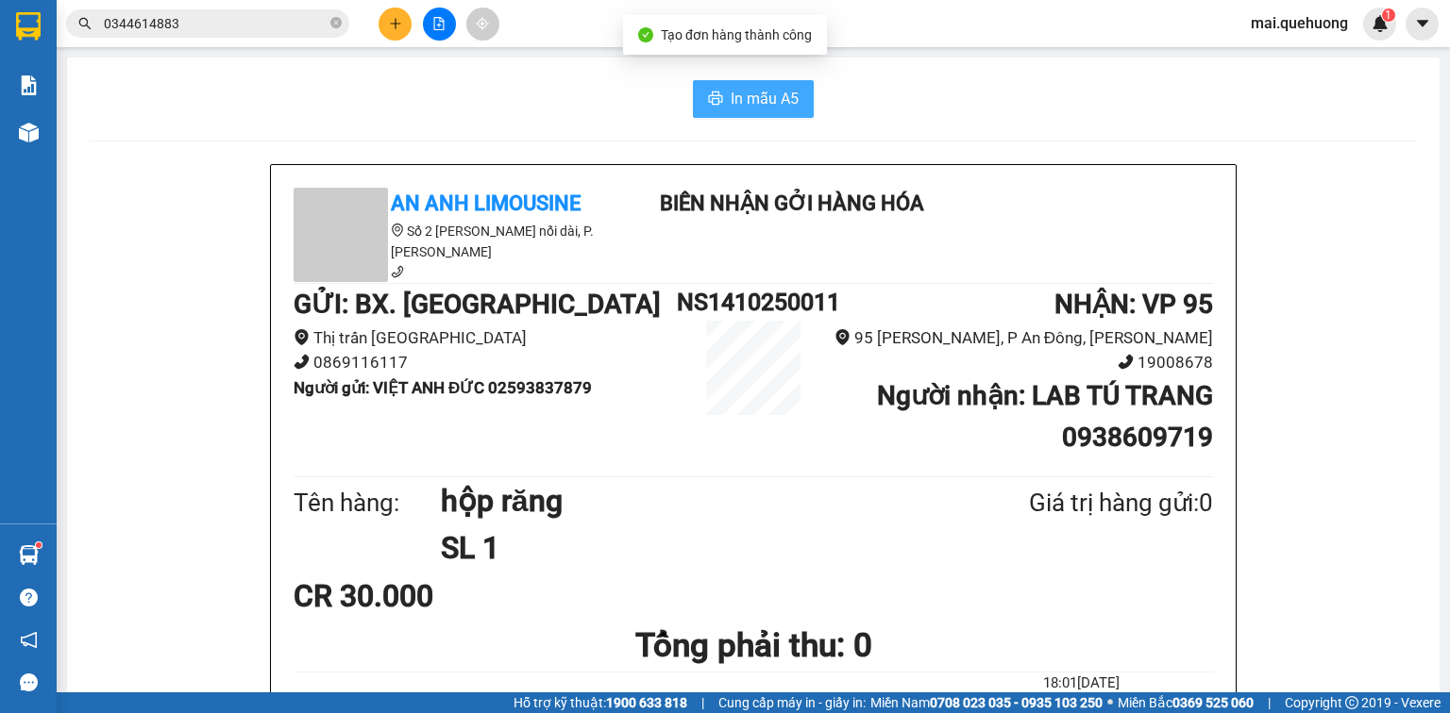
click at [730, 95] on span "In mẫu A5" at bounding box center [764, 99] width 68 height 24
click at [401, 18] on icon "plus" at bounding box center [395, 23] width 13 height 13
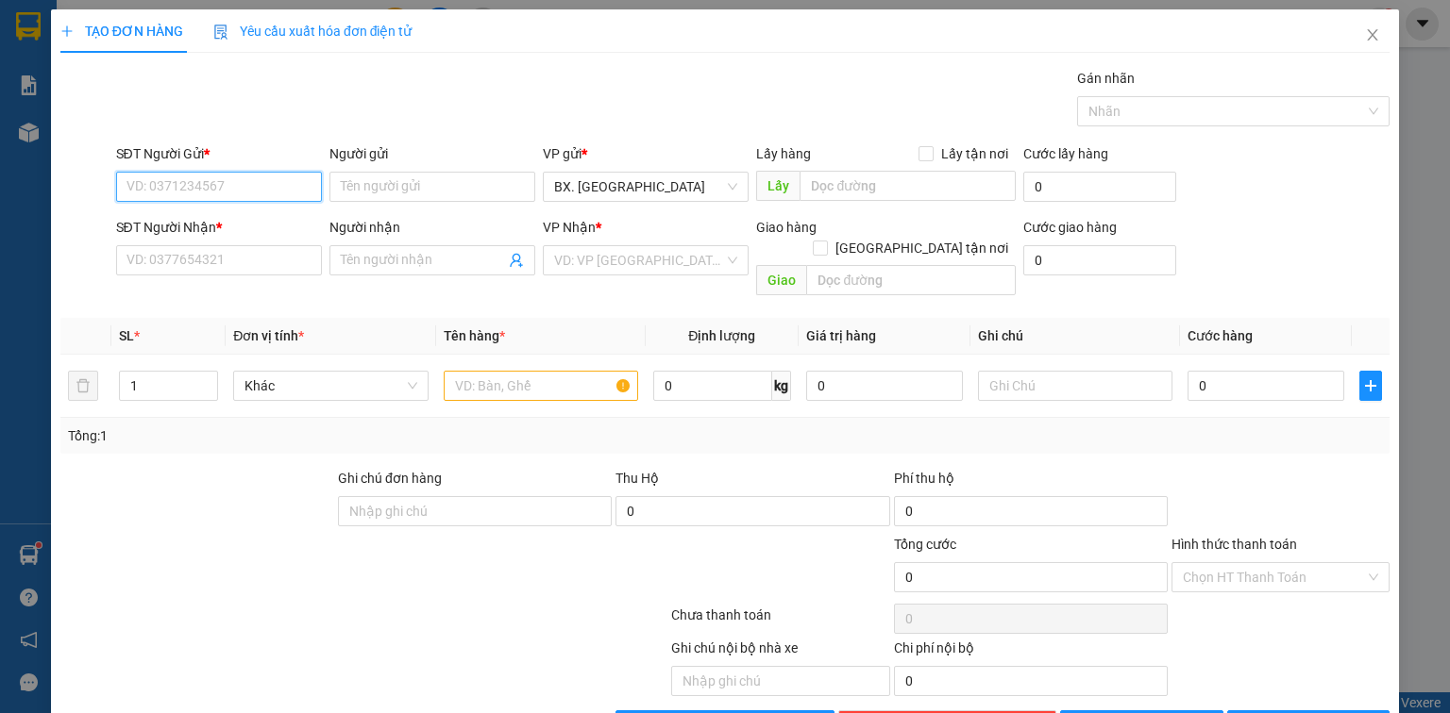
click at [225, 190] on input "SĐT Người Gửi *" at bounding box center [219, 187] width 206 height 30
click at [231, 224] on div "0977564842 - NK NHÂN ĐỨC" at bounding box center [216, 223] width 181 height 21
type input "0977564842"
type input "NK NHÂN ĐỨC"
type input "0933665655"
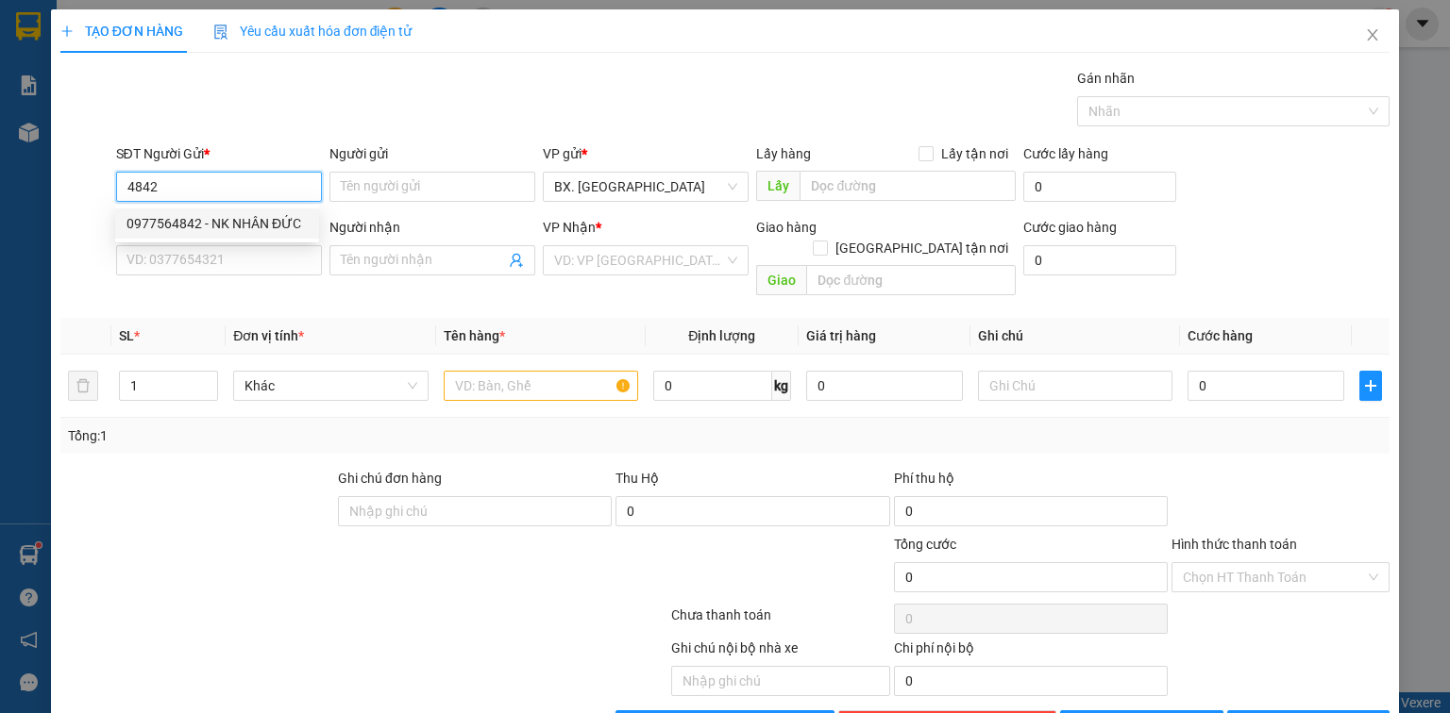
type input "LABO WHITE"
type input "30.000"
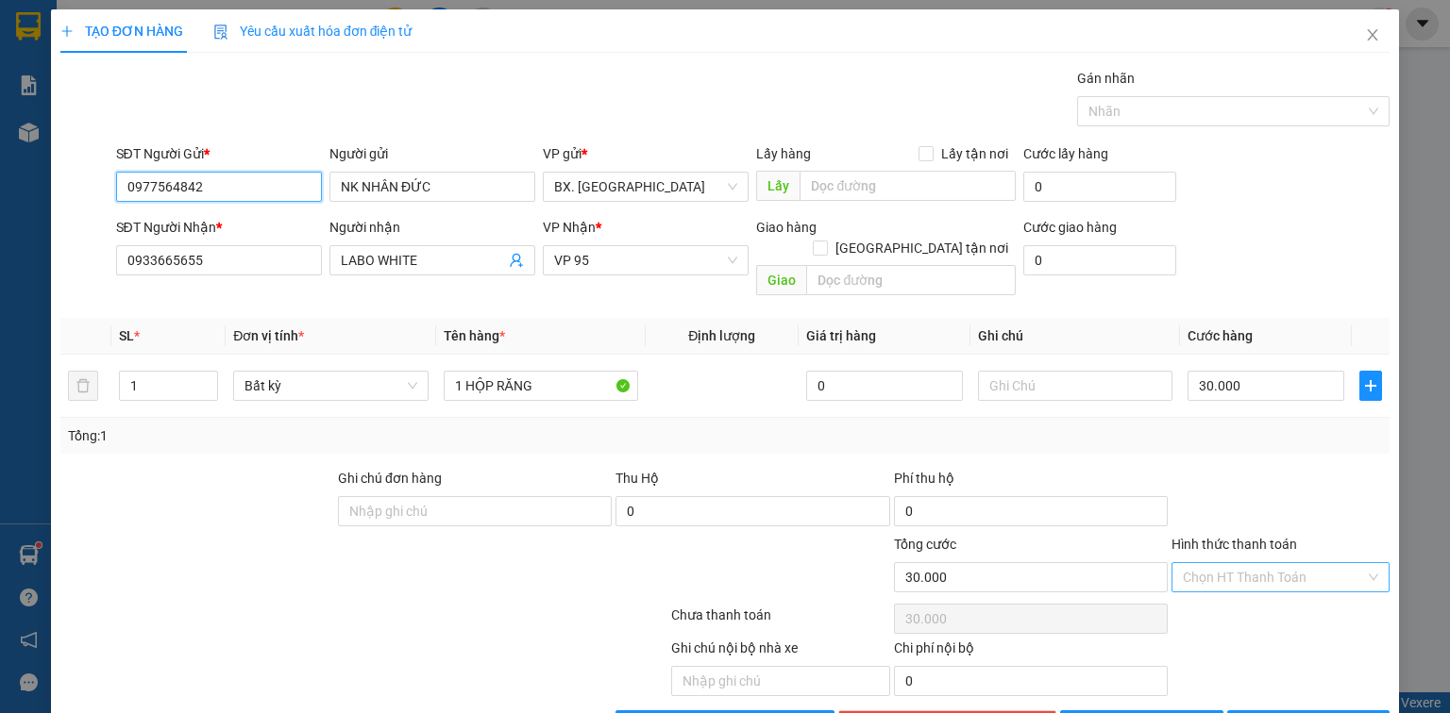
type input "0977564842"
click at [1265, 563] on input "Hình thức thanh toán" at bounding box center [1273, 577] width 182 height 28
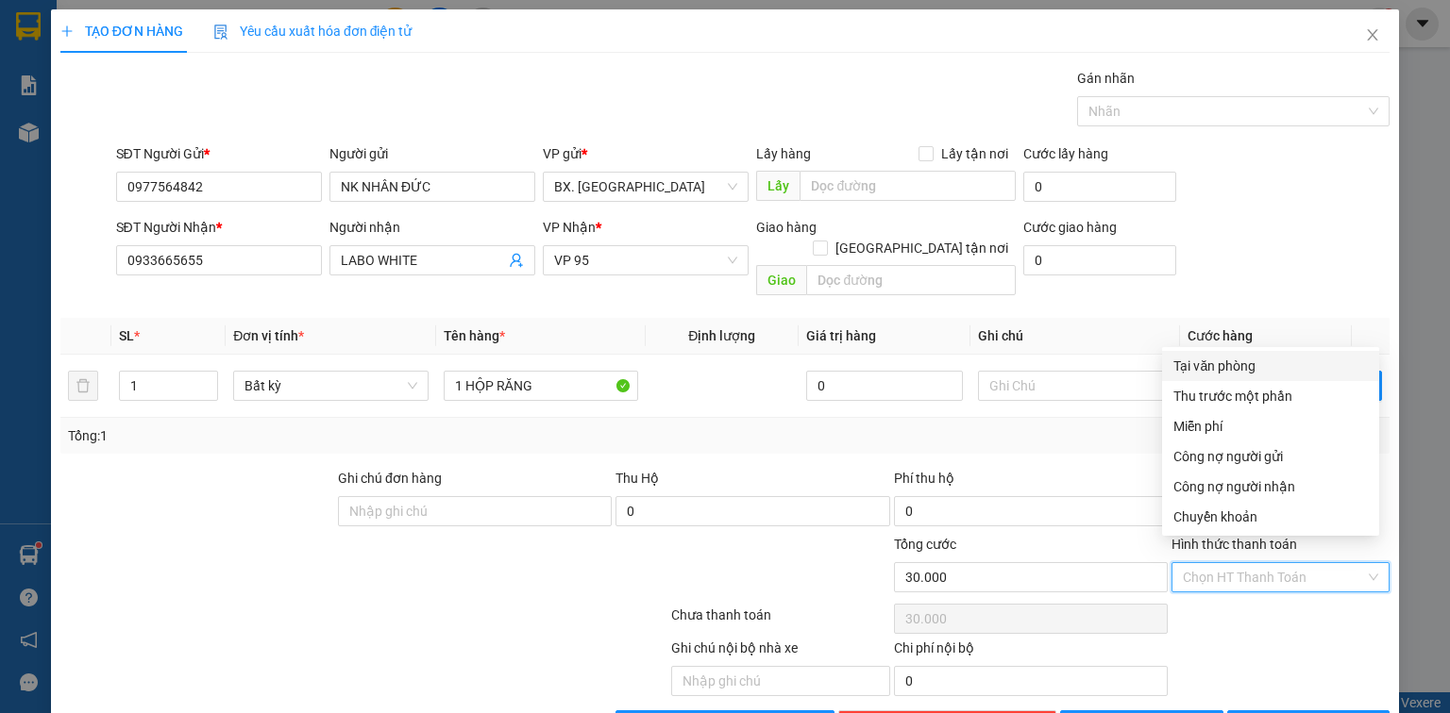
click at [1266, 365] on div "Tại văn phòng" at bounding box center [1270, 366] width 194 height 21
type input "0"
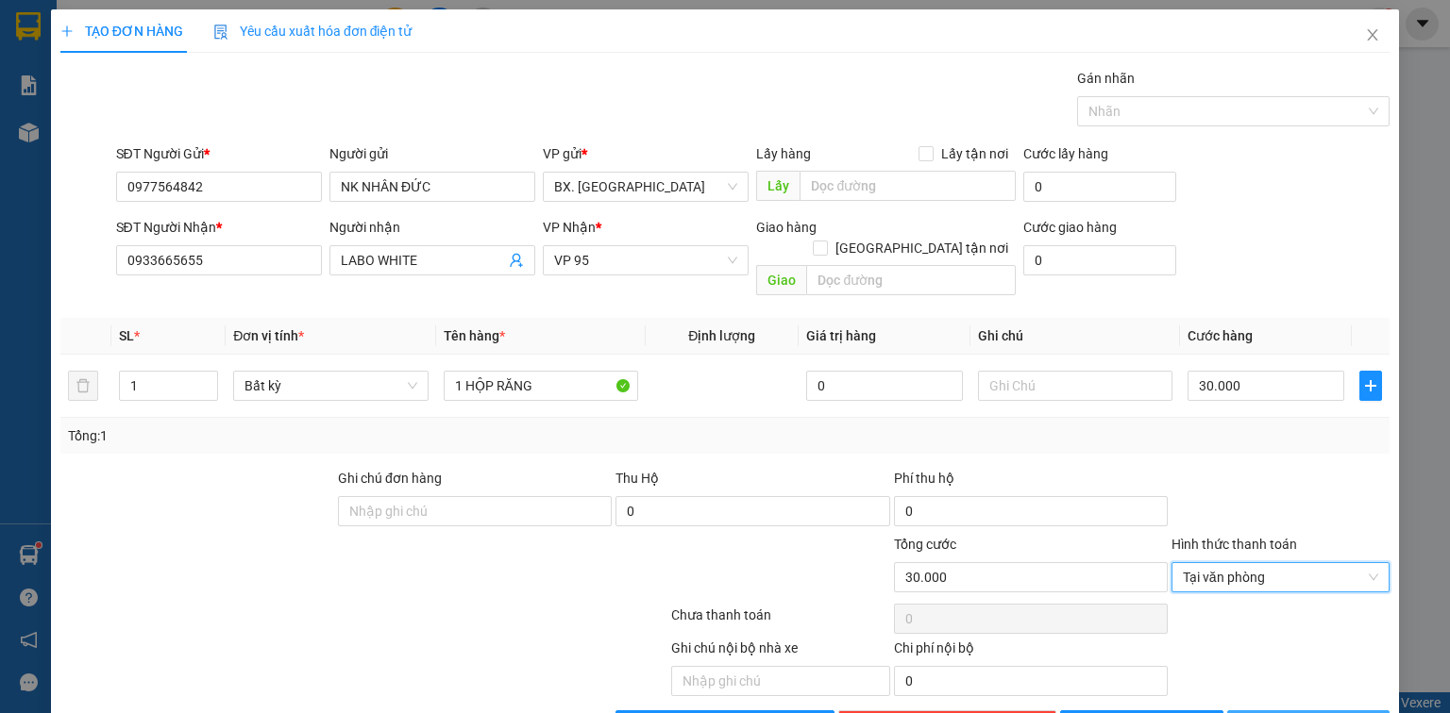
drag, startPoint x: 1299, startPoint y: 702, endPoint x: 1287, endPoint y: 692, distance: 15.4
click at [1296, 713] on span "[PERSON_NAME] và In" at bounding box center [1329, 725] width 132 height 21
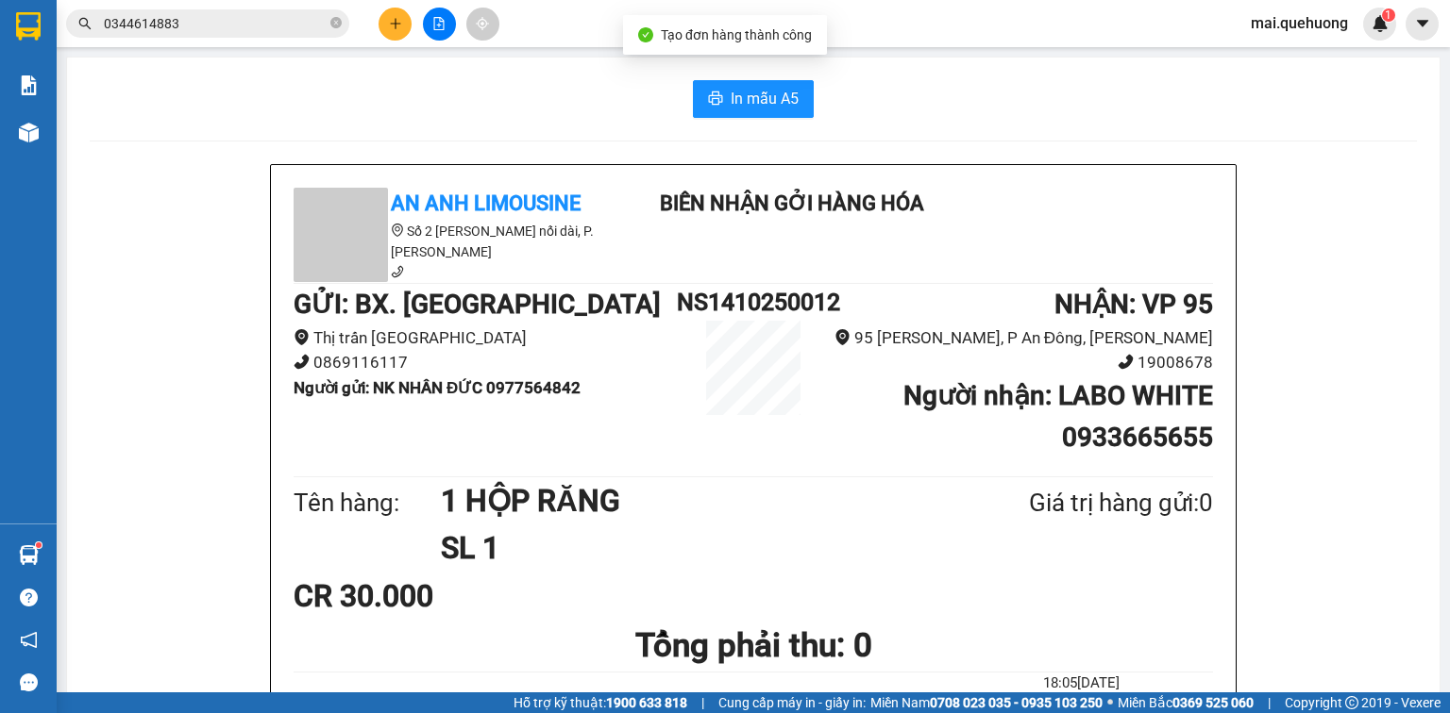
click at [718, 83] on button "In mẫu A5" at bounding box center [753, 99] width 121 height 38
click at [385, 30] on button at bounding box center [394, 24] width 33 height 33
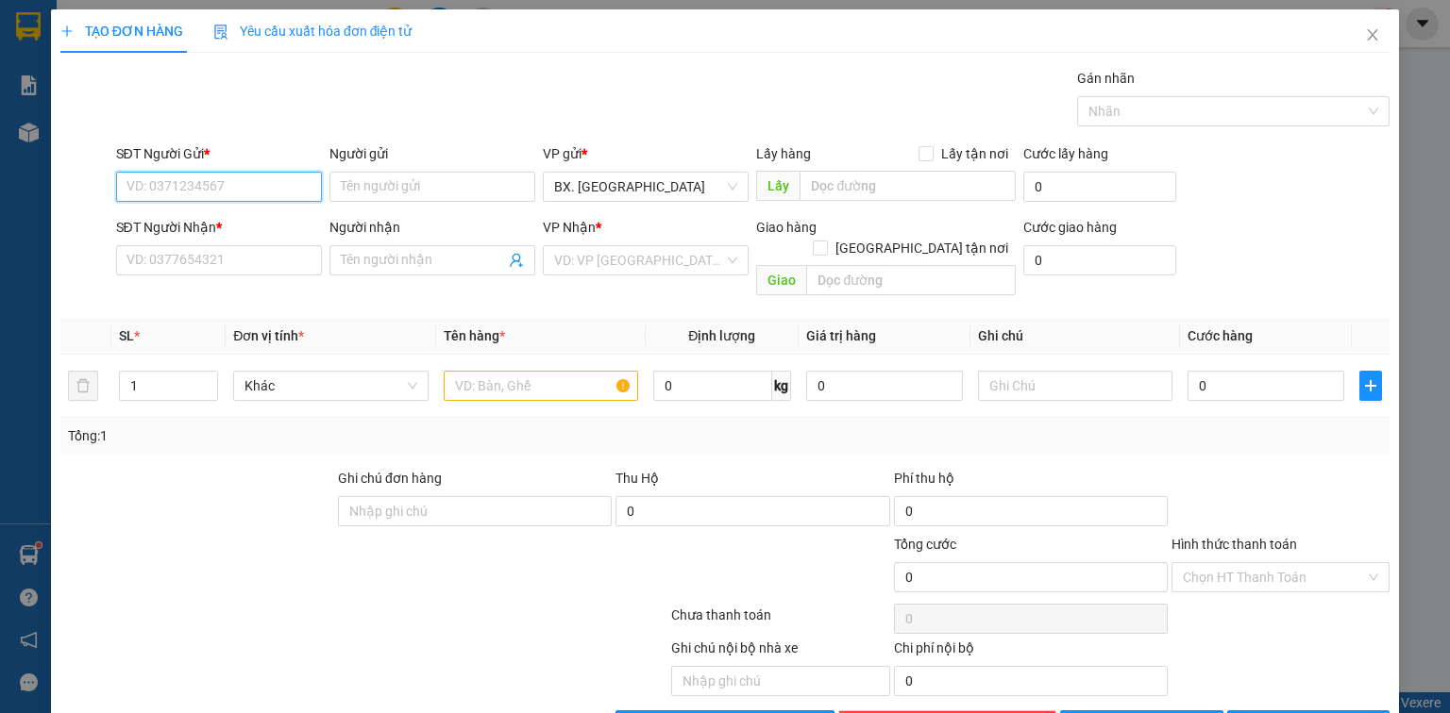
click at [209, 181] on input "SĐT Người Gửi *" at bounding box center [219, 187] width 206 height 30
type input "0973085177"
click at [373, 196] on input "Người gửi" at bounding box center [432, 187] width 206 height 30
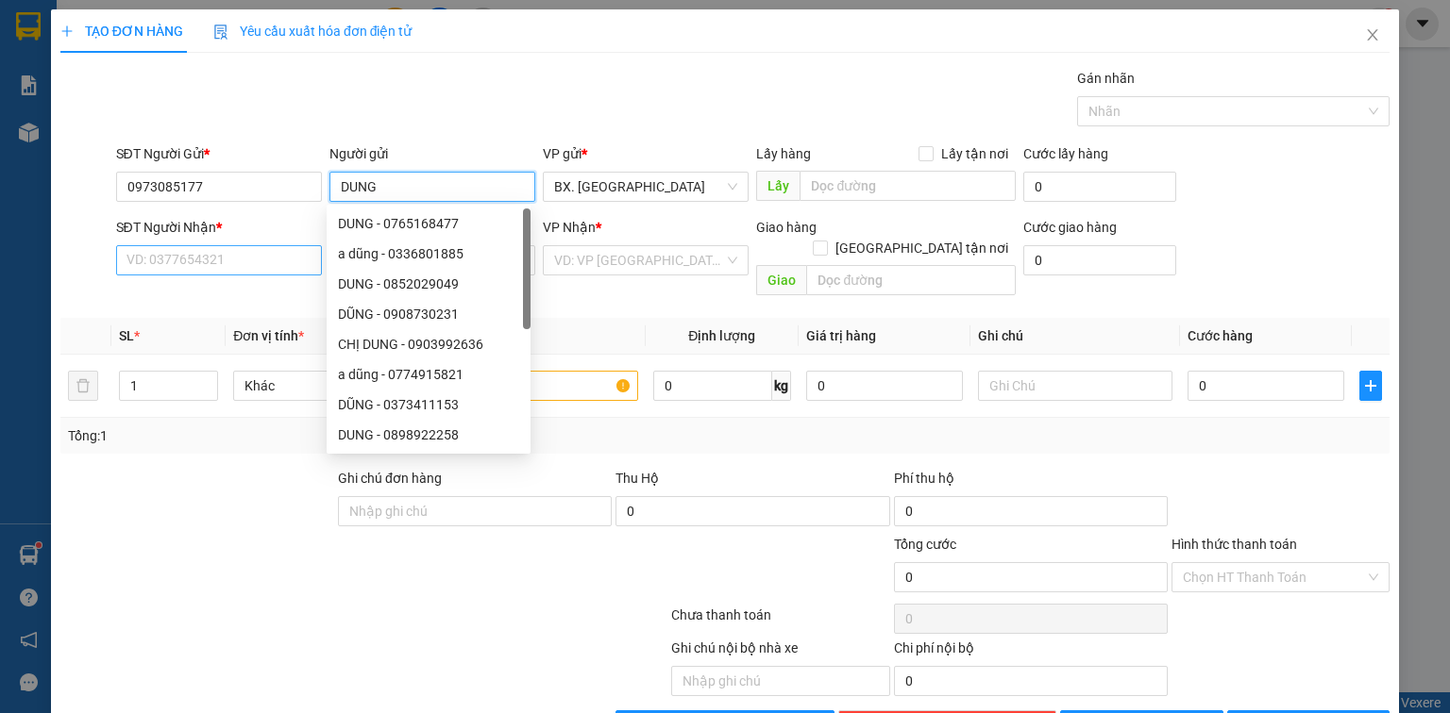
type input "DUNG"
click at [196, 270] on input "SĐT Người Nhận *" at bounding box center [219, 260] width 206 height 30
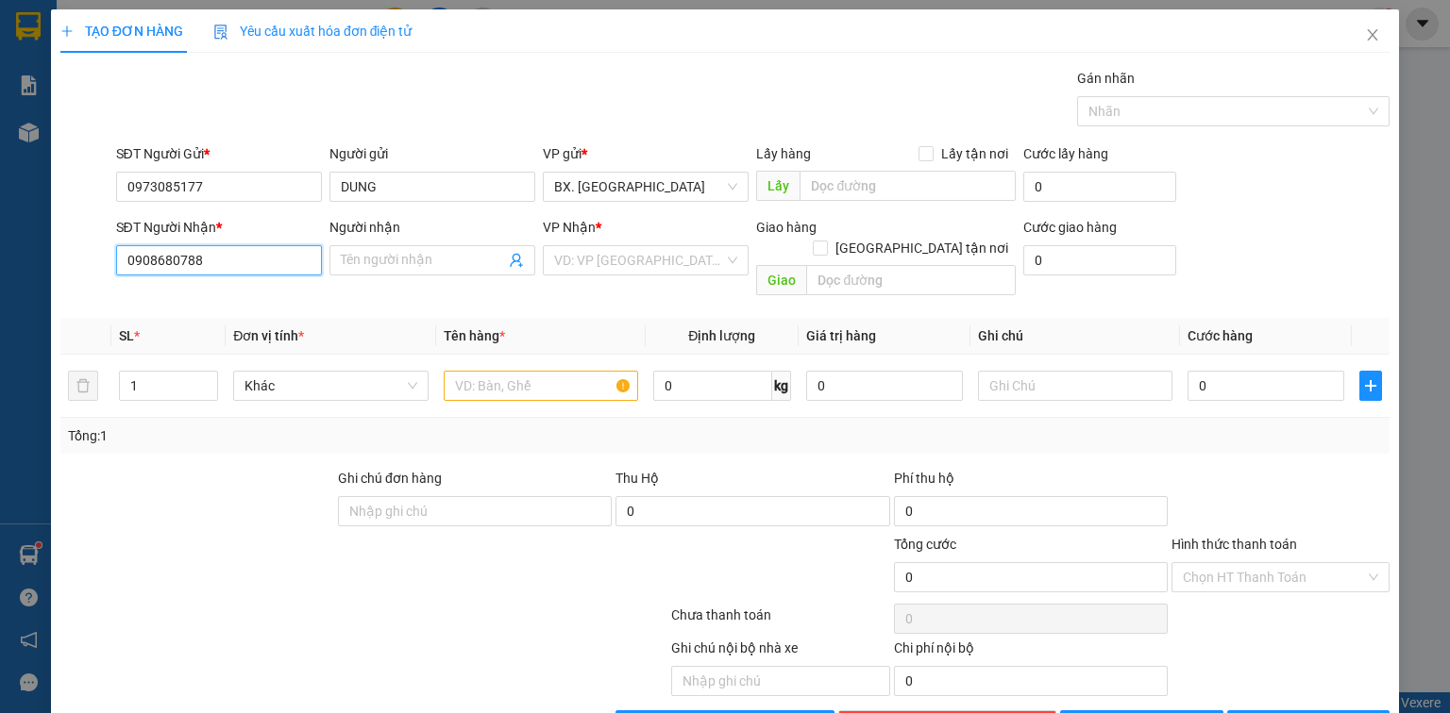
click at [147, 272] on input "0908680788" at bounding box center [219, 260] width 206 height 30
click at [170, 273] on input "0908680788" at bounding box center [219, 260] width 206 height 30
type input "0908680788"
click at [428, 248] on span at bounding box center [432, 260] width 206 height 30
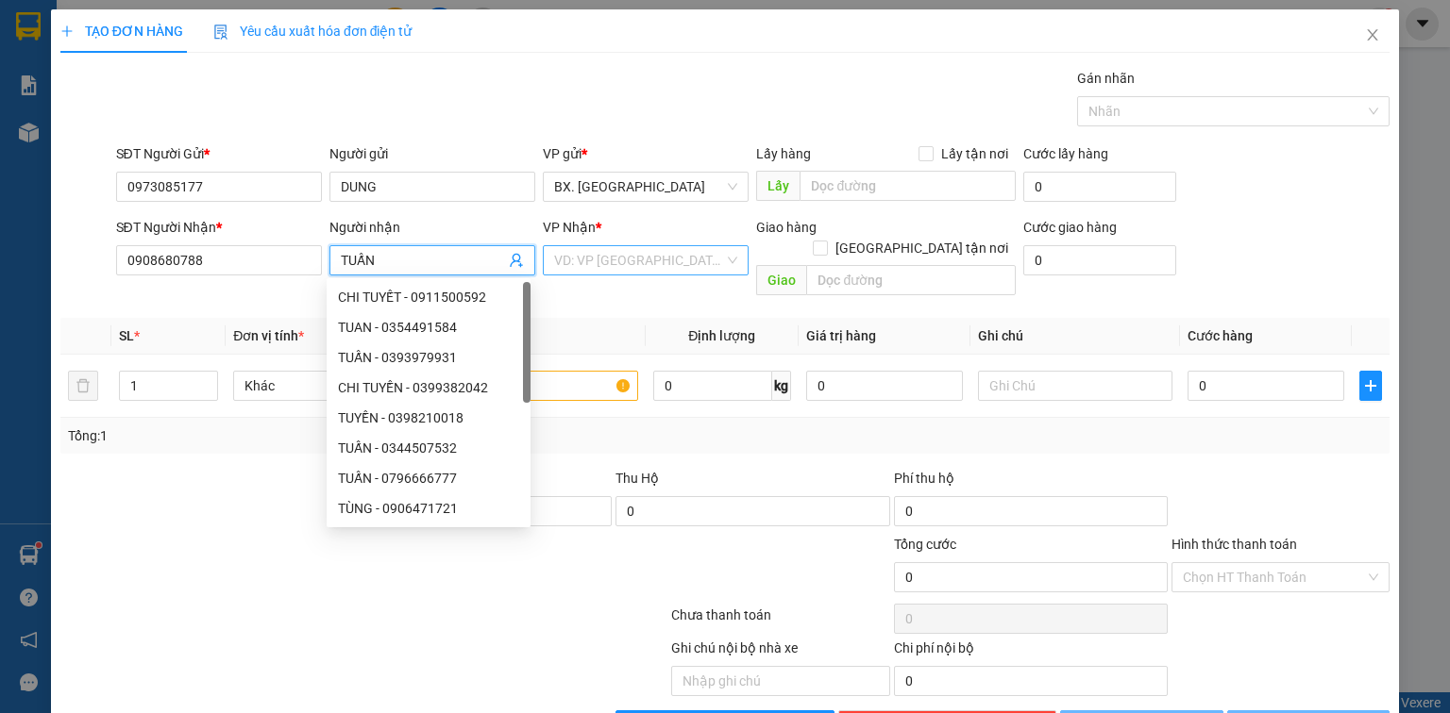
type input "TUẤN"
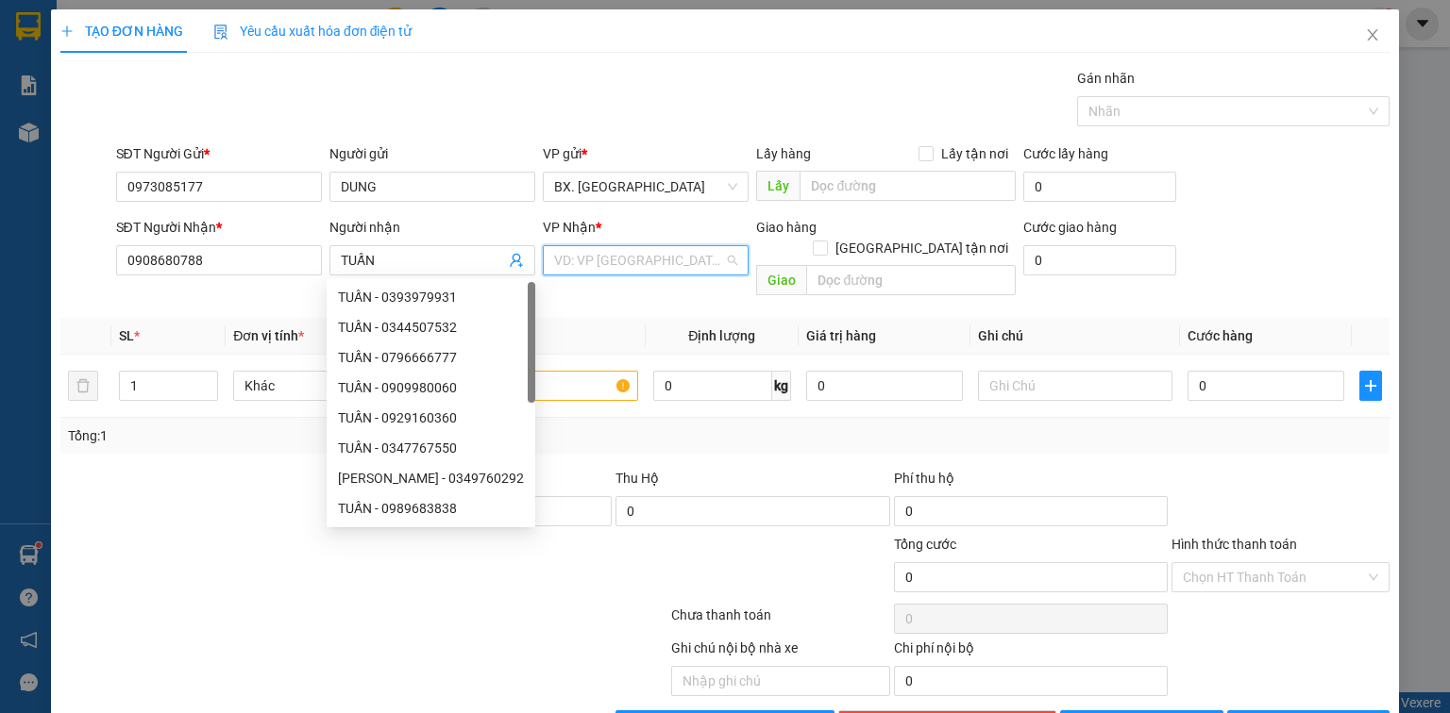
click at [554, 252] on input "search" at bounding box center [639, 260] width 170 height 28
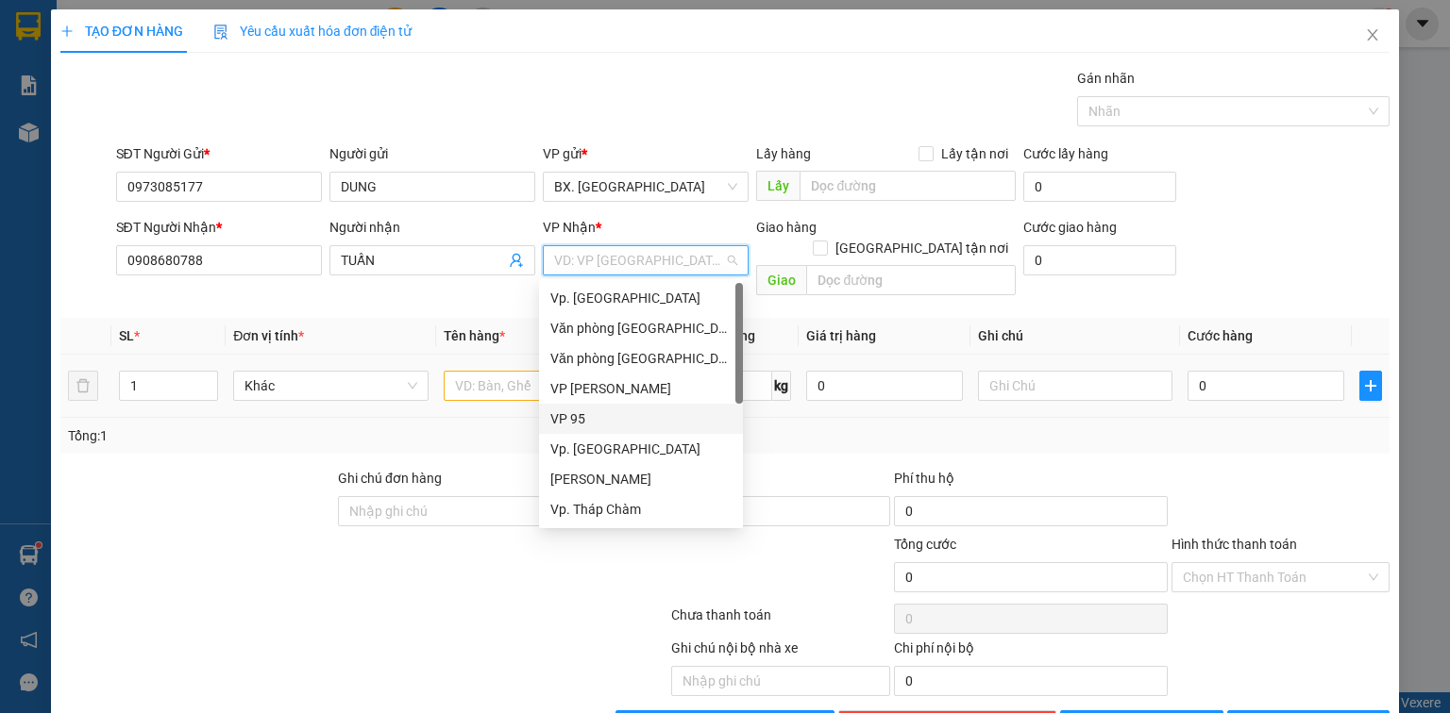
drag, startPoint x: 574, startPoint y: 414, endPoint x: 513, endPoint y: 390, distance: 65.2
click at [572, 415] on div "VP 95" at bounding box center [640, 419] width 181 height 21
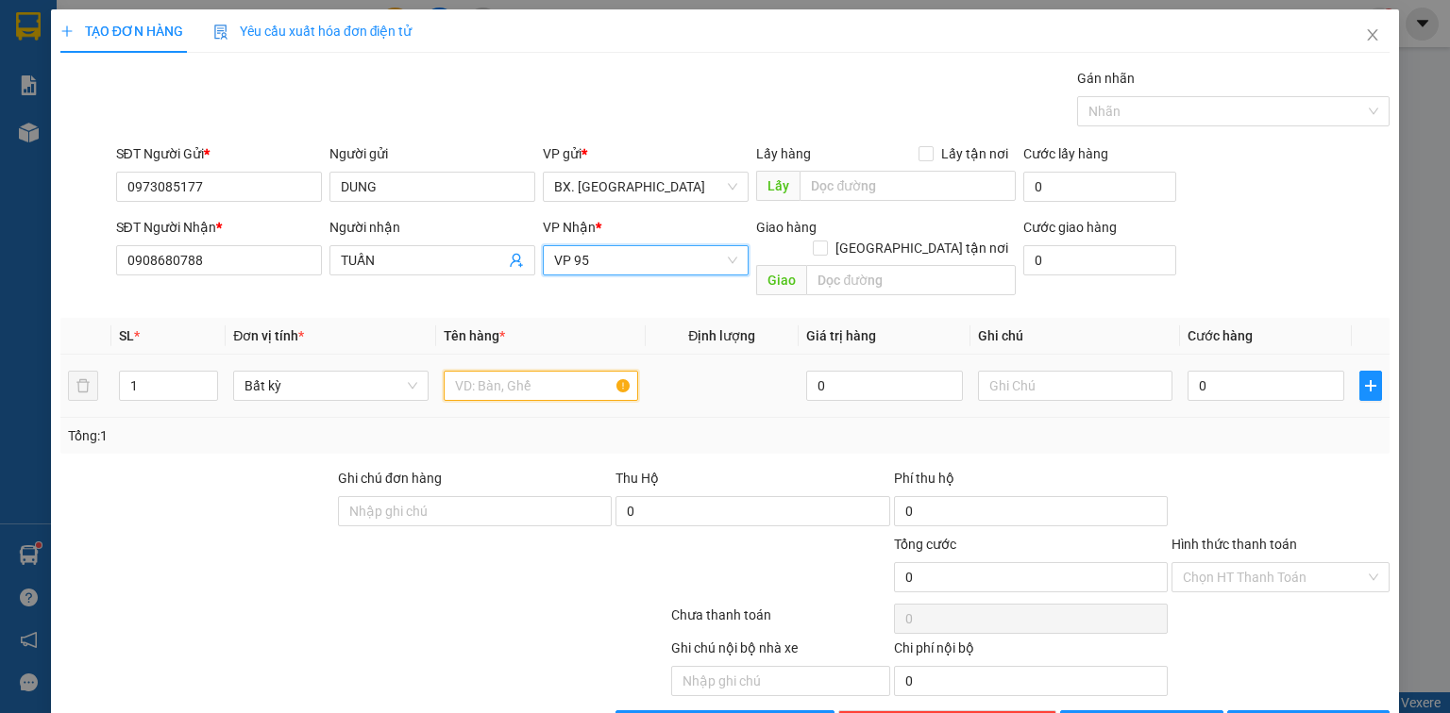
click at [477, 371] on input "text" at bounding box center [541, 386] width 194 height 30
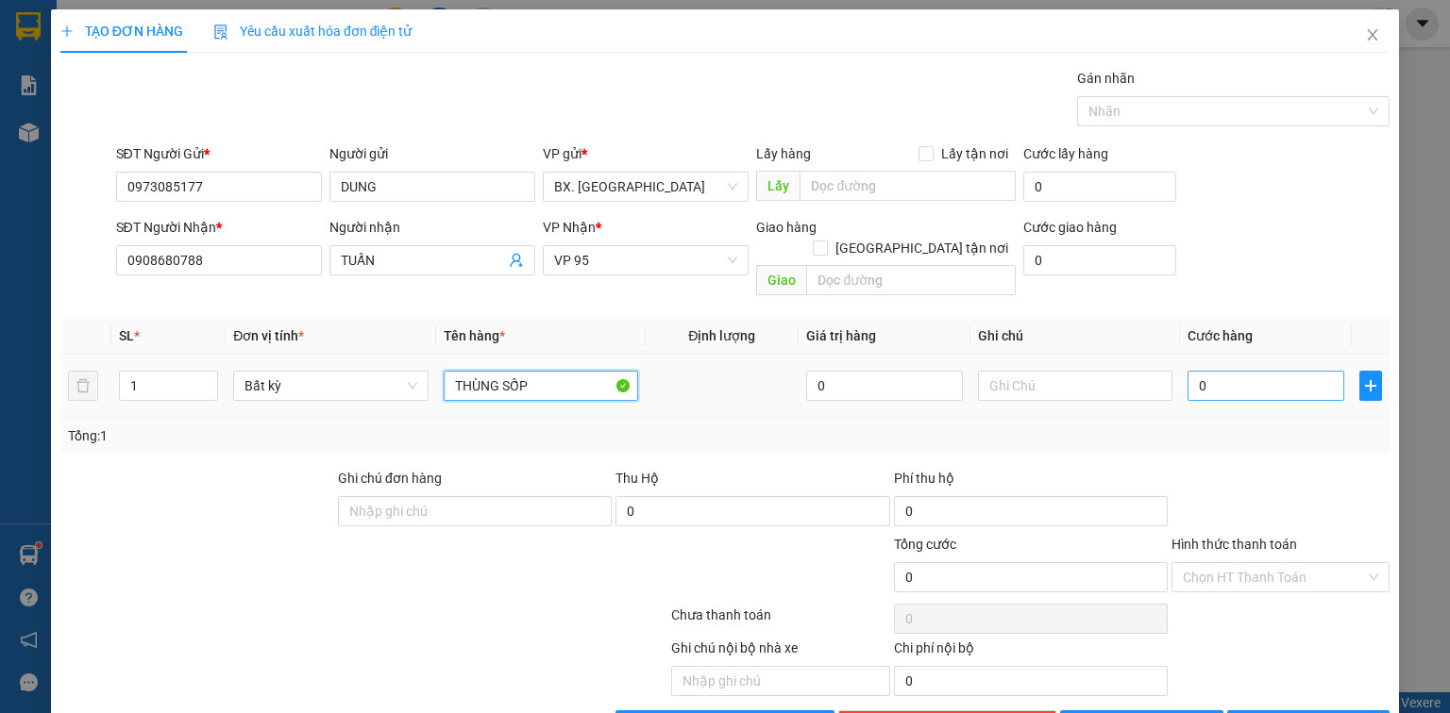
type input "THÙNG SỐP"
click at [1281, 372] on input "0" at bounding box center [1265, 386] width 157 height 30
type input "4"
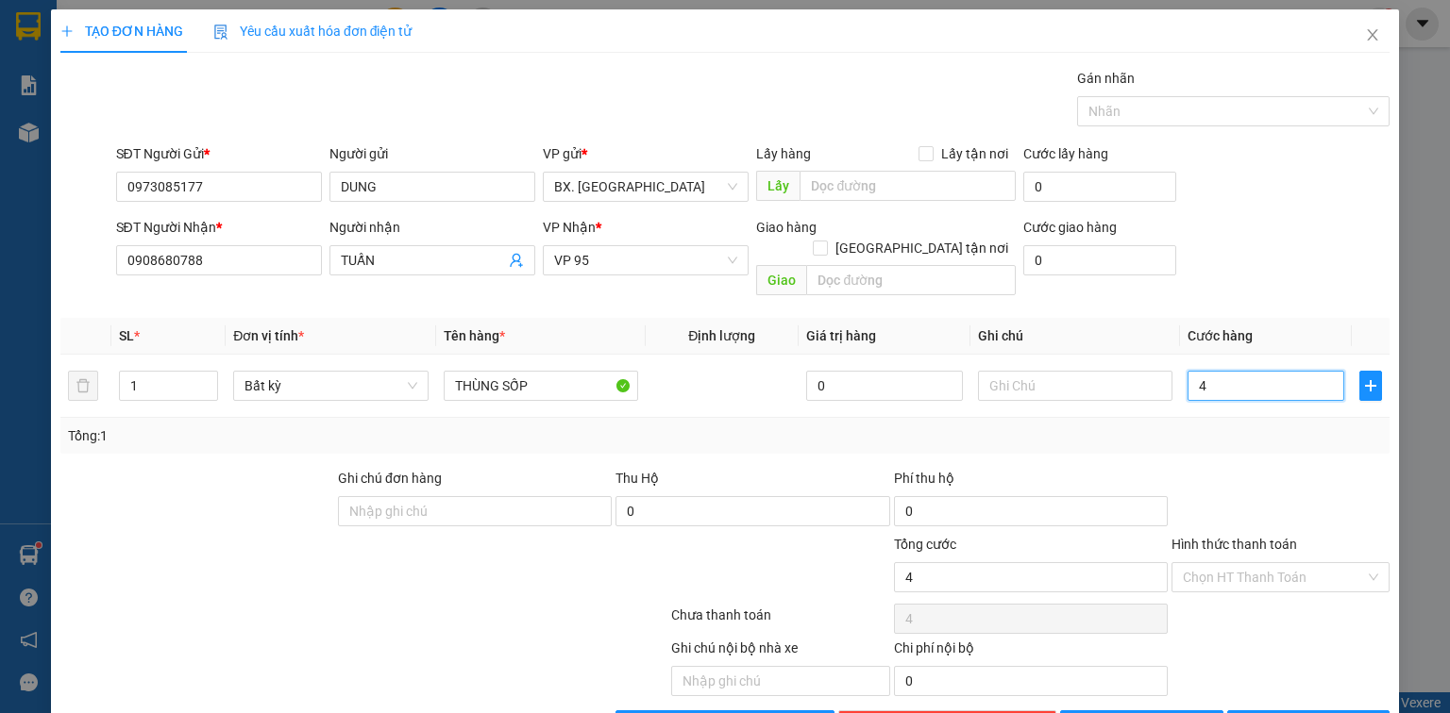
type input "40"
type input "40.000"
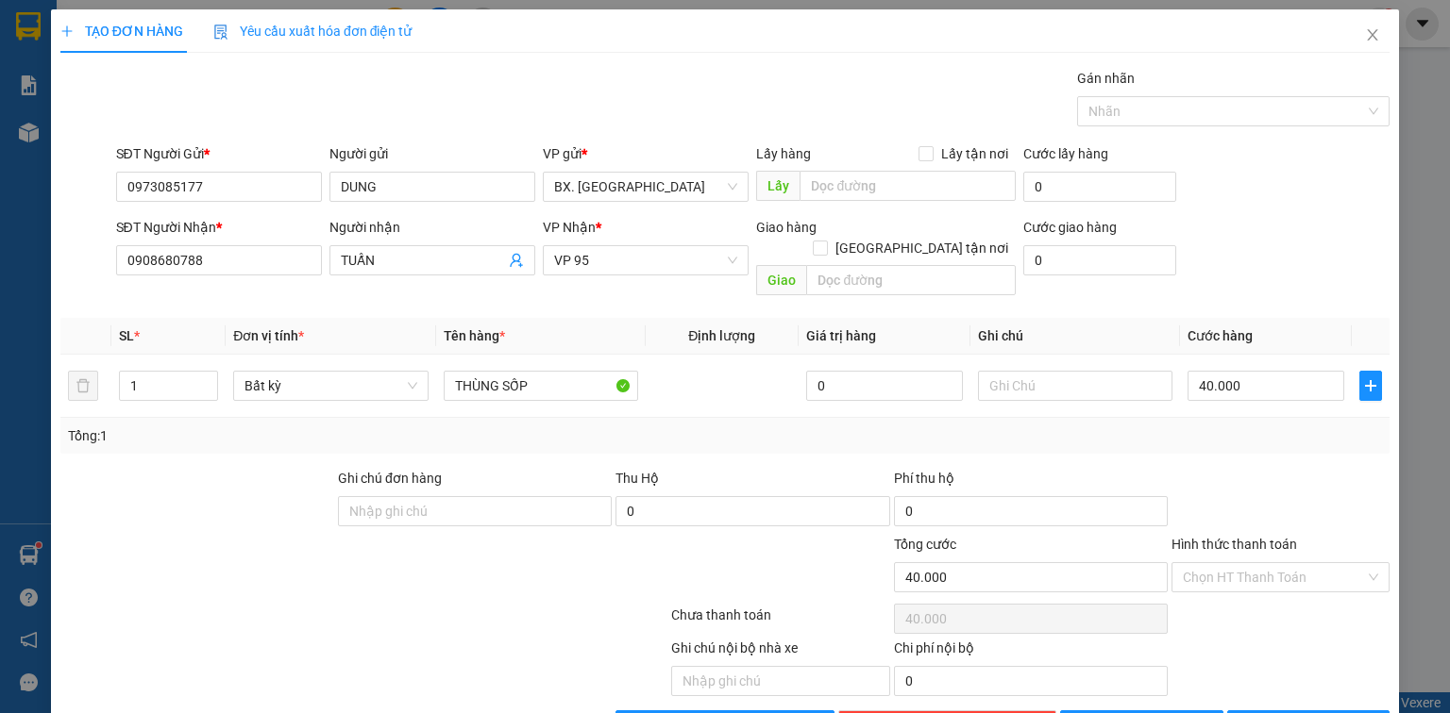
click at [1198, 432] on div "Transit Pickup Surcharge Ids Transit Deliver Surcharge Ids Transit Deliver Surc…" at bounding box center [724, 404] width 1329 height 673
click at [1200, 563] on input "Hình thức thanh toán" at bounding box center [1273, 577] width 182 height 28
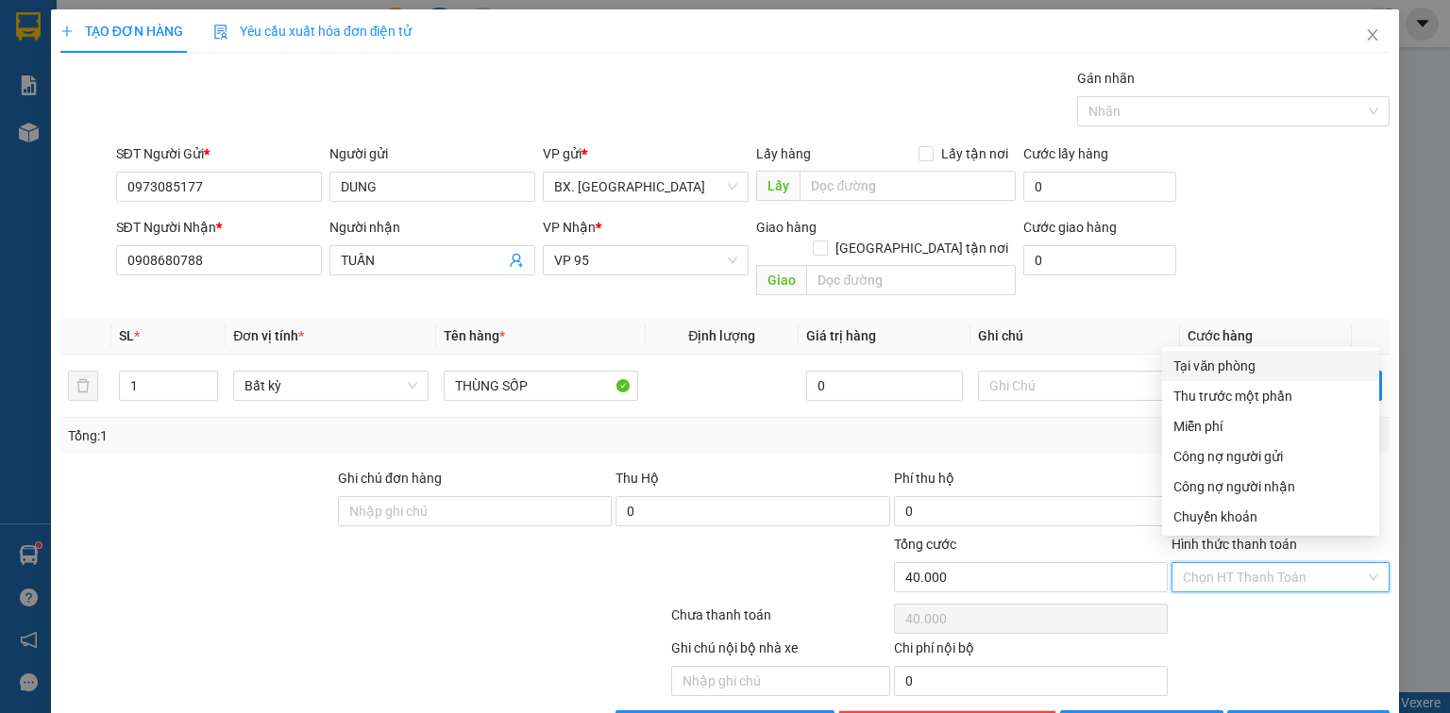
click at [1293, 199] on div "SĐT Người Gửi * 0973085177 Người gửi DUNG VP gửi * BX. [GEOGRAPHIC_DATA] Lấy hà…" at bounding box center [753, 176] width 1282 height 66
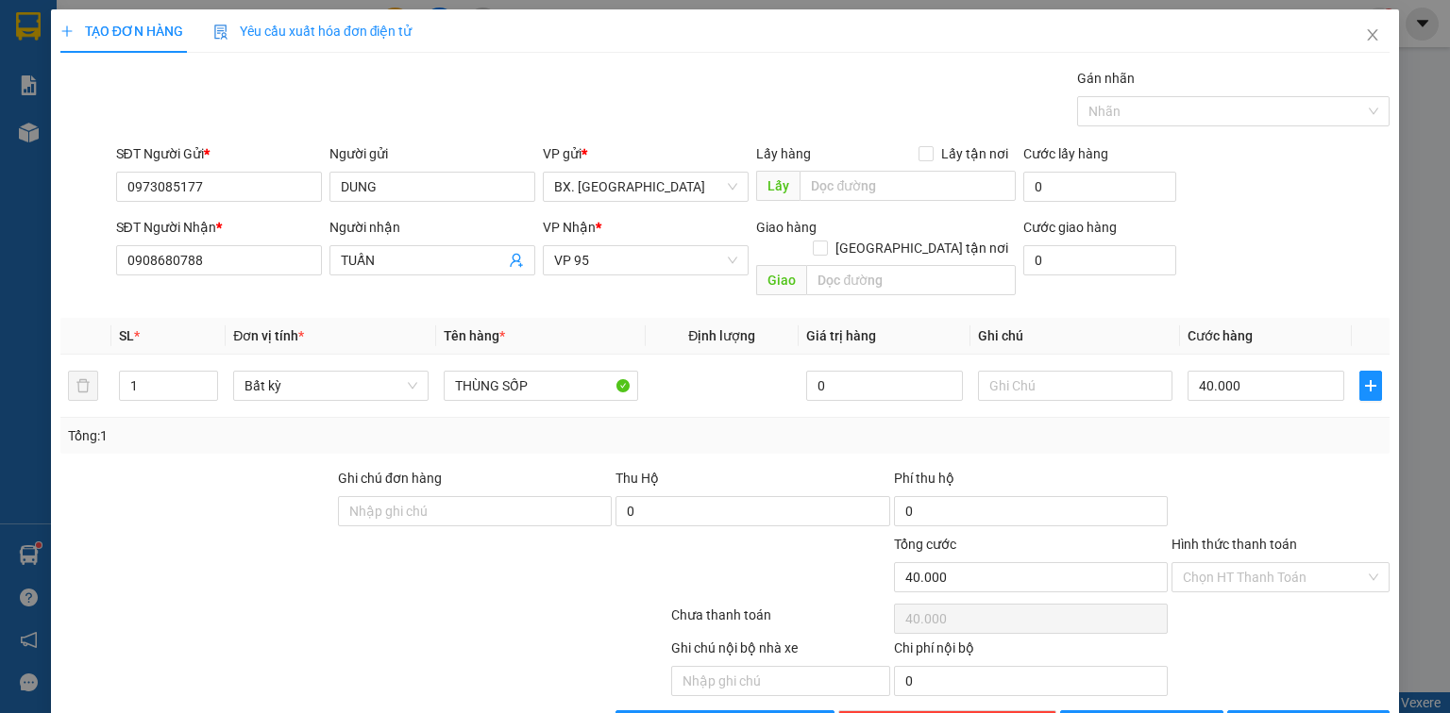
click at [1229, 536] on div "Hình thức thanh toán" at bounding box center [1280, 548] width 218 height 28
drag, startPoint x: 1216, startPoint y: 555, endPoint x: 1230, endPoint y: 390, distance: 165.8
click at [1214, 563] on input "Hình thức thanh toán" at bounding box center [1273, 577] width 182 height 28
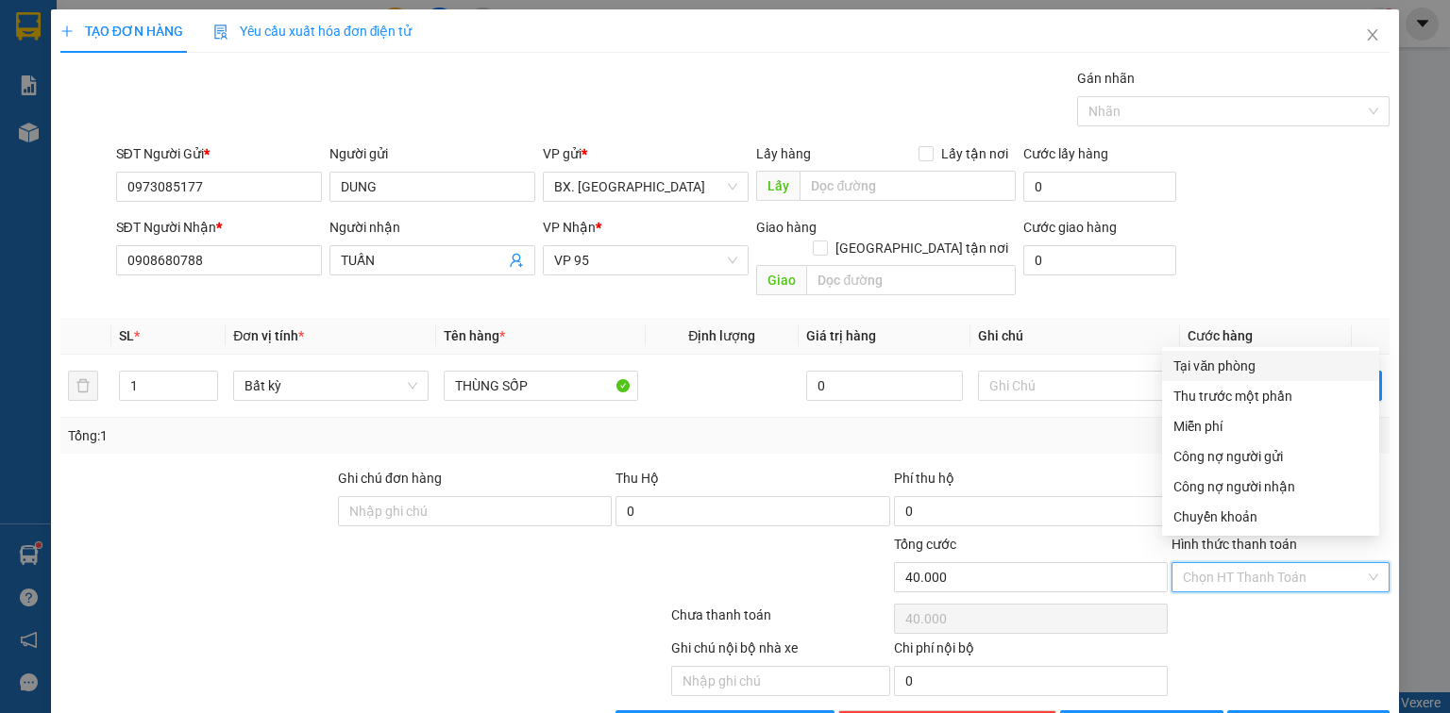
click at [1234, 372] on div "Tại văn phòng" at bounding box center [1270, 366] width 194 height 21
type input "0"
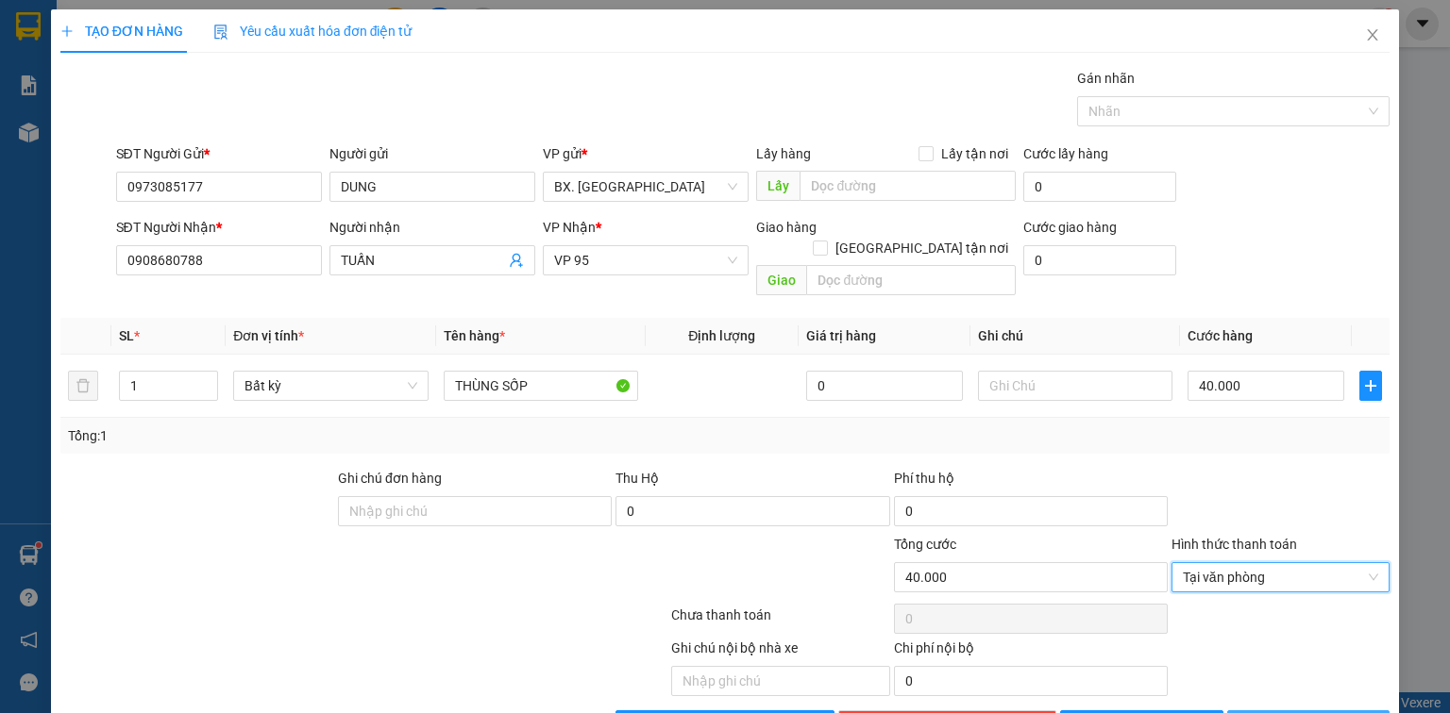
click at [1276, 711] on button "[PERSON_NAME] và In" at bounding box center [1308, 726] width 163 height 30
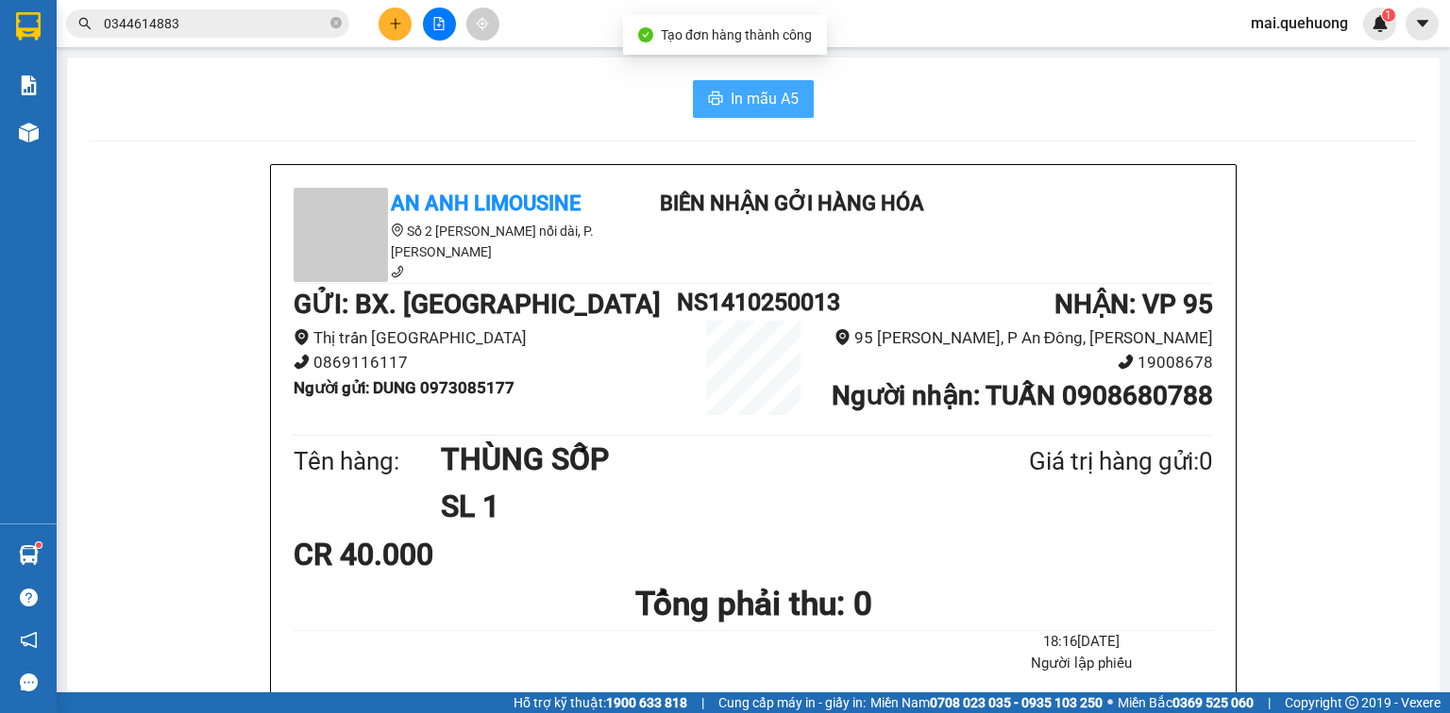
click at [714, 97] on icon "printer" at bounding box center [716, 98] width 14 height 13
click at [389, 15] on button at bounding box center [394, 24] width 33 height 33
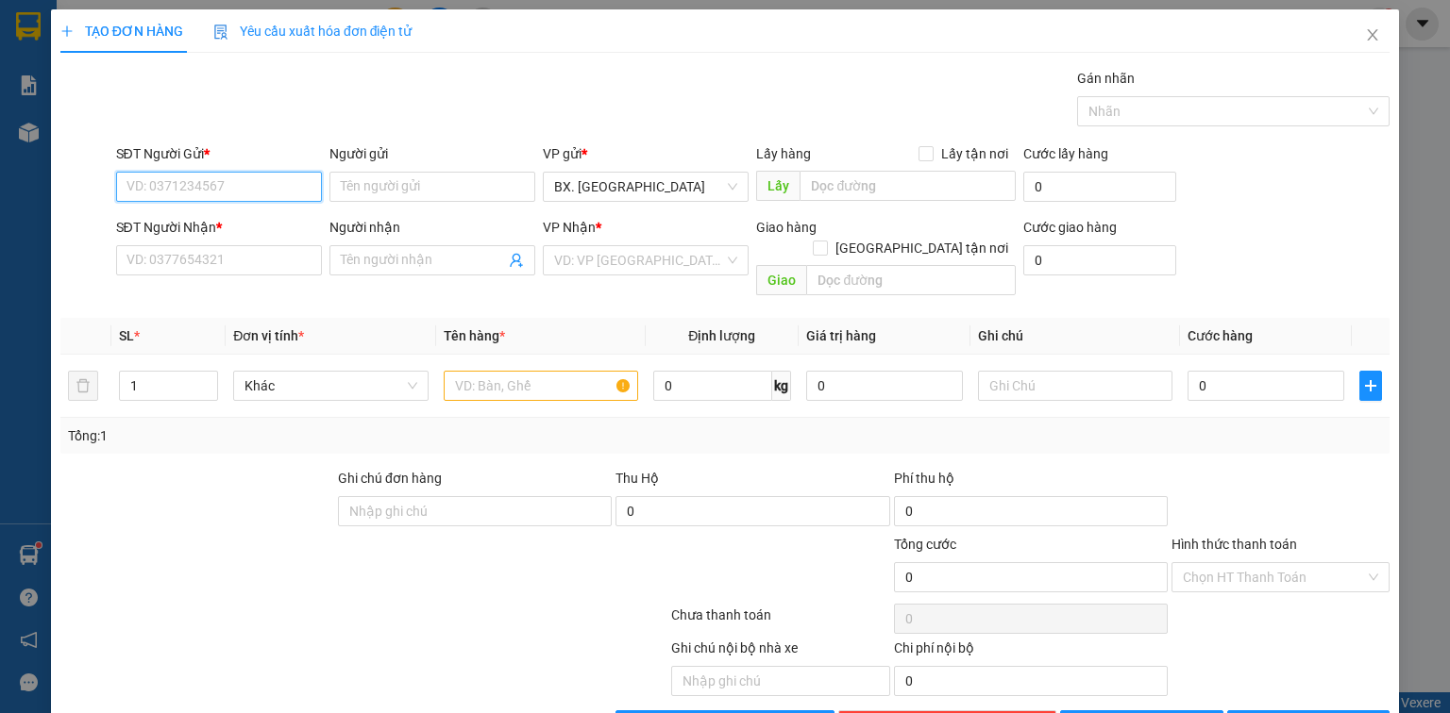
click at [229, 184] on input "SĐT Người Gửi *" at bounding box center [219, 187] width 206 height 30
type input "0"
type input "0383195322"
click at [243, 235] on div "0383195322 - HẠNH" at bounding box center [217, 224] width 204 height 30
type input "HẠNH"
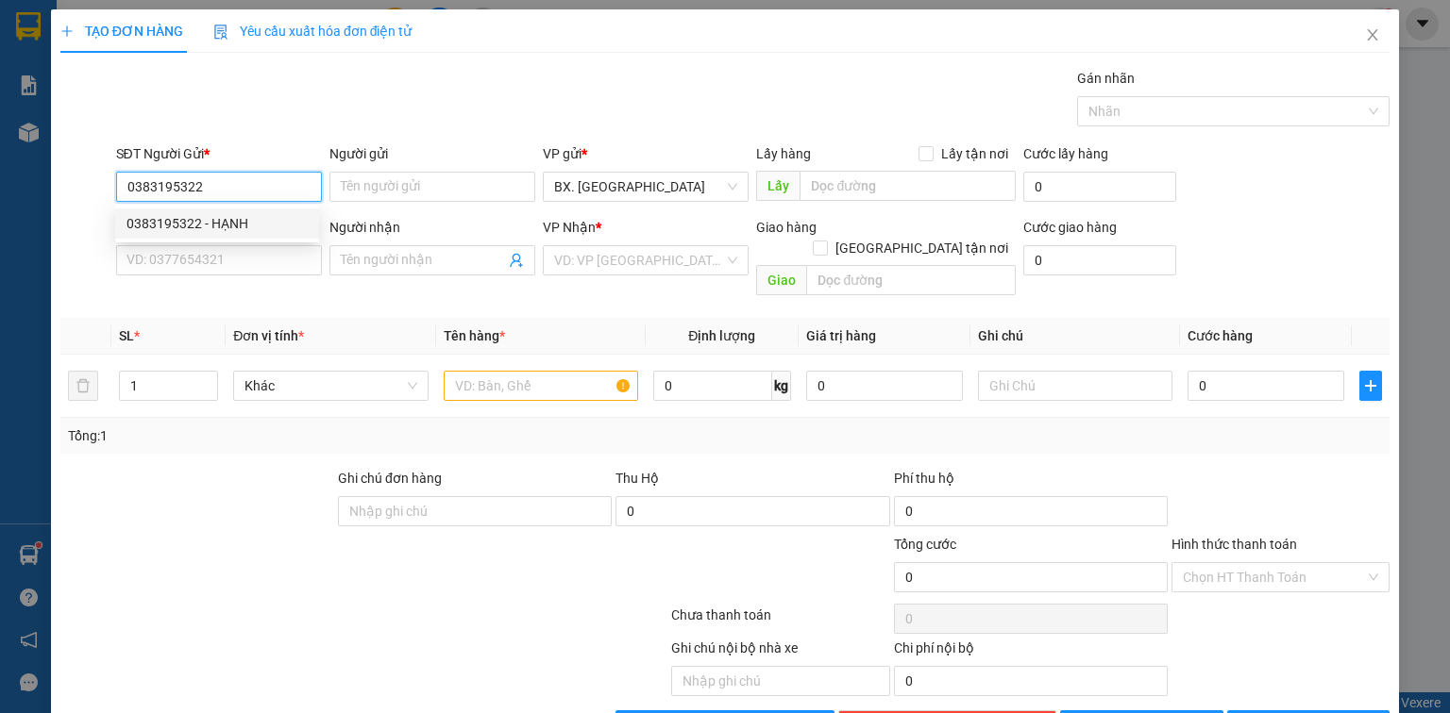
type input "0788765870"
type input "HỒNG"
type input "50.000"
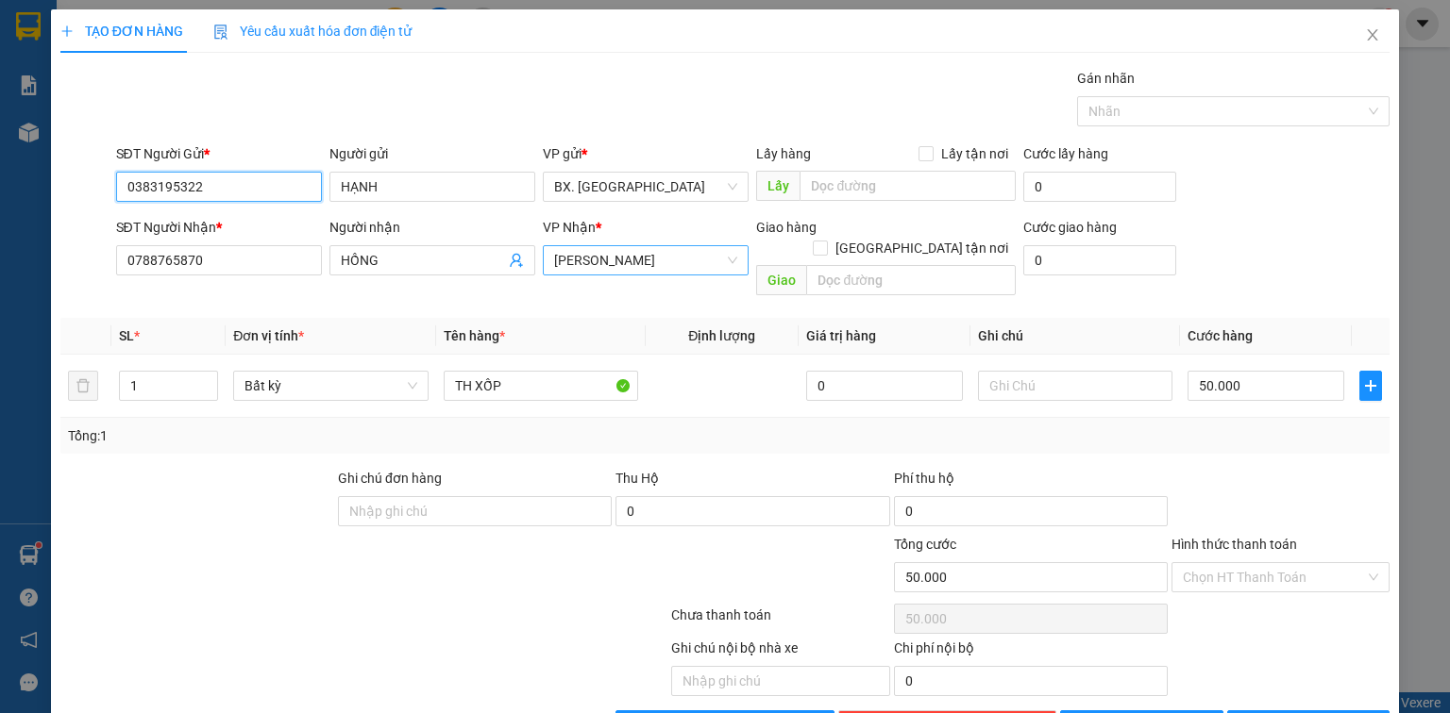
click at [681, 260] on span "[PERSON_NAME]" at bounding box center [645, 260] width 183 height 28
type input "0383195322"
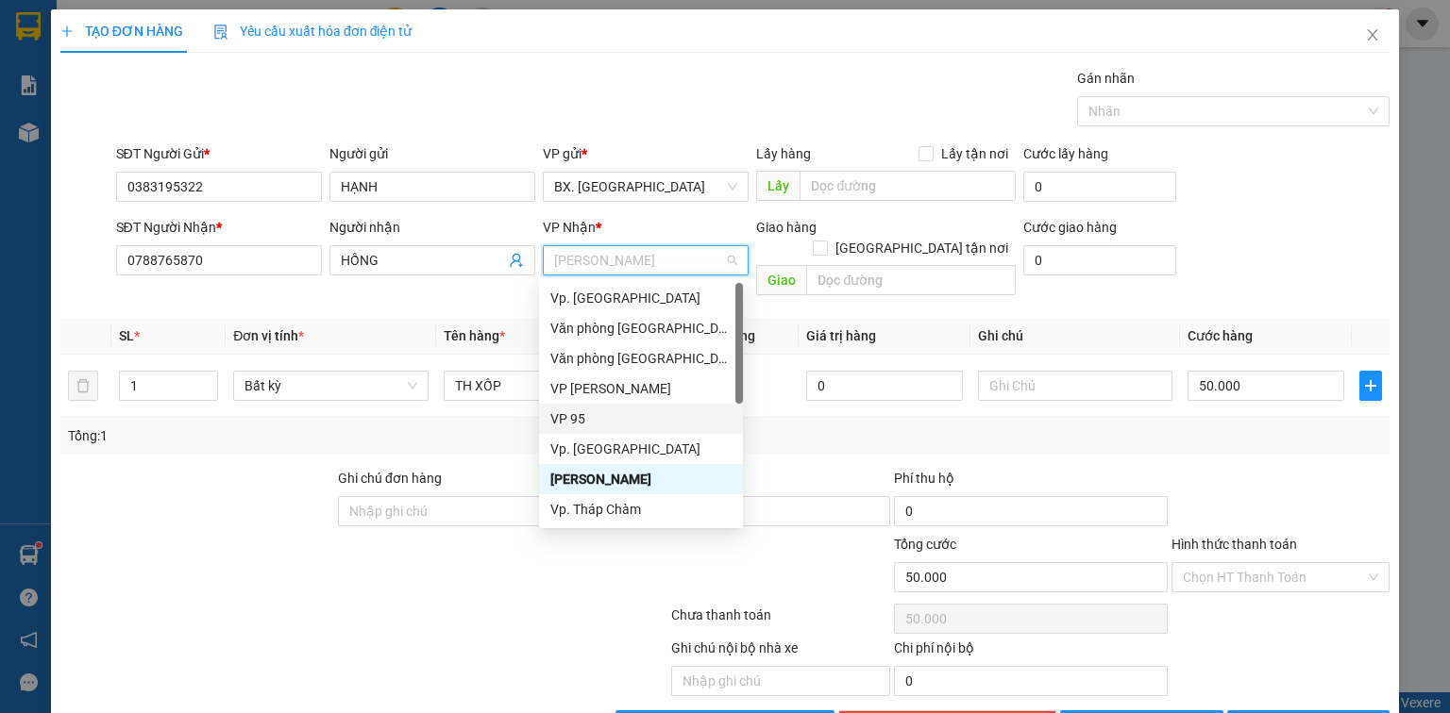
click at [579, 427] on div "VP 95" at bounding box center [640, 419] width 181 height 21
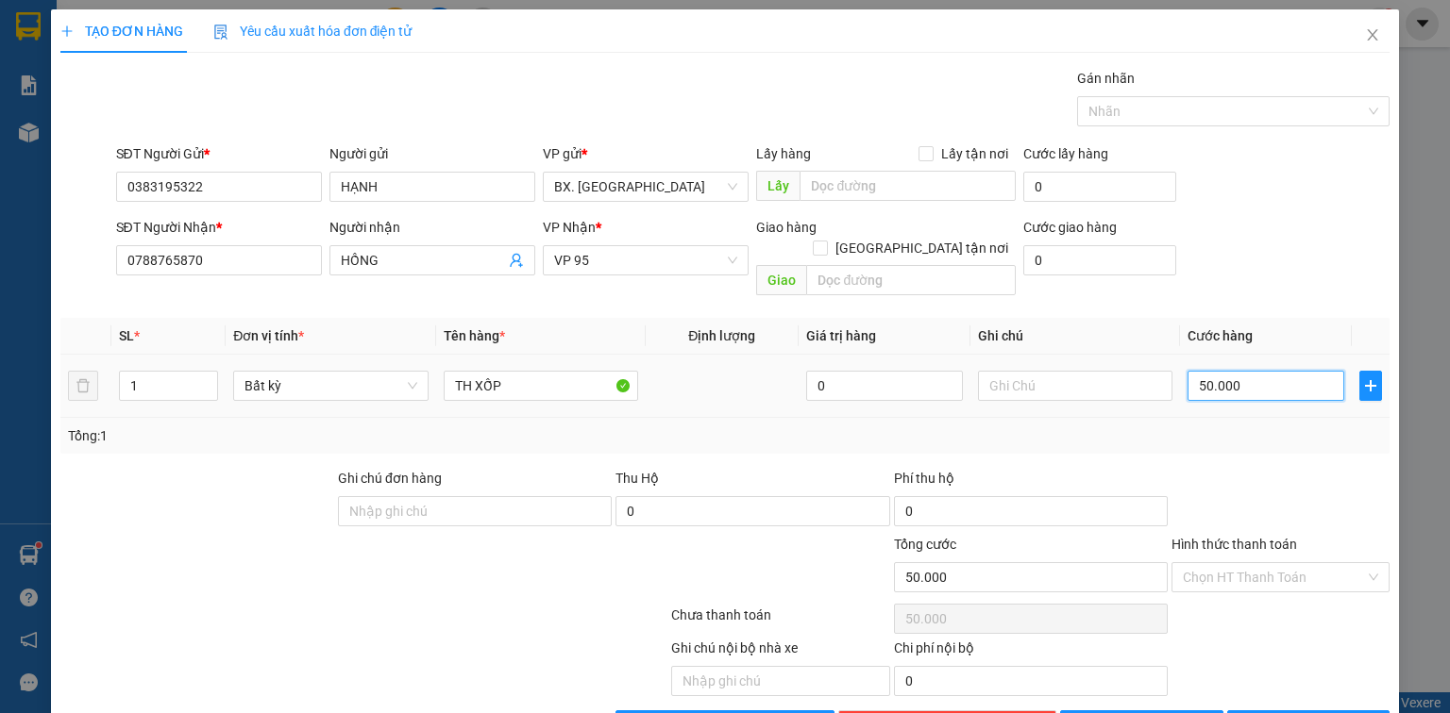
click at [1221, 371] on input "50.000" at bounding box center [1265, 386] width 157 height 30
type input "3"
type input "30"
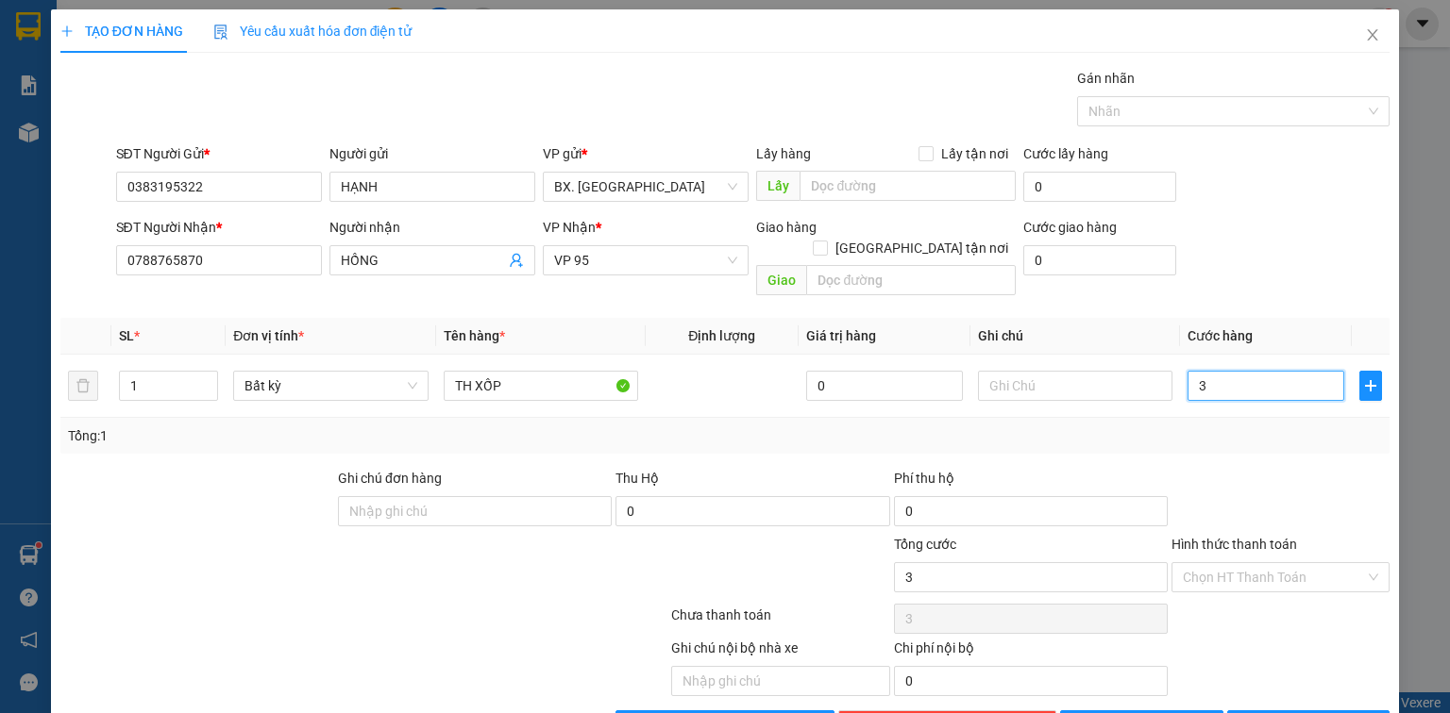
type input "30"
type input "30.000"
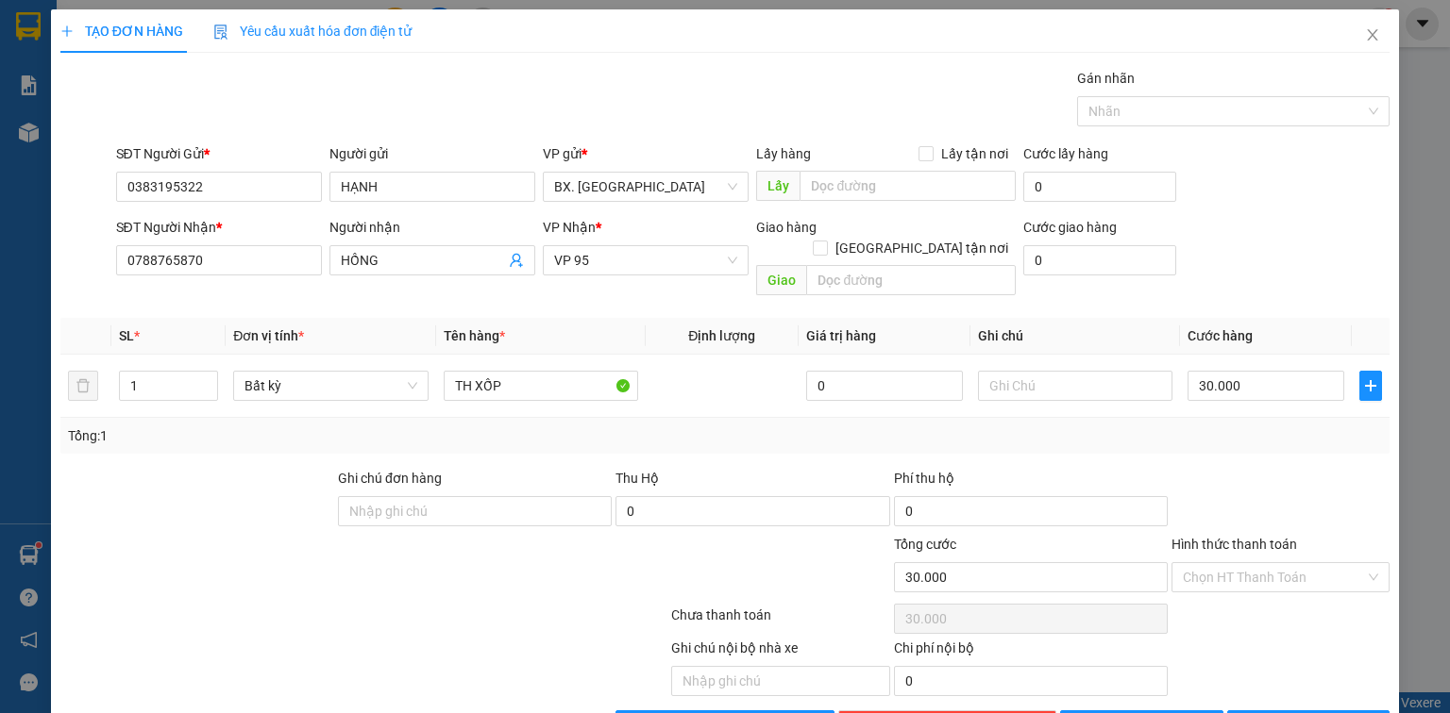
click at [1239, 471] on div at bounding box center [1280, 501] width 222 height 66
drag, startPoint x: 1236, startPoint y: 556, endPoint x: 1257, endPoint y: 422, distance: 135.6
click at [1236, 563] on input "Hình thức thanh toán" at bounding box center [1273, 577] width 182 height 28
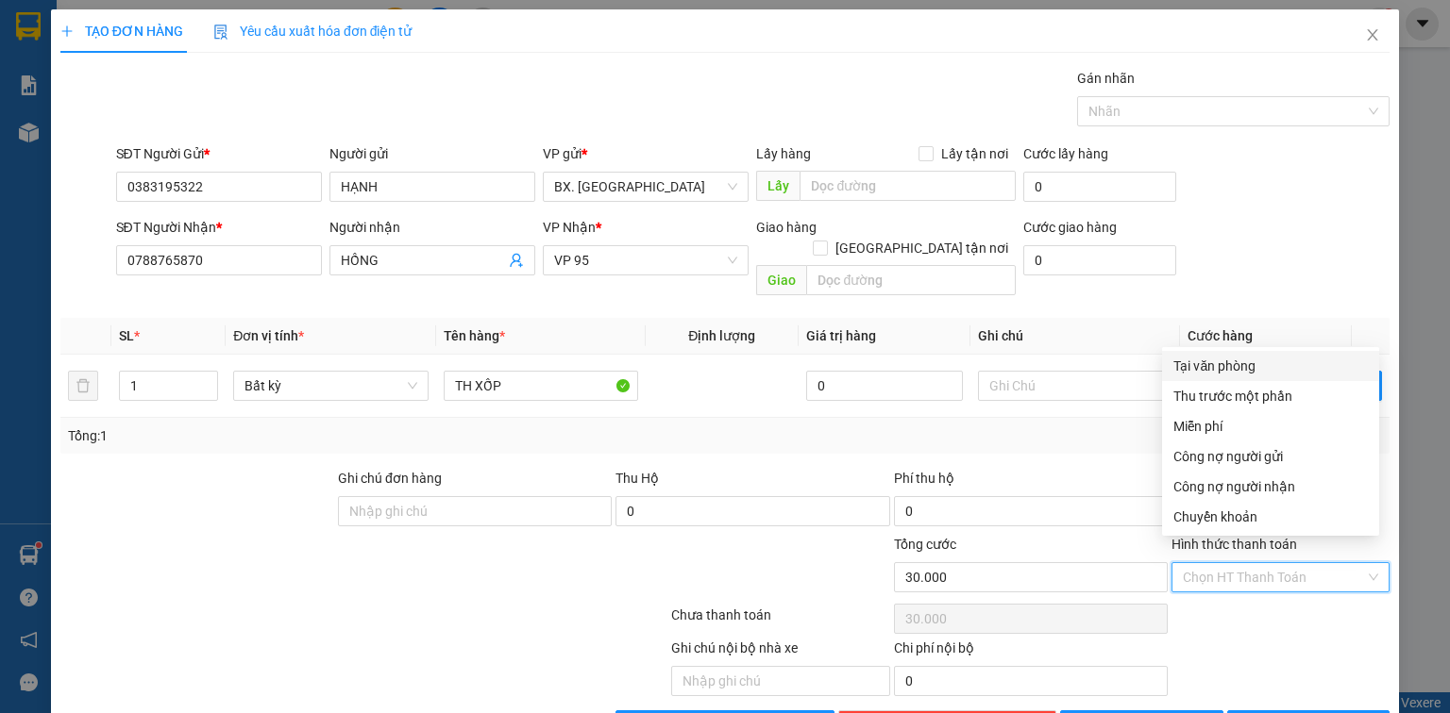
click at [1265, 357] on div "Tại văn phòng" at bounding box center [1270, 366] width 194 height 21
type input "0"
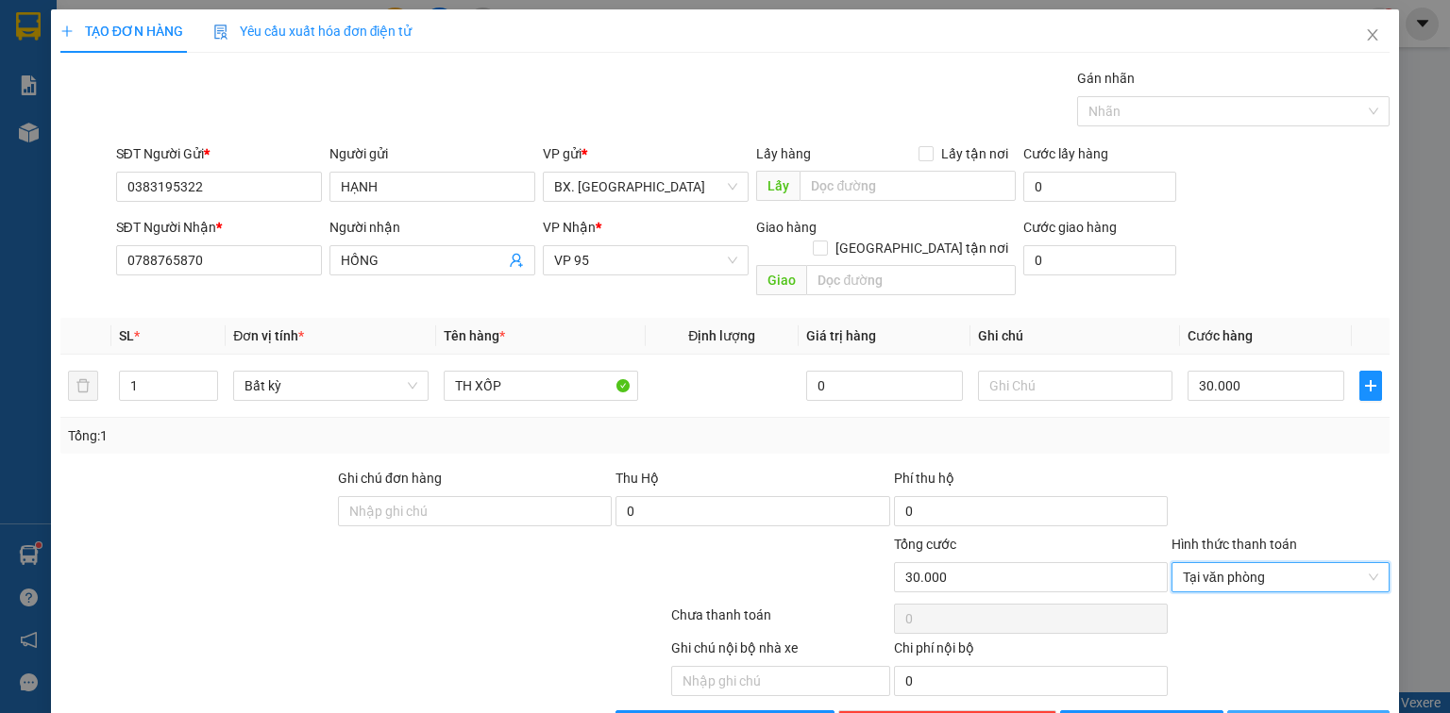
drag, startPoint x: 1265, startPoint y: 698, endPoint x: 1253, endPoint y: 697, distance: 11.4
click at [1255, 713] on icon "printer" at bounding box center [1248, 724] width 13 height 13
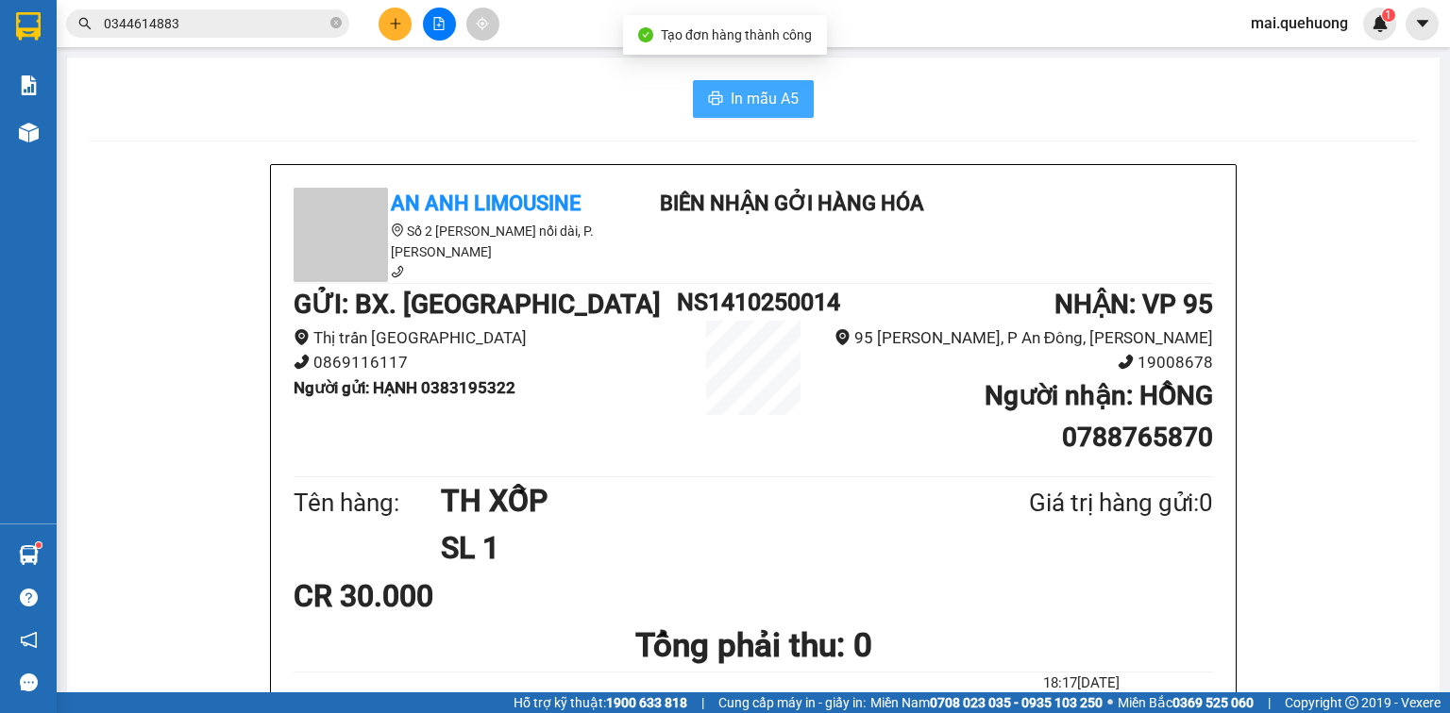
click at [751, 101] on span "In mẫu A5" at bounding box center [764, 99] width 68 height 24
click at [393, 20] on icon "plus" at bounding box center [395, 23] width 13 height 13
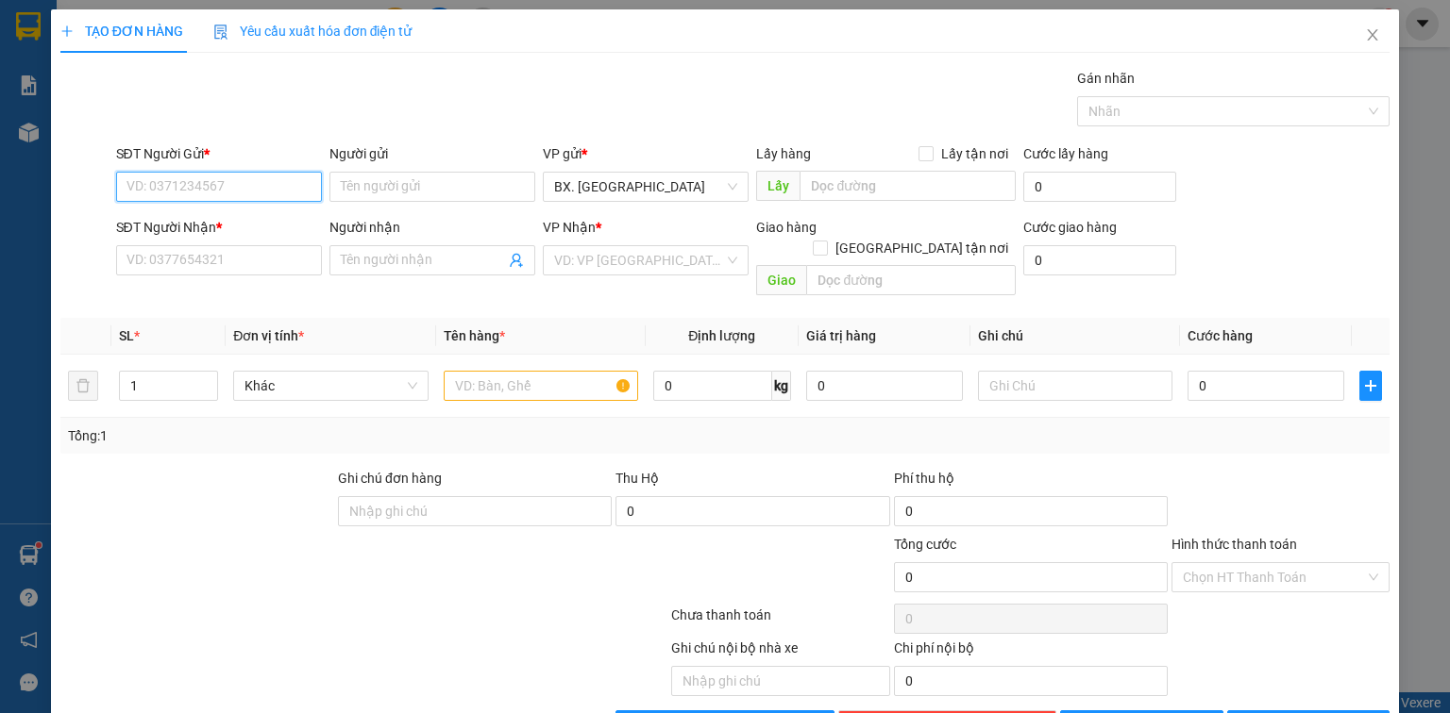
click at [147, 188] on input "SĐT Người Gửi *" at bounding box center [219, 187] width 206 height 30
click at [215, 234] on div "0946690936 - HỒNG" at bounding box center [217, 224] width 204 height 30
type input "0946690936"
type input "HỒNG"
type input "0869400904"
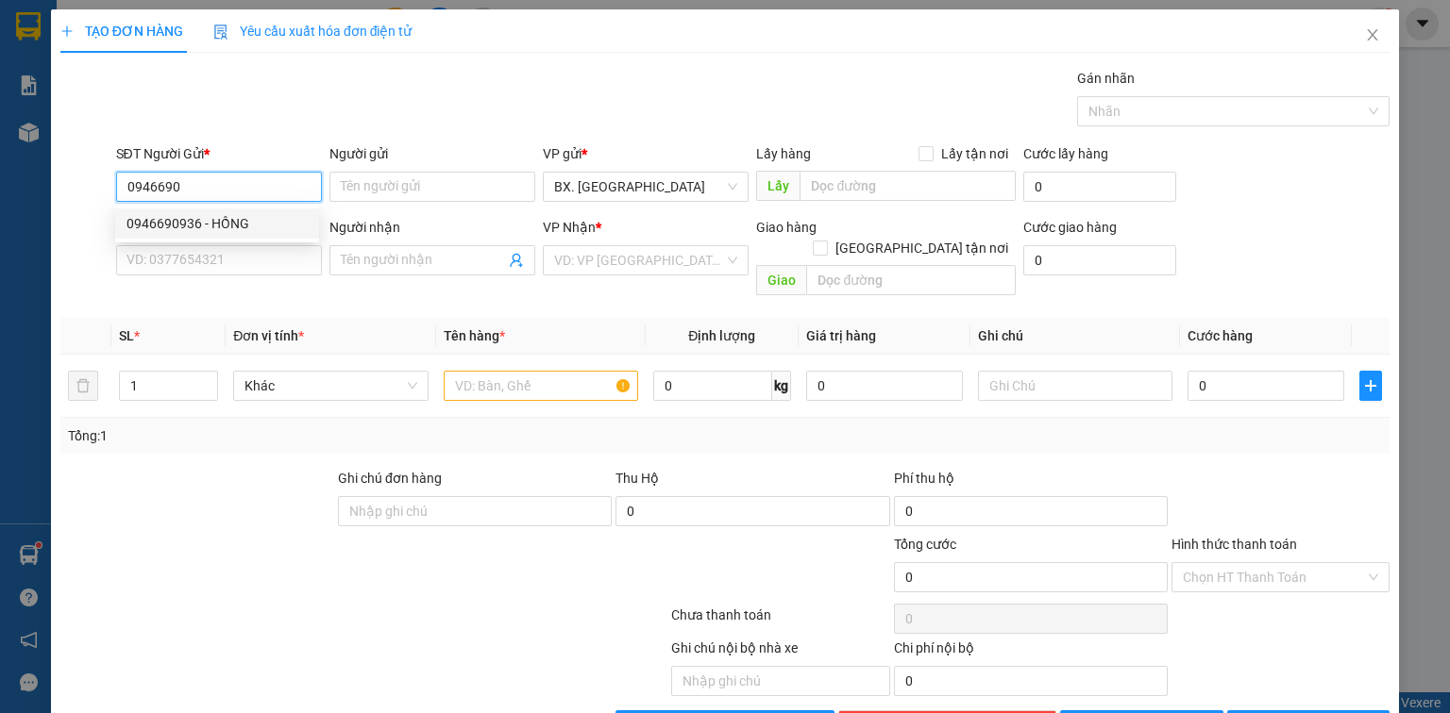
type input "CHỊ MY"
type input "30.000"
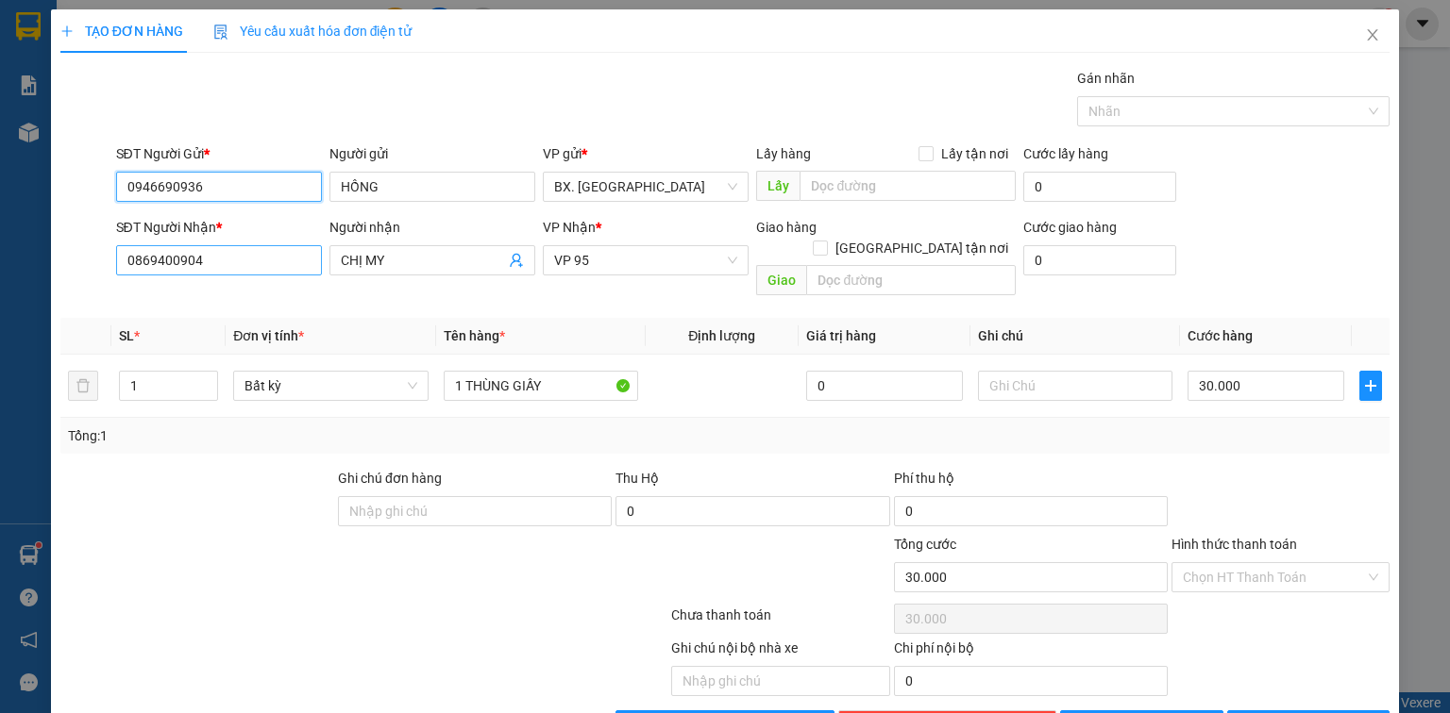
type input "0946690936"
click at [208, 246] on input "0869400904" at bounding box center [219, 260] width 206 height 30
click at [208, 248] on input "0869400904" at bounding box center [219, 260] width 206 height 30
click at [209, 248] on input "0869400904" at bounding box center [219, 260] width 206 height 30
type input "0344080100"
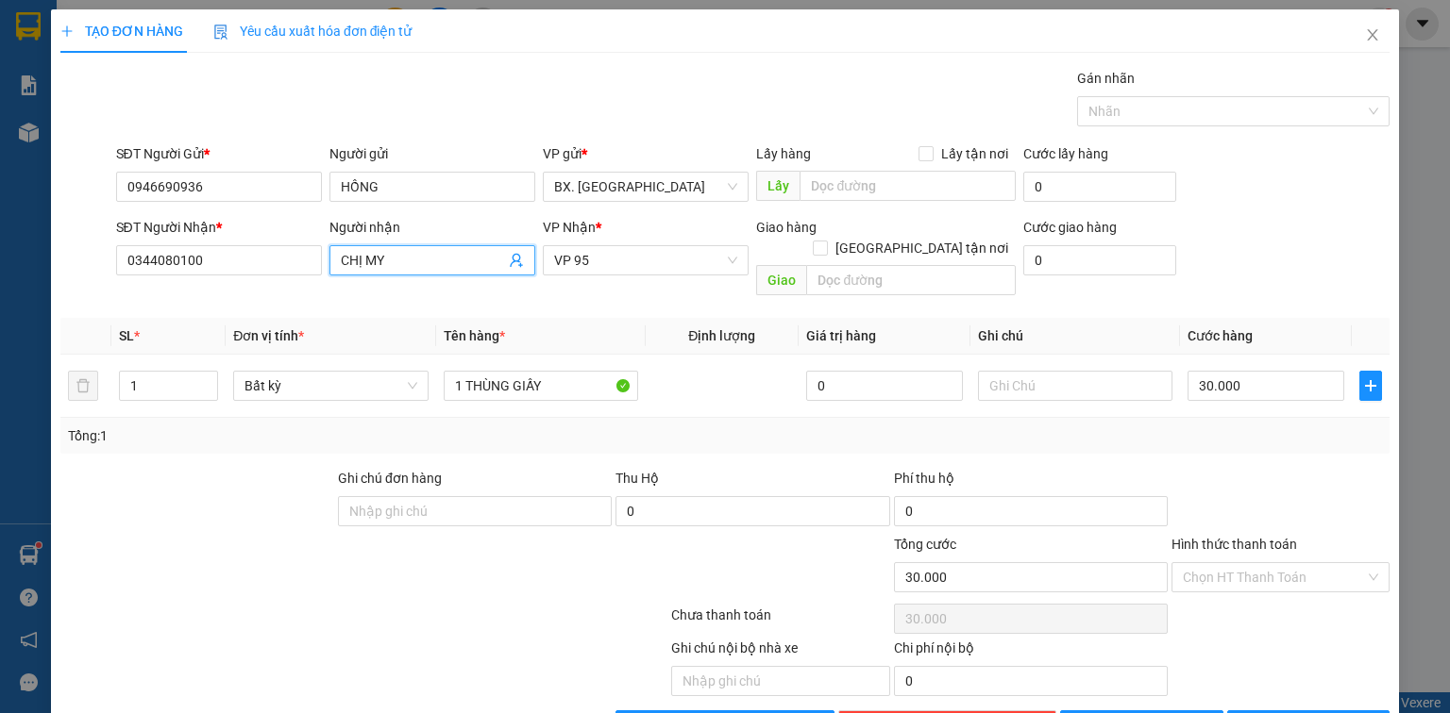
click at [410, 260] on input "CHỊ MY" at bounding box center [423, 260] width 164 height 21
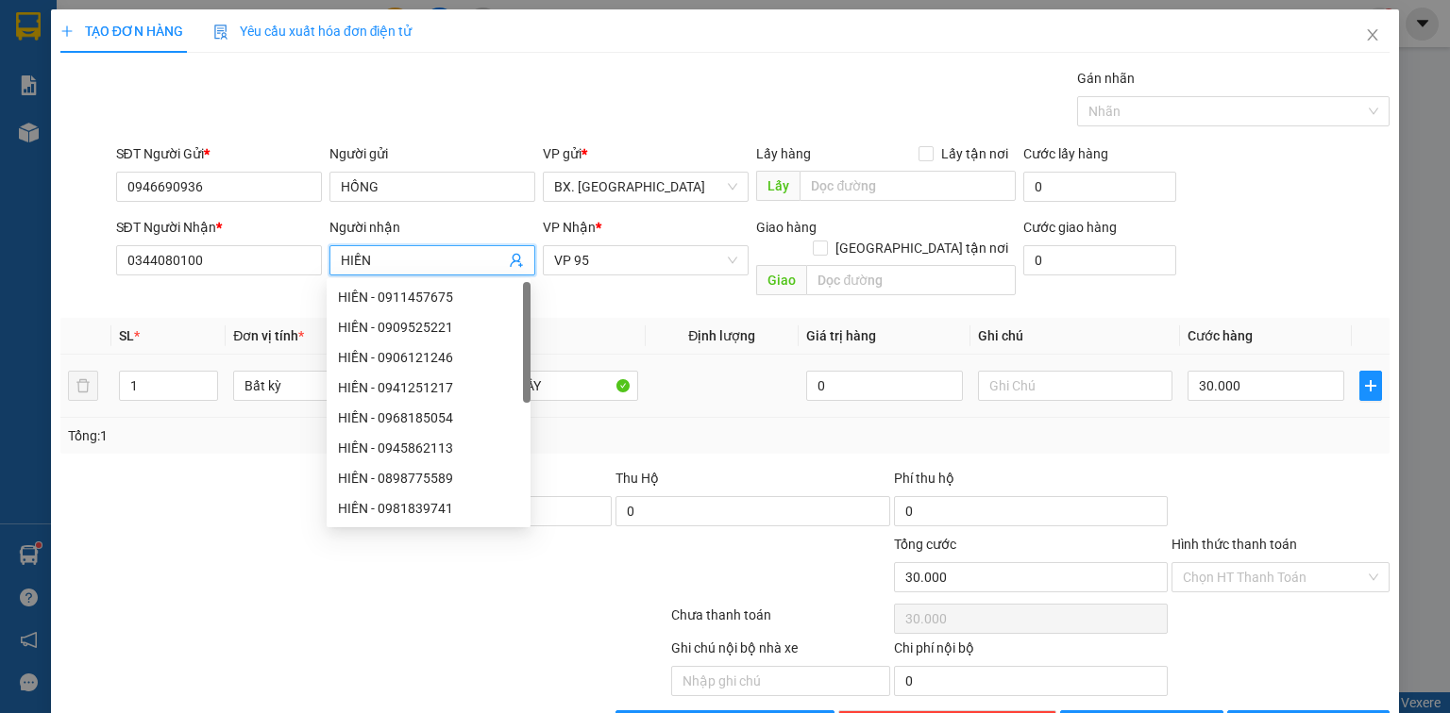
type input "HIỀN"
click at [699, 355] on td at bounding box center [722, 386] width 153 height 63
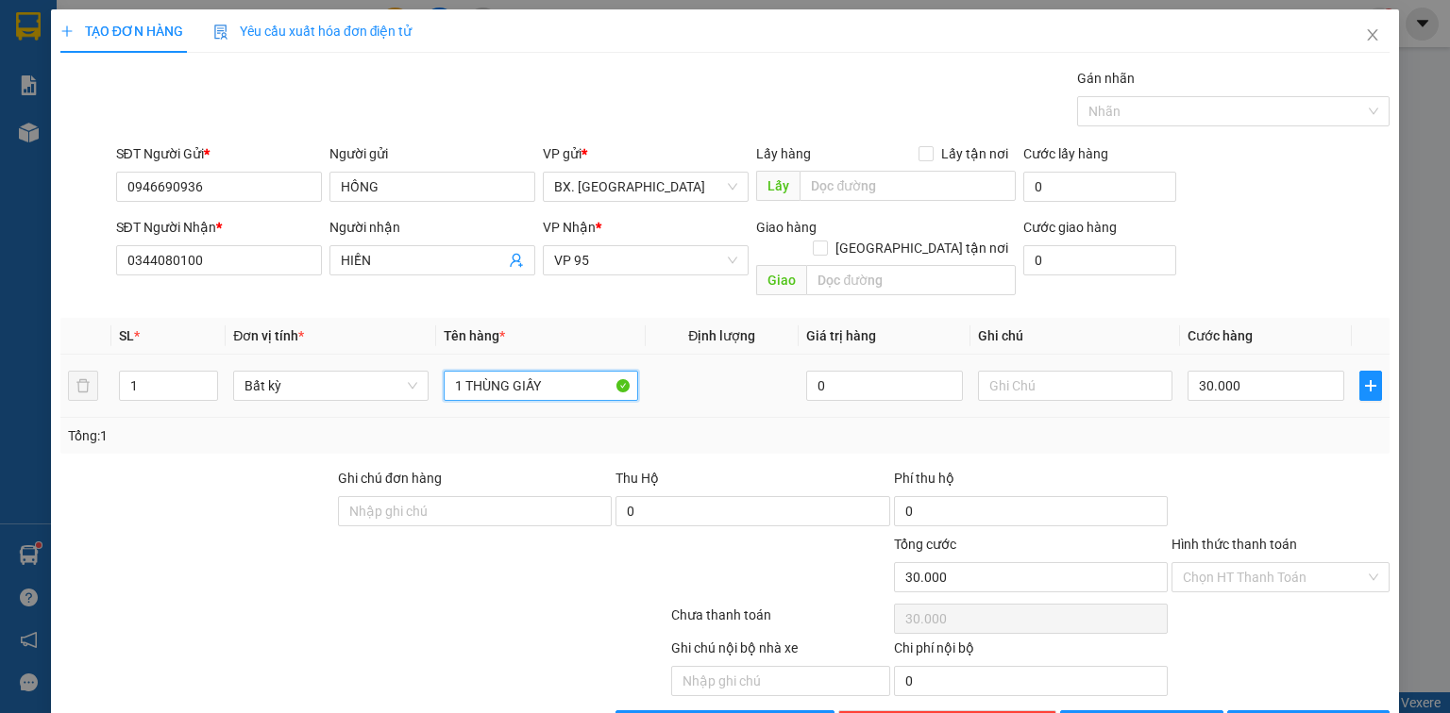
click at [557, 371] on input "1 THÙNG GIẤY" at bounding box center [541, 386] width 194 height 30
type input "THÙNG SỐP"
click at [1204, 371] on input "30.000" at bounding box center [1265, 386] width 157 height 30
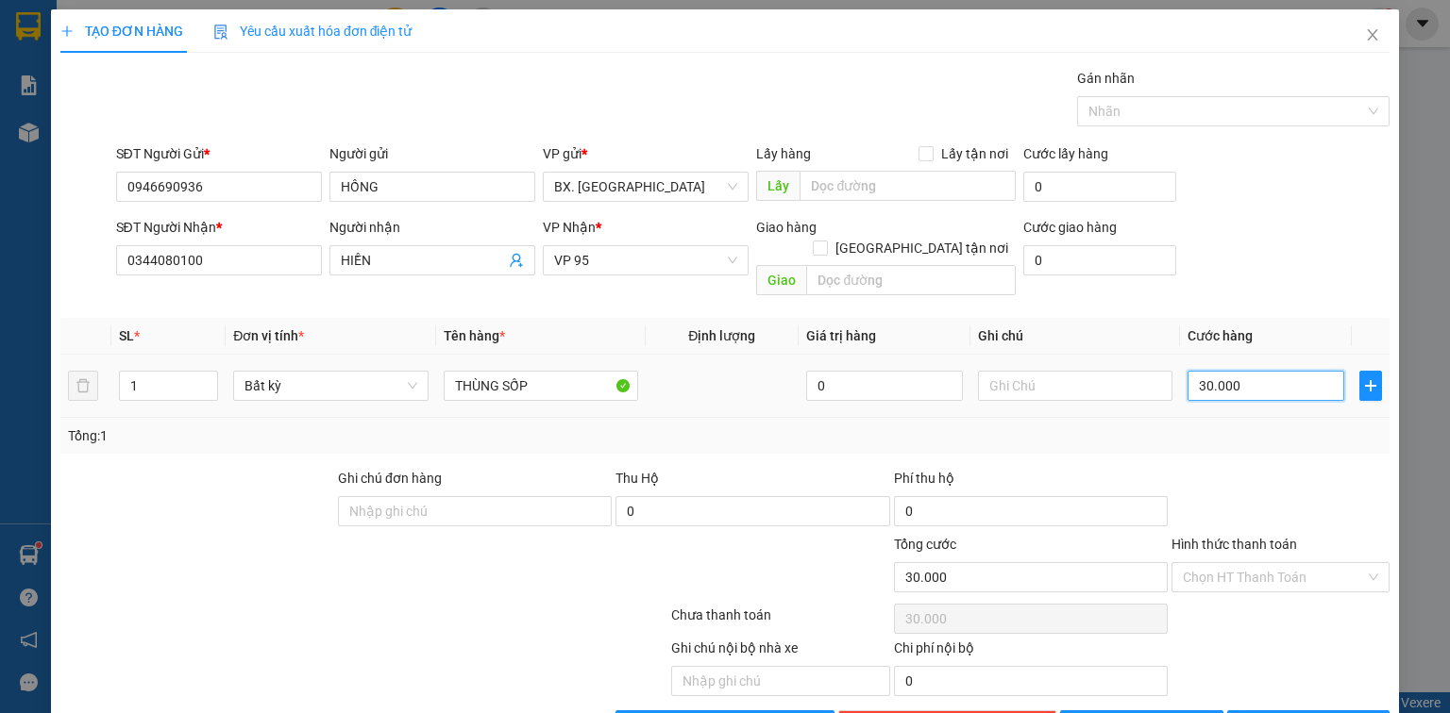
type input "5"
type input "50"
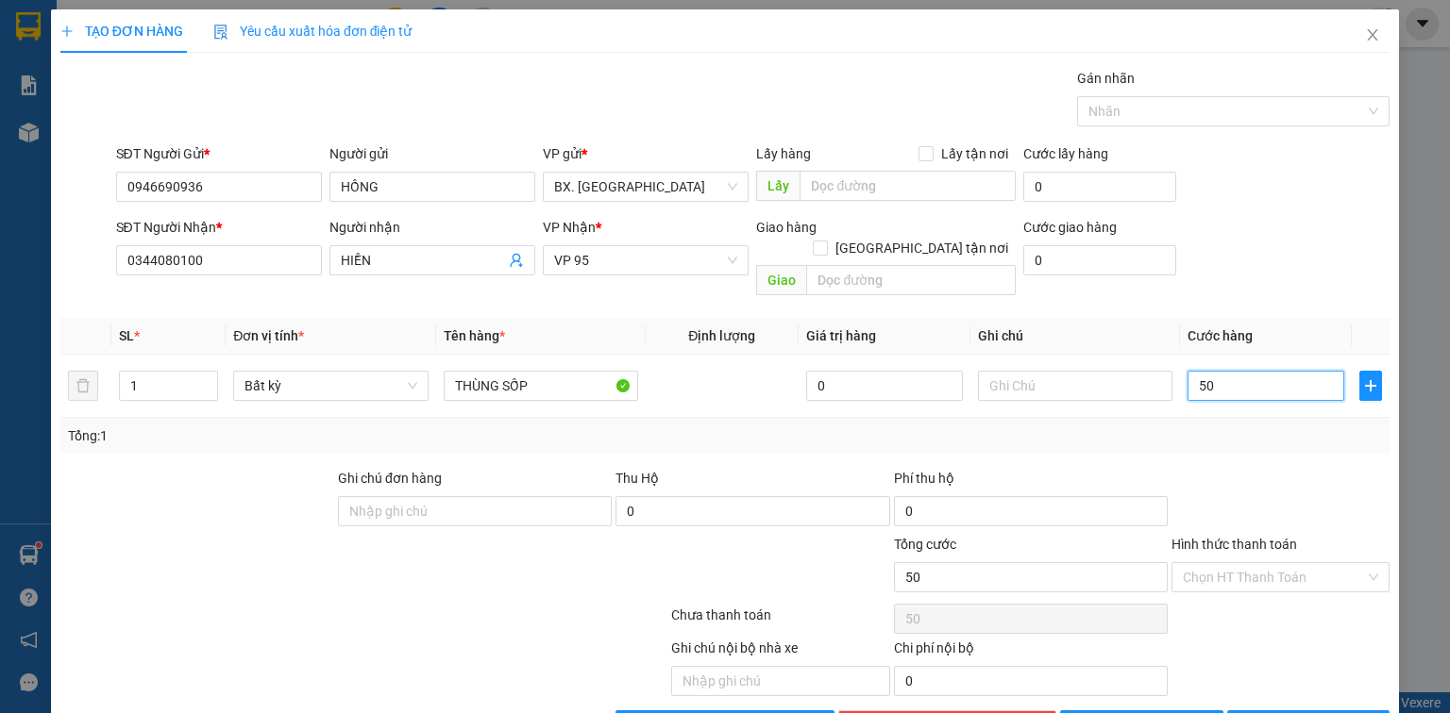
type input "50"
type input "50.000"
click at [1267, 468] on div at bounding box center [1280, 501] width 222 height 66
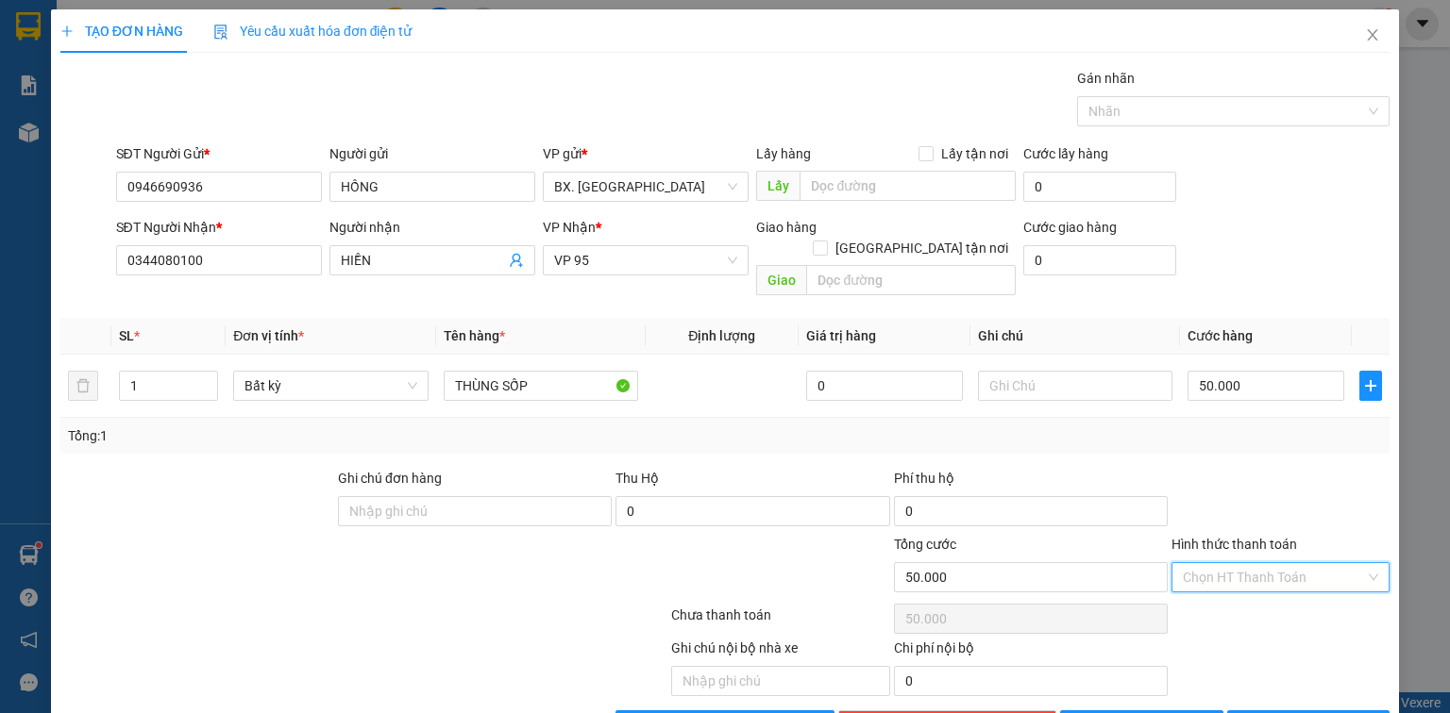
click at [1253, 563] on input "Hình thức thanh toán" at bounding box center [1273, 577] width 182 height 28
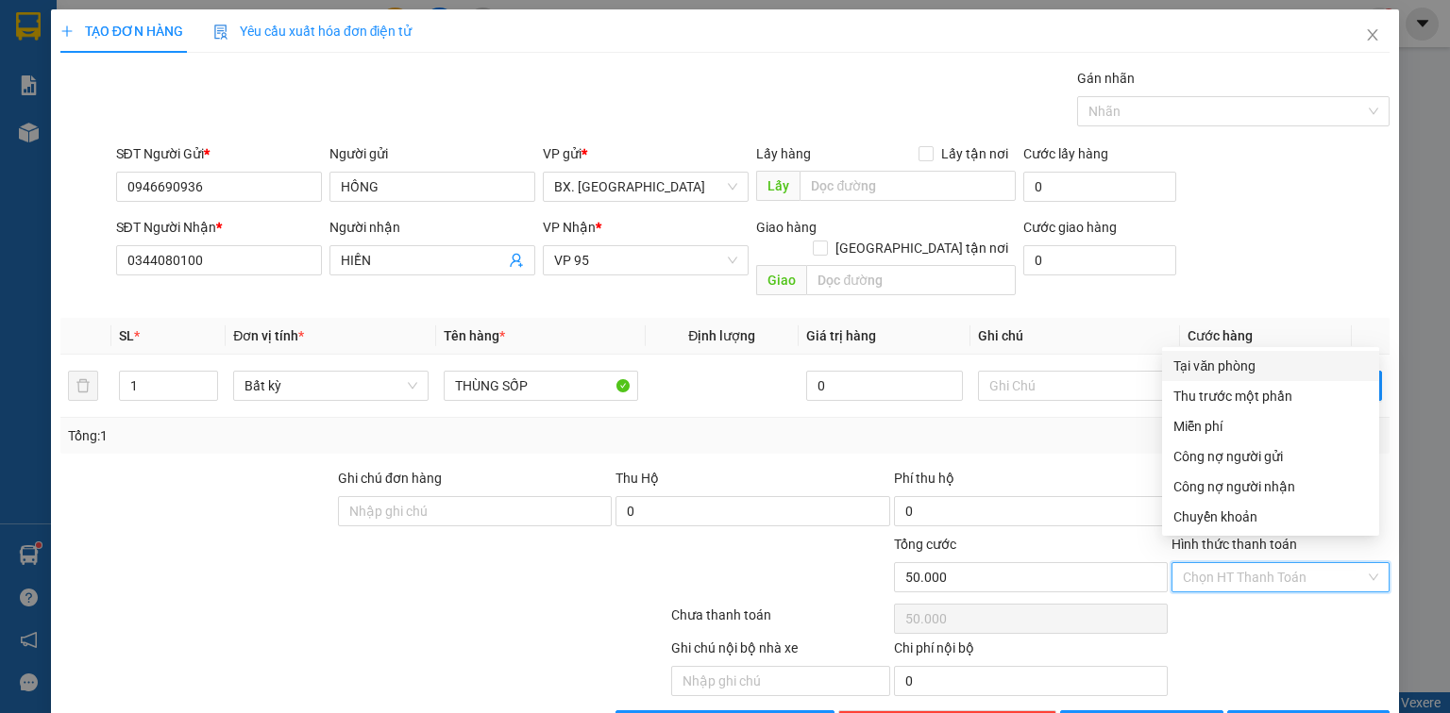
drag, startPoint x: 1260, startPoint y: 357, endPoint x: 1289, endPoint y: 485, distance: 131.6
click at [1261, 359] on div "Tại văn phòng" at bounding box center [1270, 366] width 194 height 21
type input "0"
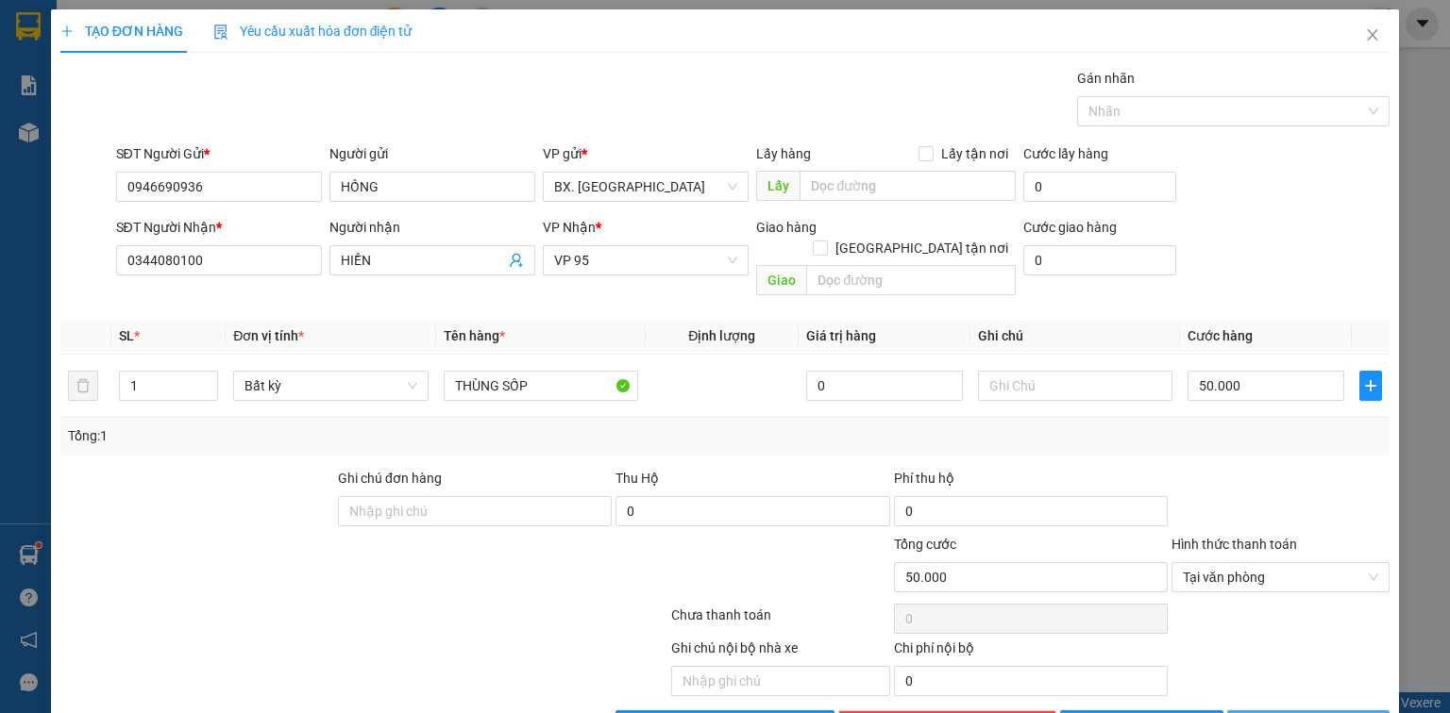
click at [1278, 711] on button "[PERSON_NAME] và In" at bounding box center [1308, 726] width 163 height 30
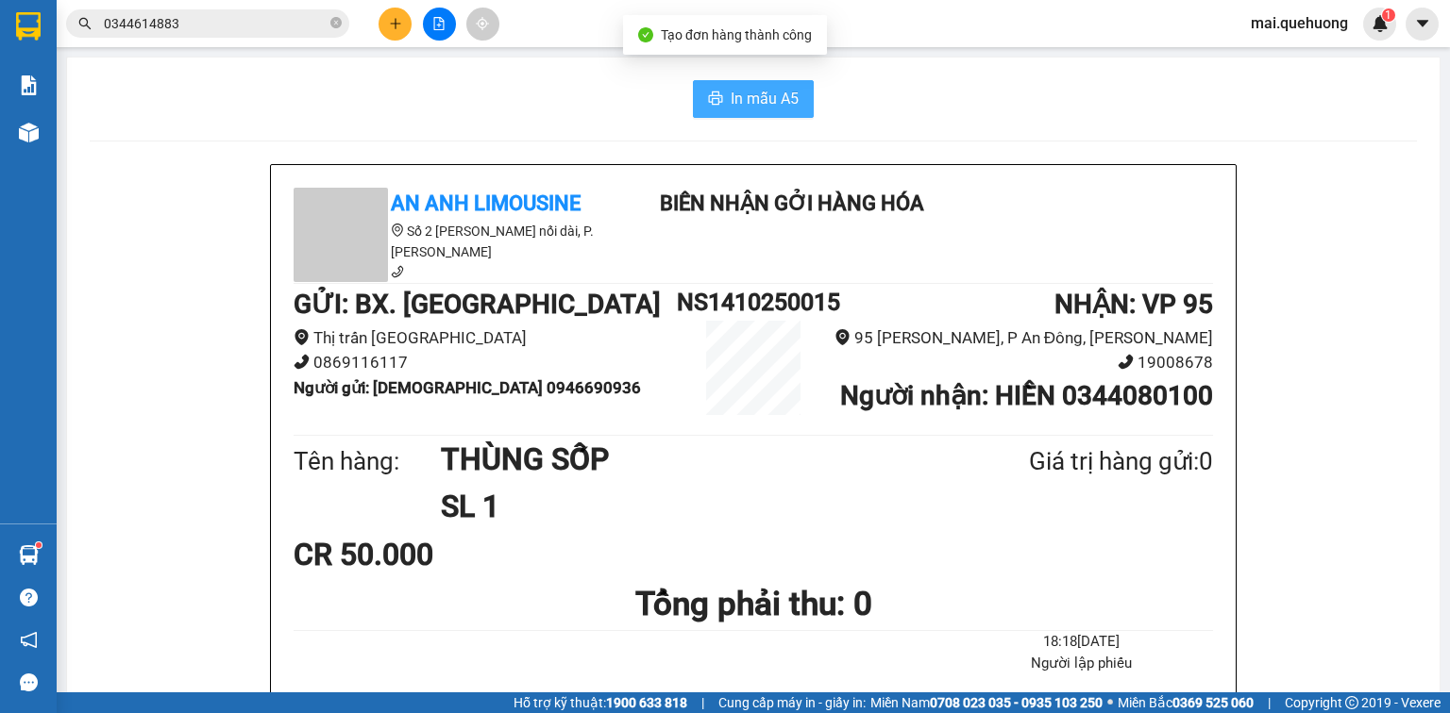
click at [792, 97] on span "In mẫu A5" at bounding box center [764, 99] width 68 height 24
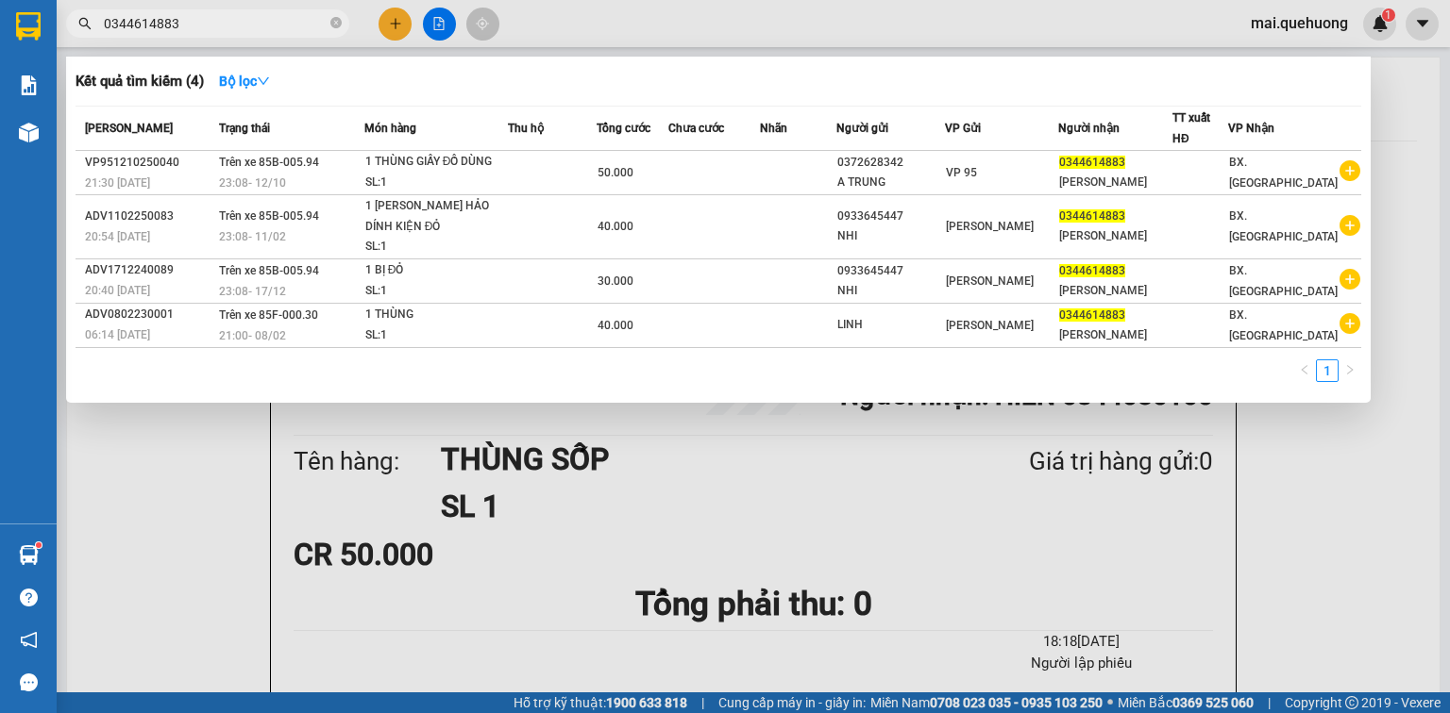
click at [221, 15] on input "0344614883" at bounding box center [215, 23] width 223 height 21
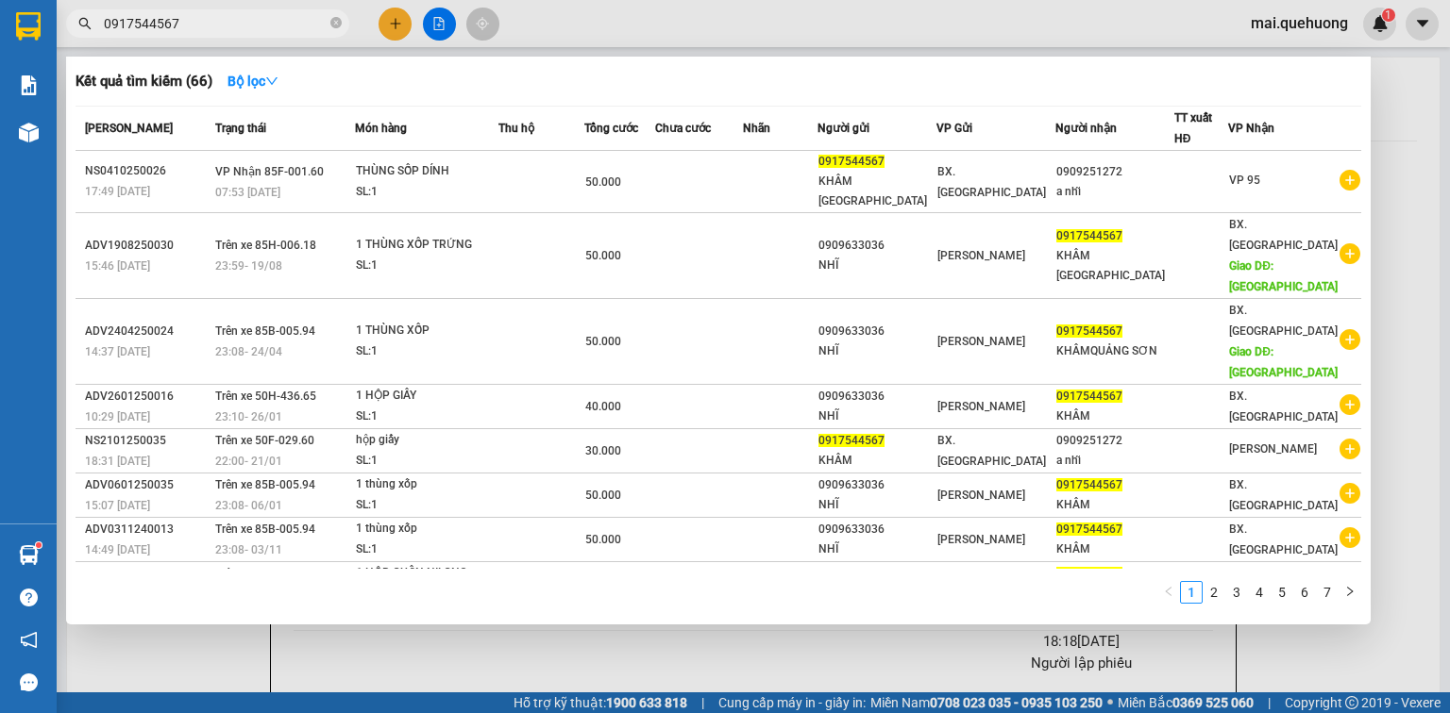
type input "0917544567"
click at [1415, 94] on div at bounding box center [725, 356] width 1450 height 713
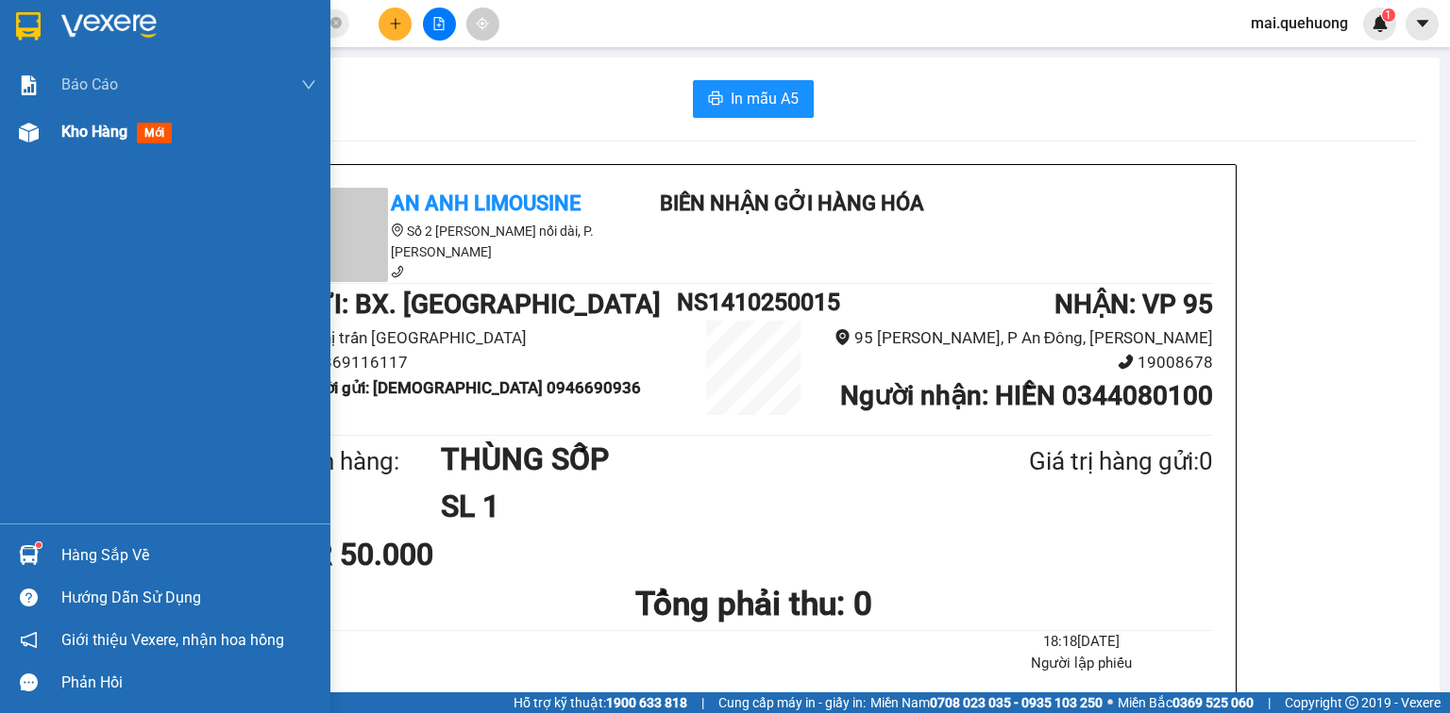
click at [72, 129] on span "Kho hàng" at bounding box center [94, 132] width 66 height 18
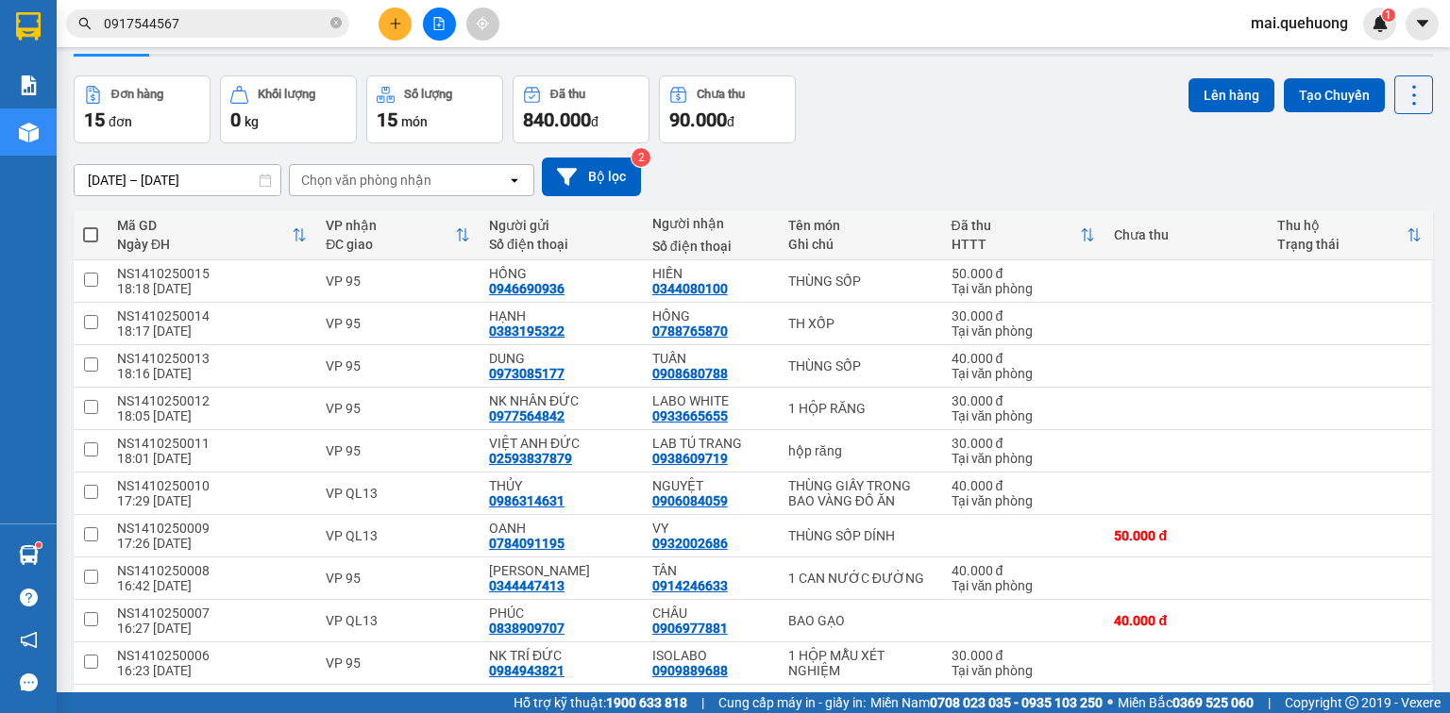
scroll to position [122, 0]
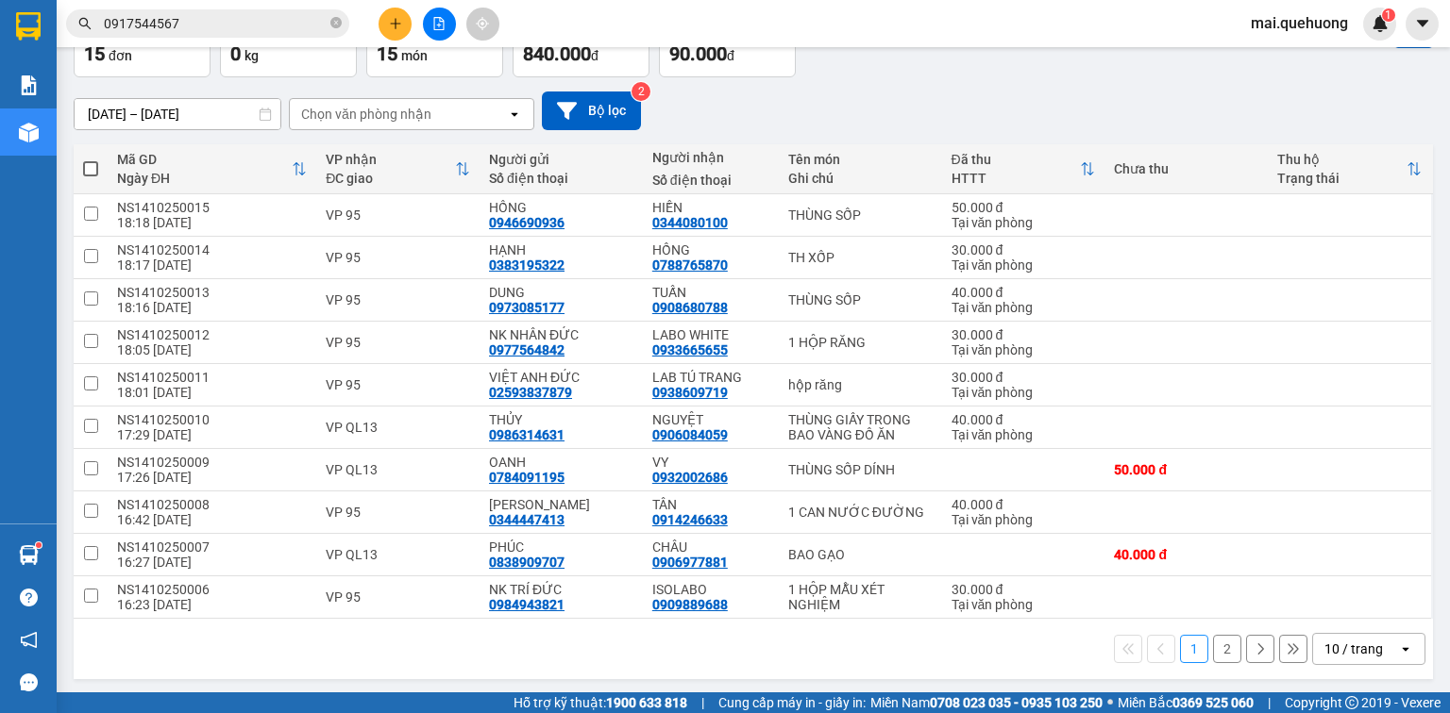
click at [1342, 646] on div "10 / trang" at bounding box center [1353, 649] width 59 height 19
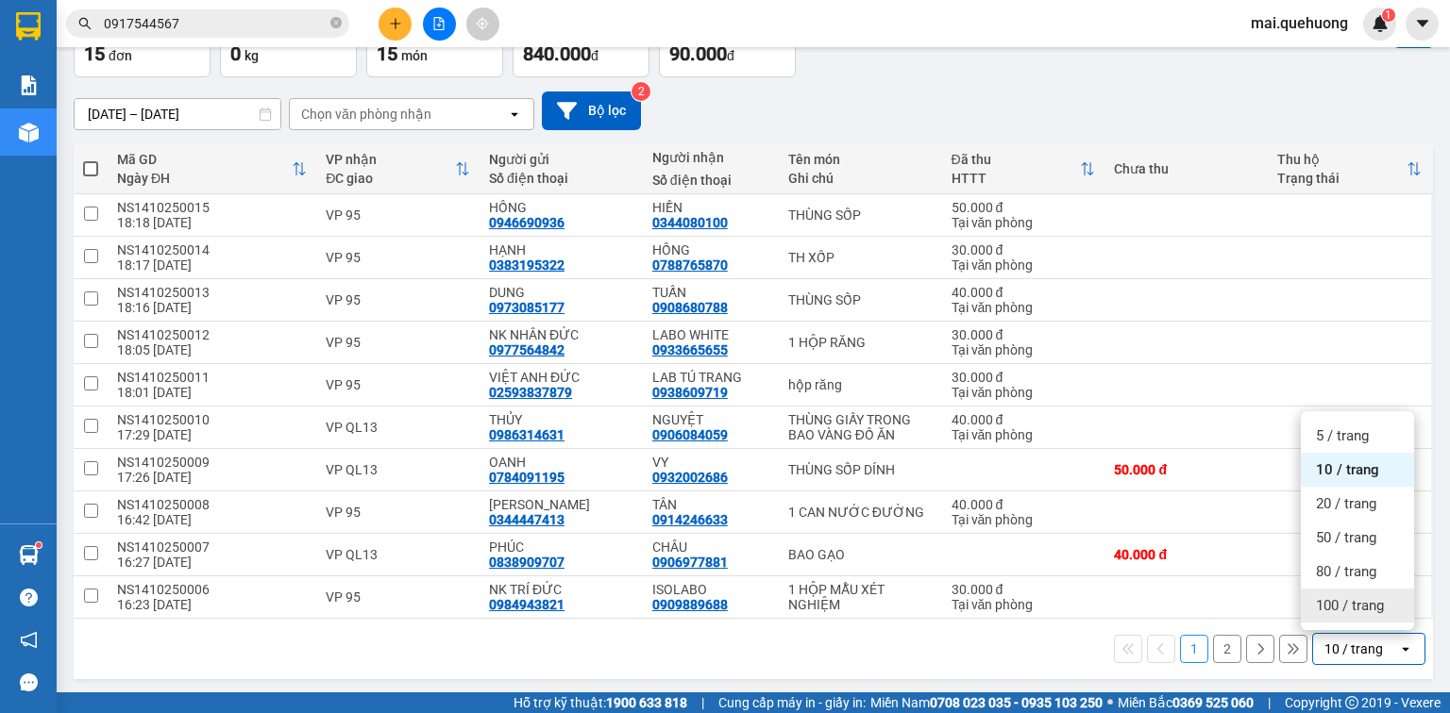
click at [1373, 598] on span "100 / trang" at bounding box center [1350, 605] width 68 height 19
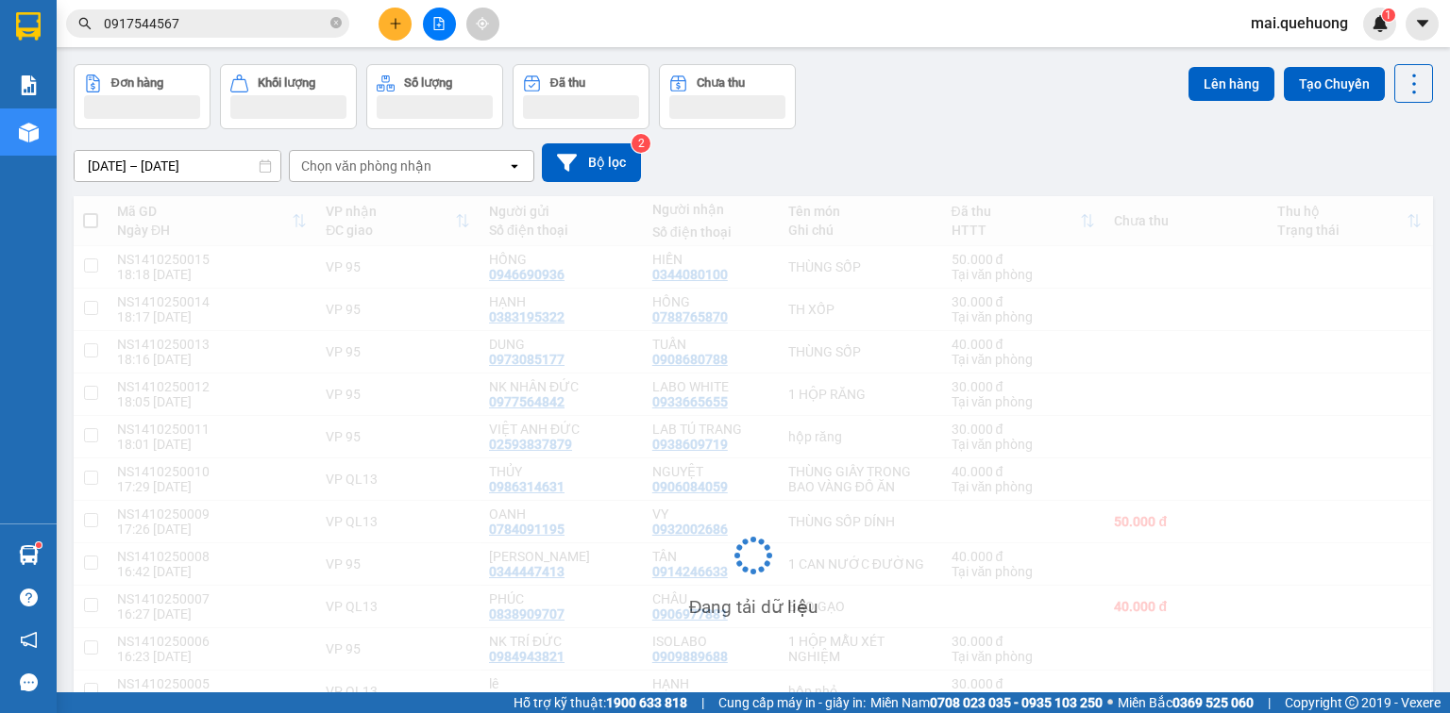
scroll to position [0, 0]
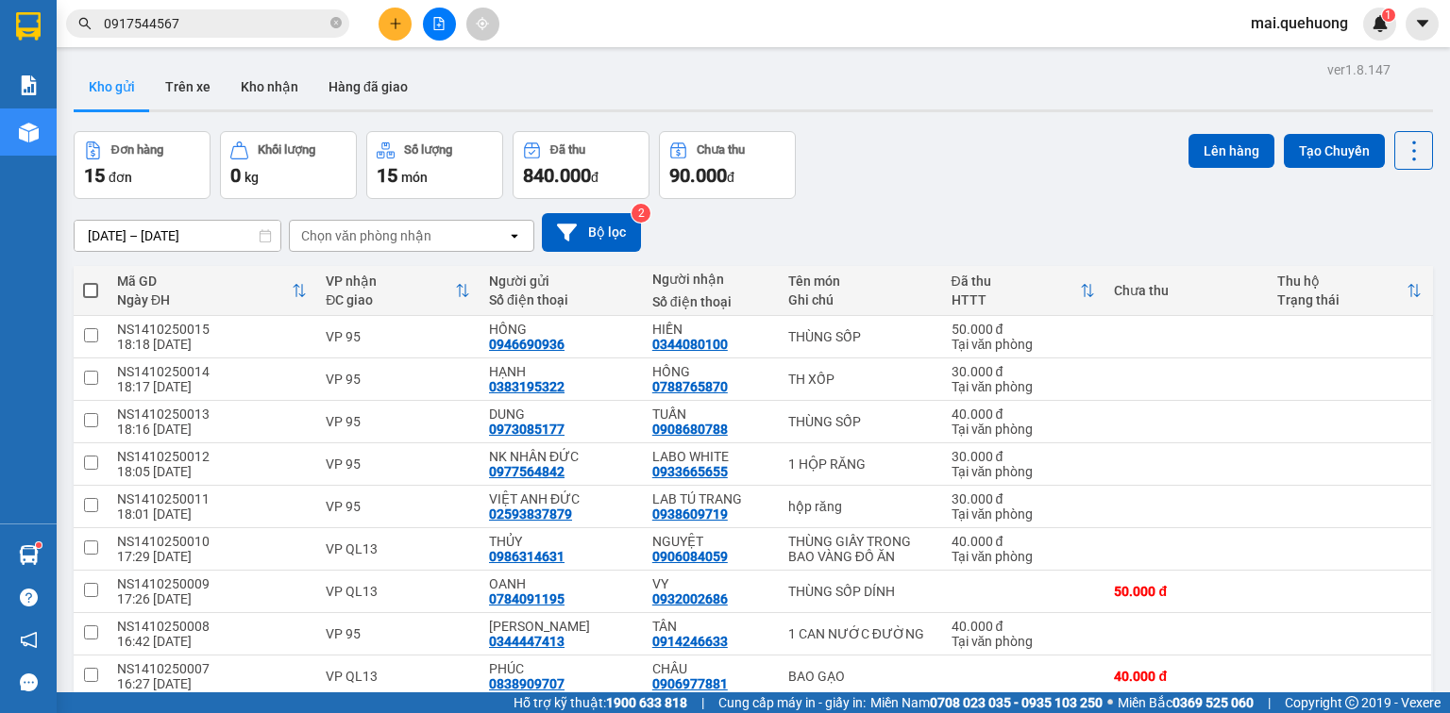
click at [85, 288] on span at bounding box center [90, 290] width 15 height 15
click at [91, 281] on input "checkbox" at bounding box center [91, 281] width 0 height 0
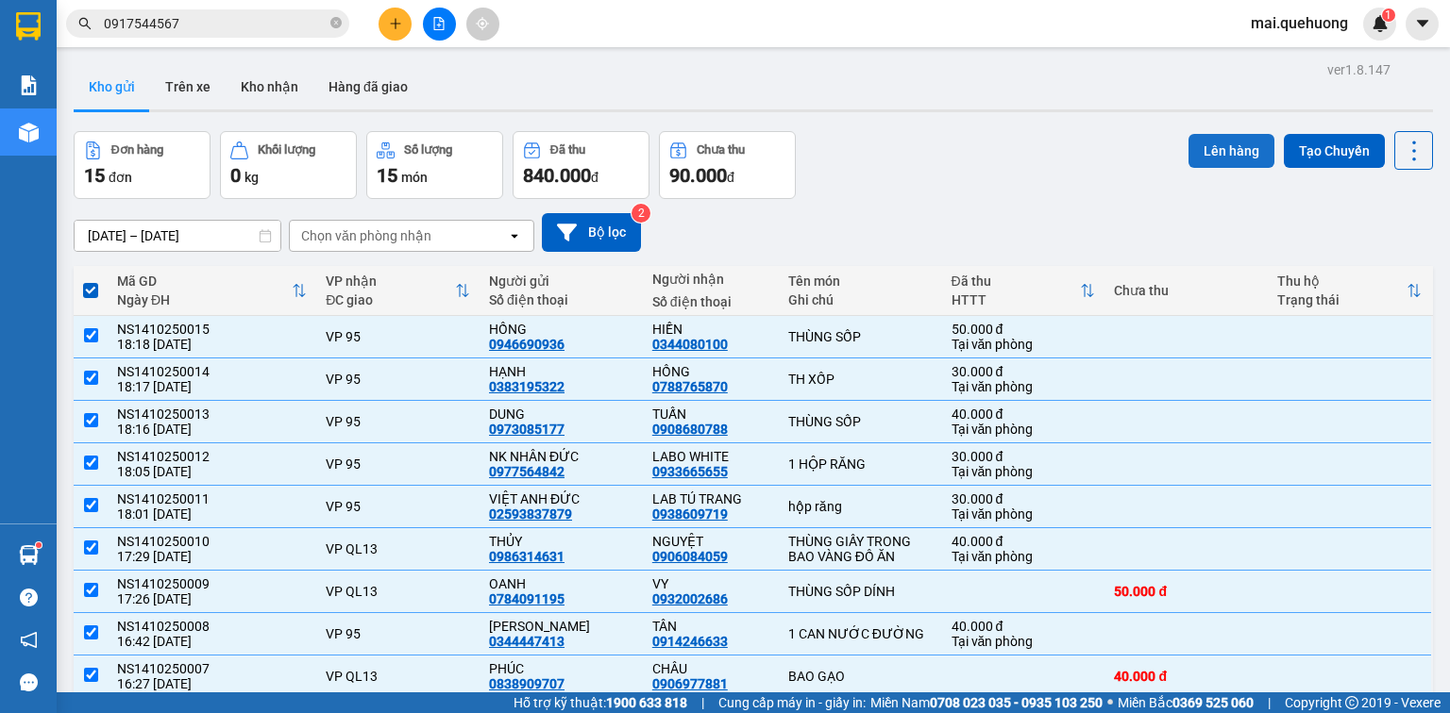
click at [1238, 159] on button "Lên hàng" at bounding box center [1231, 151] width 86 height 34
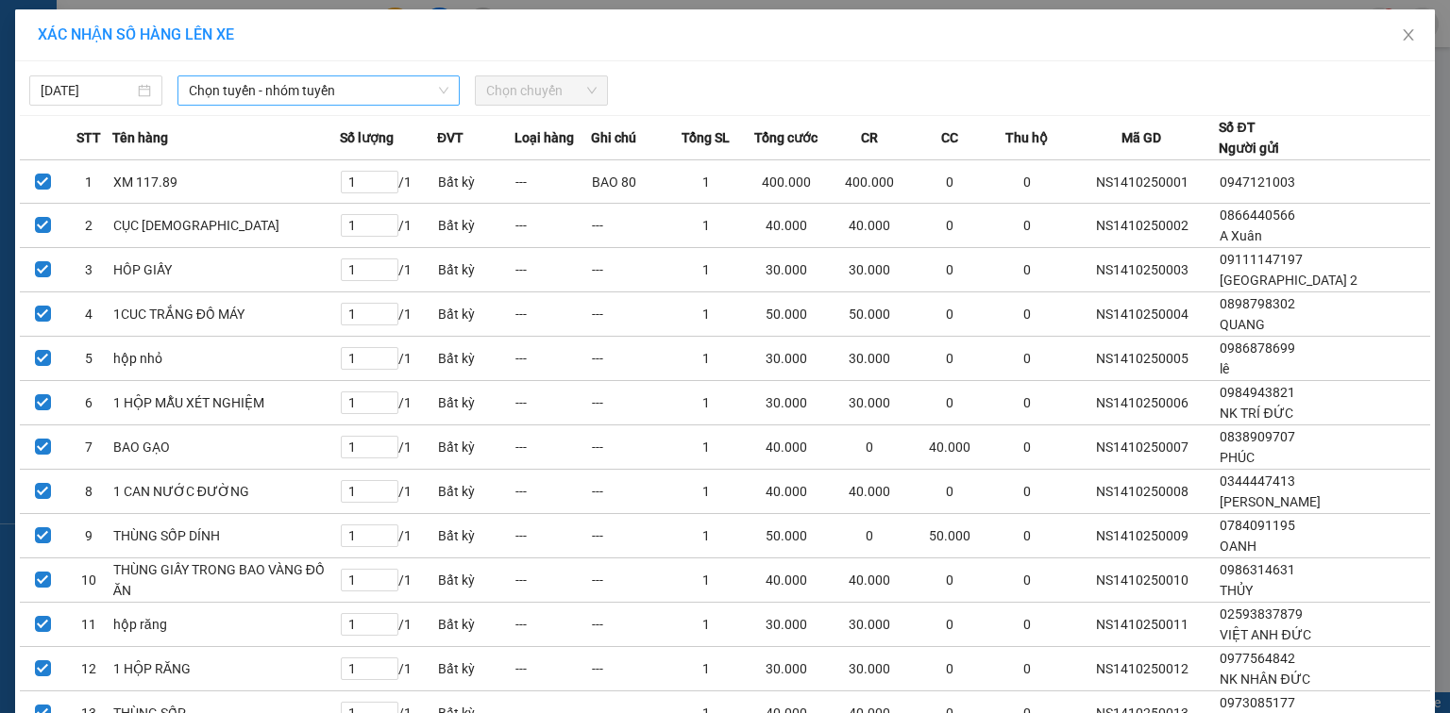
click at [347, 98] on span "Chọn tuyến - nhóm tuyến" at bounding box center [319, 90] width 260 height 28
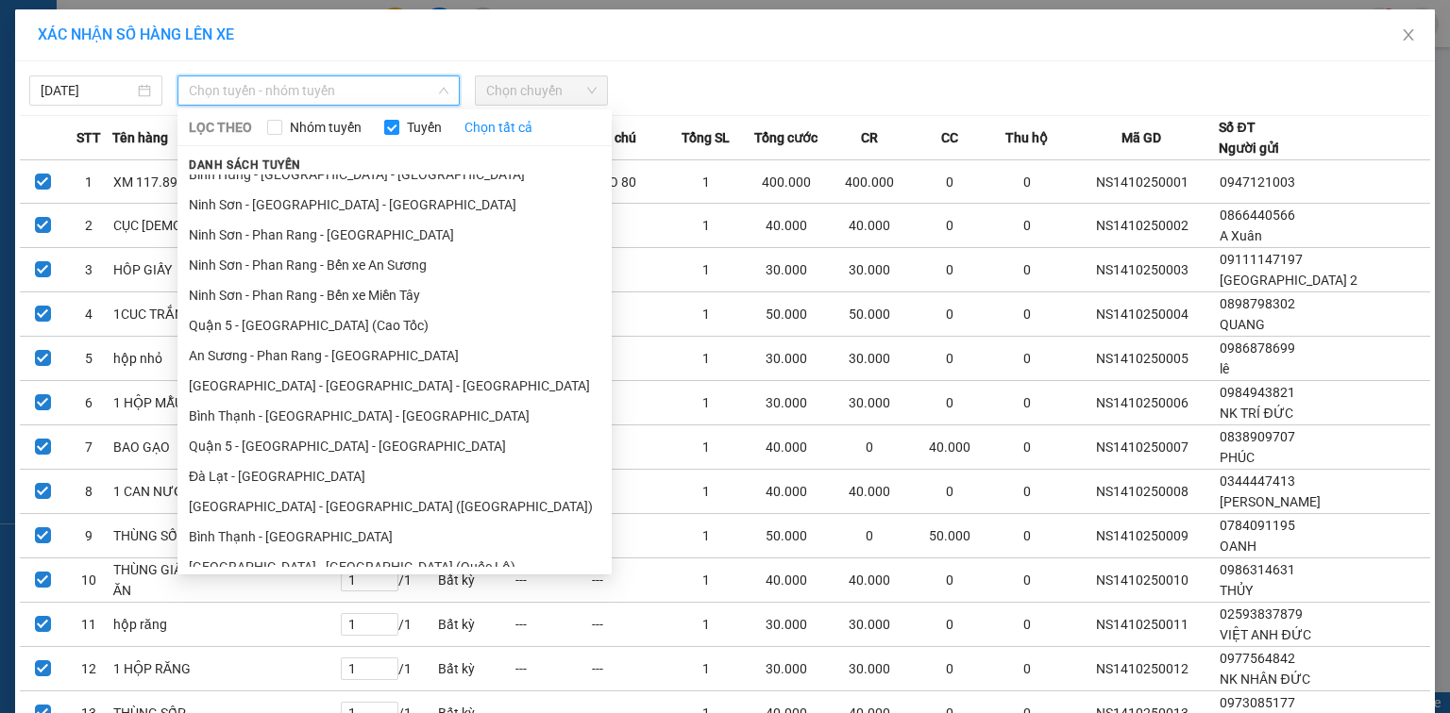
scroll to position [332, 0]
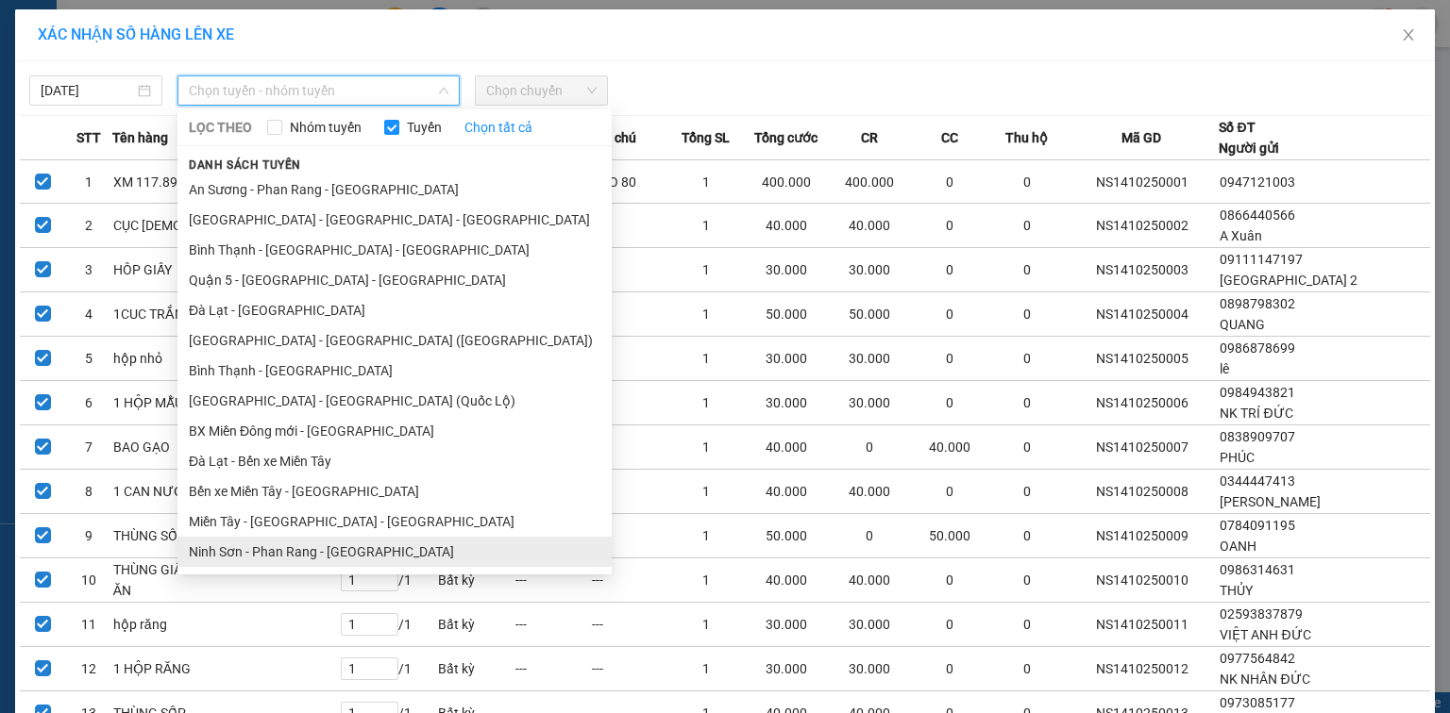
click at [328, 552] on li "Ninh Sơn - Phan Rang - [GEOGRAPHIC_DATA]" at bounding box center [394, 552] width 434 height 30
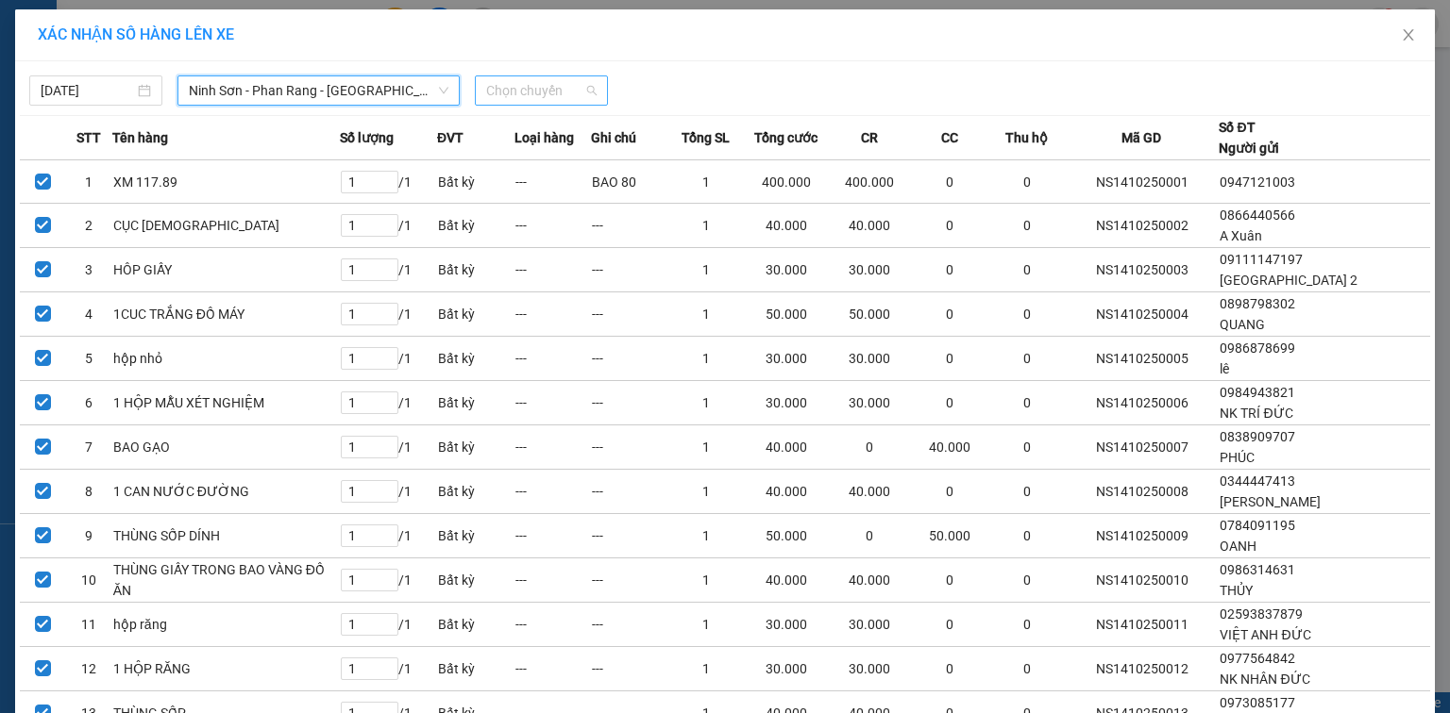
click at [486, 88] on span "Chọn chuyến" at bounding box center [541, 90] width 110 height 28
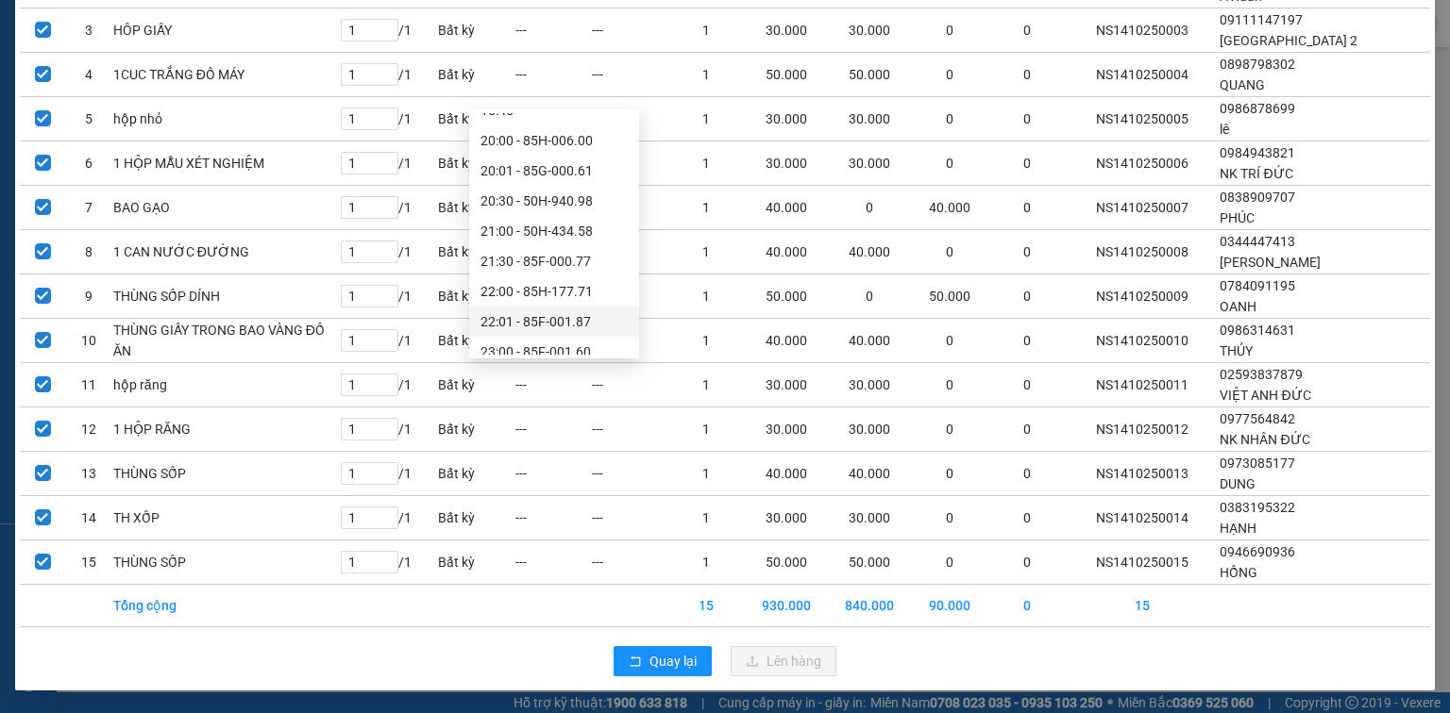
scroll to position [181, 0]
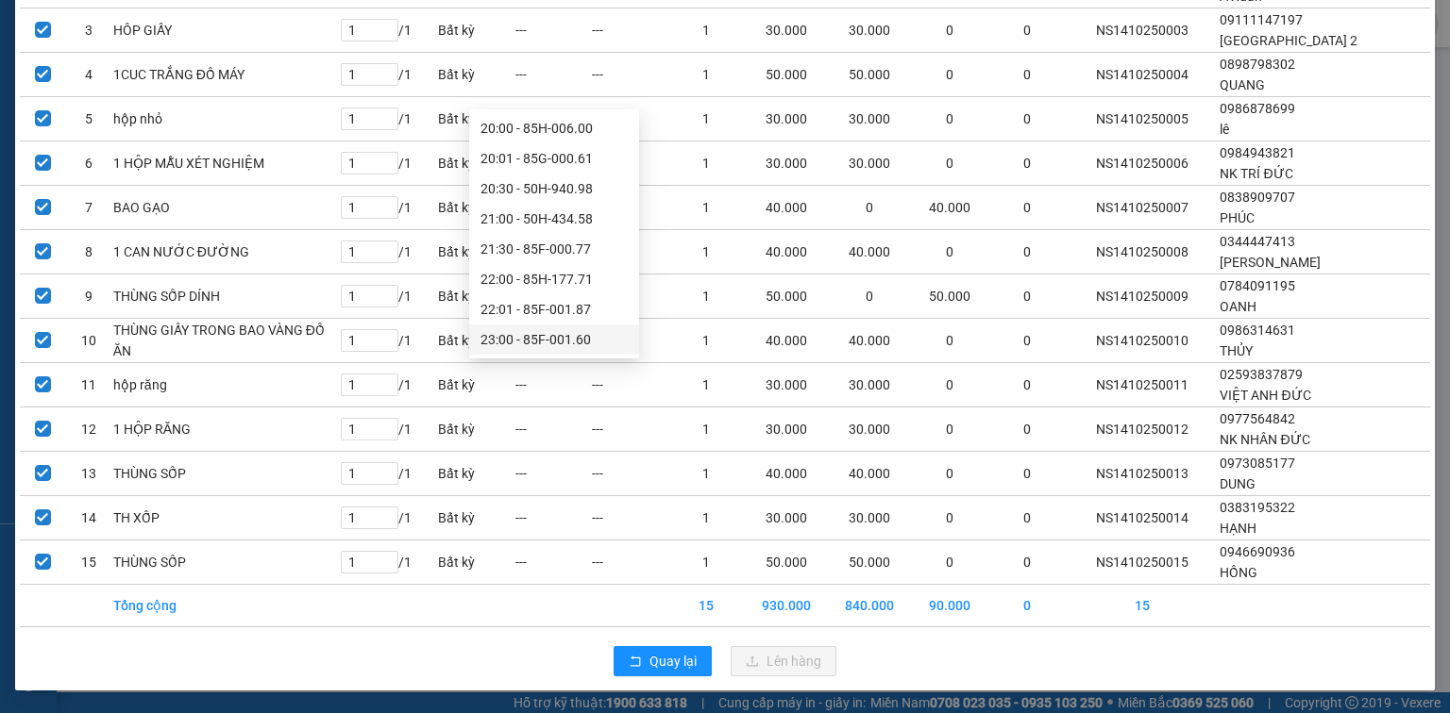
click at [575, 346] on div "23:00 - 85F-001.60" at bounding box center [553, 339] width 147 height 21
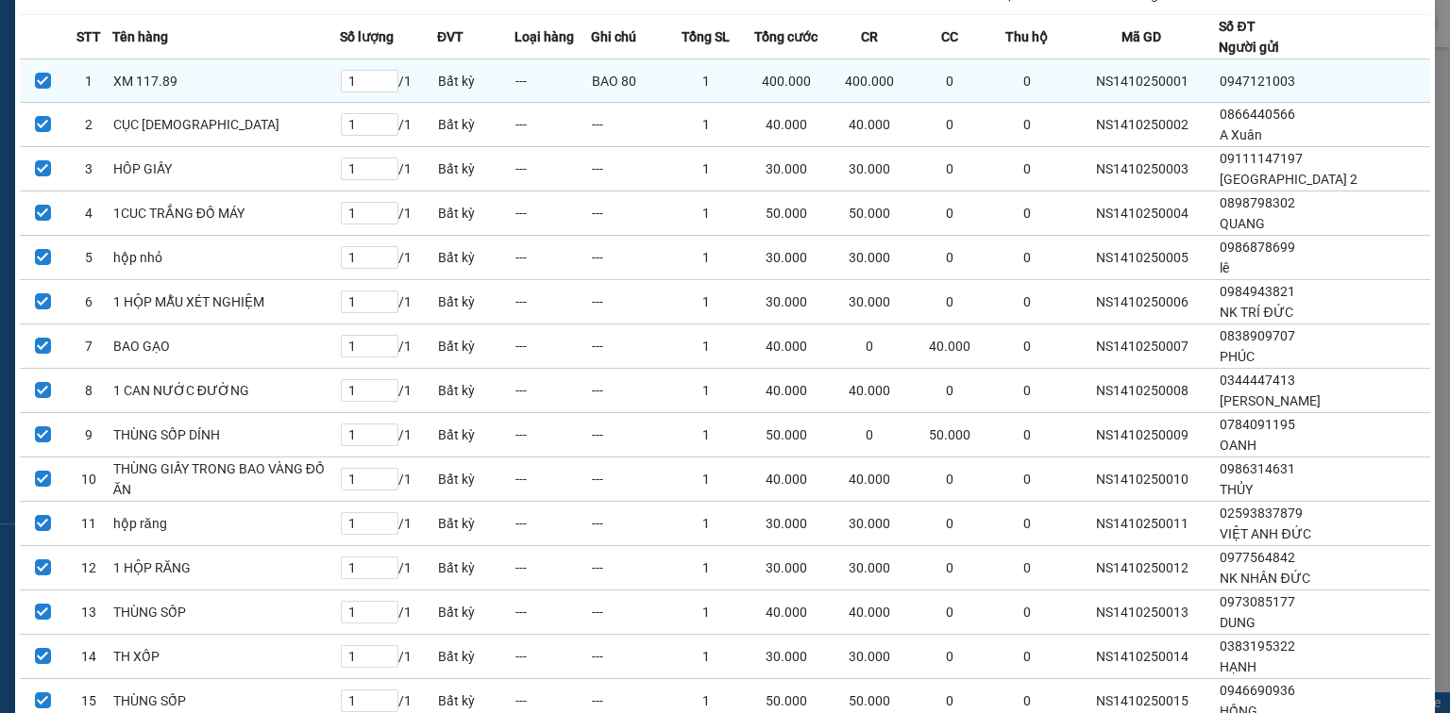
scroll to position [0, 0]
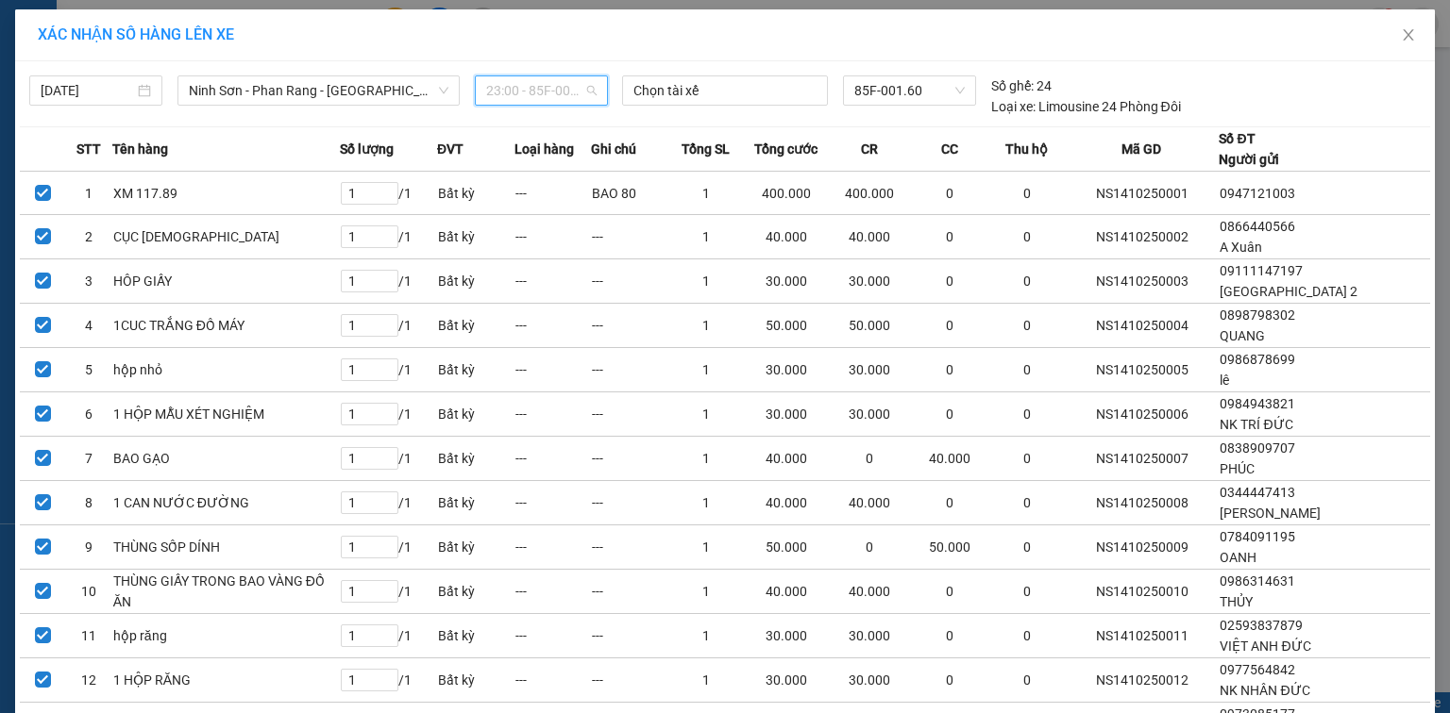
click at [521, 90] on span "23:00 - 85F-001.60" at bounding box center [541, 90] width 110 height 28
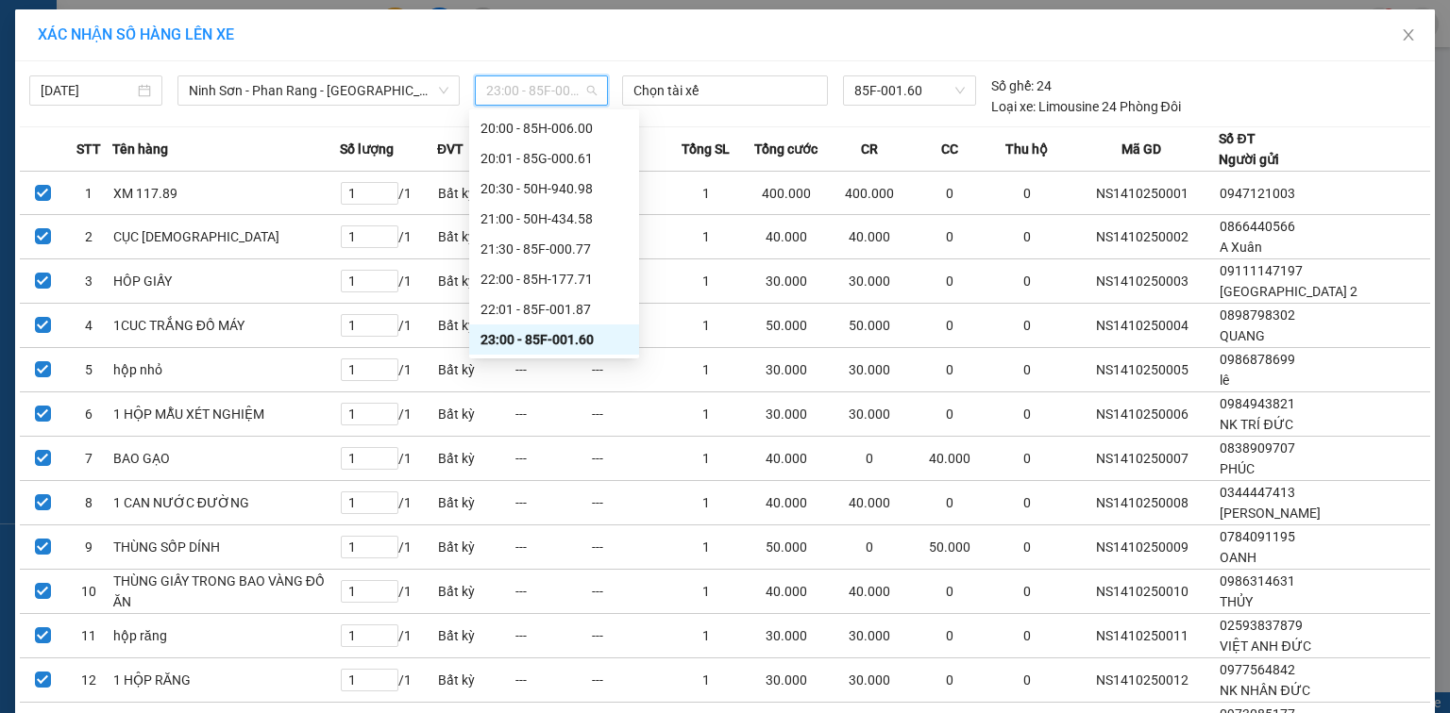
click at [548, 336] on div "23:00 - 85F-001.60" at bounding box center [553, 339] width 147 height 21
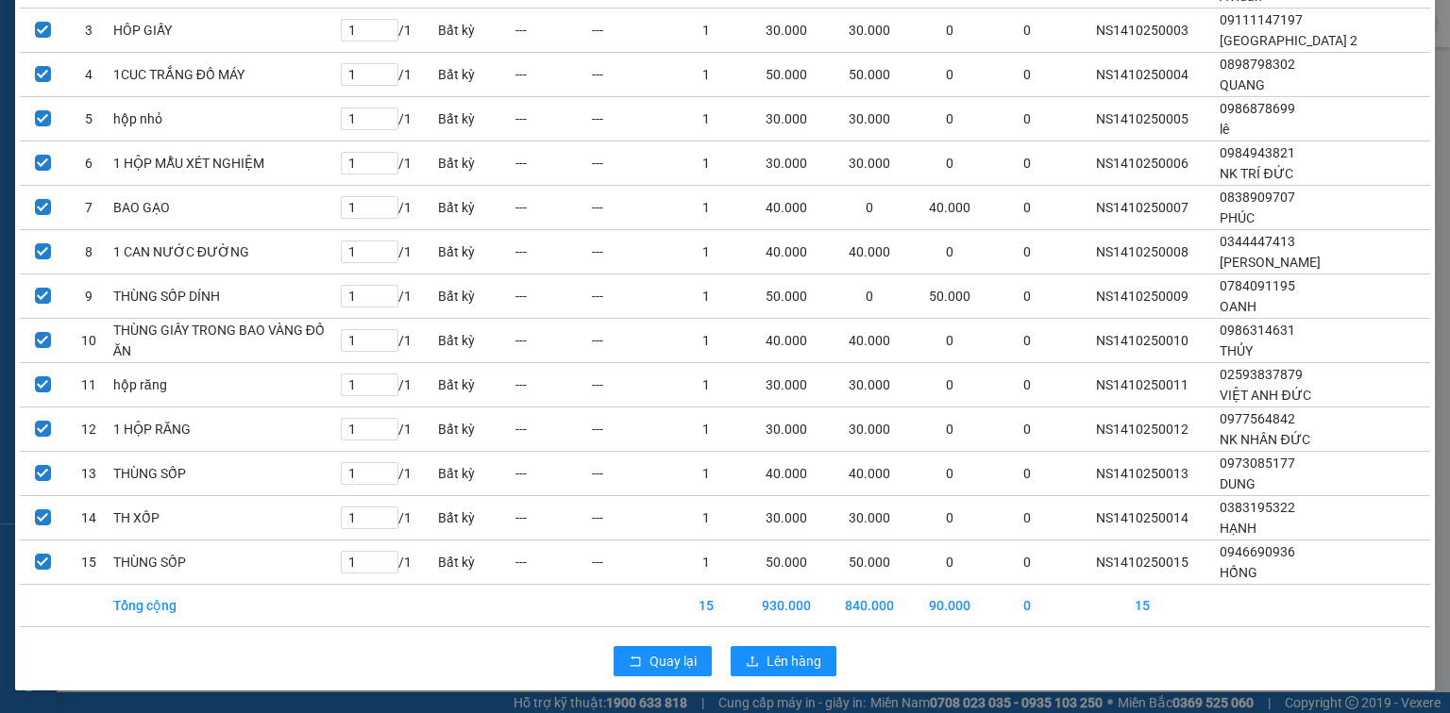
scroll to position [268, 0]
click at [800, 655] on span "Lên hàng" at bounding box center [793, 661] width 55 height 21
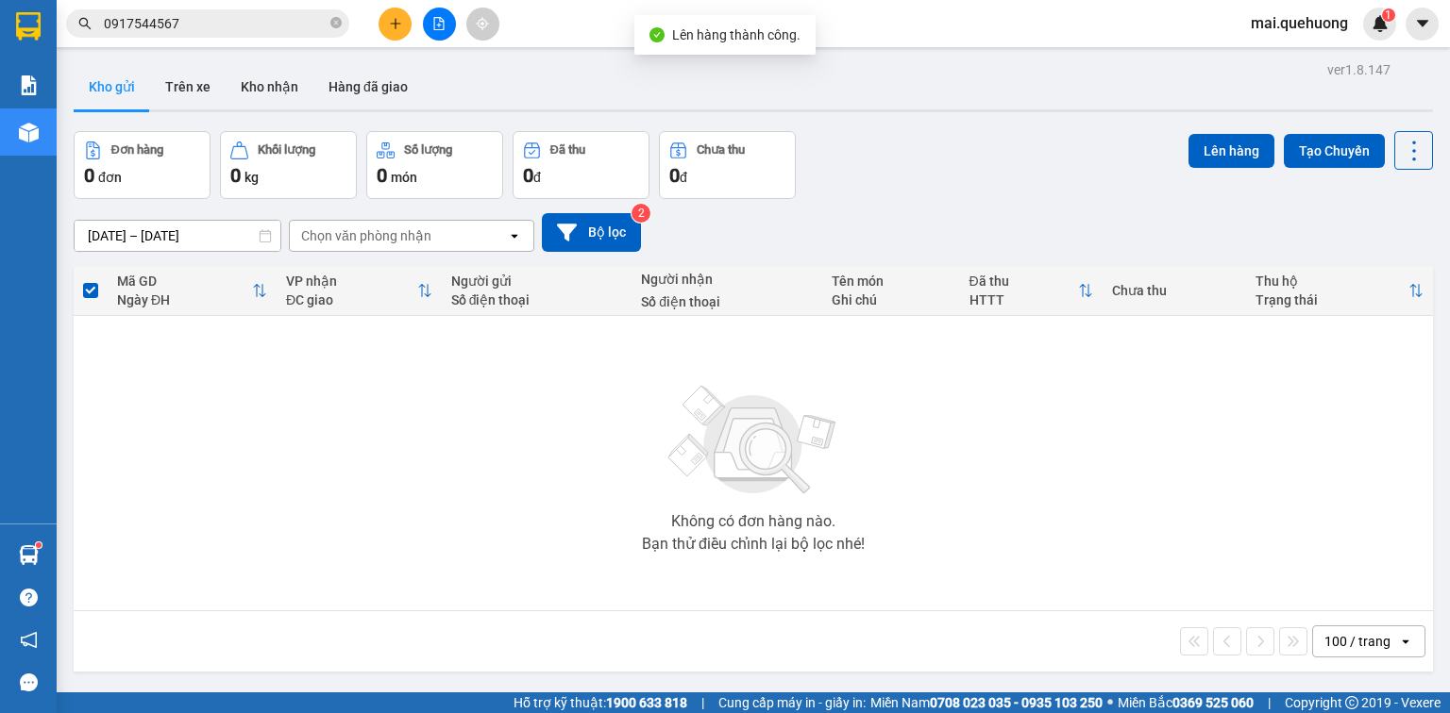
click at [447, 21] on button at bounding box center [439, 24] width 33 height 33
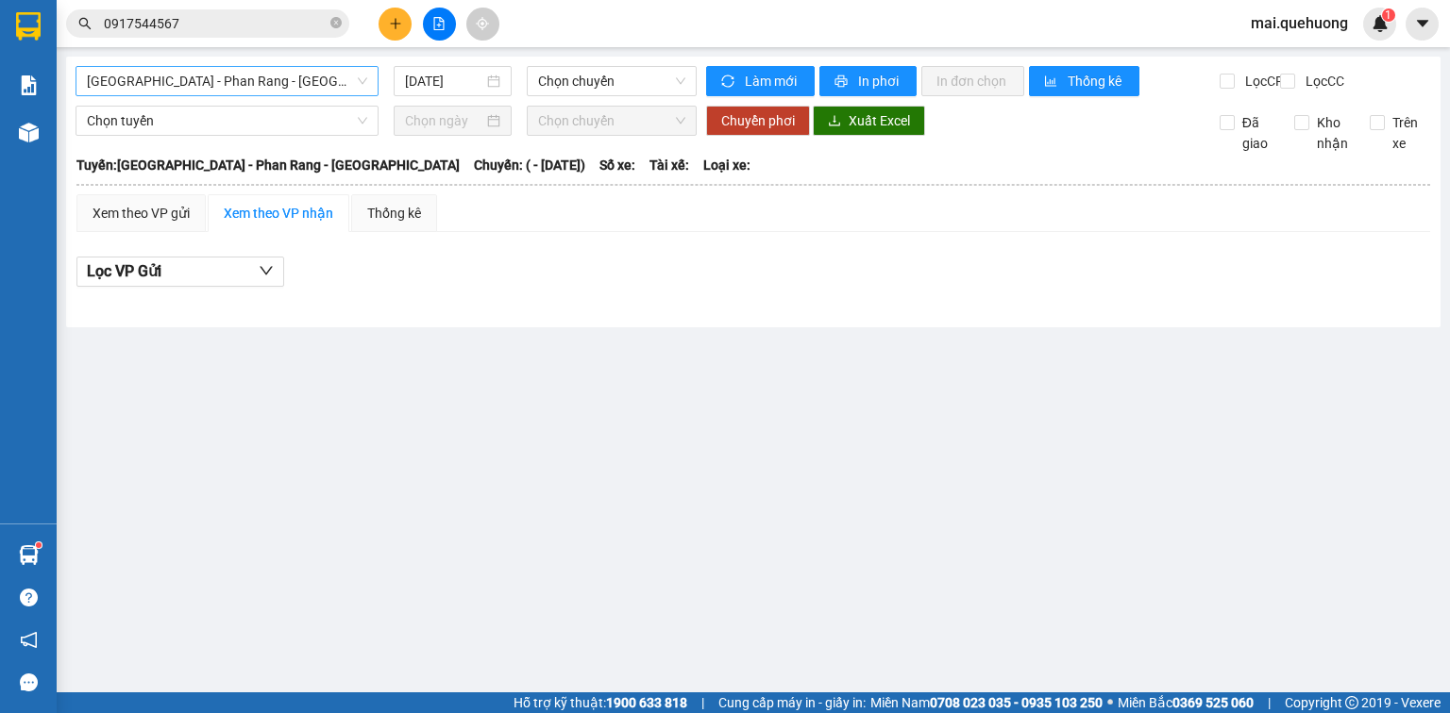
click at [182, 68] on span "[GEOGRAPHIC_DATA] - Phan Rang - [GEOGRAPHIC_DATA]" at bounding box center [227, 81] width 280 height 28
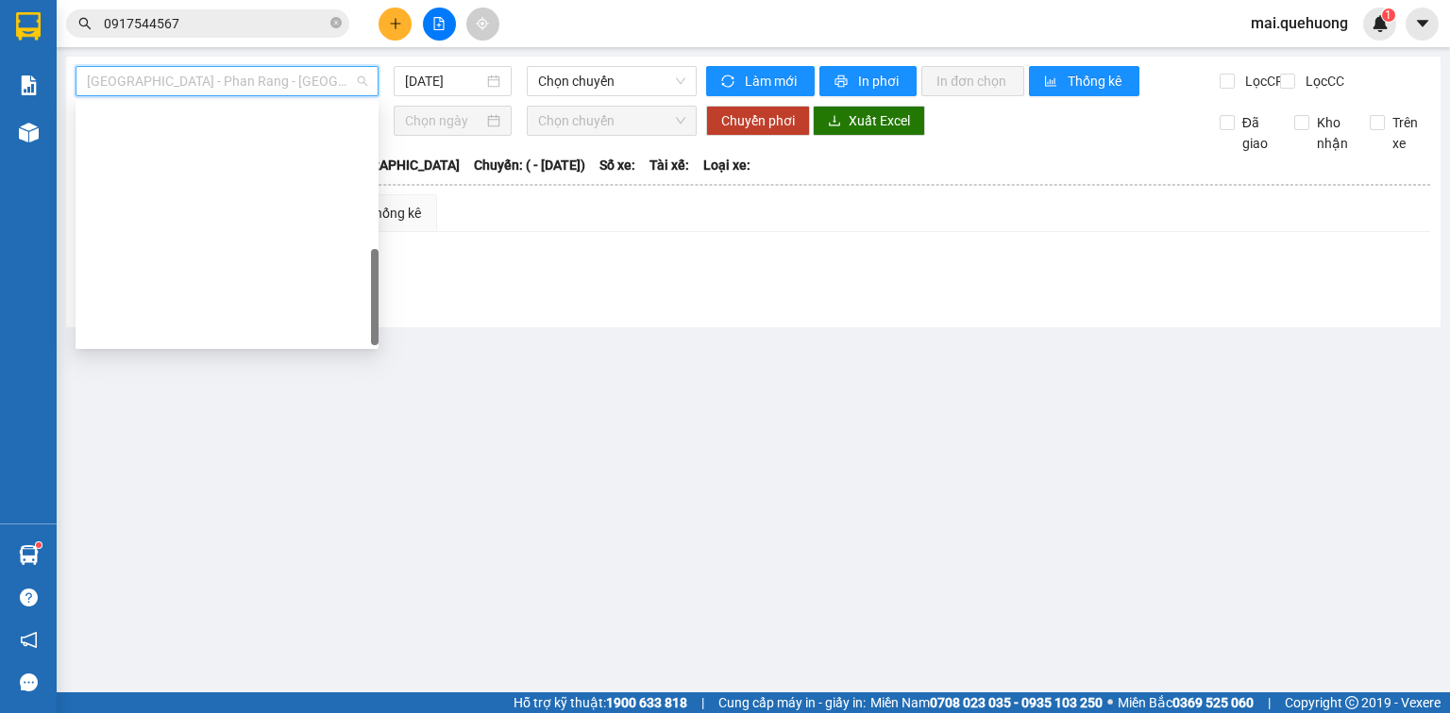
scroll to position [513, 0]
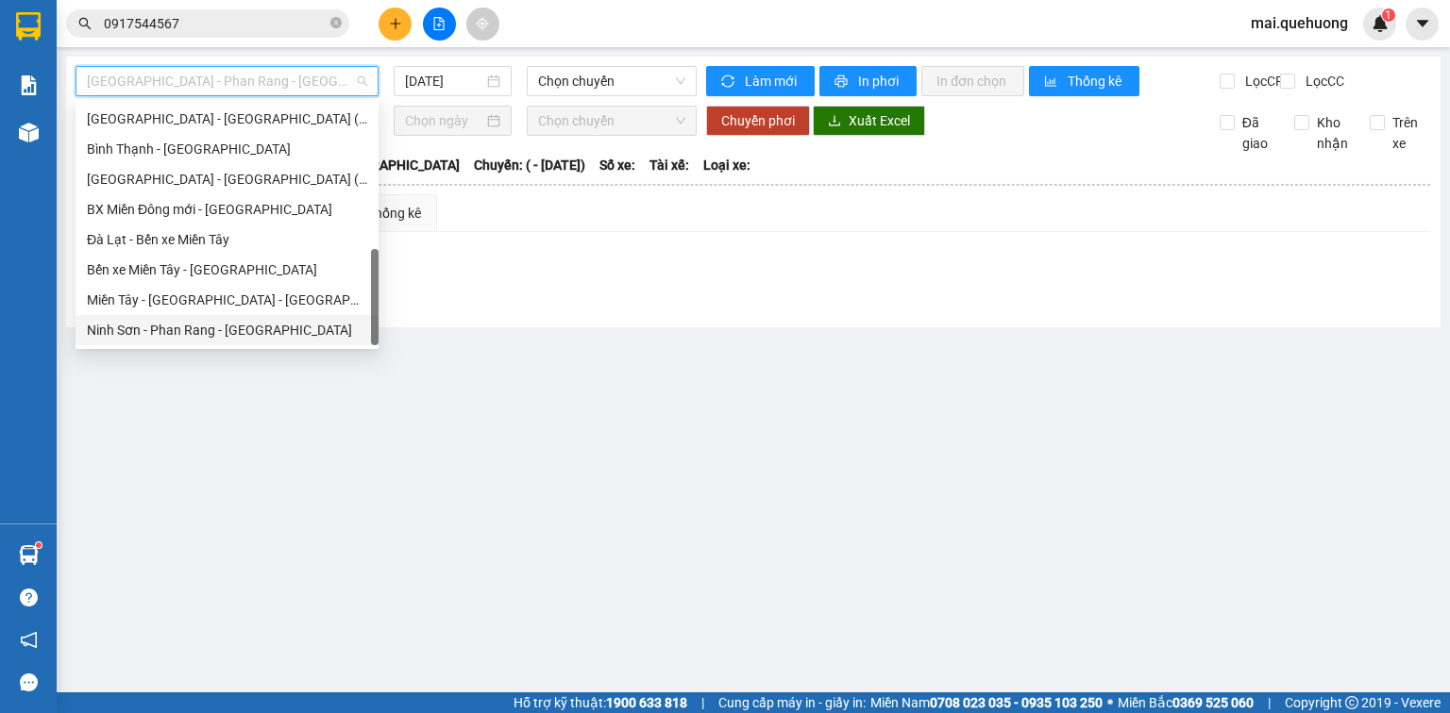
click at [166, 329] on div "Ninh Sơn - Phan Rang - [GEOGRAPHIC_DATA]" at bounding box center [227, 330] width 280 height 21
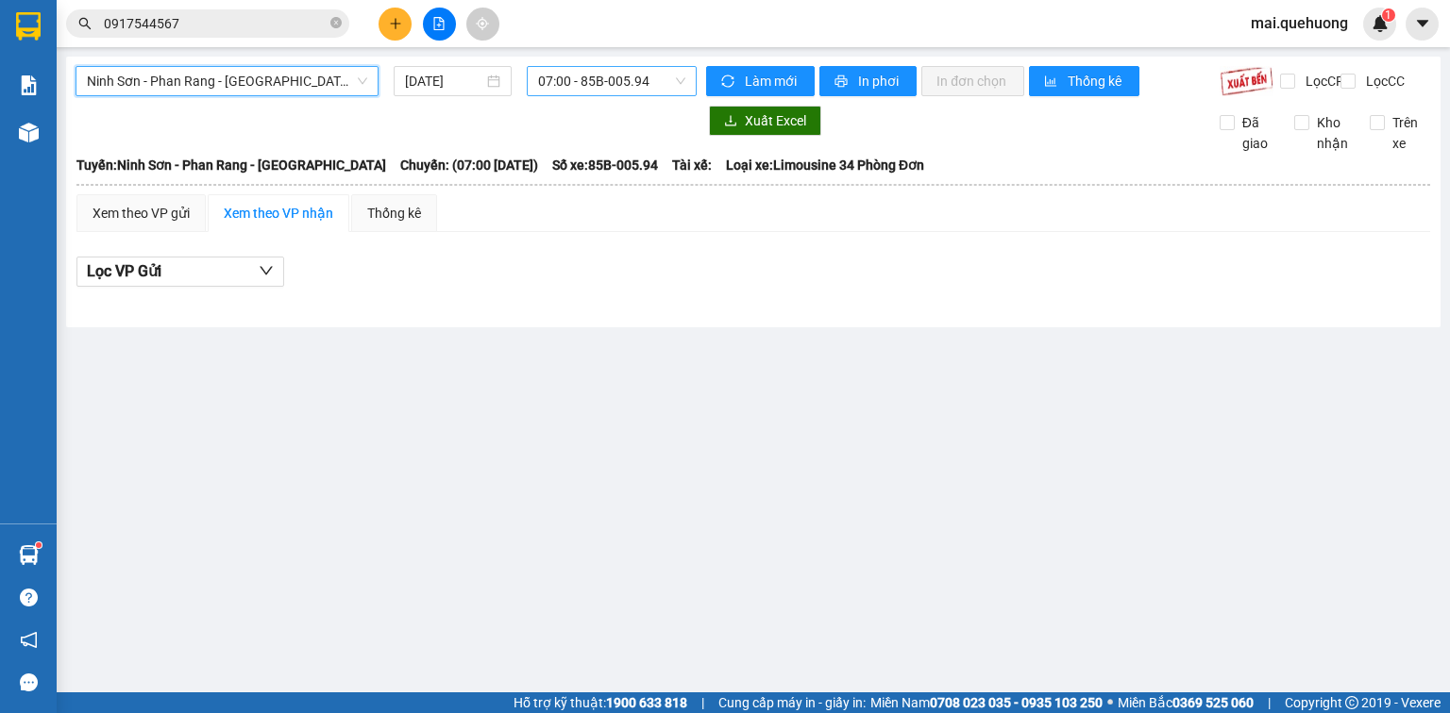
click at [585, 92] on span "07:00 - 85B-005.94" at bounding box center [612, 81] width 148 height 28
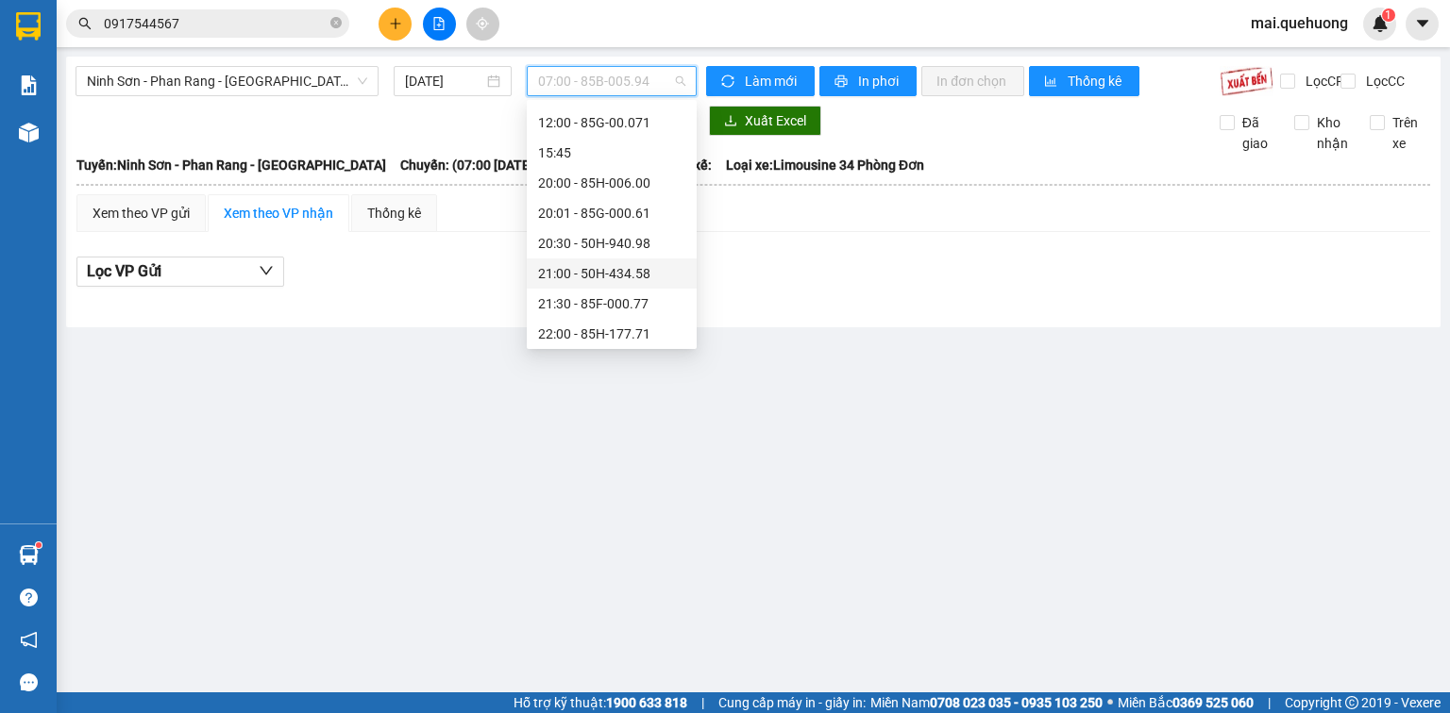
scroll to position [181, 0]
click at [645, 329] on div "23:00 - 85F-001.60" at bounding box center [611, 330] width 147 height 21
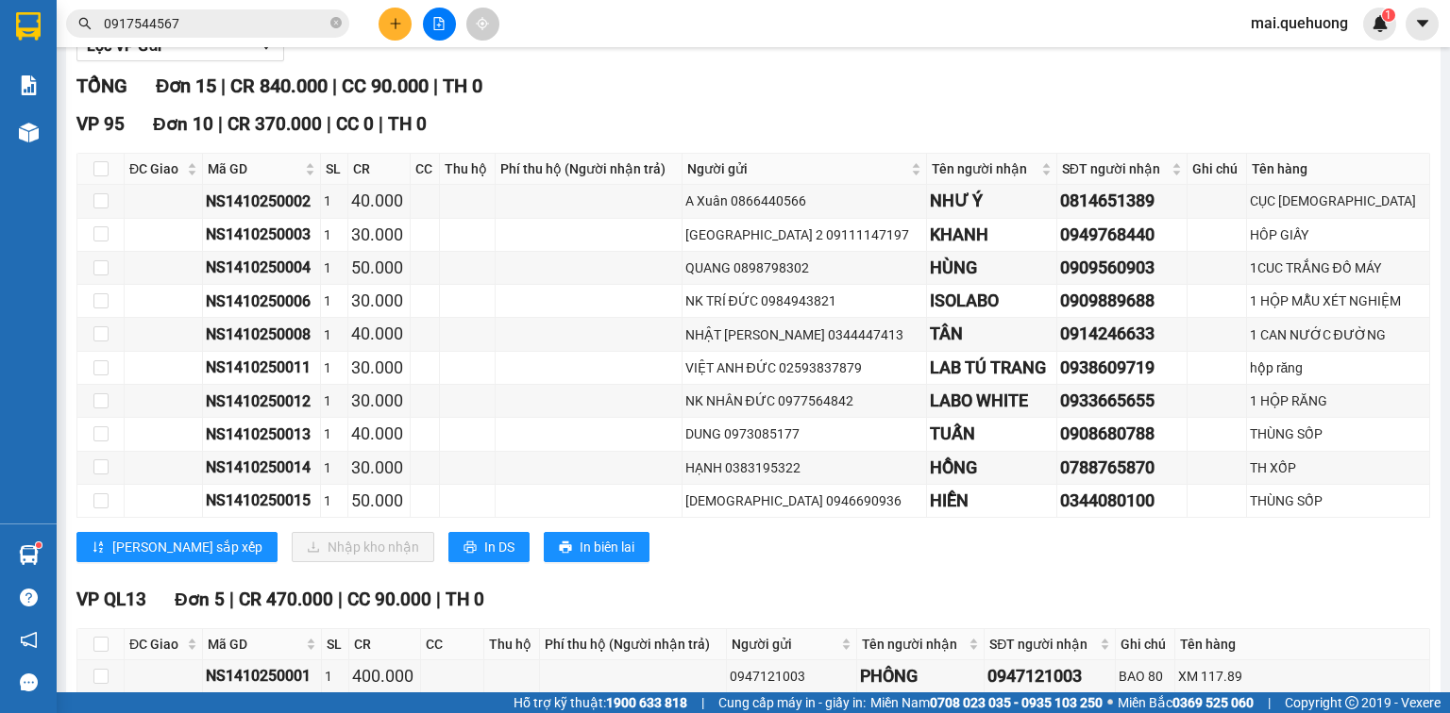
scroll to position [226, 0]
click at [448, 547] on button "In DS" at bounding box center [488, 546] width 81 height 30
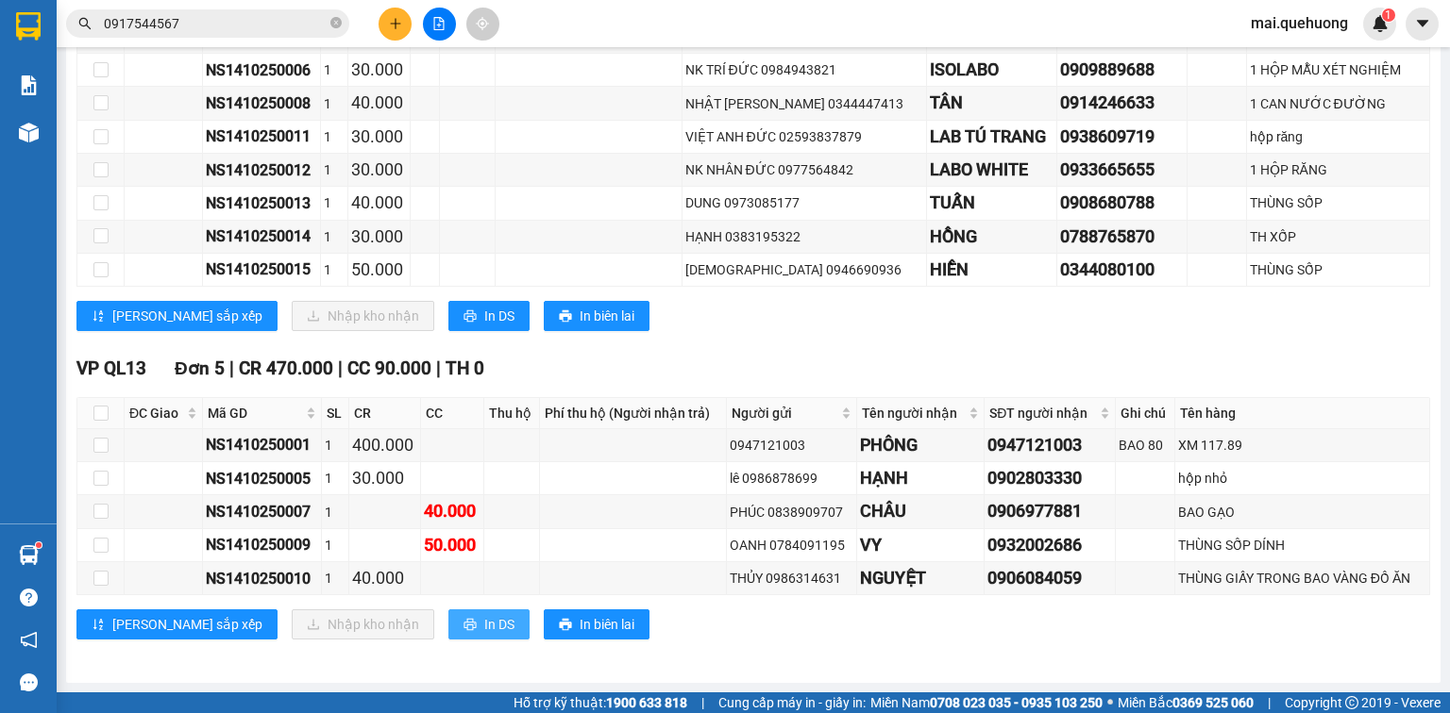
click at [484, 622] on span "In DS" at bounding box center [499, 624] width 30 height 21
click at [404, 15] on button at bounding box center [394, 24] width 33 height 33
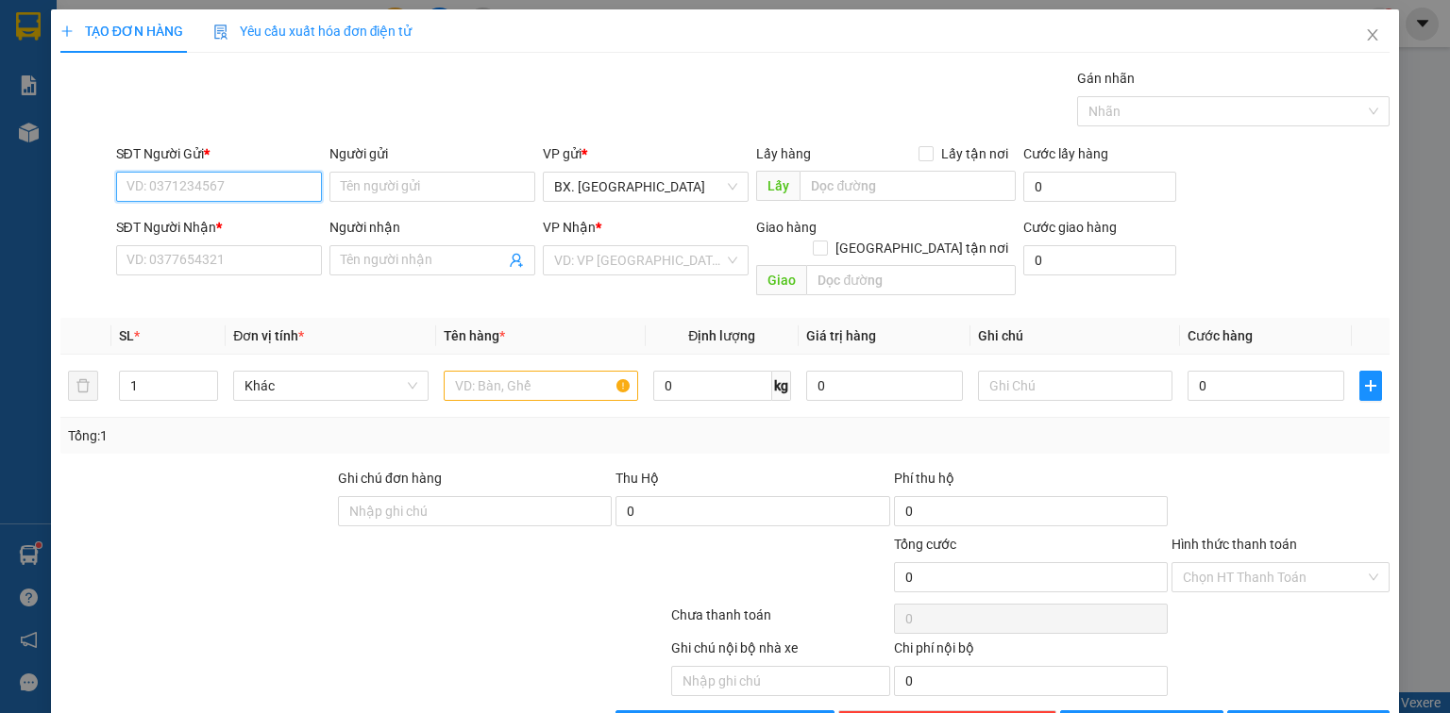
click at [257, 189] on input "SĐT Người Gửi *" at bounding box center [219, 187] width 206 height 30
click at [229, 220] on div "0785656691 - HẠNH" at bounding box center [216, 223] width 181 height 21
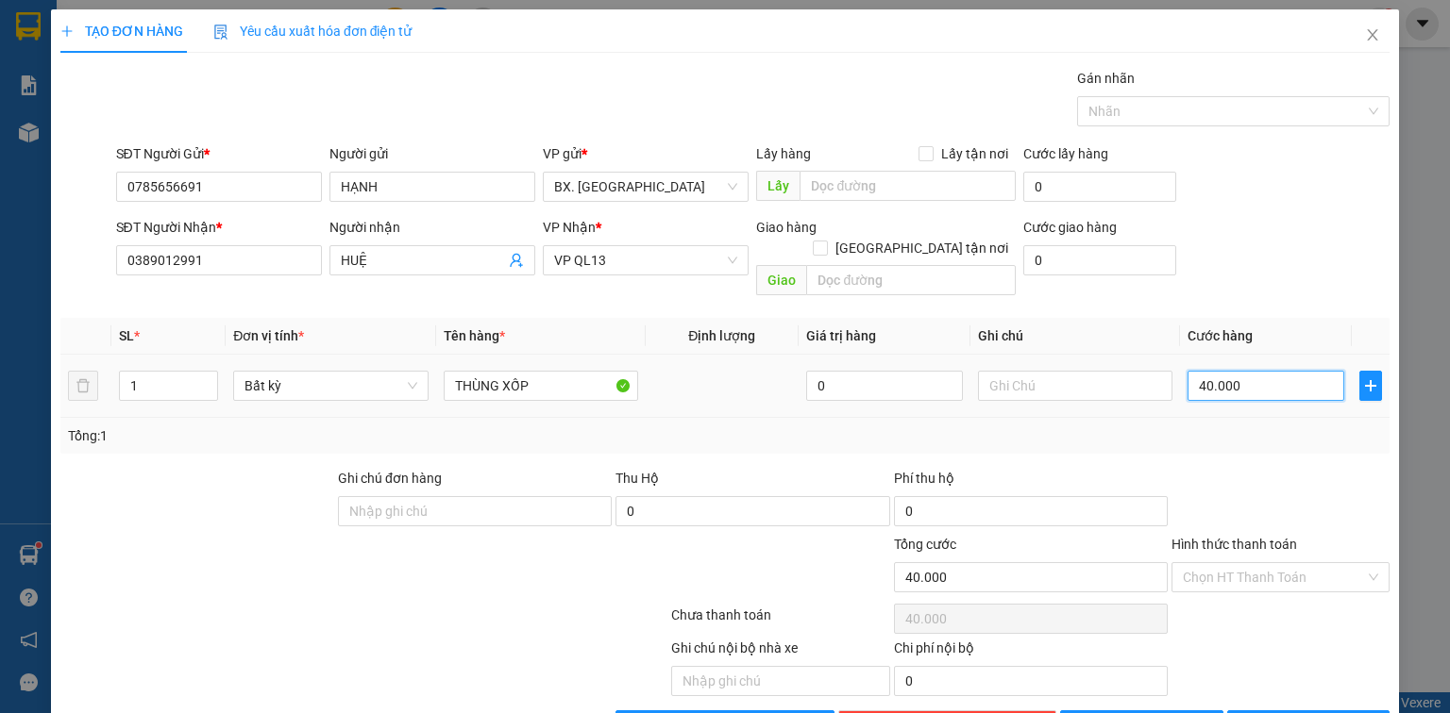
click at [1226, 374] on input "40.000" at bounding box center [1265, 386] width 157 height 30
drag, startPoint x: 1233, startPoint y: 422, endPoint x: 1238, endPoint y: 432, distance: 11.4
click at [1237, 429] on div "Tổng: 1" at bounding box center [724, 436] width 1329 height 36
drag, startPoint x: 1243, startPoint y: 550, endPoint x: 1241, endPoint y: 539, distance: 11.5
click at [1241, 563] on input "Hình thức thanh toán" at bounding box center [1273, 577] width 182 height 28
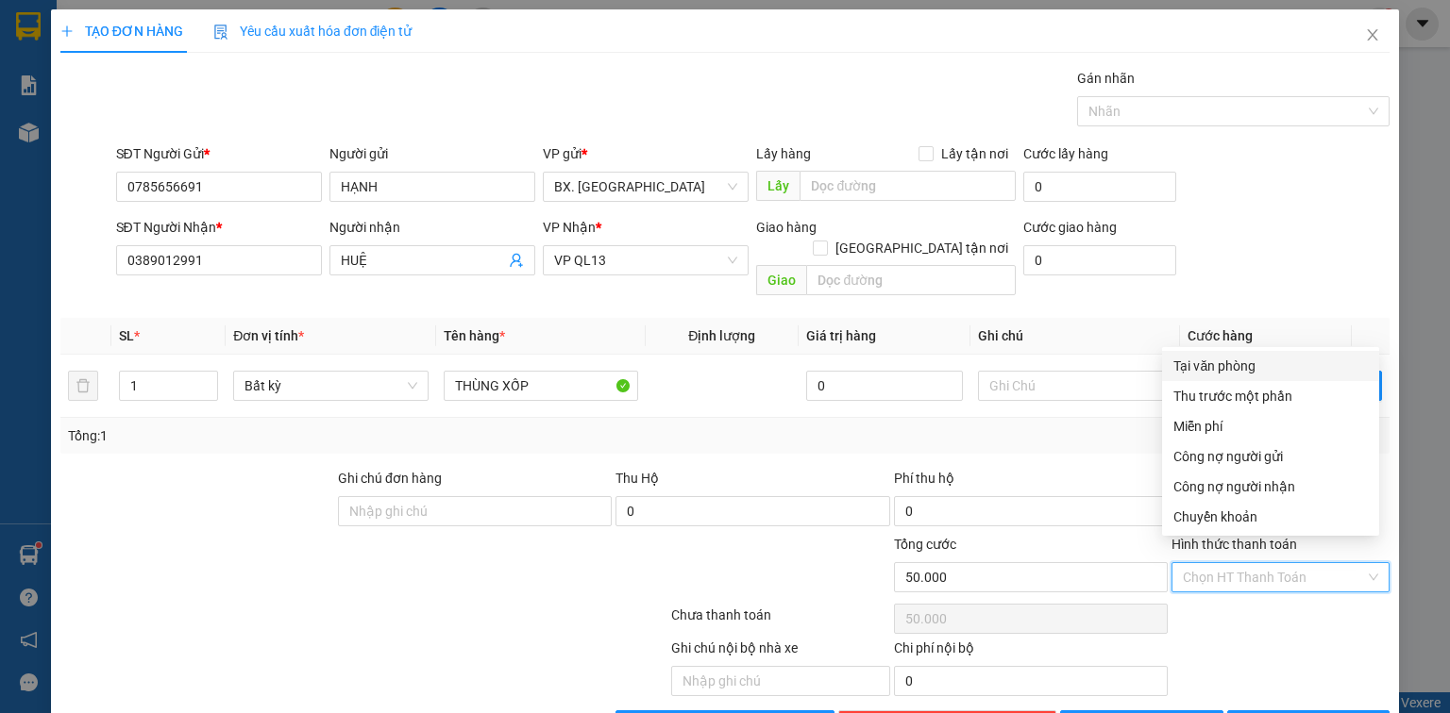
click at [1242, 369] on div "Tại văn phòng" at bounding box center [1270, 366] width 194 height 21
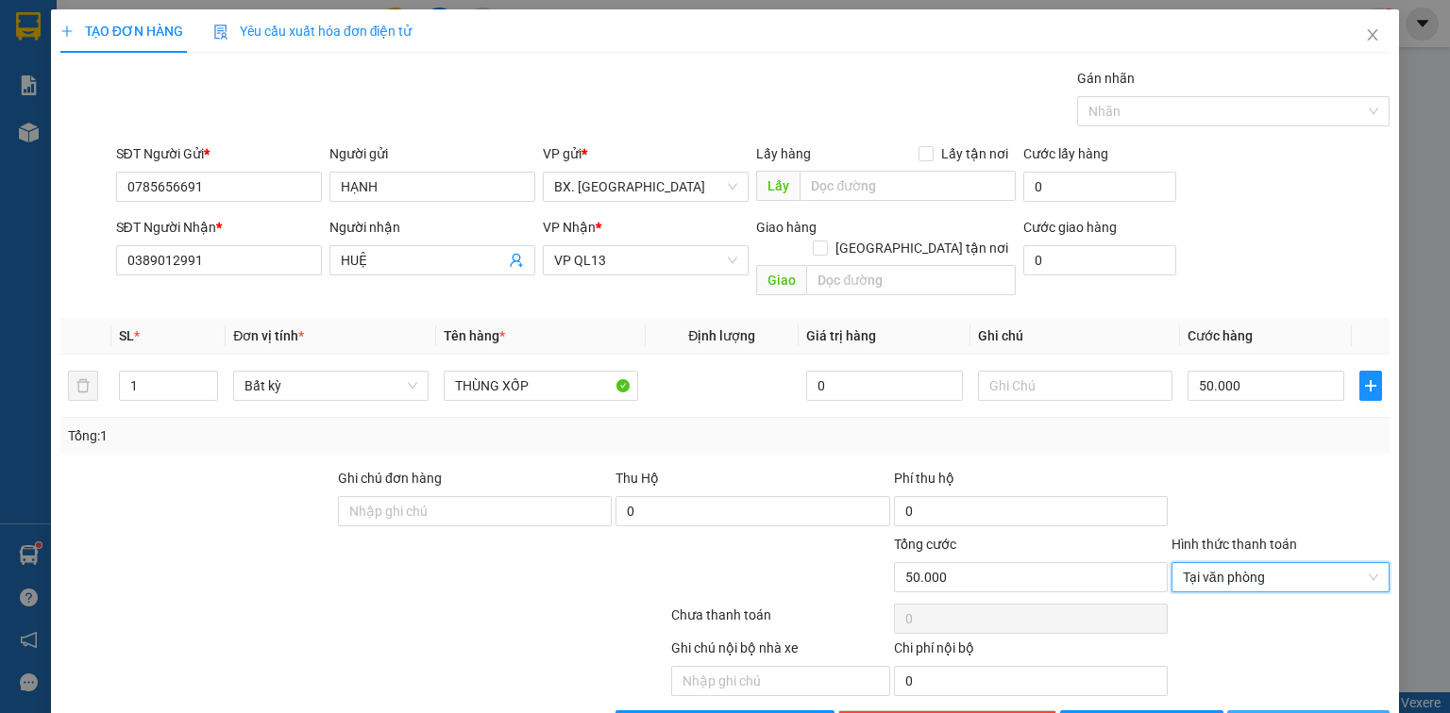
click at [1271, 711] on button "[PERSON_NAME] và In" at bounding box center [1308, 726] width 163 height 30
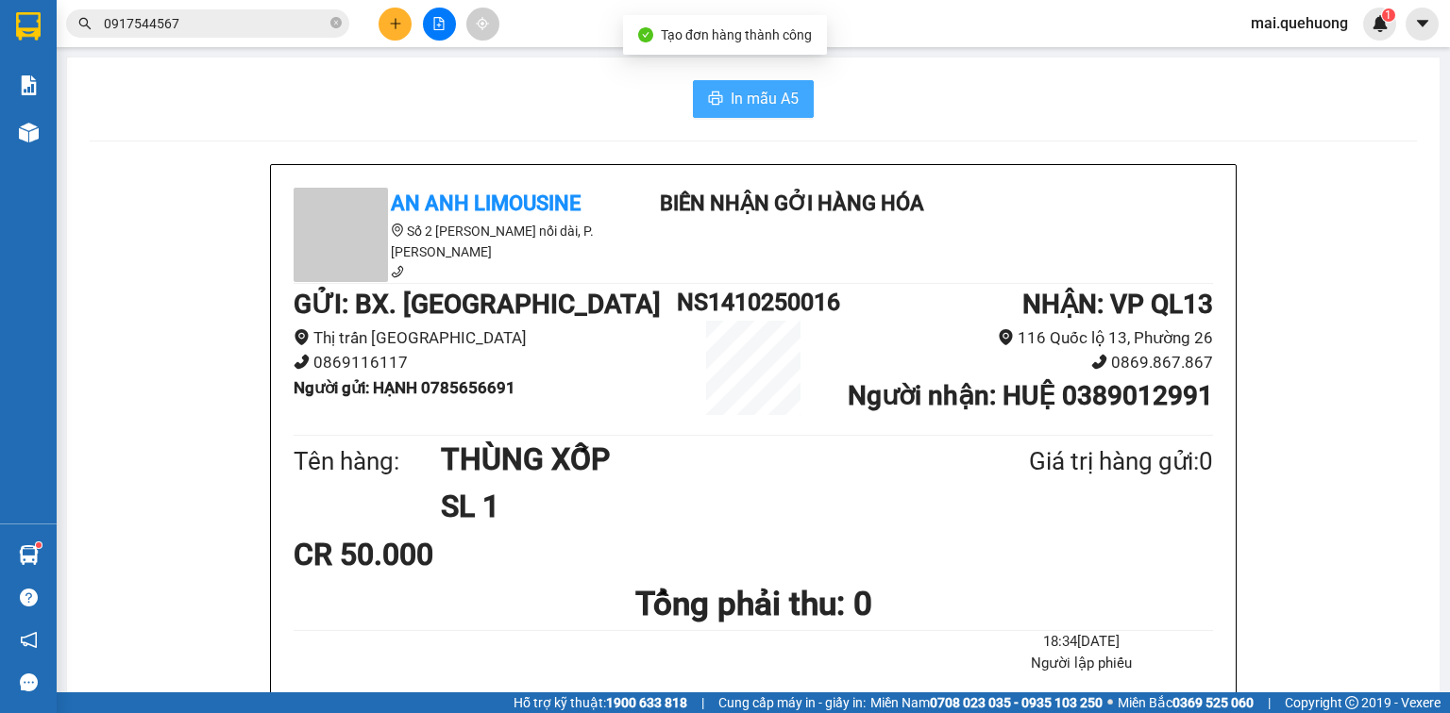
click at [716, 96] on icon "printer" at bounding box center [715, 98] width 15 height 15
click at [252, 26] on input "0917544567" at bounding box center [215, 23] width 223 height 21
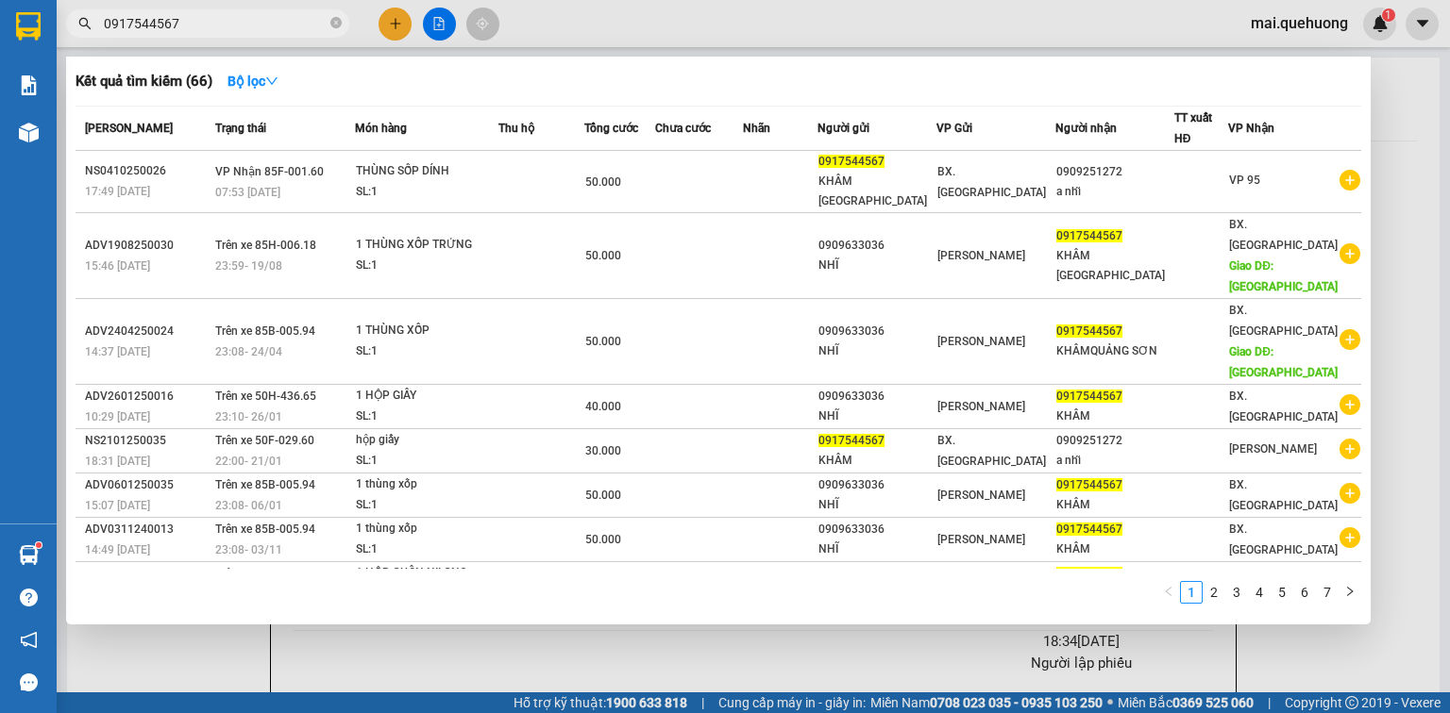
click at [252, 26] on input "0917544567" at bounding box center [215, 23] width 223 height 21
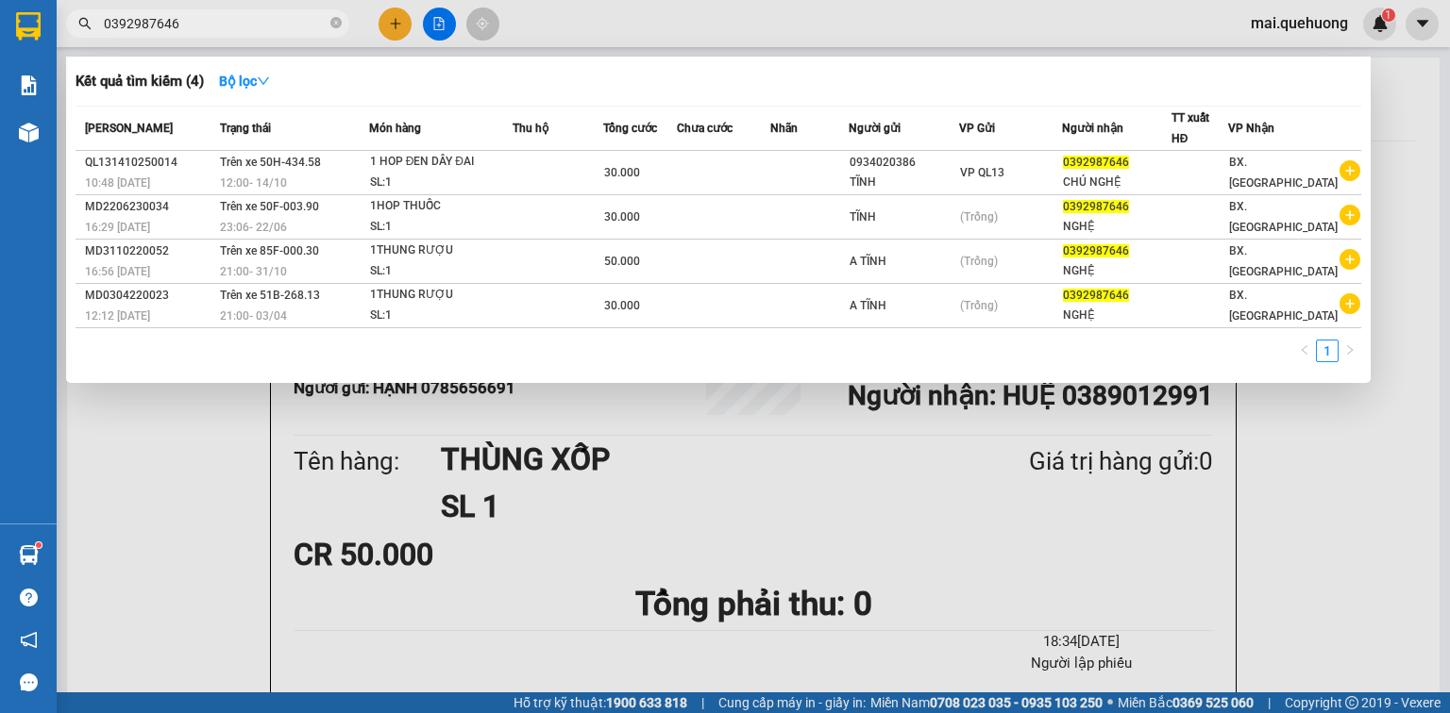
click at [447, 17] on div at bounding box center [725, 356] width 1450 height 713
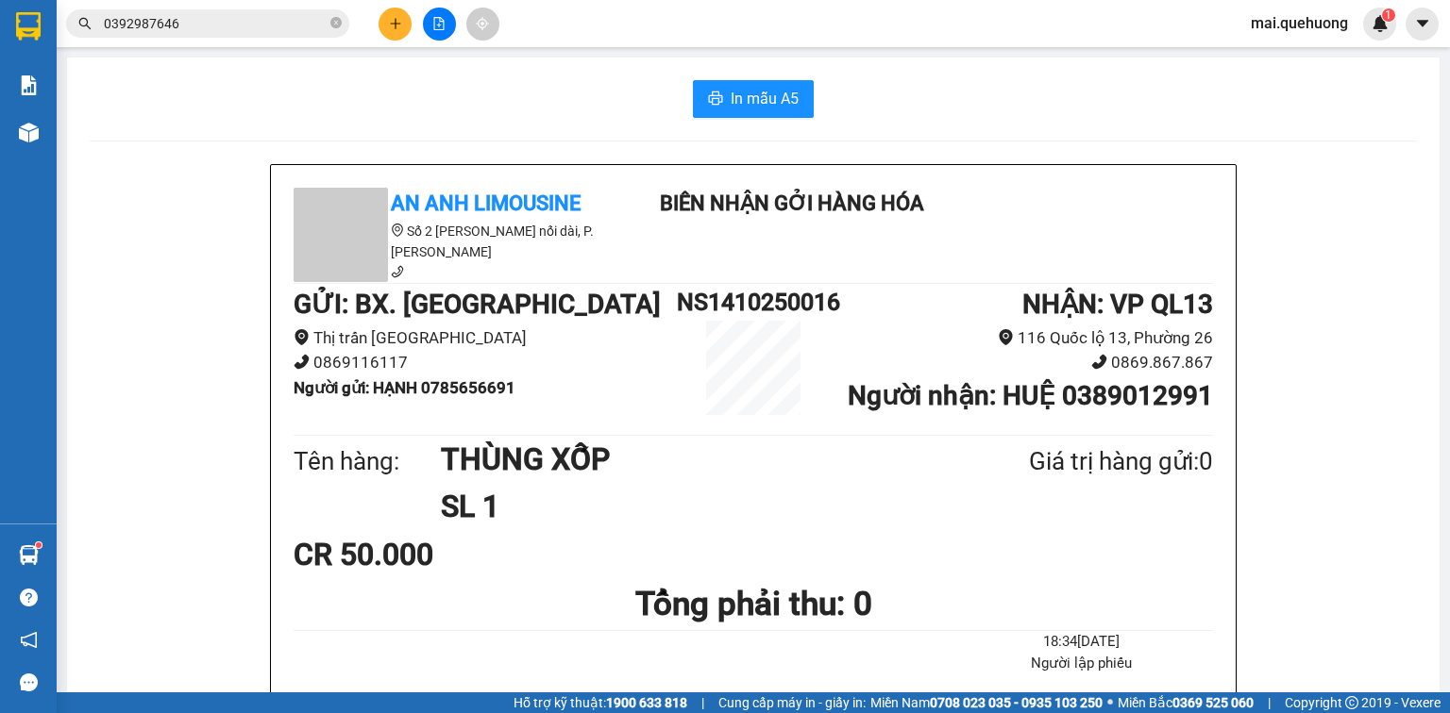
click at [429, 23] on button at bounding box center [439, 24] width 33 height 33
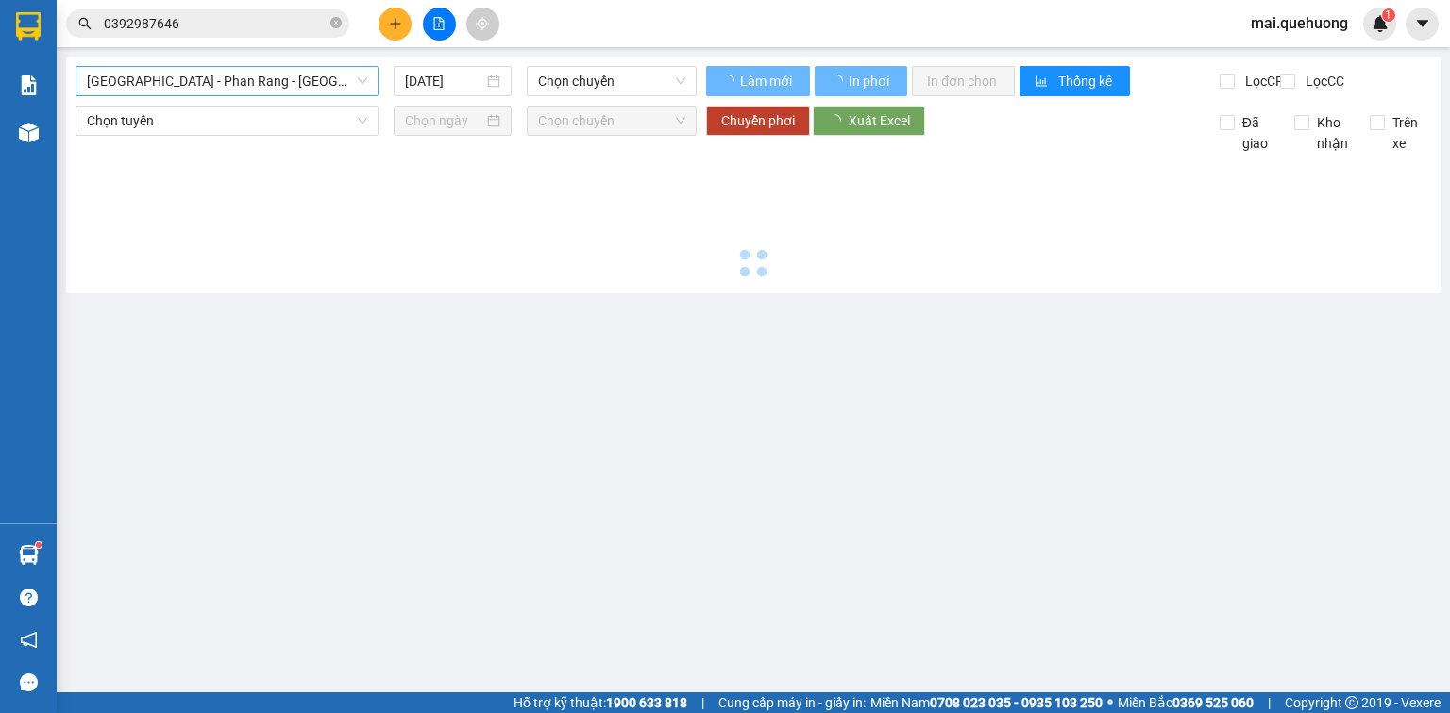
click at [287, 87] on span "[GEOGRAPHIC_DATA] - Phan Rang - [GEOGRAPHIC_DATA]" at bounding box center [227, 81] width 280 height 28
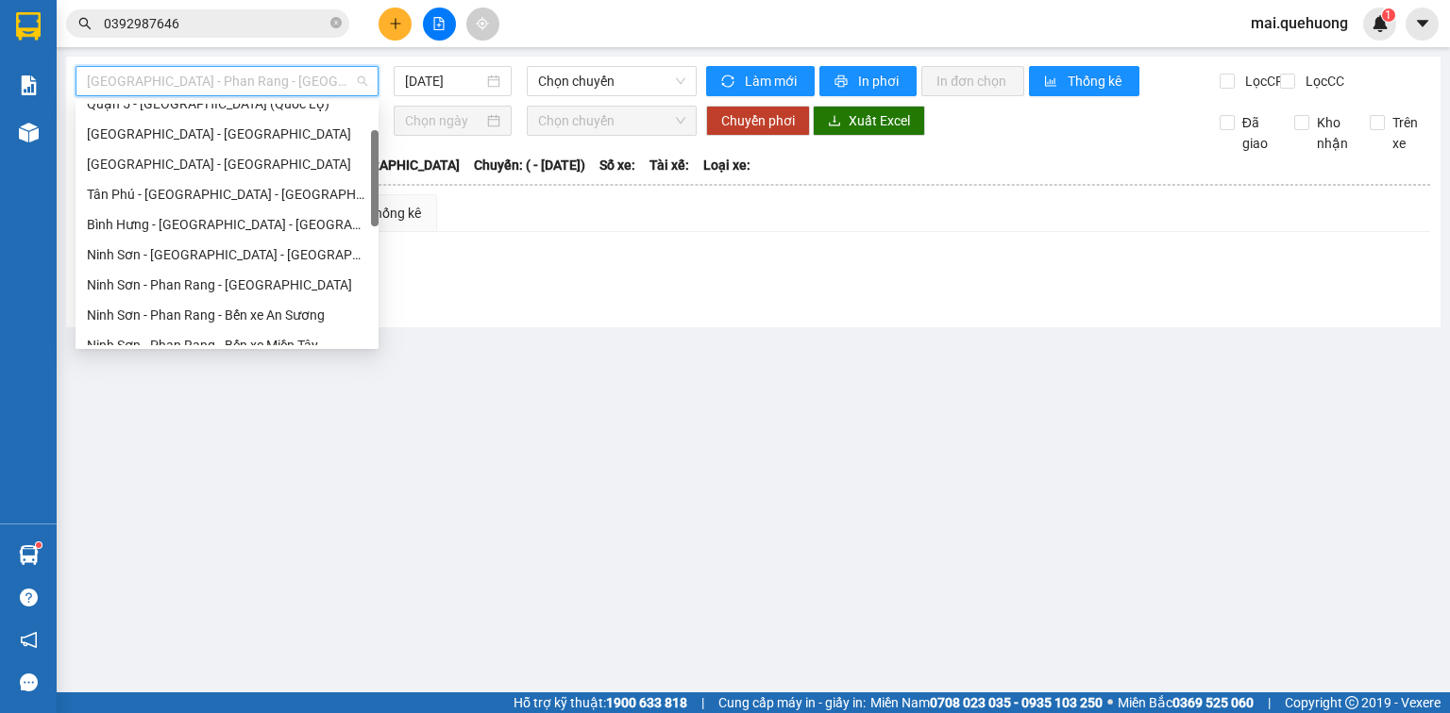
scroll to position [513, 0]
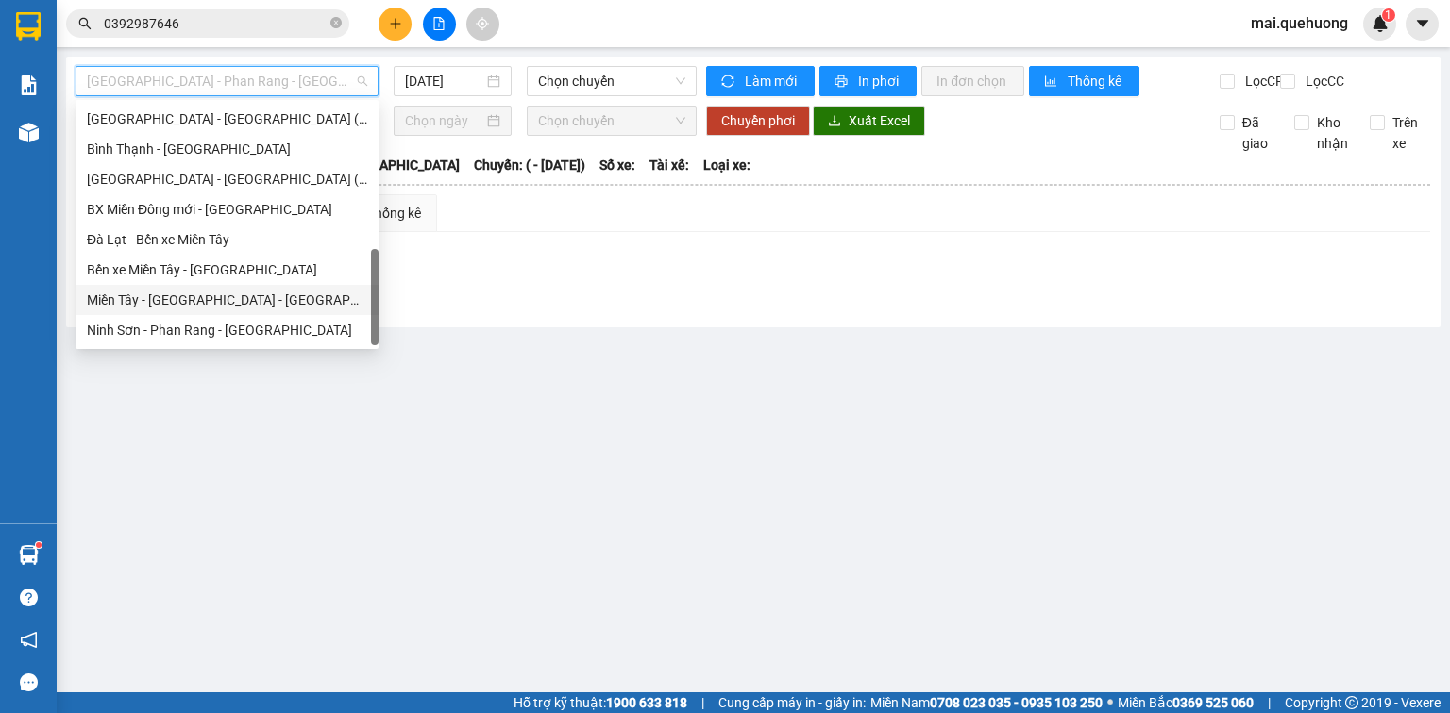
click at [195, 310] on div "Miền Tây - [GEOGRAPHIC_DATA] - [GEOGRAPHIC_DATA]" at bounding box center [226, 300] width 303 height 30
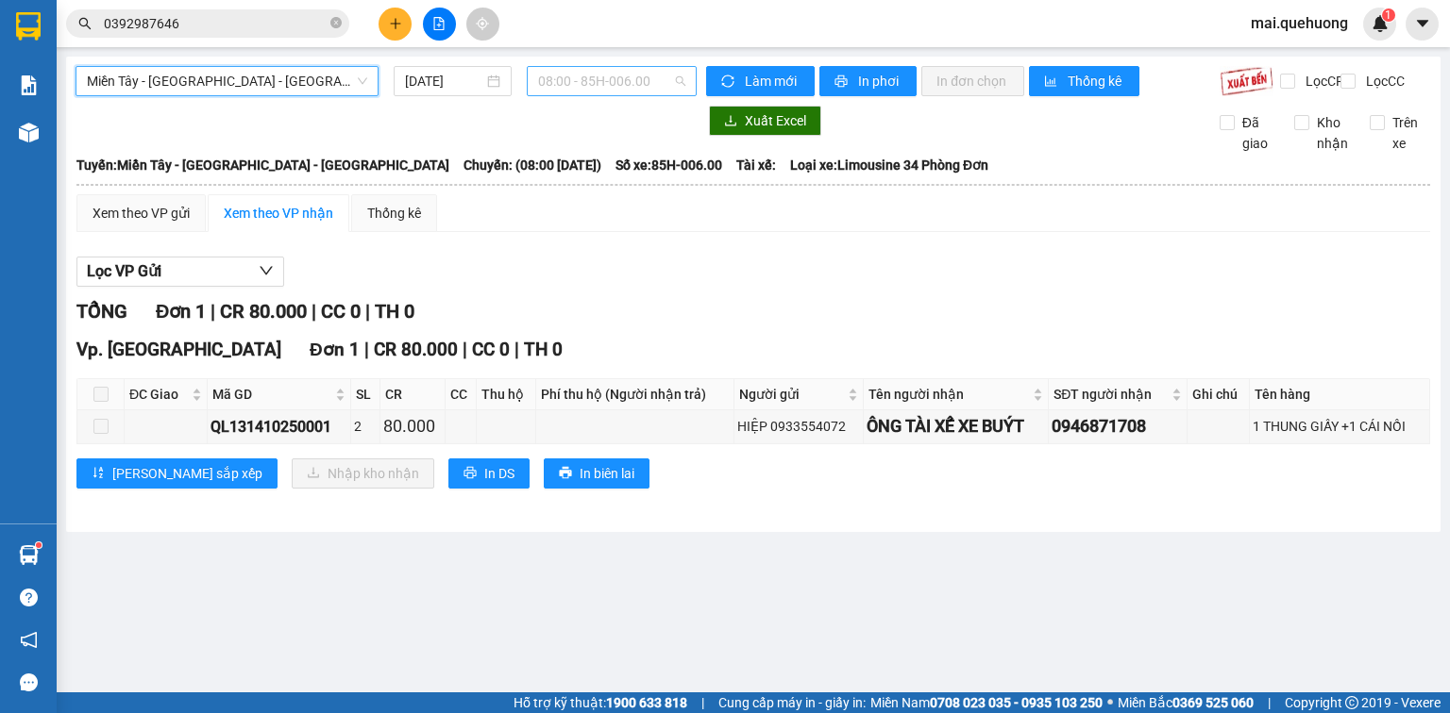
click at [596, 79] on span "08:00 - 85H-006.00" at bounding box center [612, 81] width 148 height 28
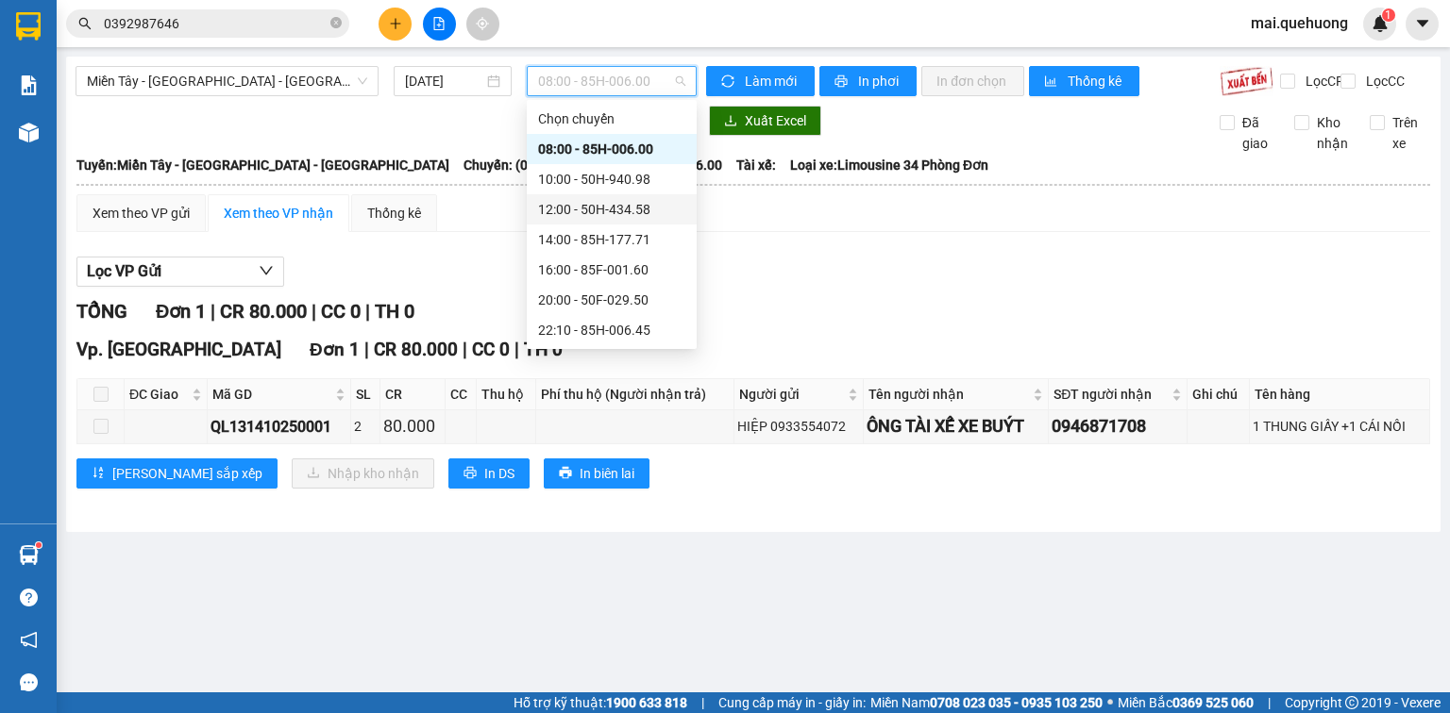
click at [612, 200] on div "12:00 - 50H-434.58" at bounding box center [611, 209] width 147 height 21
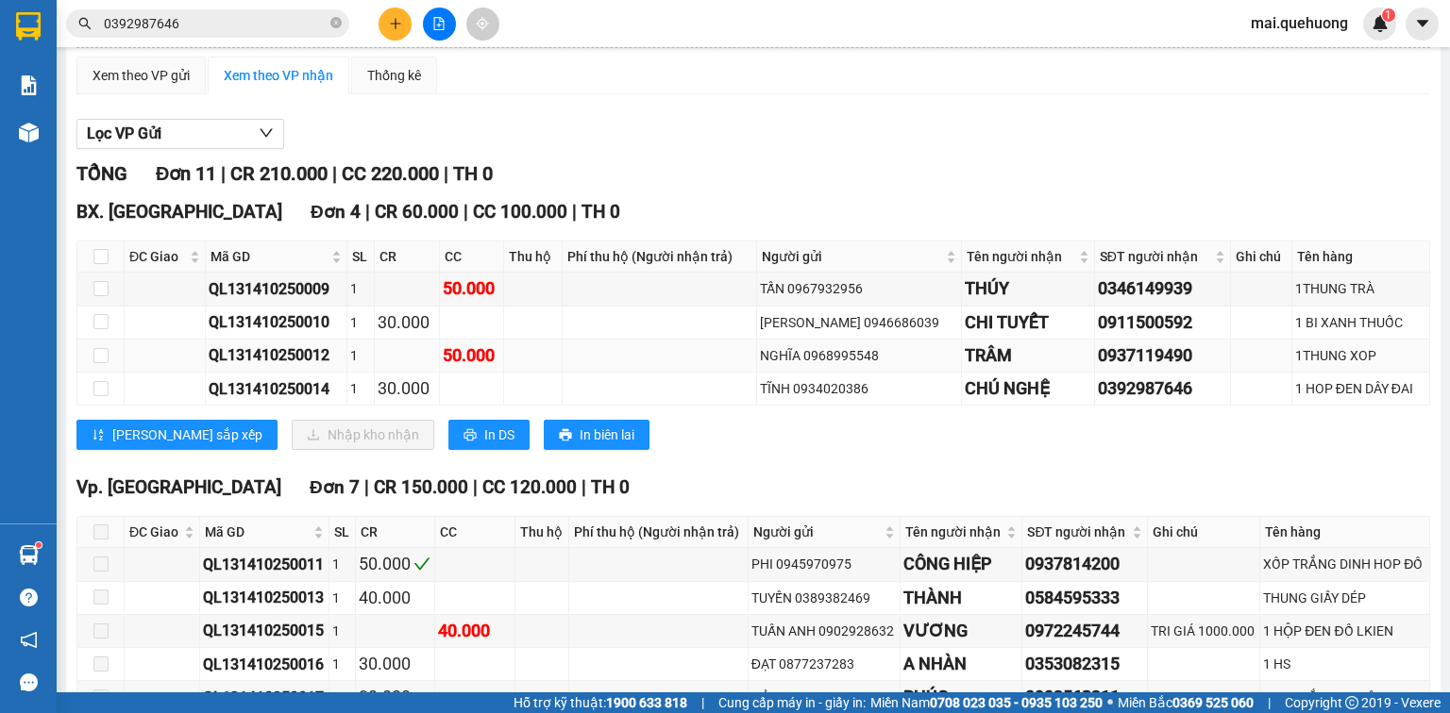
scroll to position [151, 0]
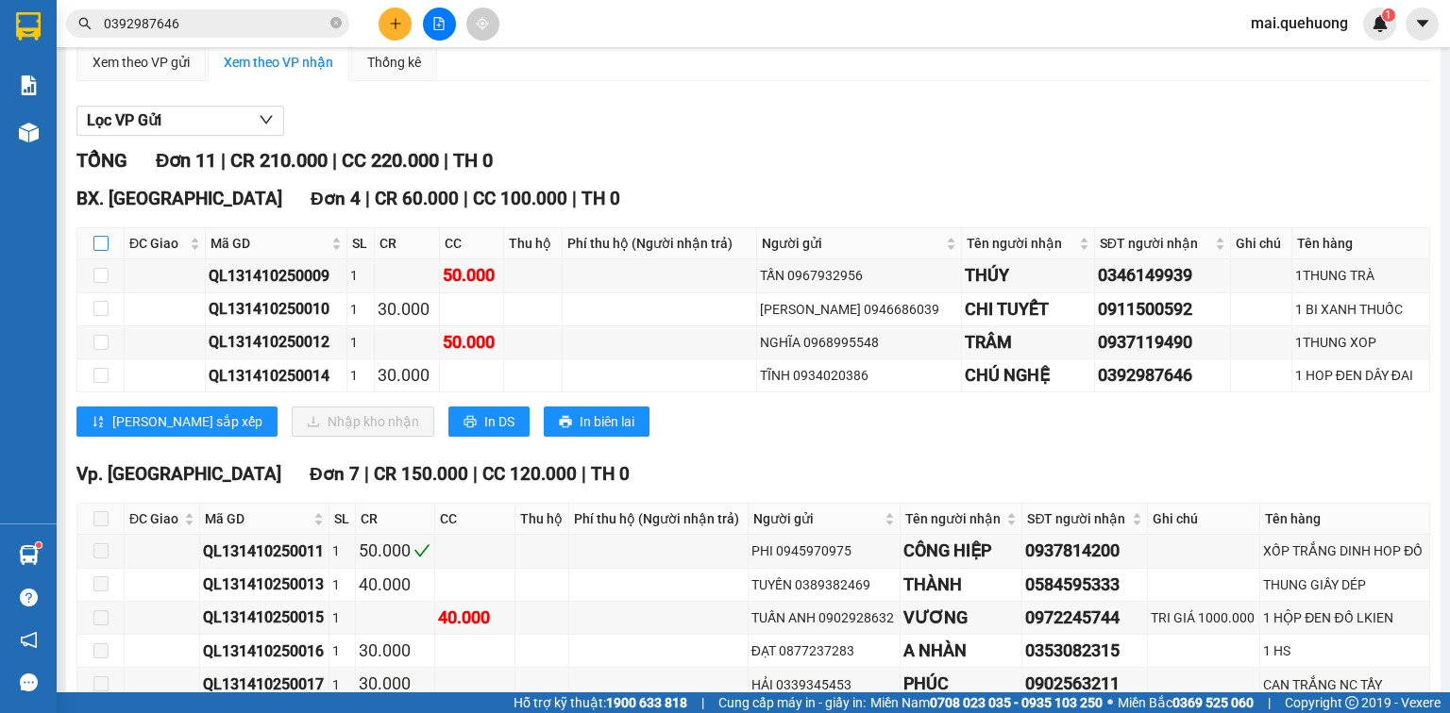
click at [106, 251] on input "checkbox" at bounding box center [100, 243] width 15 height 15
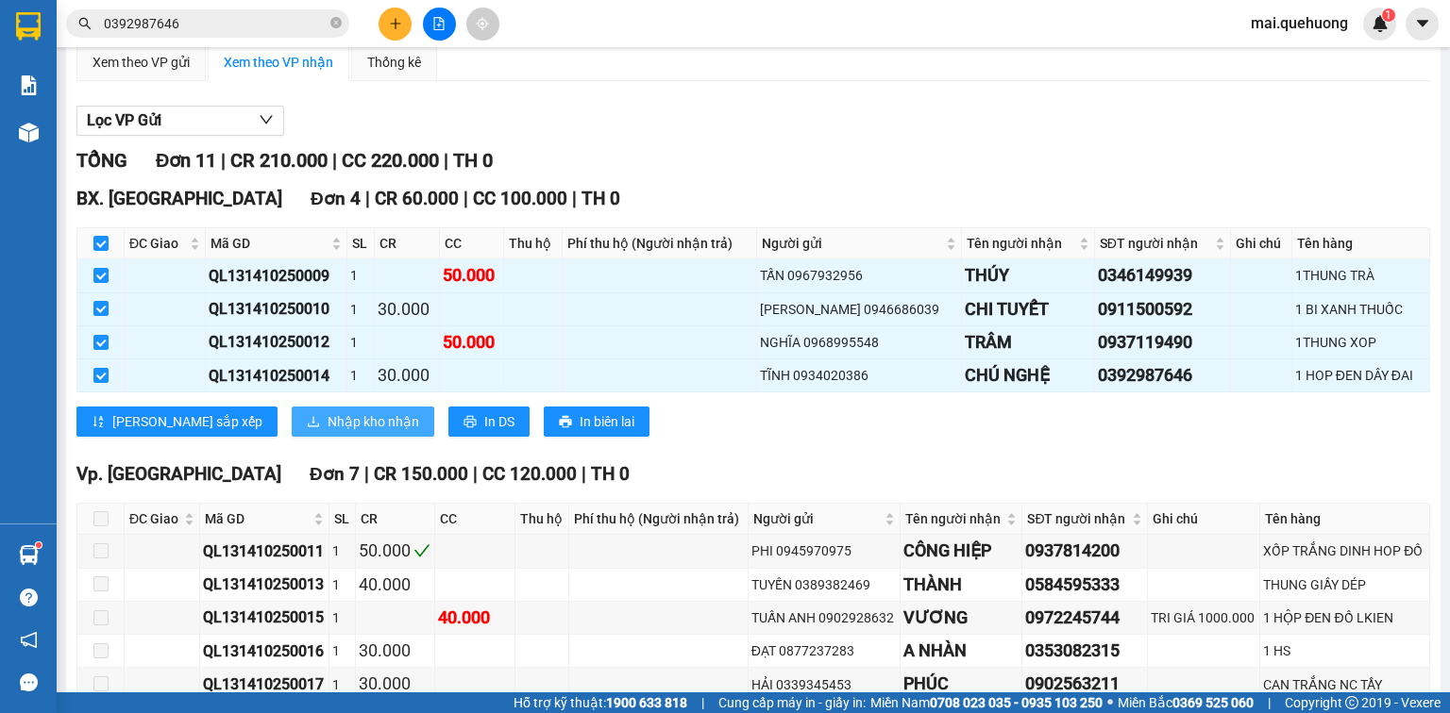
click at [307, 428] on icon "download" at bounding box center [313, 421] width 13 height 13
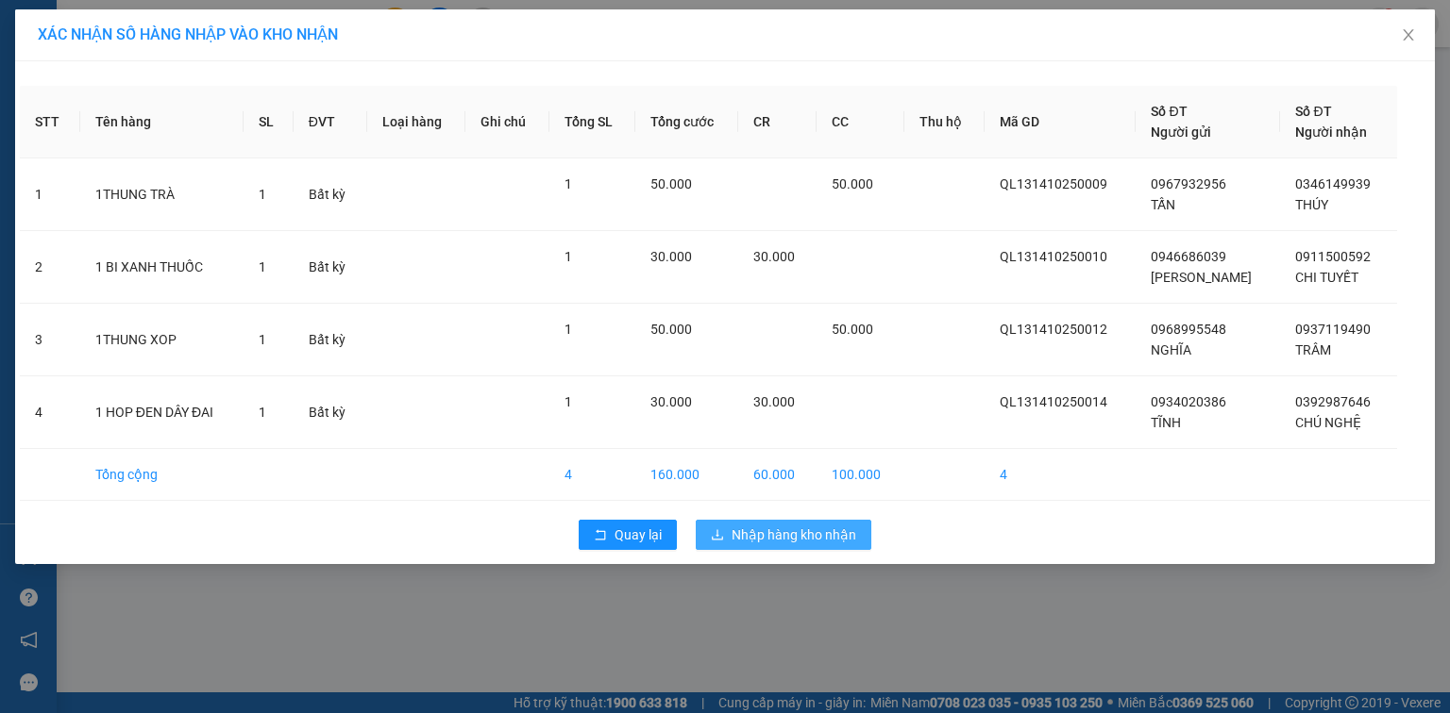
click at [810, 536] on span "Nhập hàng kho nhận" at bounding box center [793, 535] width 125 height 21
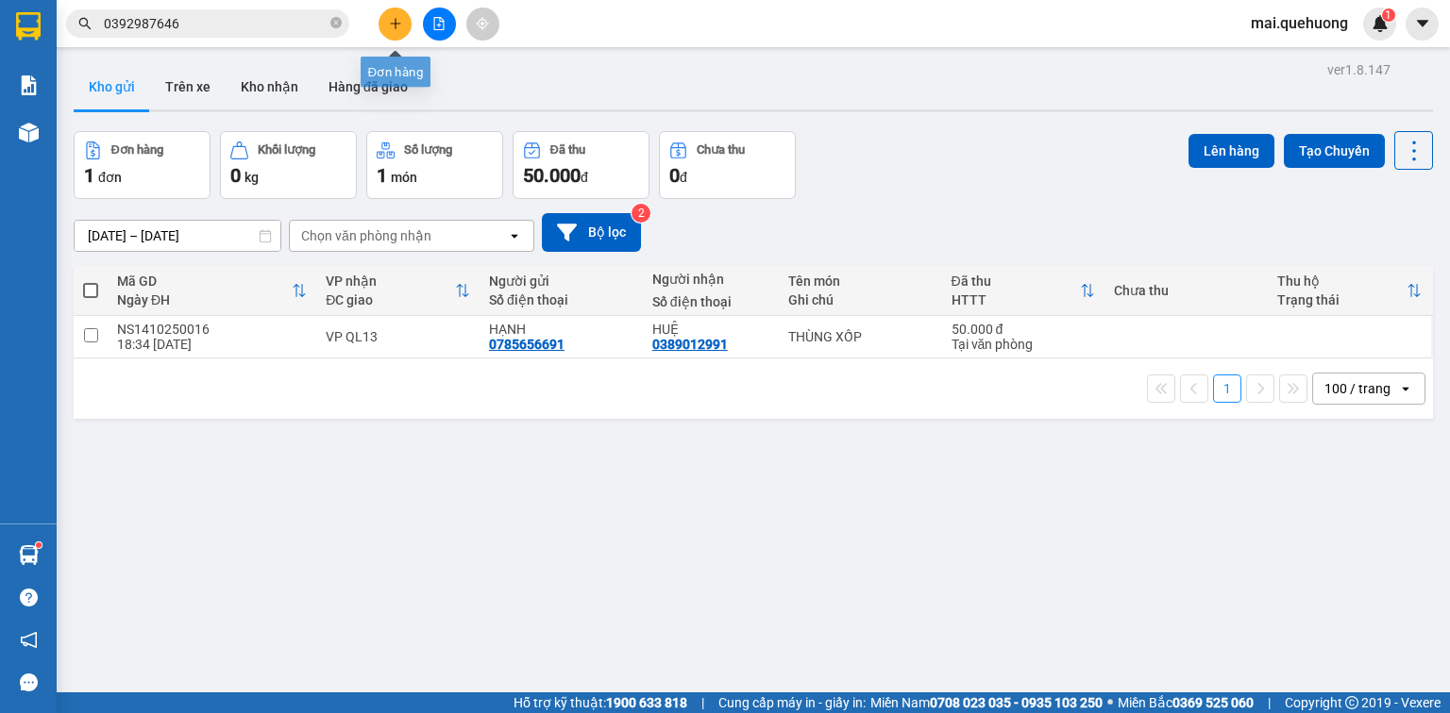
click at [393, 24] on icon "plus" at bounding box center [395, 23] width 13 height 13
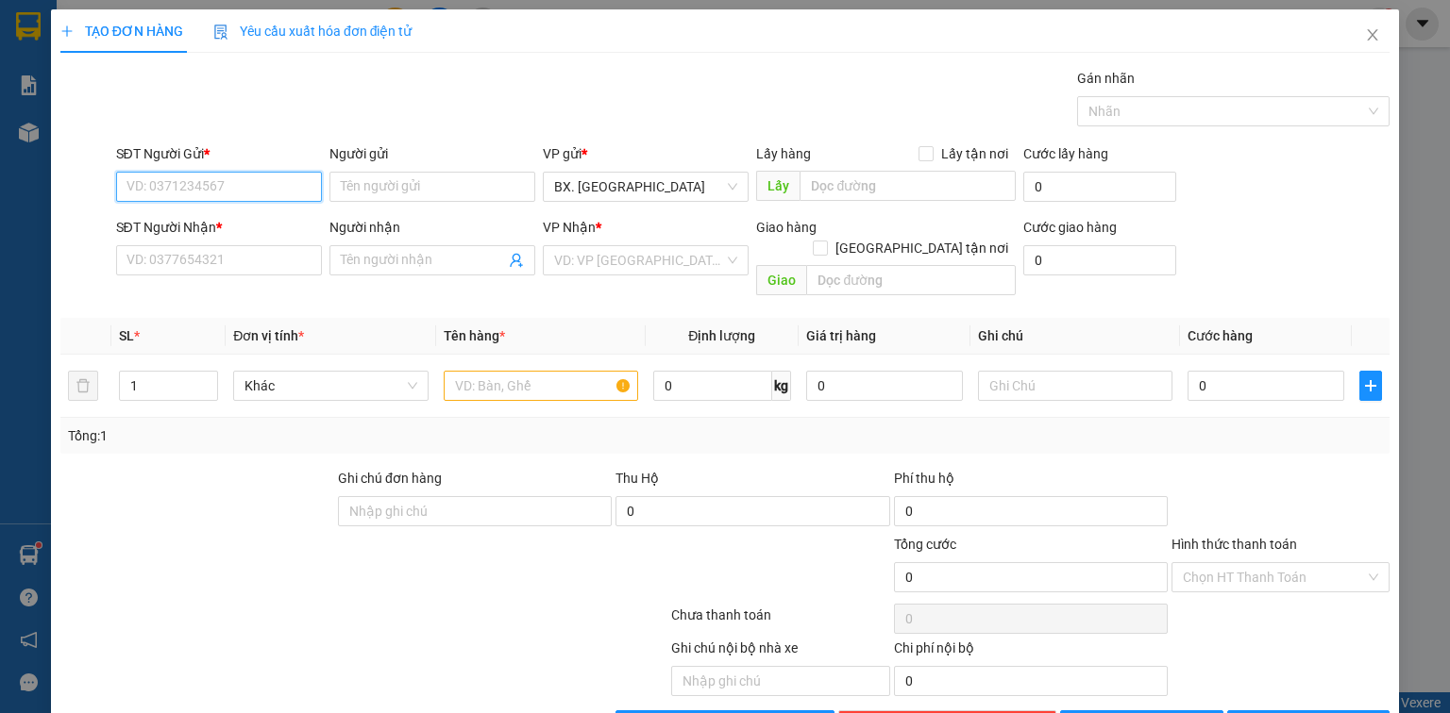
click at [271, 196] on input "SĐT Người Gửi *" at bounding box center [219, 187] width 206 height 30
click at [265, 219] on div "0903910001 - QUÝ" at bounding box center [216, 223] width 181 height 21
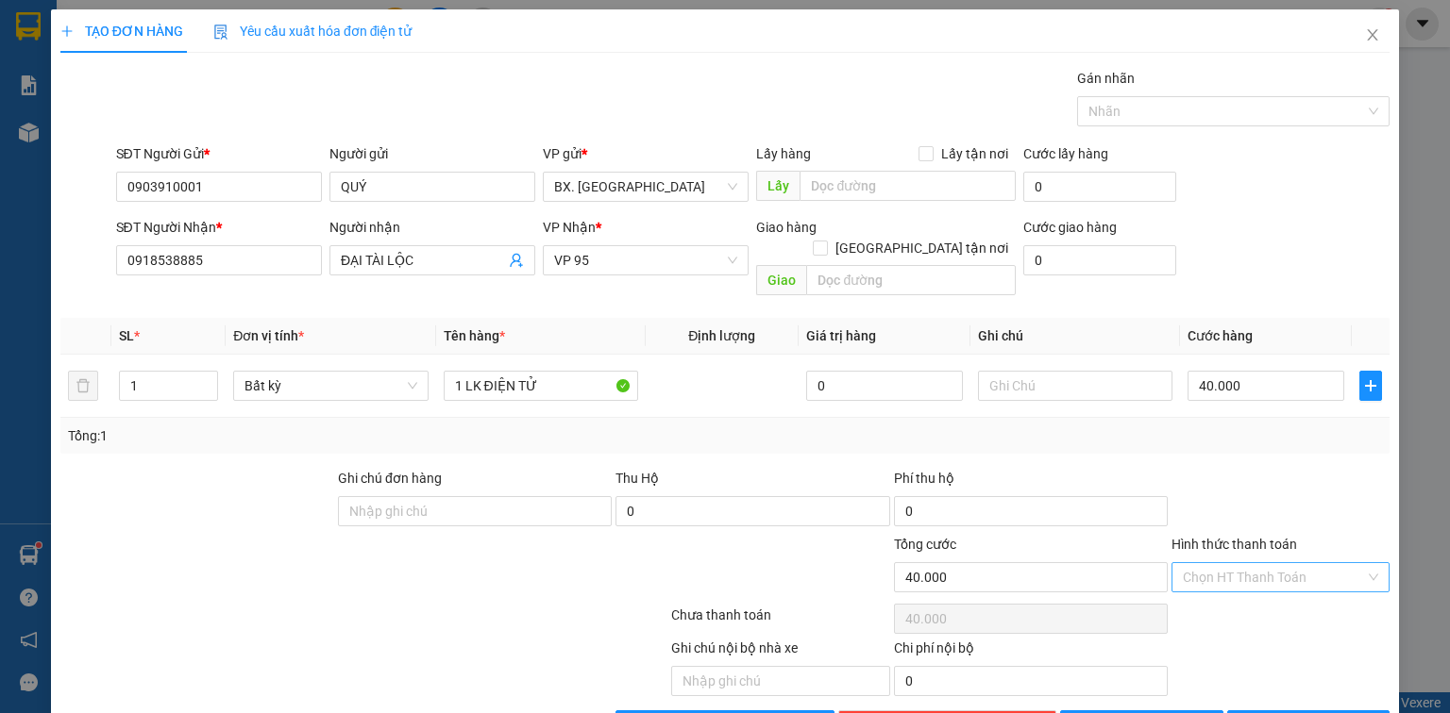
click at [1263, 563] on input "Hình thức thanh toán" at bounding box center [1273, 577] width 182 height 28
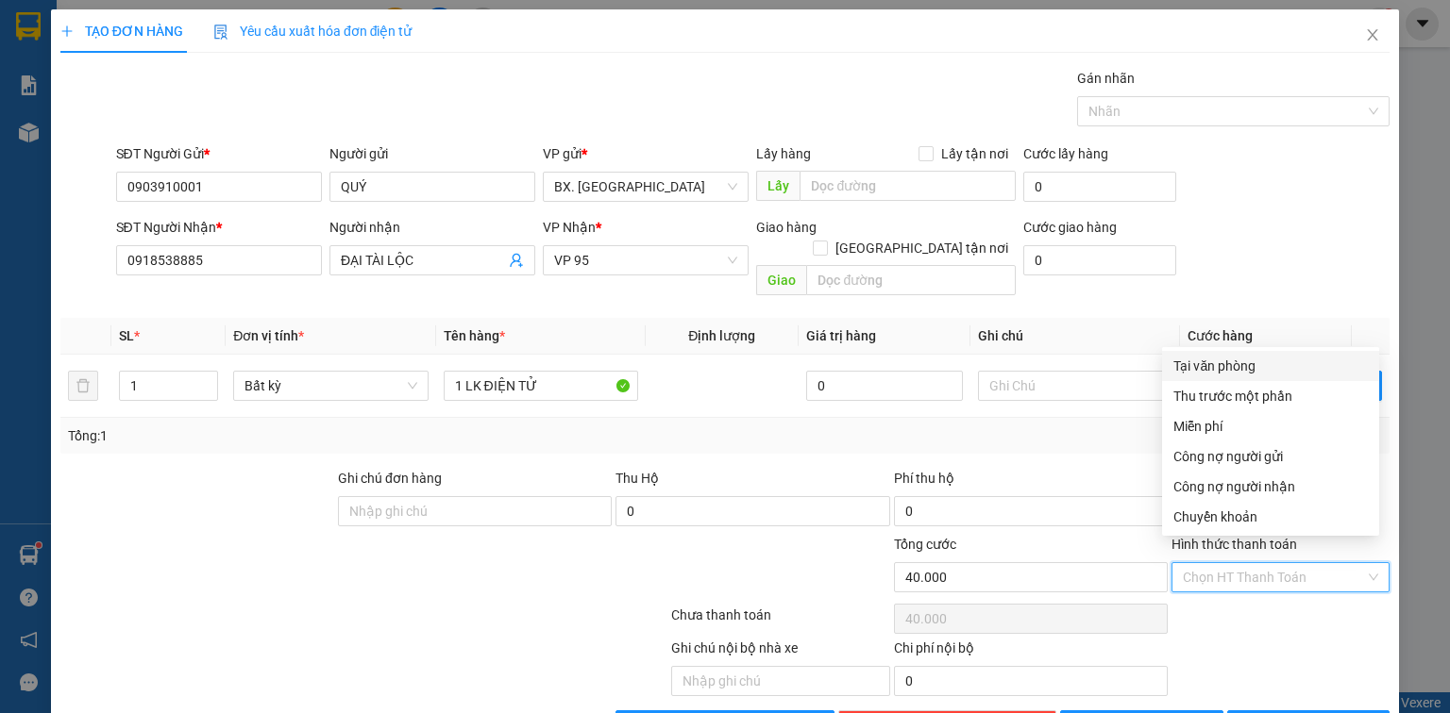
click at [1242, 371] on div "Tại văn phòng" at bounding box center [1270, 366] width 194 height 21
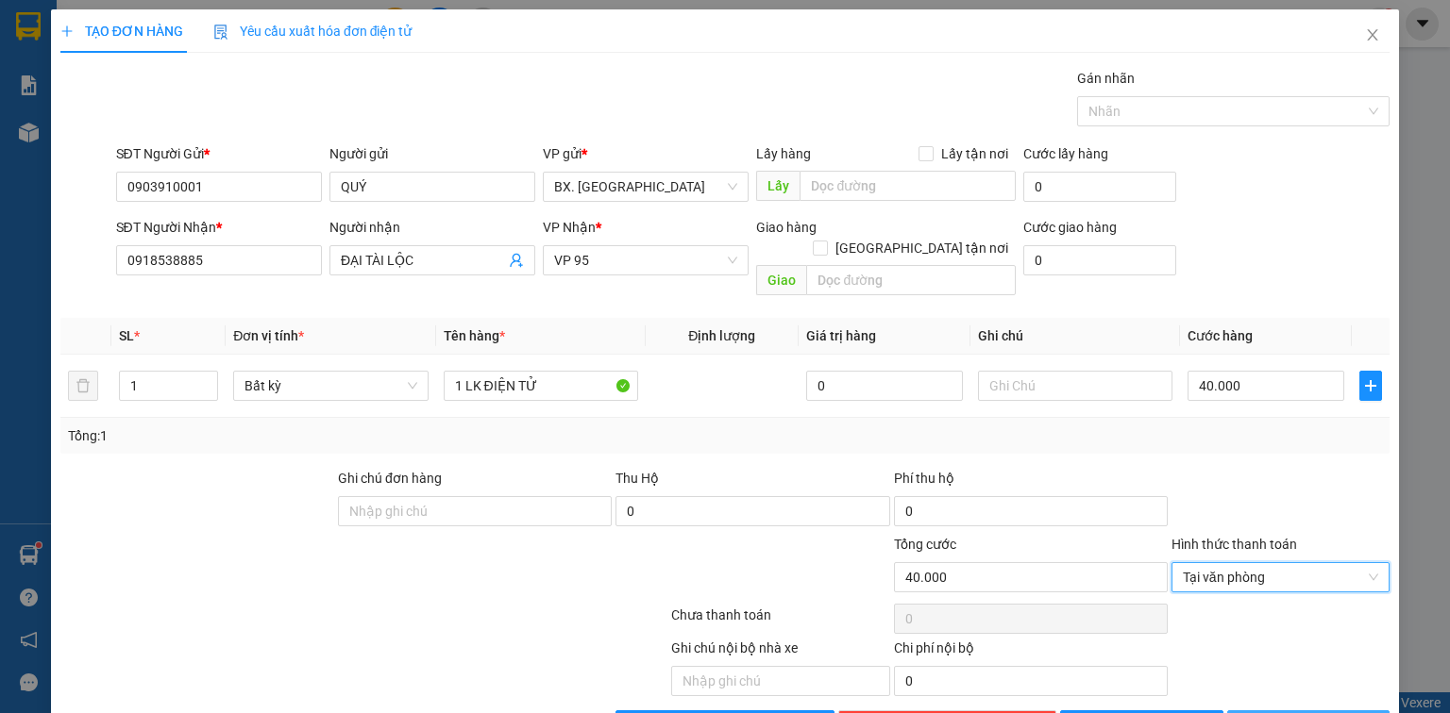
drag, startPoint x: 1276, startPoint y: 702, endPoint x: 1203, endPoint y: 653, distance: 87.7
click at [1275, 711] on button "[PERSON_NAME] và In" at bounding box center [1308, 726] width 163 height 30
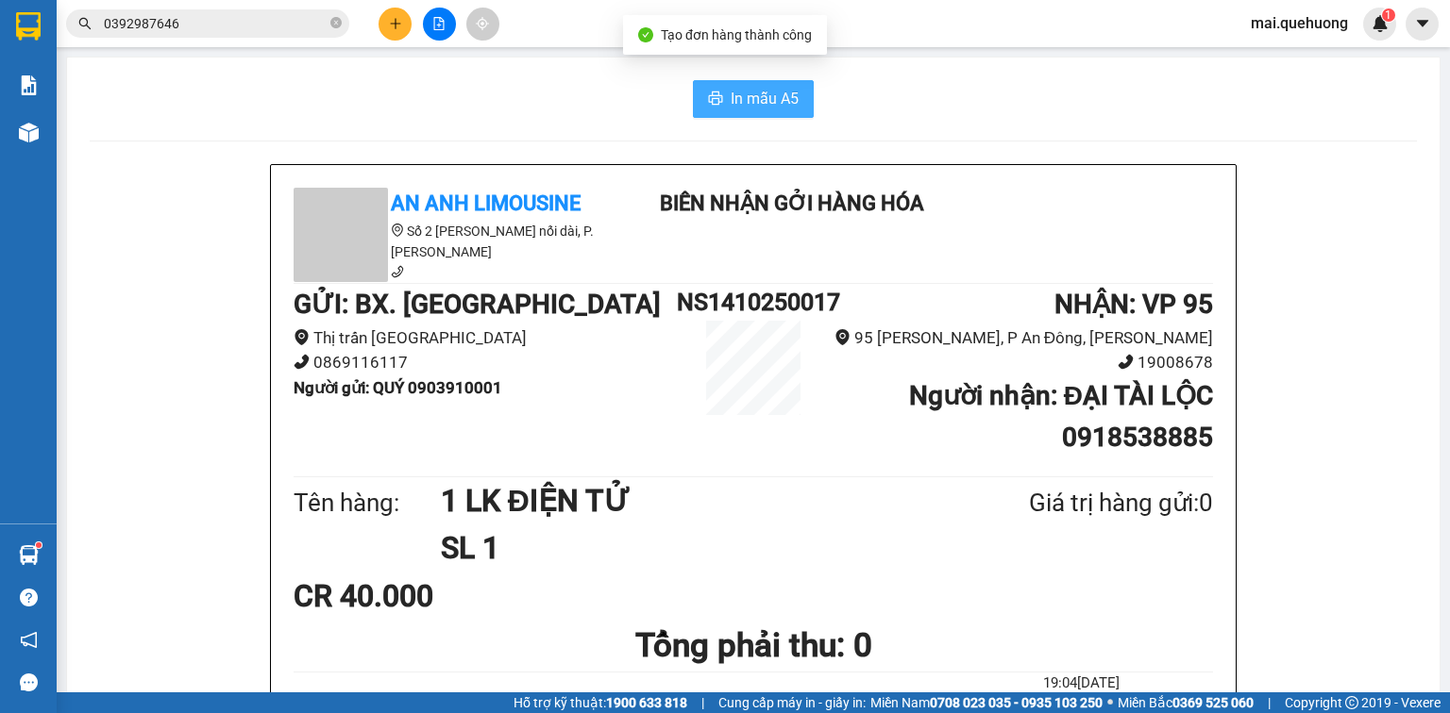
click at [748, 86] on button "In mẫu A5" at bounding box center [753, 99] width 121 height 38
click at [774, 112] on button "In mẫu A5" at bounding box center [753, 99] width 121 height 38
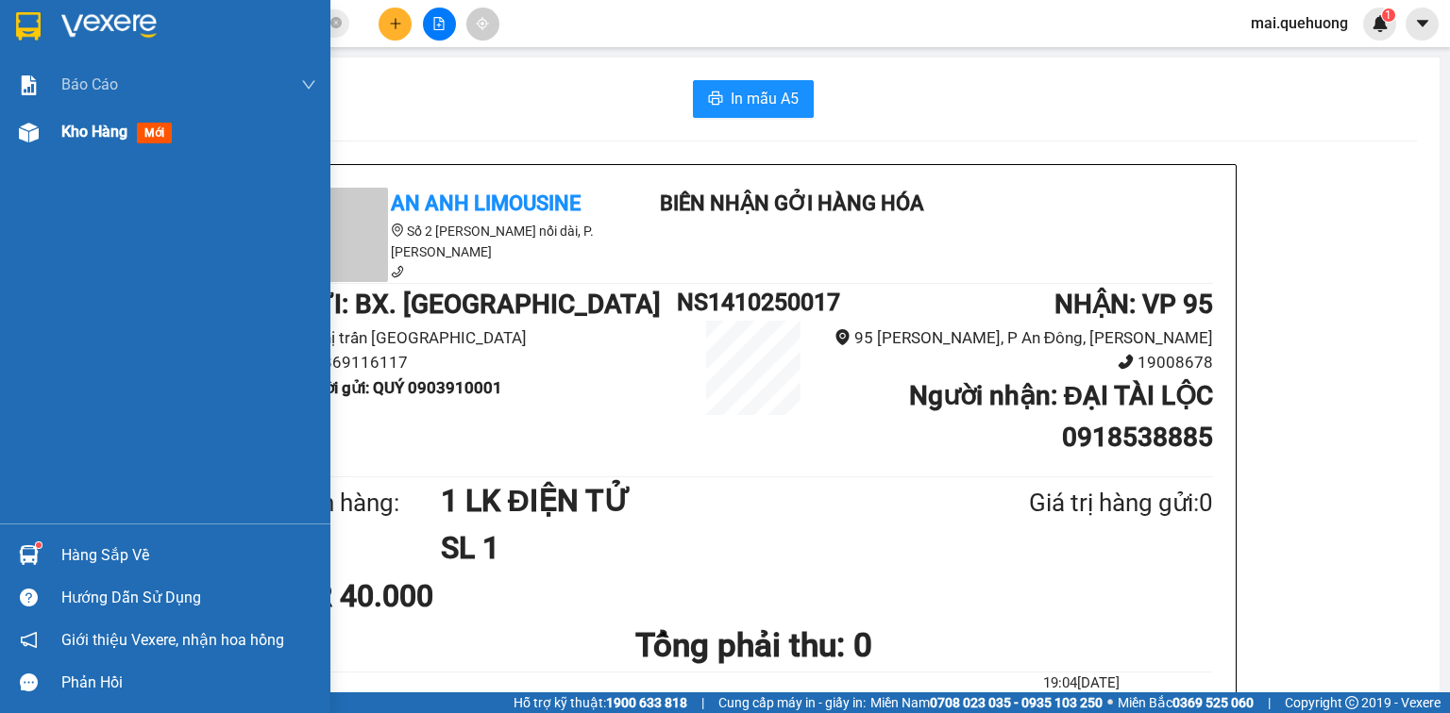
click at [42, 147] on div at bounding box center [28, 132] width 33 height 33
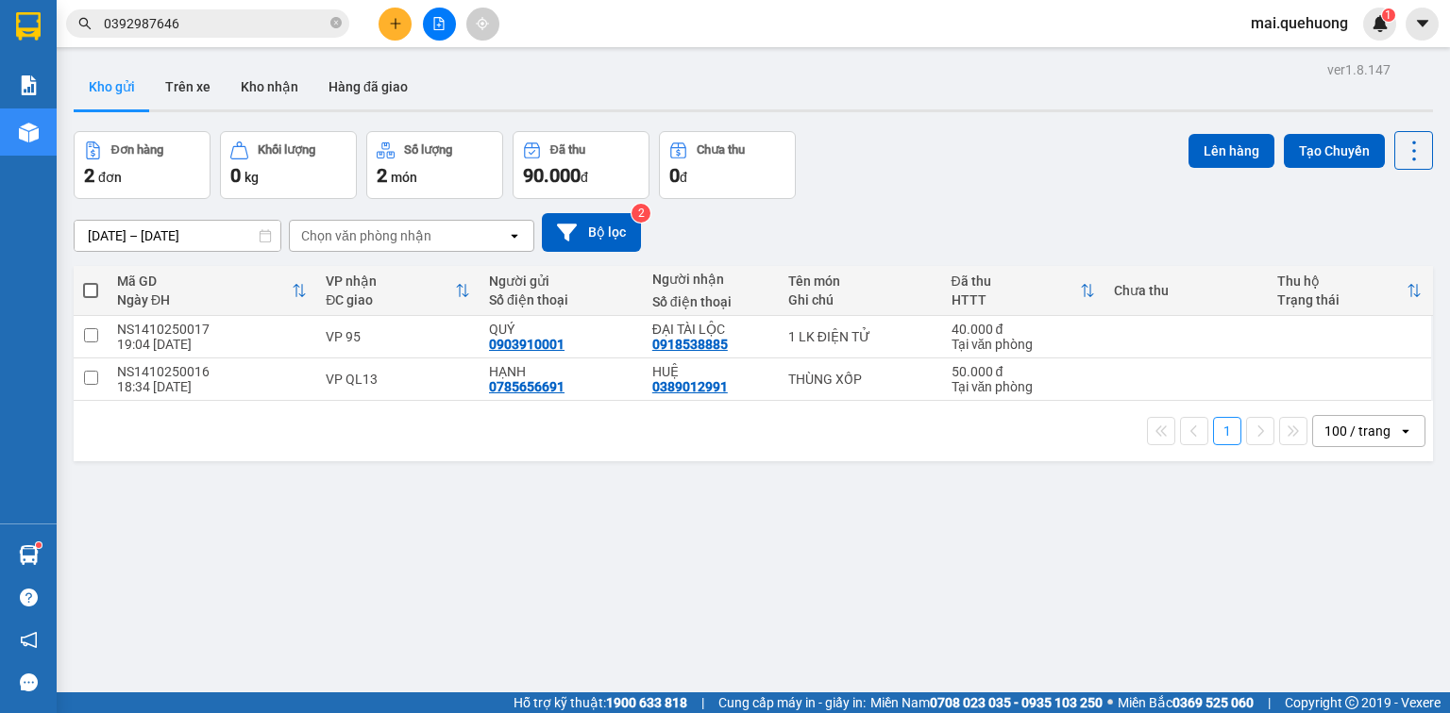
click at [97, 291] on span at bounding box center [90, 290] width 15 height 15
click at [91, 281] on input "checkbox" at bounding box center [91, 281] width 0 height 0
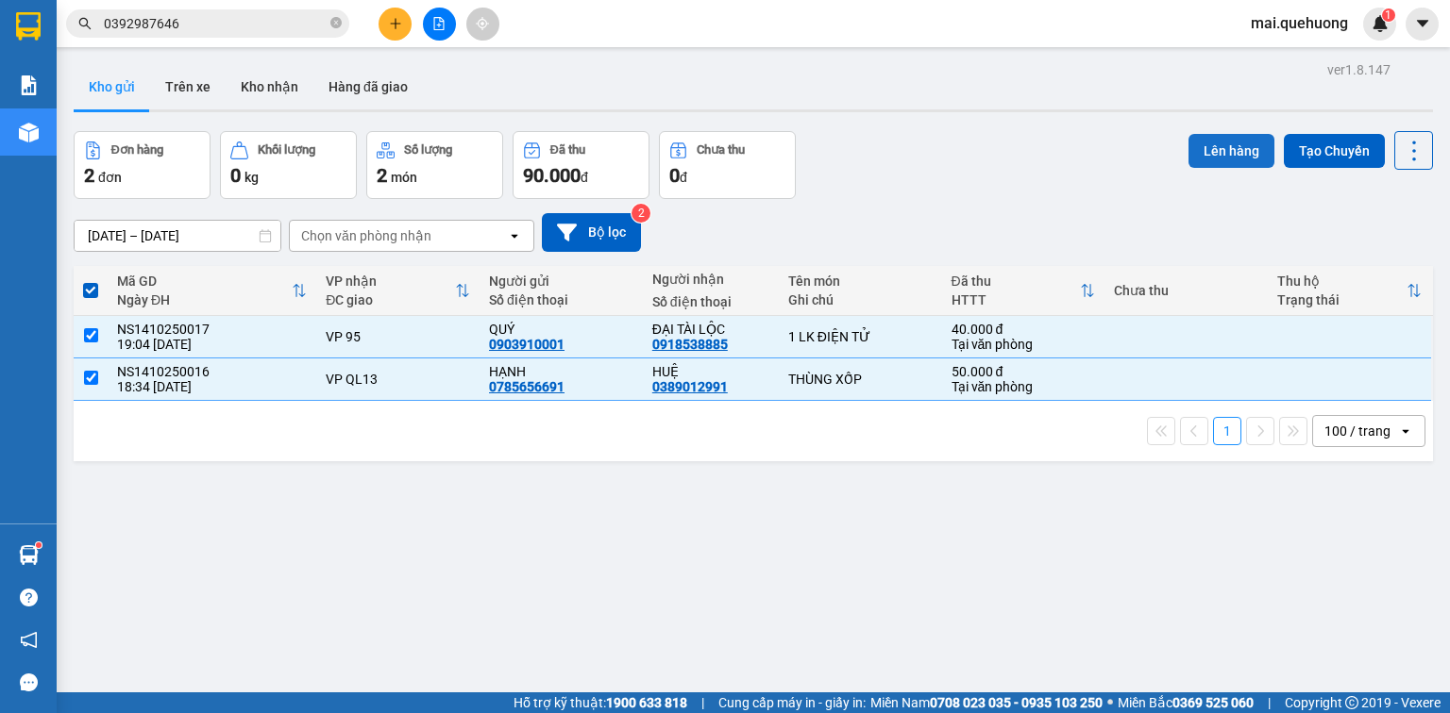
click at [1200, 134] on button "Lên hàng" at bounding box center [1231, 151] width 86 height 34
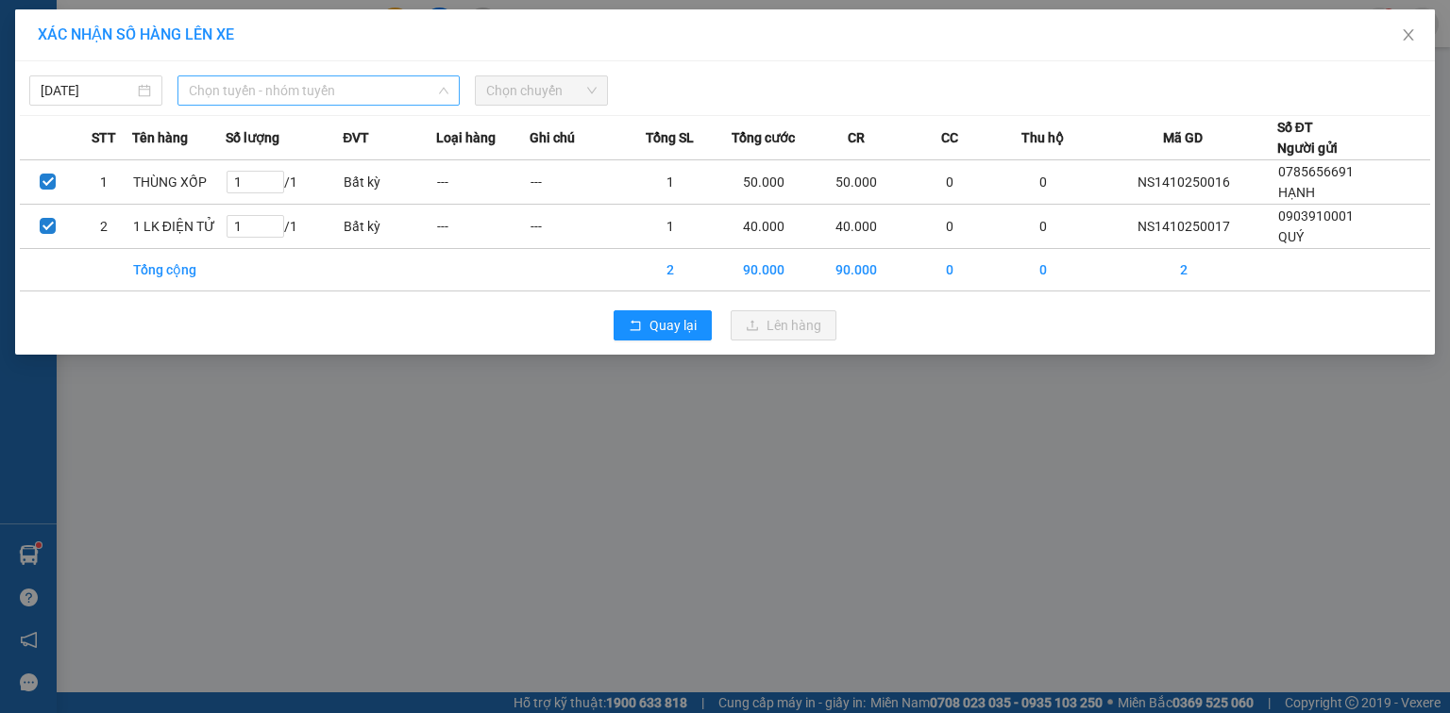
click at [318, 92] on span "Chọn tuyến - nhóm tuyến" at bounding box center [319, 90] width 260 height 28
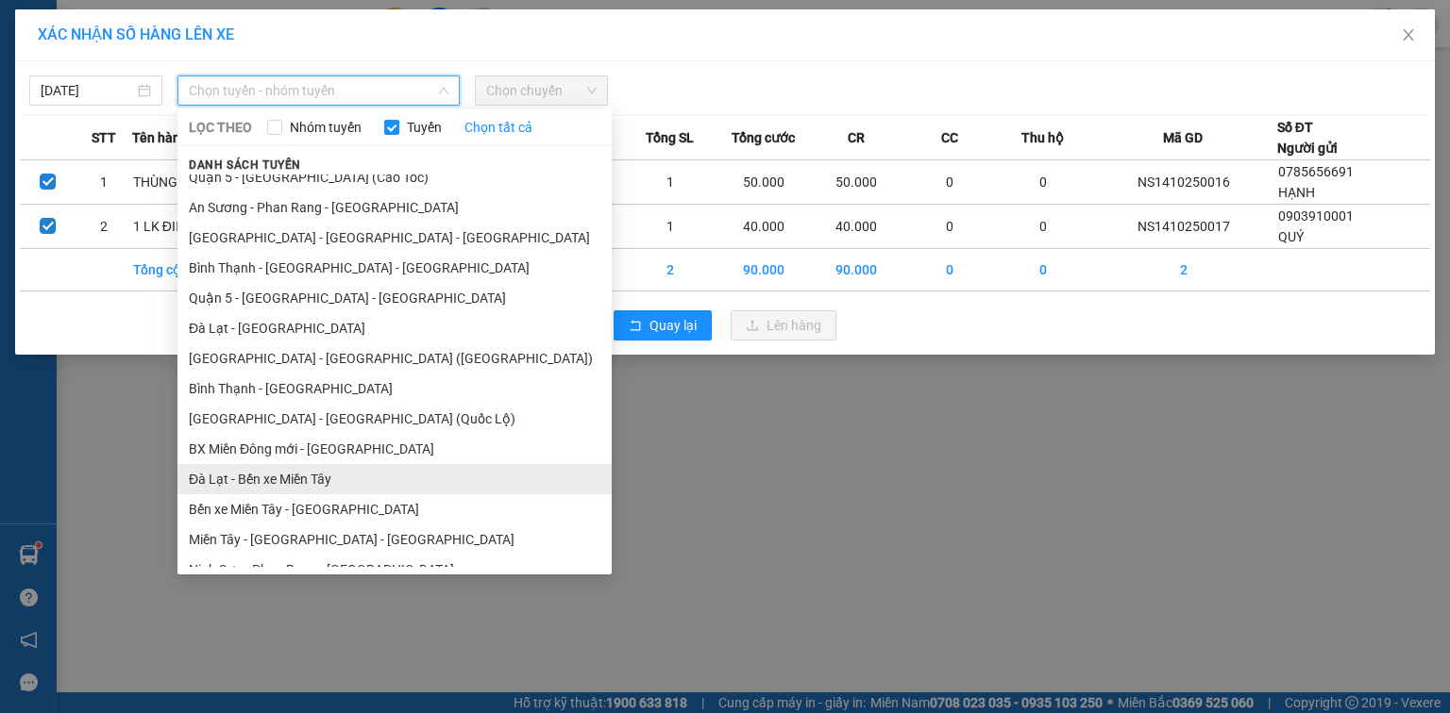
scroll to position [332, 0]
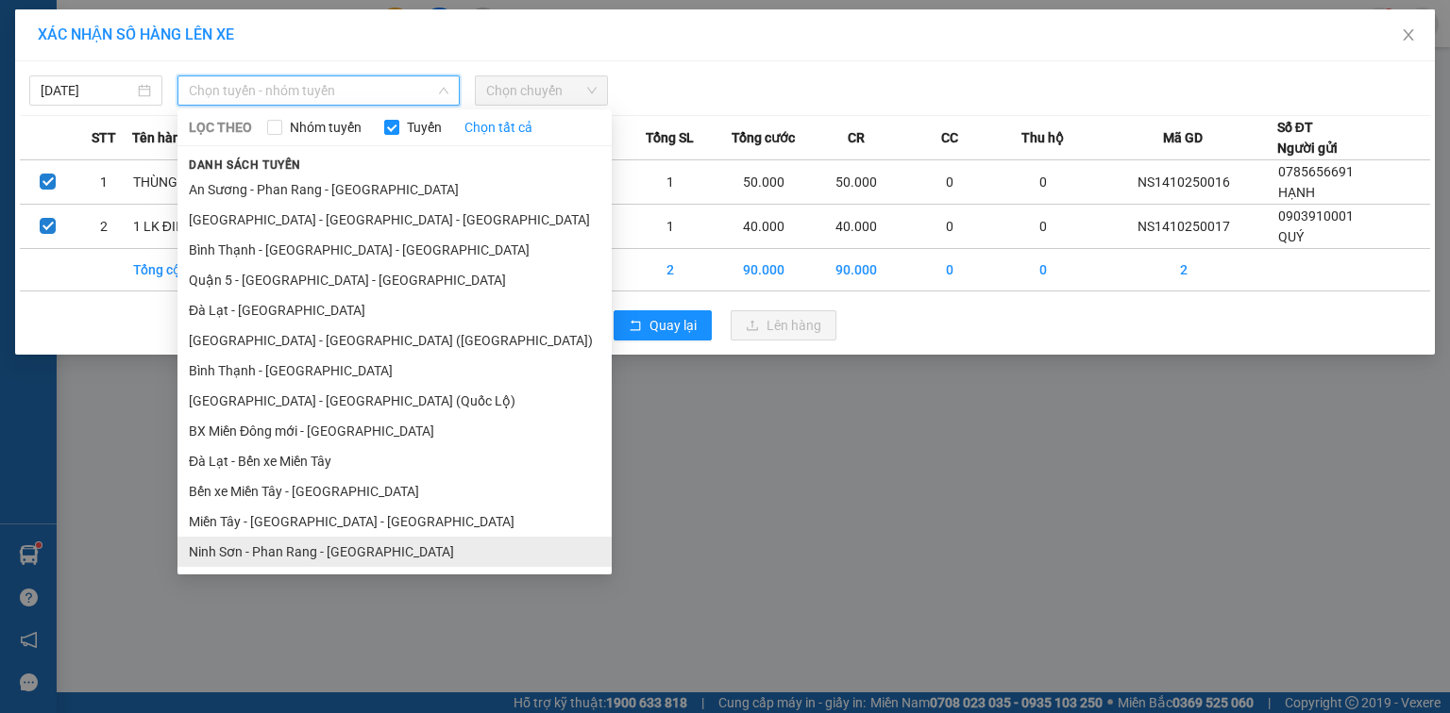
click at [327, 545] on li "Ninh Sơn - Phan Rang - [GEOGRAPHIC_DATA]" at bounding box center [394, 552] width 434 height 30
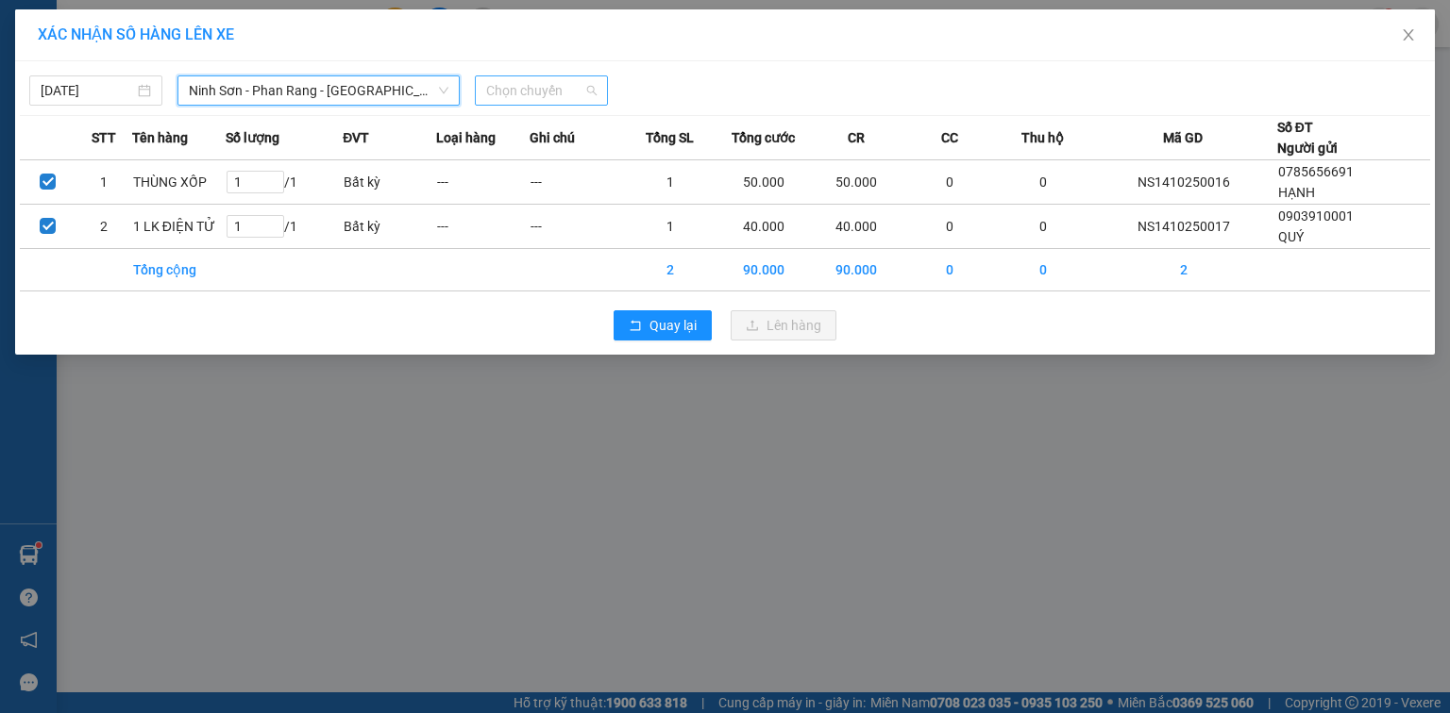
click at [493, 76] on span "Chọn chuyến" at bounding box center [541, 90] width 110 height 28
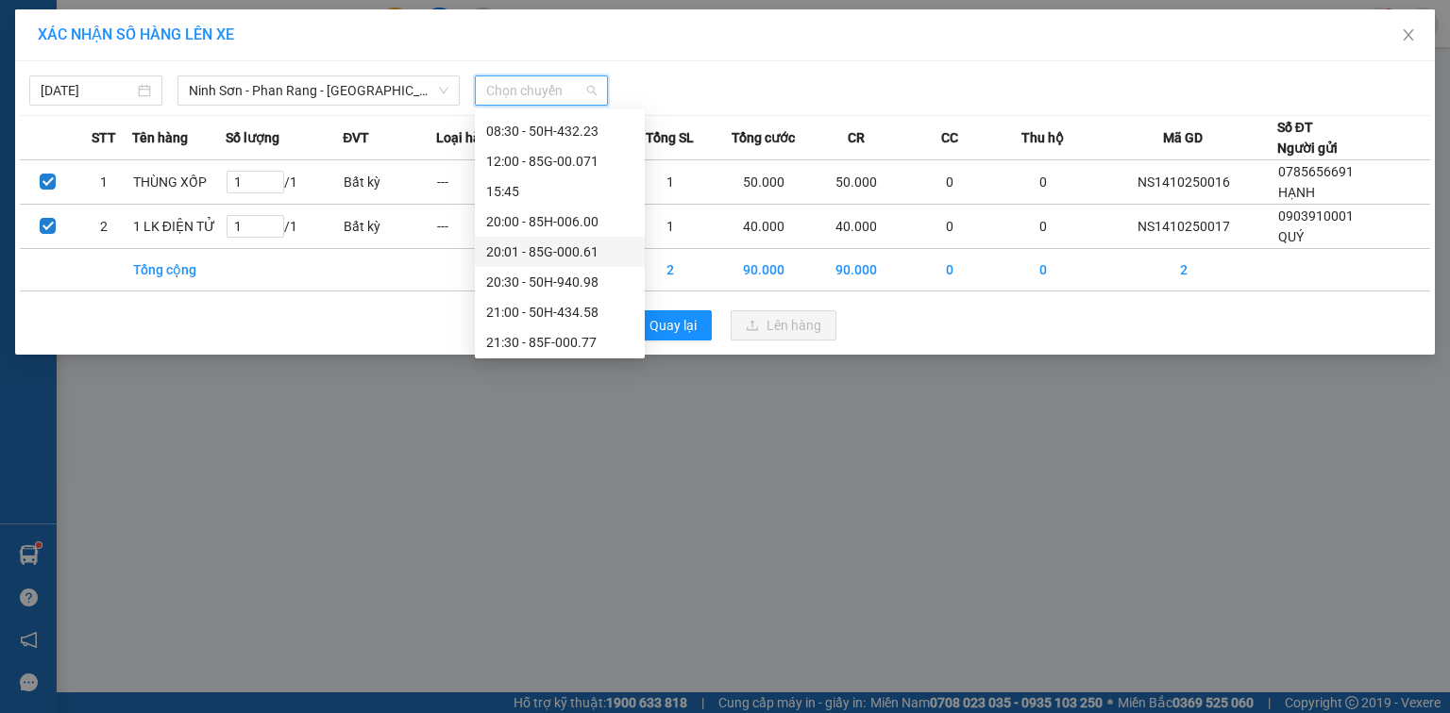
scroll to position [181, 0]
click at [595, 336] on div "23:00 - 85F-001.60" at bounding box center [559, 339] width 147 height 21
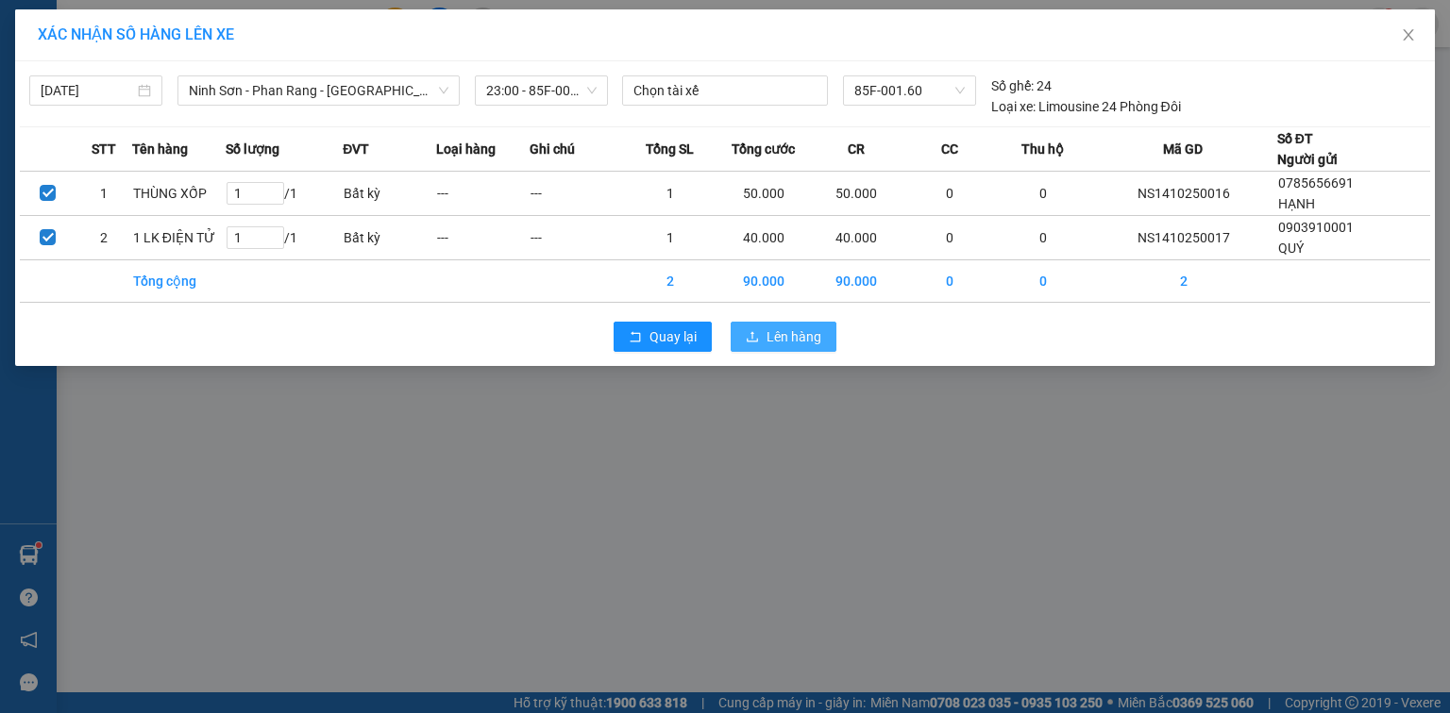
click at [757, 339] on icon "upload" at bounding box center [751, 336] width 11 height 10
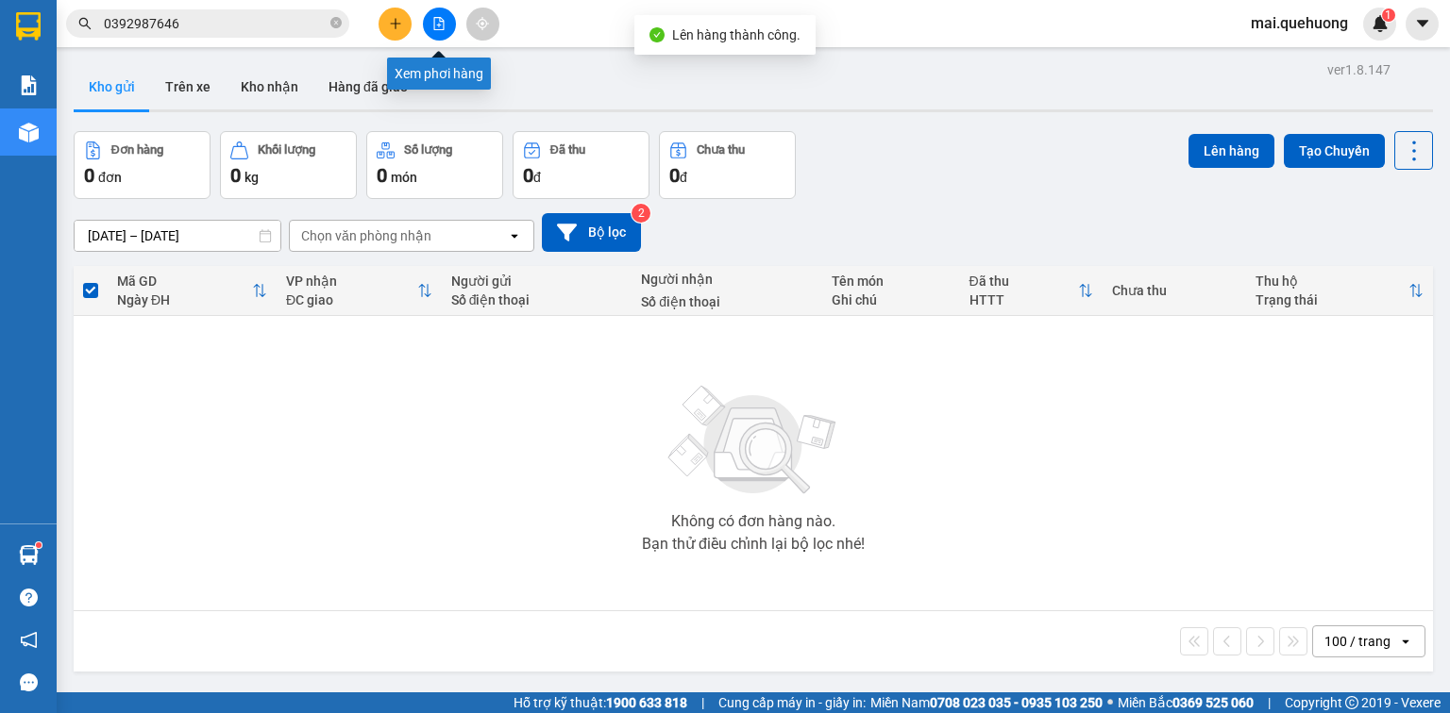
click at [435, 25] on icon "file-add" at bounding box center [438, 23] width 13 height 13
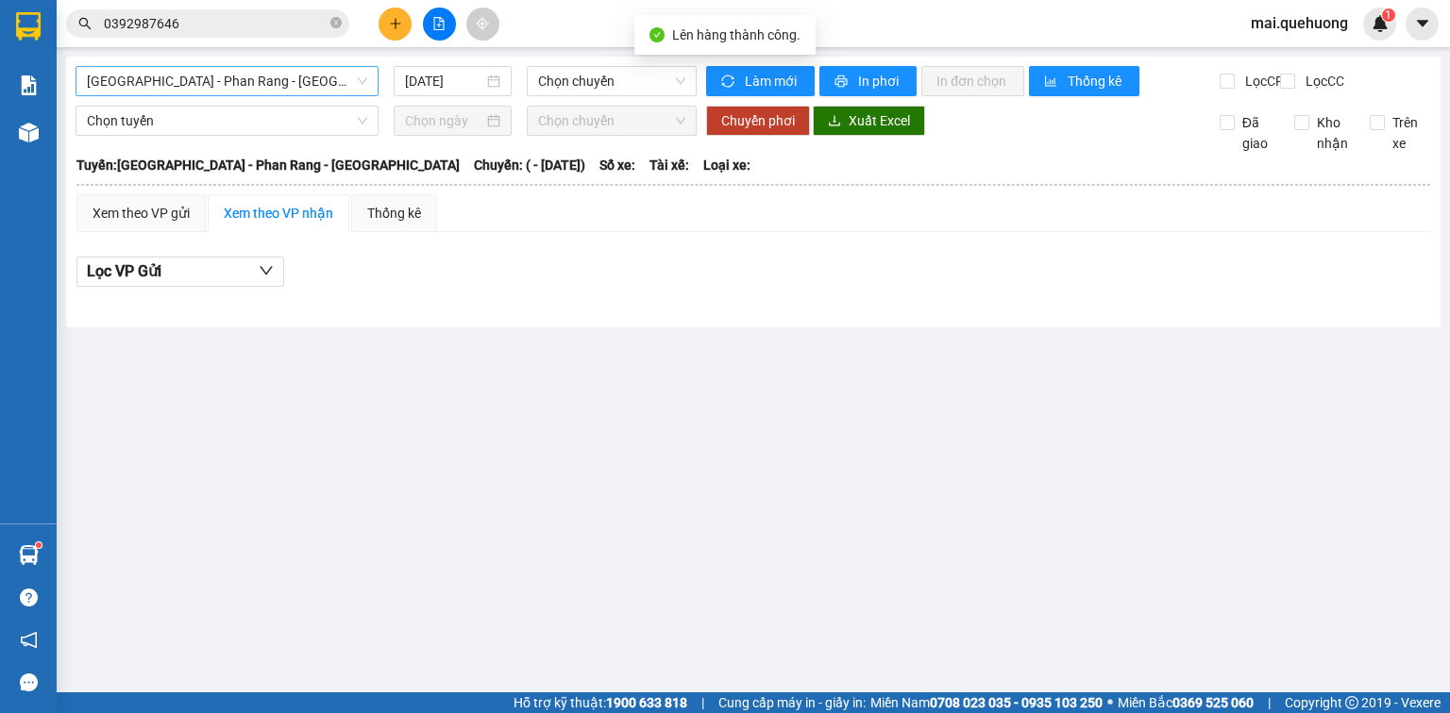
click at [263, 90] on span "[GEOGRAPHIC_DATA] - Phan Rang - [GEOGRAPHIC_DATA]" at bounding box center [227, 81] width 280 height 28
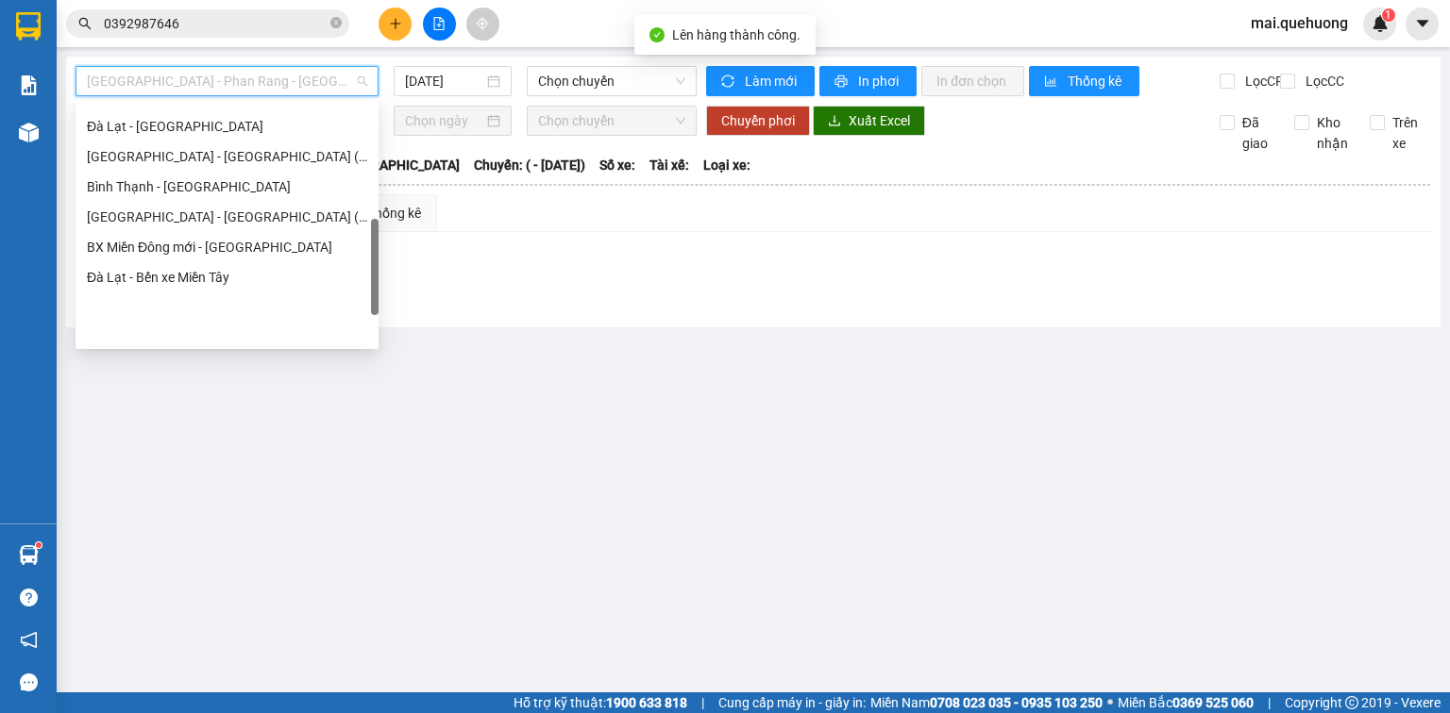
scroll to position [513, 0]
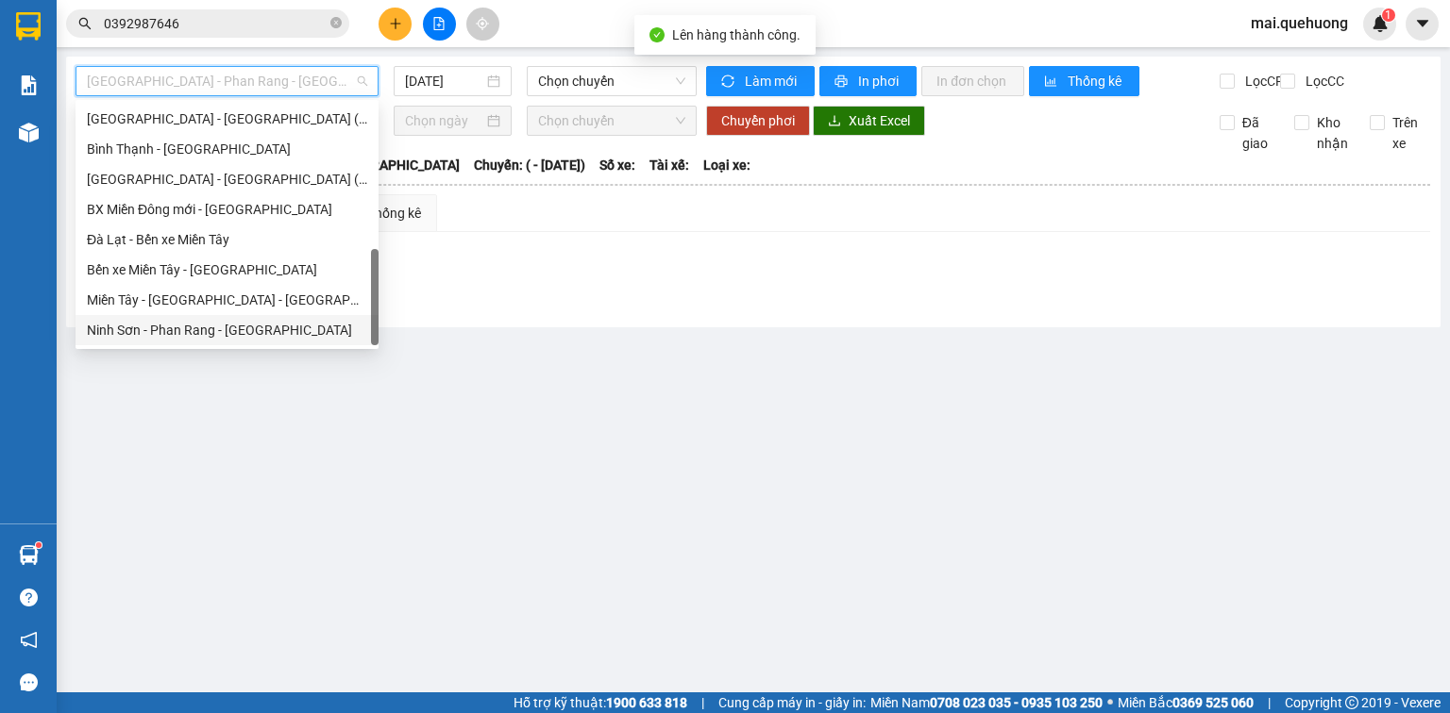
click at [238, 328] on div "Ninh Sơn - Phan Rang - [GEOGRAPHIC_DATA]" at bounding box center [227, 330] width 280 height 21
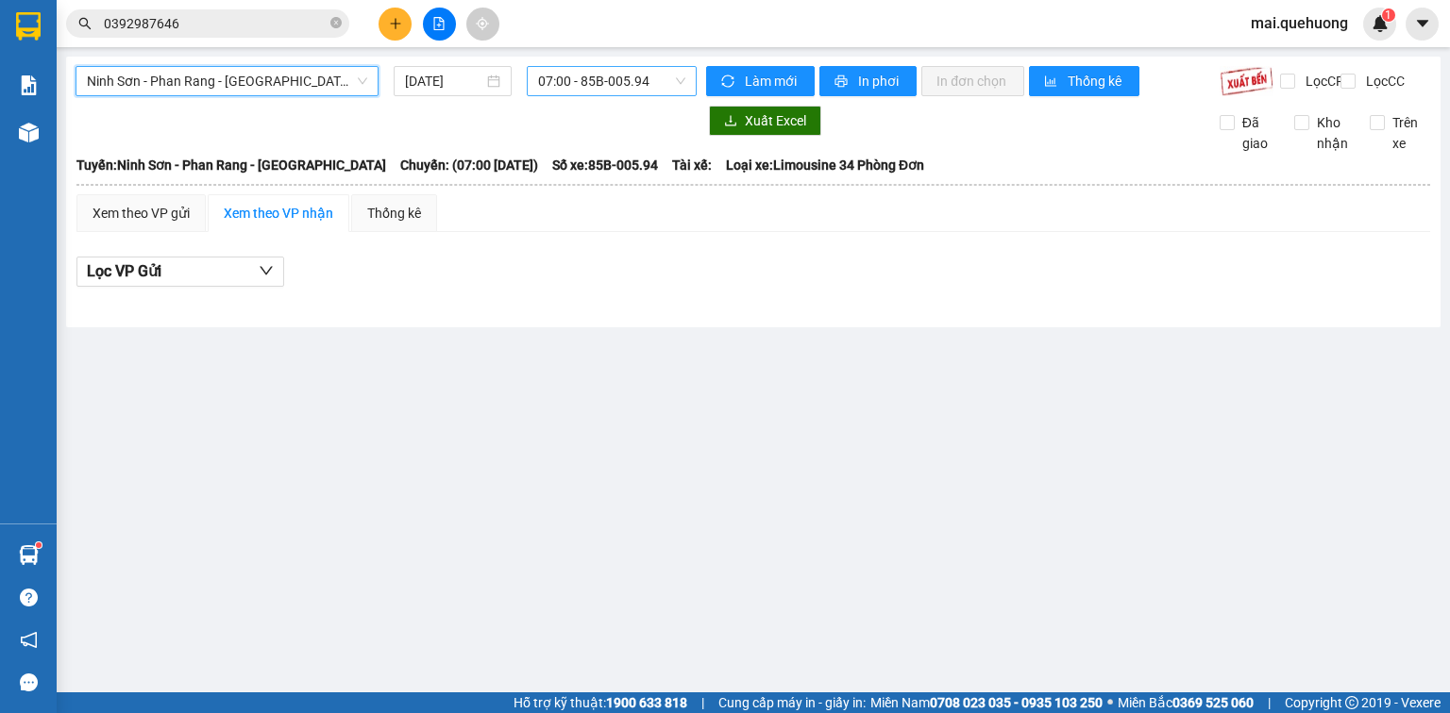
click at [586, 80] on span "07:00 - 85B-005.94" at bounding box center [612, 81] width 148 height 28
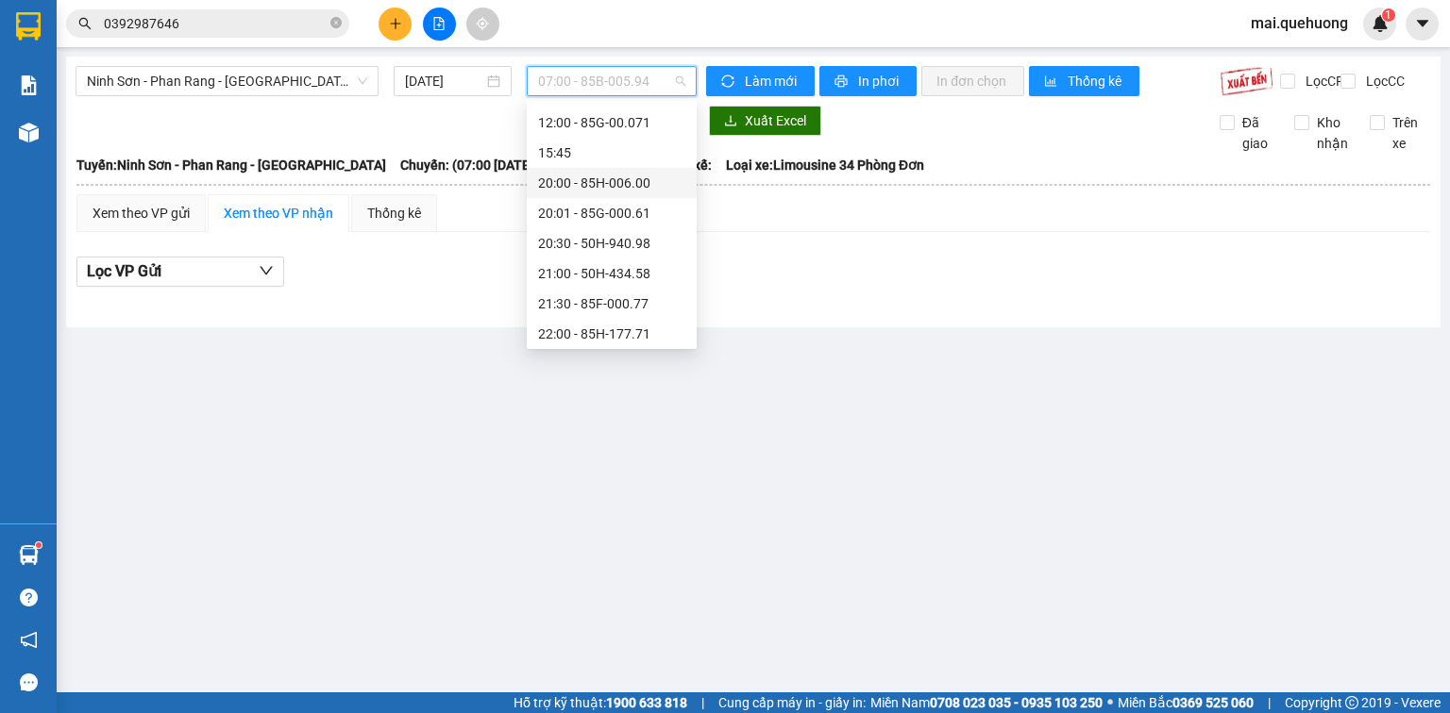
scroll to position [181, 0]
click at [612, 330] on div "23:00 - 85F-001.60" at bounding box center [611, 330] width 147 height 21
